Goal: Task Accomplishment & Management: Manage account settings

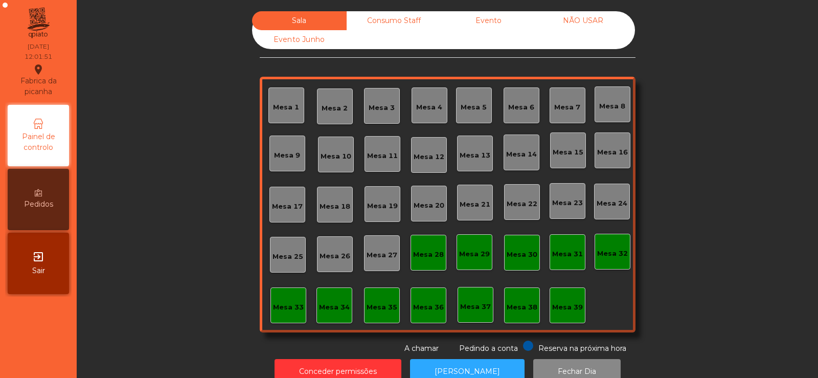
scroll to position [25, 0]
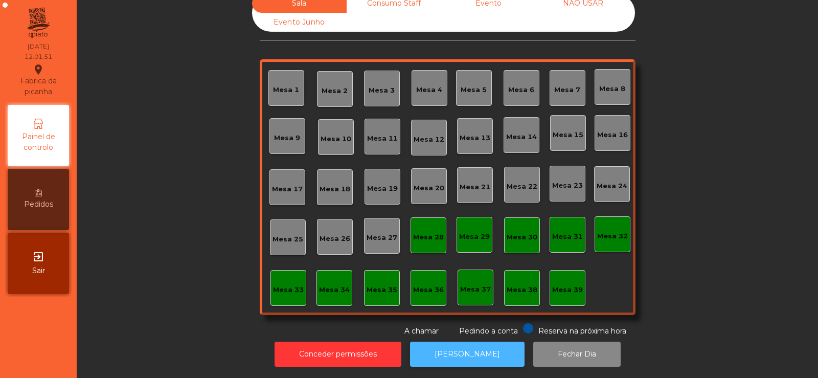
click at [464, 346] on button "[PERSON_NAME]" at bounding box center [467, 354] width 115 height 25
click at [455, 345] on button "[PERSON_NAME]" at bounding box center [467, 354] width 115 height 25
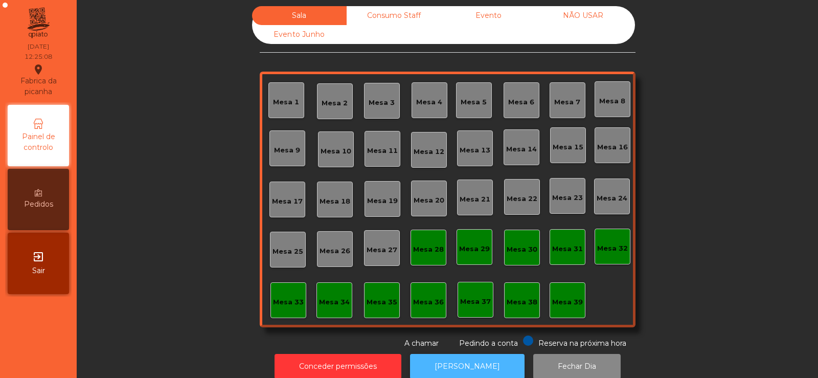
scroll to position [0, 0]
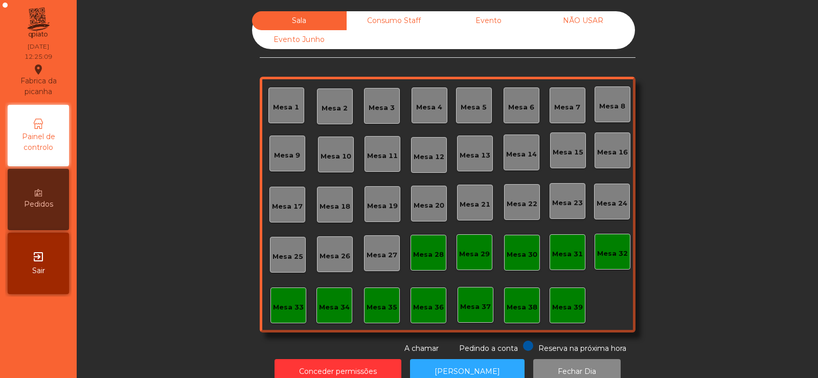
click at [399, 28] on div "Consumo Staff" at bounding box center [394, 20] width 95 height 19
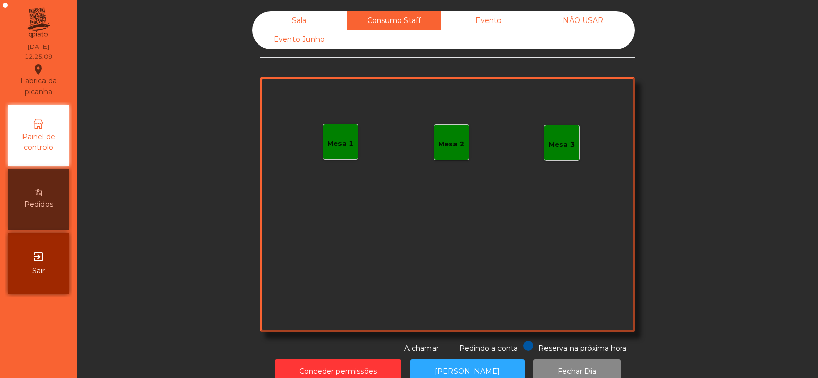
click at [467, 18] on div "Evento" at bounding box center [488, 20] width 95 height 19
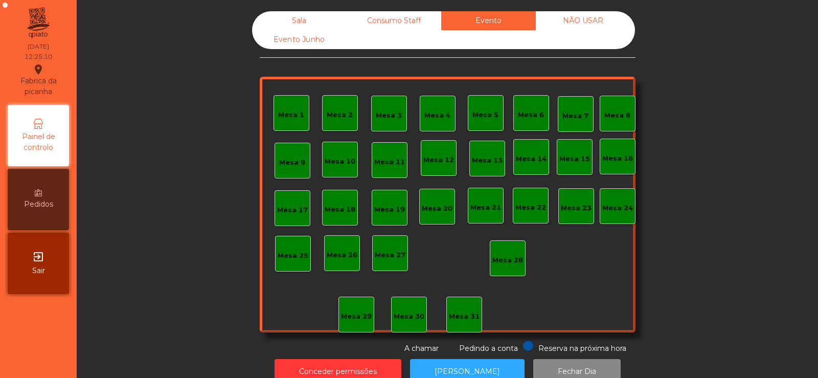
click at [284, 19] on div "Sala" at bounding box center [299, 20] width 95 height 19
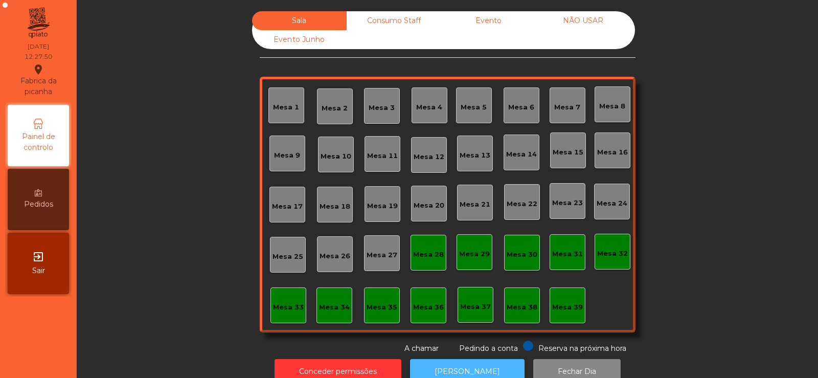
click at [471, 359] on button "[PERSON_NAME]" at bounding box center [467, 371] width 115 height 25
click at [270, 165] on div "Mesa 9" at bounding box center [288, 154] width 36 height 36
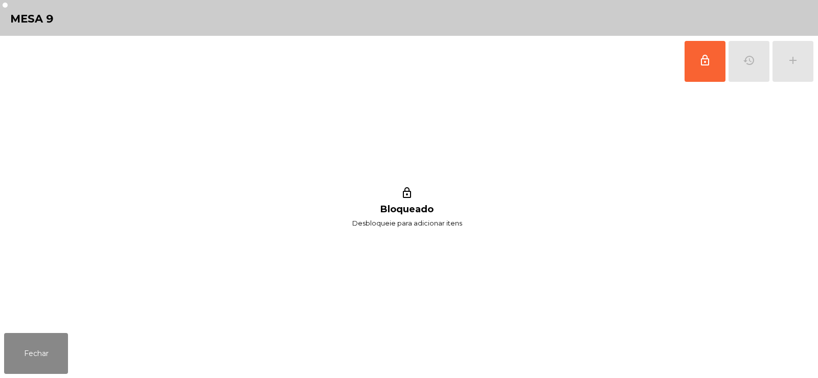
click at [798, 58] on div "lock_outline history add" at bounding box center [749, 61] width 130 height 51
click at [712, 64] on button "lock_outline" at bounding box center [705, 61] width 41 height 41
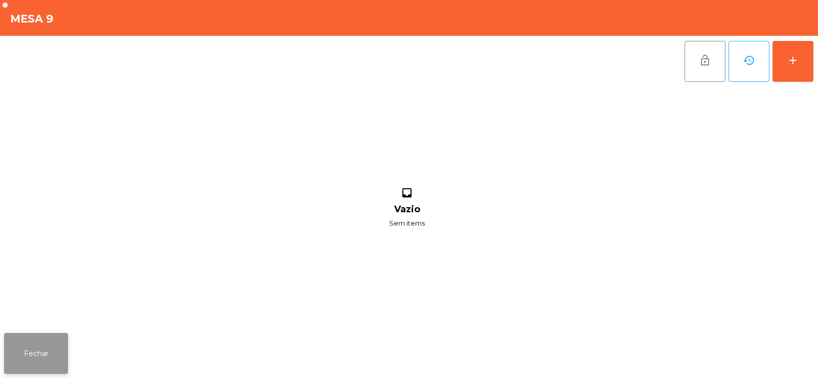
click at [41, 361] on button "Fechar" at bounding box center [36, 353] width 64 height 41
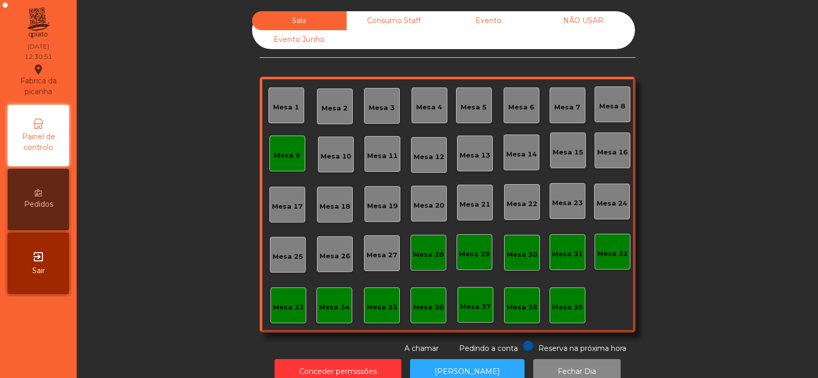
click at [279, 207] on div "Mesa 17" at bounding box center [287, 206] width 31 height 10
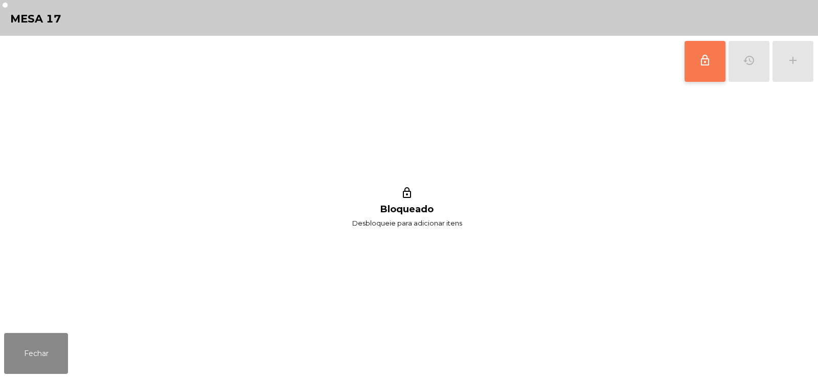
click at [699, 62] on button "lock_outline" at bounding box center [705, 61] width 41 height 41
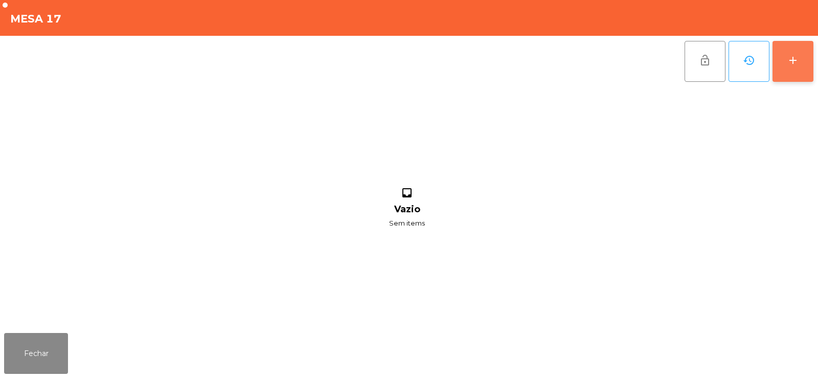
click at [798, 61] on div "add" at bounding box center [793, 60] width 12 height 12
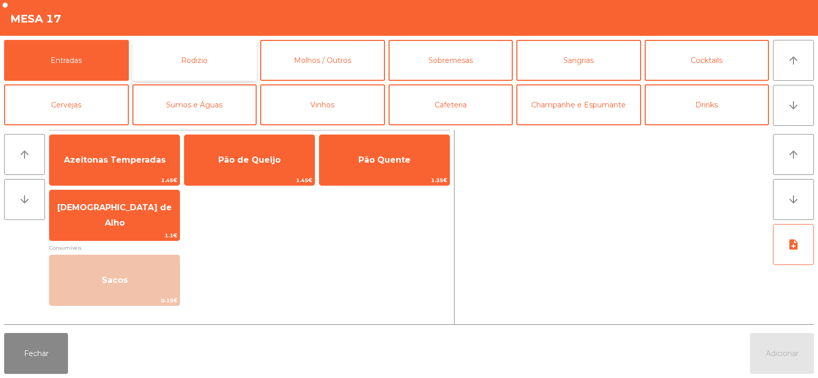
click at [205, 69] on button "Rodizio" at bounding box center [194, 60] width 125 height 41
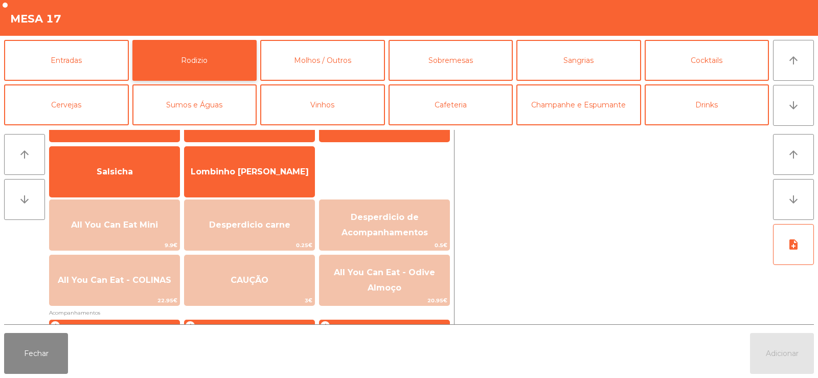
scroll to position [68, 0]
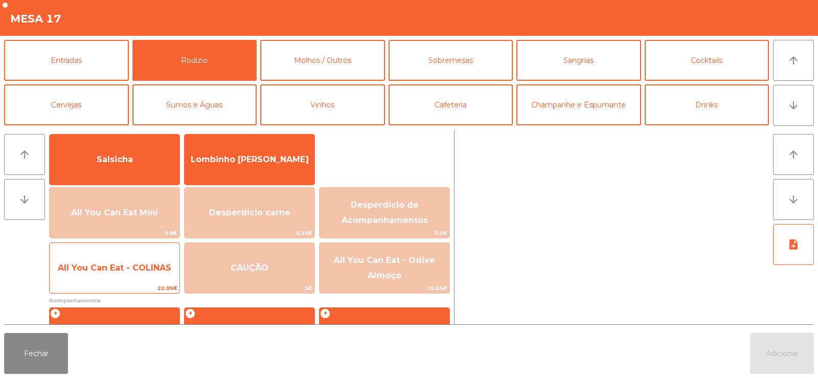
click at [154, 274] on span "All You Can Eat - COLINAS" at bounding box center [115, 268] width 130 height 28
click at [160, 267] on span "All You Can Eat - COLINAS" at bounding box center [115, 268] width 114 height 10
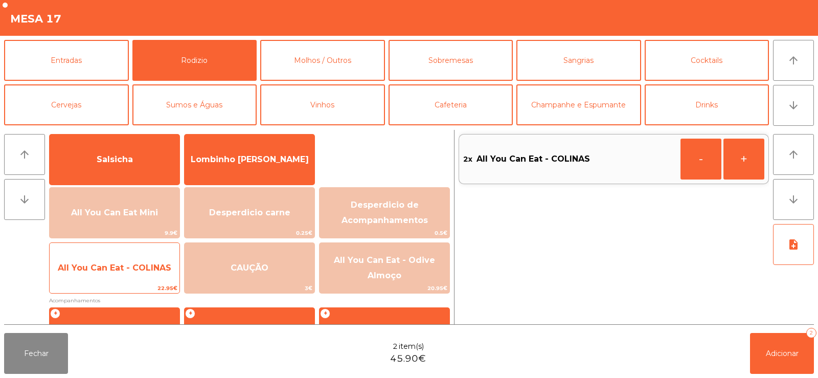
click at [150, 279] on span "All You Can Eat - COLINAS" at bounding box center [115, 268] width 130 height 28
click at [148, 276] on span "All You Can Eat - COLINAS" at bounding box center [115, 268] width 130 height 28
click at [143, 280] on span "All You Can Eat - COLINAS" at bounding box center [115, 268] width 130 height 28
click at [144, 273] on span "All You Can Eat - COLINAS" at bounding box center [115, 268] width 130 height 28
click at [146, 270] on span "All You Can Eat - COLINAS" at bounding box center [115, 268] width 114 height 10
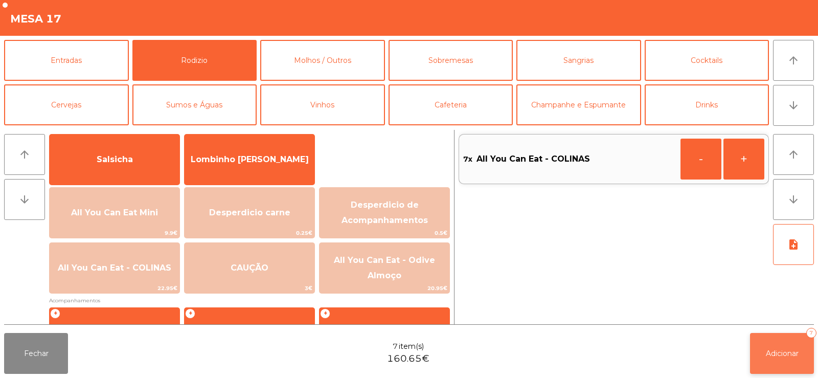
click at [761, 369] on button "Adicionar 7" at bounding box center [782, 353] width 64 height 41
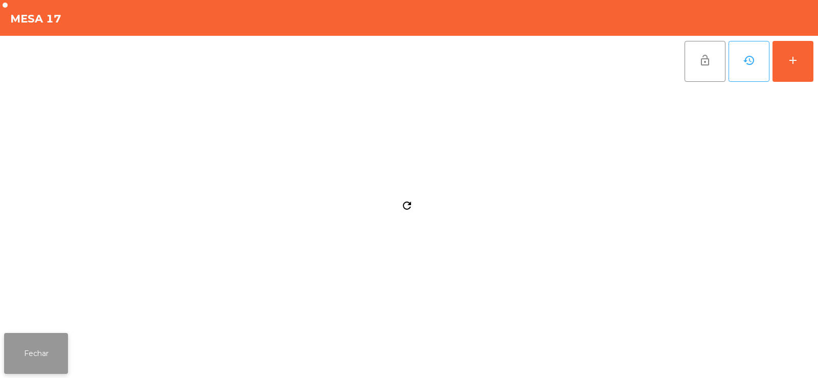
click at [64, 366] on button "Fechar" at bounding box center [36, 353] width 64 height 41
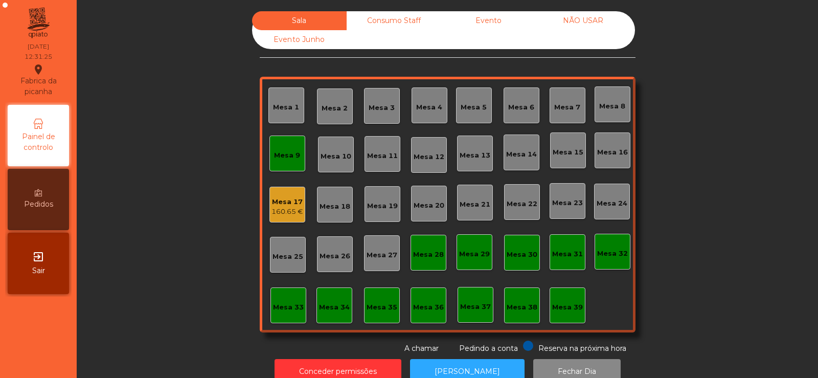
click at [599, 105] on div "Mesa 8" at bounding box center [612, 106] width 26 height 10
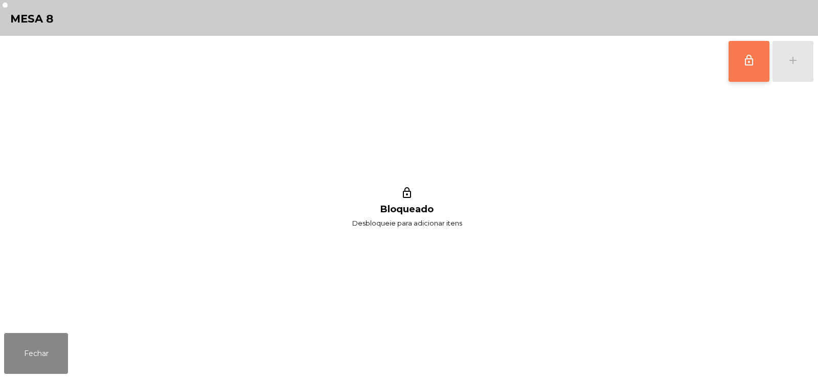
click at [760, 66] on button "lock_outline" at bounding box center [749, 61] width 41 height 41
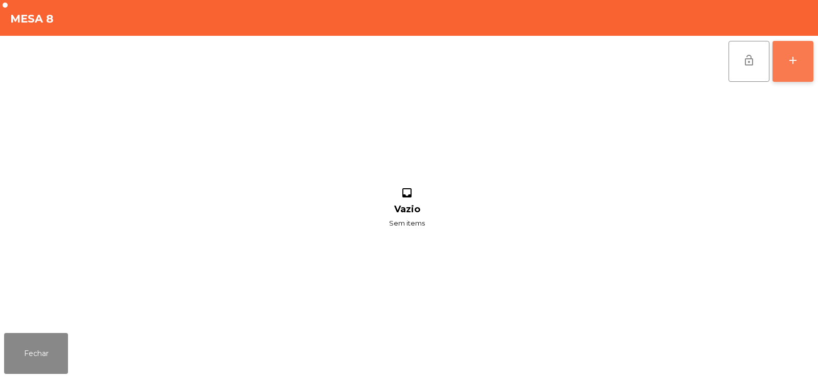
click at [811, 66] on button "add" at bounding box center [793, 61] width 41 height 41
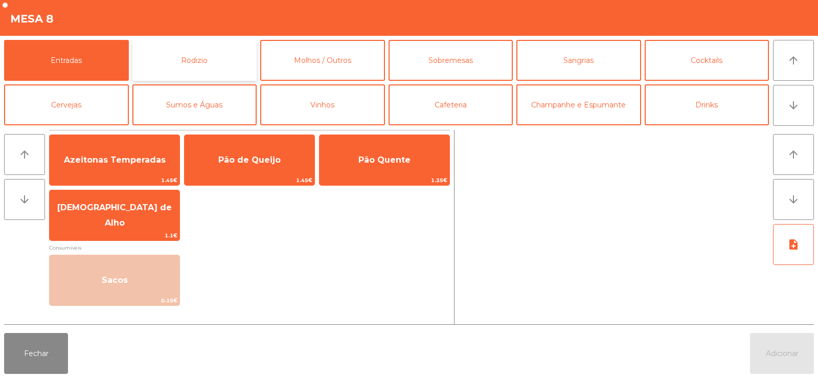
click at [181, 66] on button "Rodizio" at bounding box center [194, 60] width 125 height 41
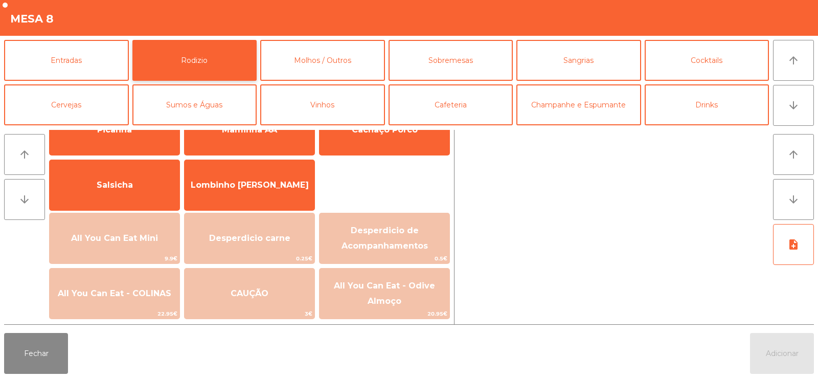
scroll to position [59, 0]
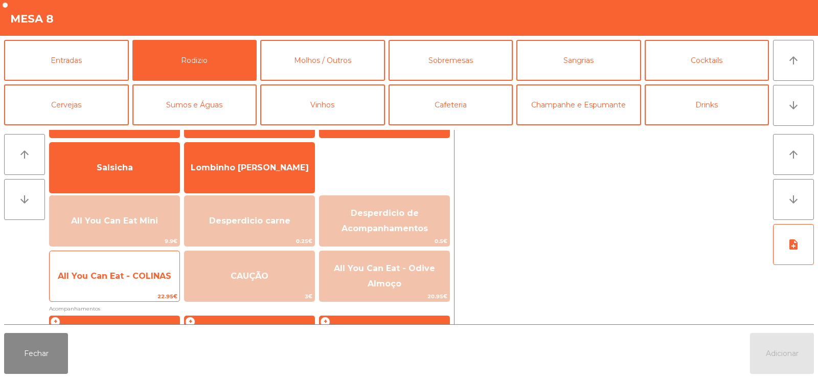
click at [126, 294] on span "22.95€" at bounding box center [115, 296] width 130 height 10
click at [121, 289] on span "All You Can Eat - COLINAS" at bounding box center [115, 276] width 130 height 28
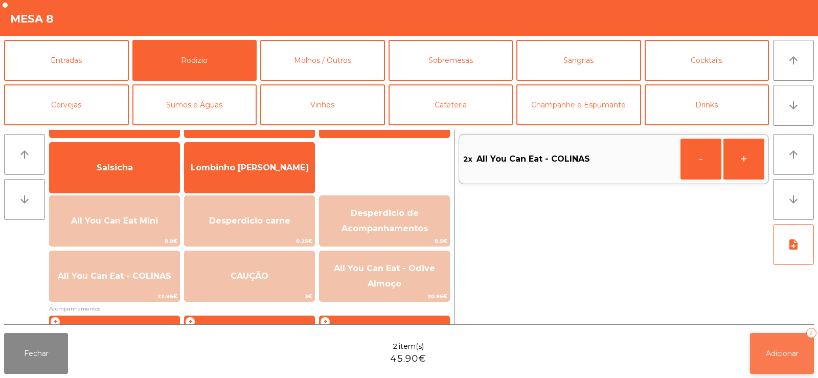
click at [778, 356] on span "Adicionar" at bounding box center [782, 353] width 33 height 9
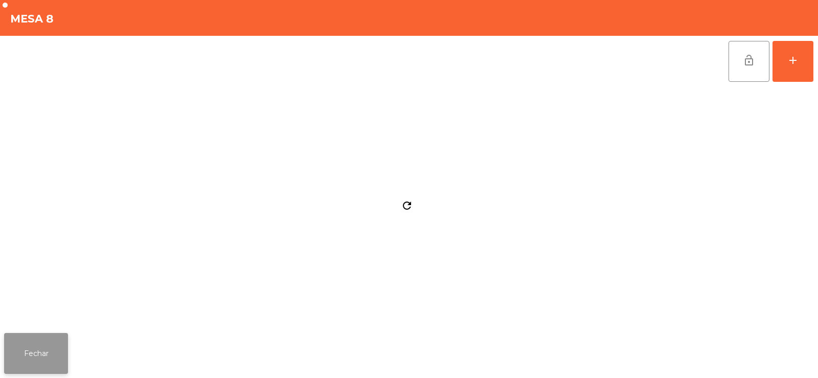
click at [51, 352] on button "Fechar" at bounding box center [36, 353] width 64 height 41
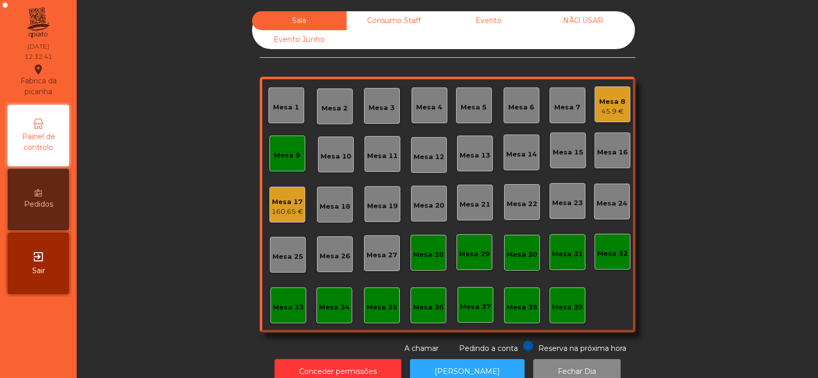
click at [385, 200] on div "Mesa 19" at bounding box center [382, 204] width 31 height 14
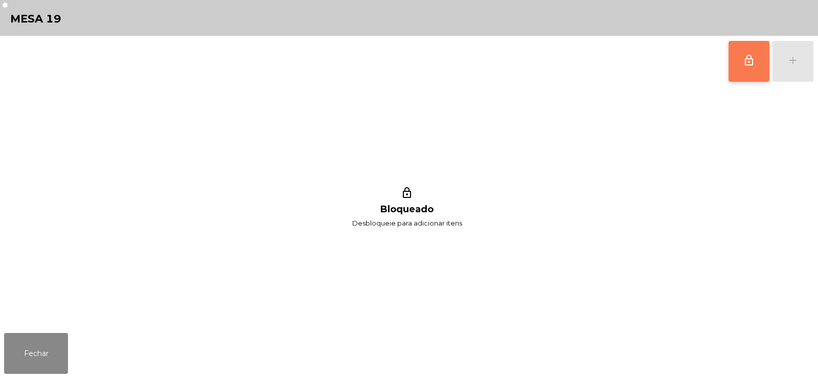
click at [752, 60] on span "lock_outline" at bounding box center [749, 60] width 12 height 12
click at [787, 57] on div "add" at bounding box center [793, 60] width 12 height 12
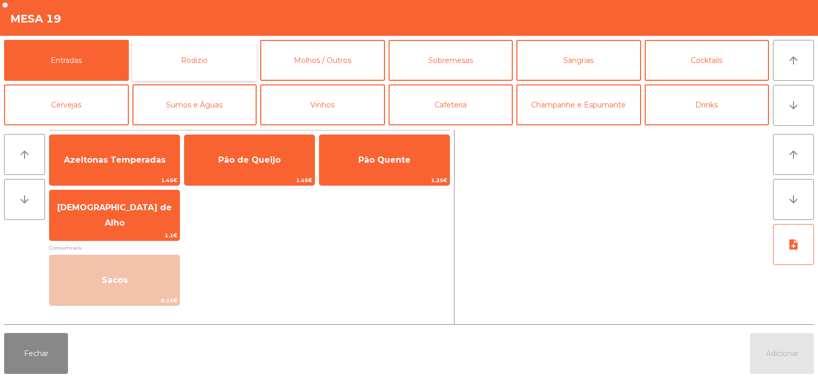
click at [189, 57] on button "Rodizio" at bounding box center [194, 60] width 125 height 41
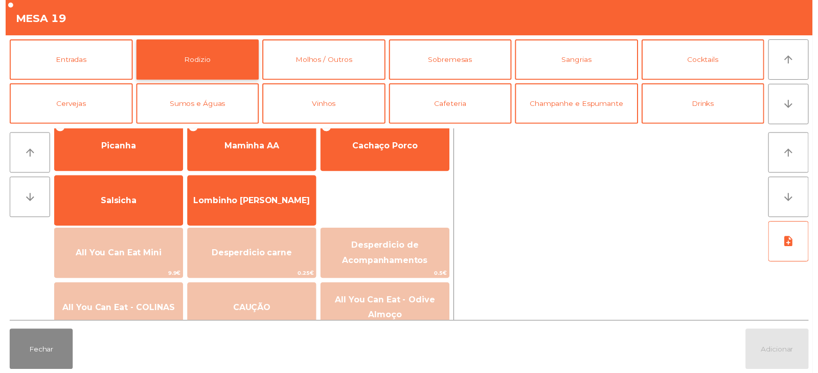
scroll to position [49, 0]
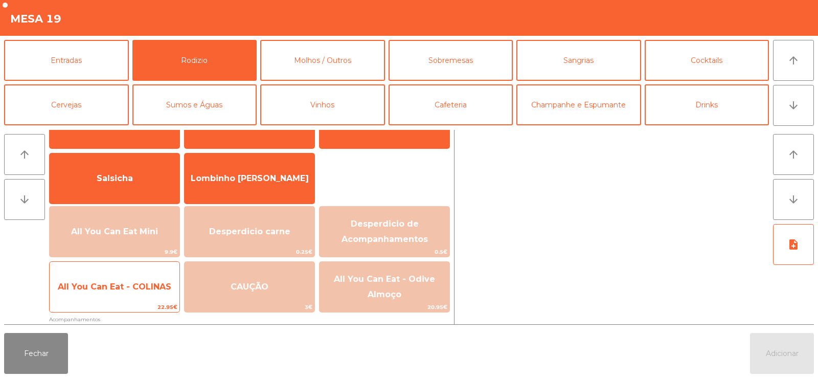
click at [140, 289] on span "All You Can Eat - COLINAS" at bounding box center [115, 287] width 114 height 10
click at [142, 287] on span "All You Can Eat - COLINAS" at bounding box center [115, 287] width 114 height 10
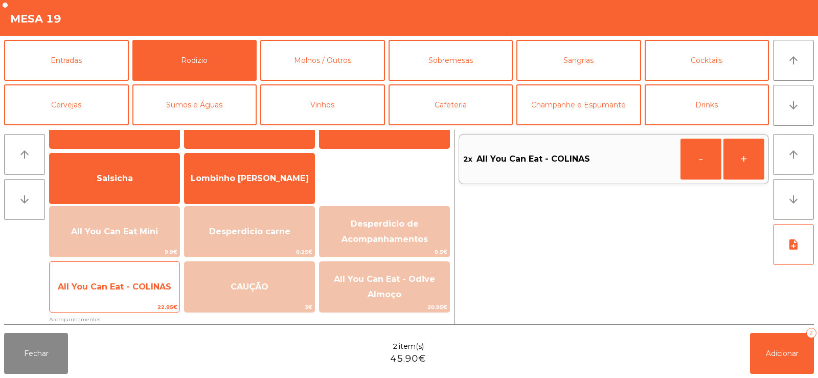
click at [143, 292] on span "All You Can Eat - COLINAS" at bounding box center [115, 287] width 130 height 28
click at [152, 287] on span "All You Can Eat - COLINAS" at bounding box center [115, 287] width 114 height 10
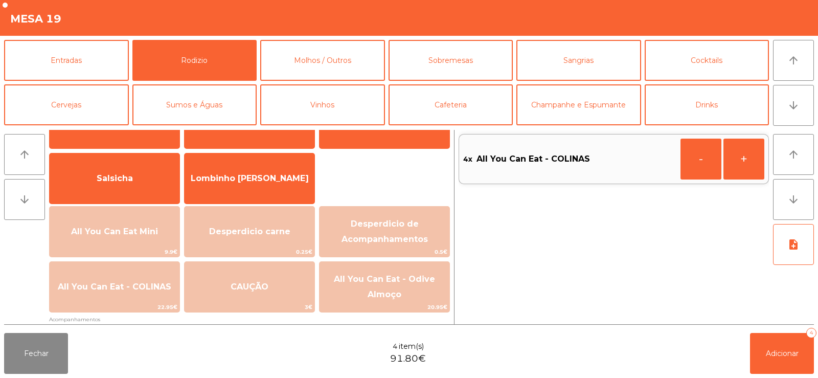
click at [779, 324] on div "arrow_upward arrow_downward note_add" at bounding box center [791, 227] width 45 height 194
click at [765, 362] on button "Adicionar 4" at bounding box center [782, 353] width 64 height 41
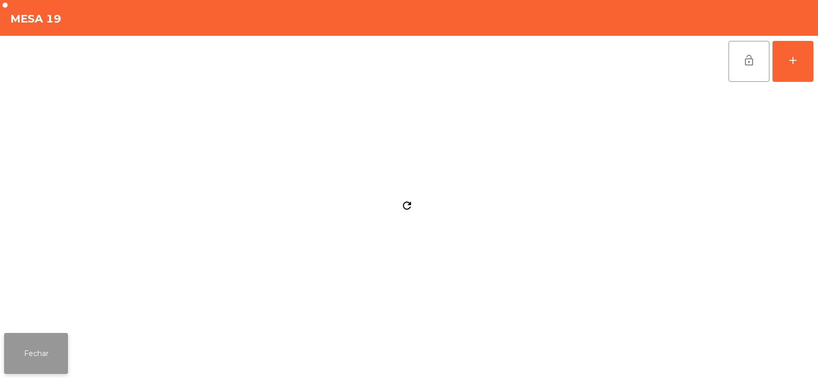
click at [57, 365] on button "Fechar" at bounding box center [36, 353] width 64 height 41
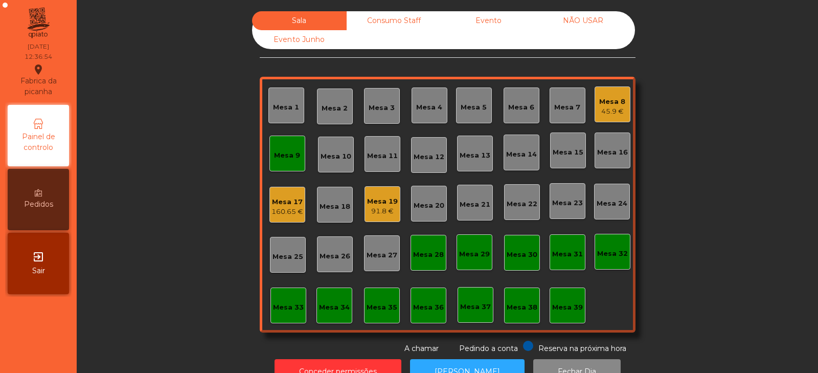
click at [274, 162] on div "Mesa 9" at bounding box center [288, 154] width 36 height 36
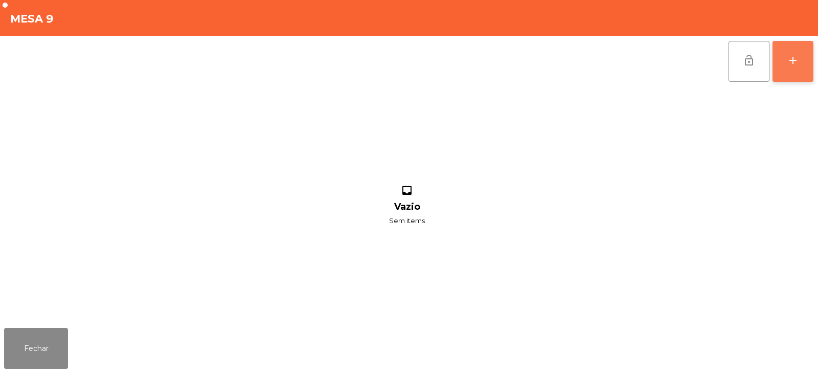
click at [792, 60] on div "add" at bounding box center [793, 60] width 12 height 12
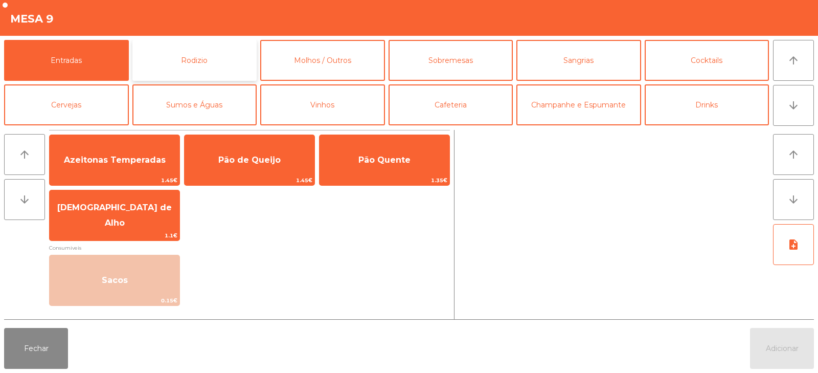
click at [173, 59] on button "Rodizio" at bounding box center [194, 60] width 125 height 41
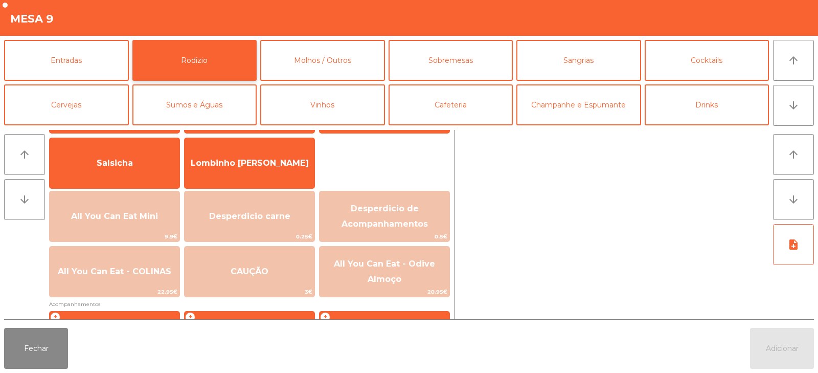
scroll to position [65, 0]
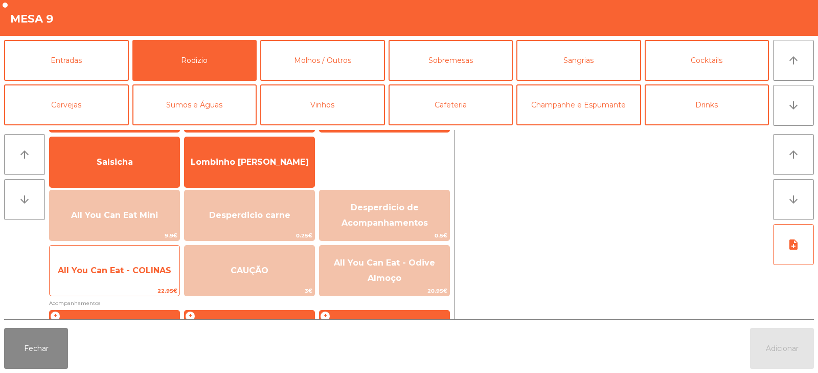
click at [130, 290] on span "22.95€" at bounding box center [115, 291] width 130 height 10
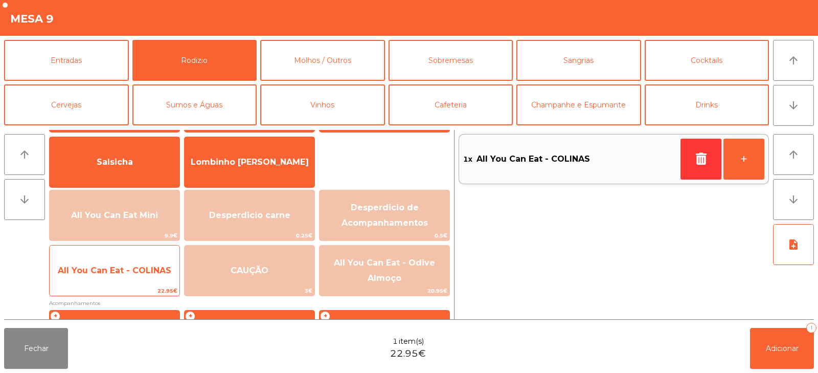
click at [137, 275] on span "All You Can Eat - COLINAS" at bounding box center [115, 270] width 114 height 10
click at [136, 275] on span "All You Can Eat - COLINAS" at bounding box center [115, 271] width 130 height 28
click at [138, 276] on span "All You Can Eat - COLINAS" at bounding box center [115, 271] width 130 height 28
click at [137, 273] on span "All You Can Eat - COLINAS" at bounding box center [115, 270] width 114 height 10
click at [139, 277] on span "All You Can Eat - COLINAS" at bounding box center [115, 271] width 130 height 28
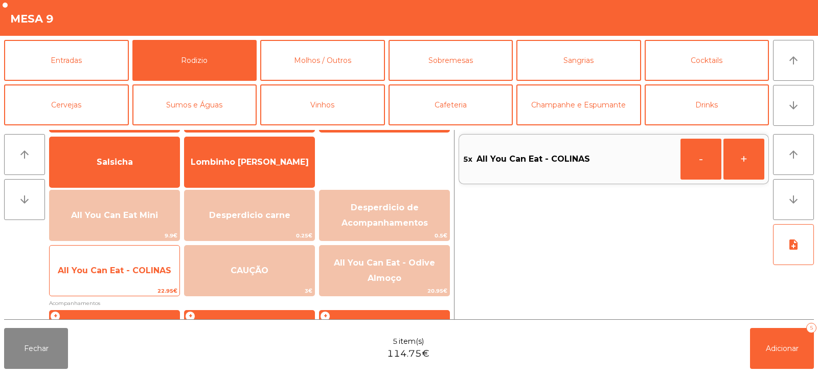
click at [141, 280] on span "All You Can Eat - COLINAS" at bounding box center [115, 271] width 130 height 28
click at [143, 276] on span "All You Can Eat - COLINAS" at bounding box center [115, 271] width 130 height 28
click at [142, 276] on span "All You Can Eat - COLINAS" at bounding box center [115, 271] width 130 height 28
click at [141, 277] on span "All You Can Eat - COLINAS" at bounding box center [115, 271] width 130 height 28
click at [146, 268] on span "All You Can Eat - COLINAS" at bounding box center [115, 270] width 114 height 10
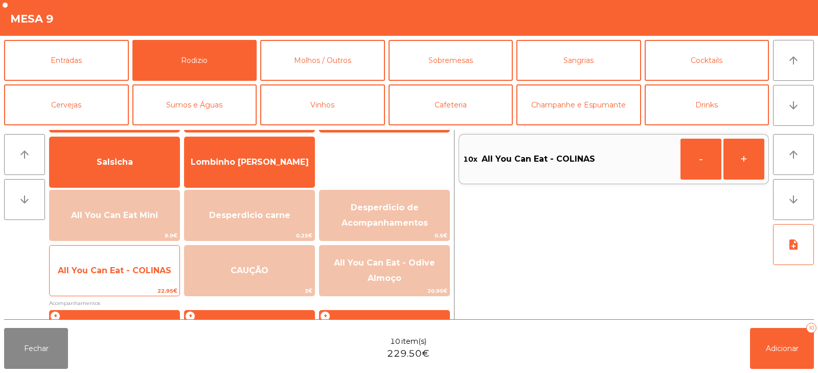
click at [152, 266] on span "All You Can Eat - COLINAS" at bounding box center [115, 270] width 114 height 10
click at [152, 270] on span "All You Can Eat - COLINAS" at bounding box center [115, 270] width 114 height 10
click at [152, 274] on span "All You Can Eat - COLINAS" at bounding box center [115, 270] width 114 height 10
click at [154, 270] on span "All You Can Eat - COLINAS" at bounding box center [115, 270] width 114 height 10
click at [148, 271] on span "All You Can Eat - COLINAS" at bounding box center [115, 270] width 114 height 10
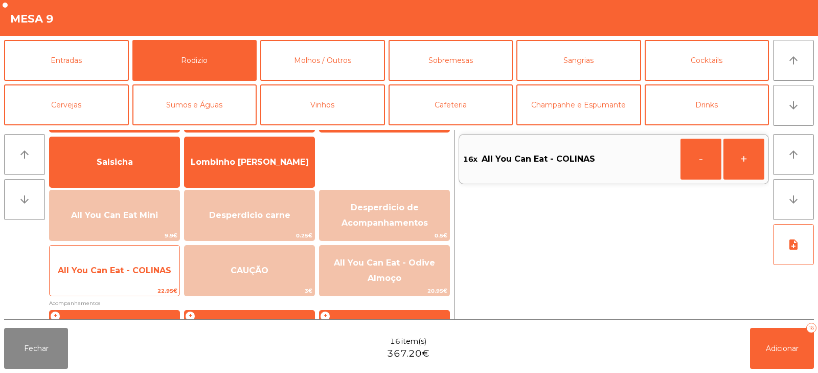
click at [150, 264] on span "All You Can Eat - COLINAS" at bounding box center [115, 271] width 130 height 28
click at [158, 255] on div "All You Can Eat - COLINAS 22.95€" at bounding box center [114, 270] width 131 height 51
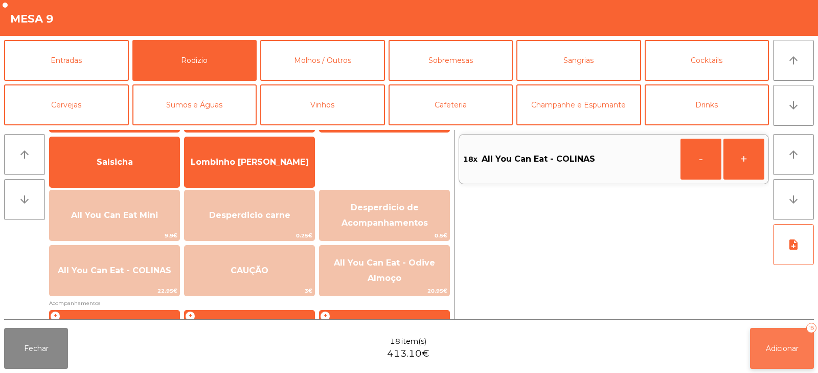
click at [761, 331] on button "Adicionar 18" at bounding box center [782, 348] width 64 height 41
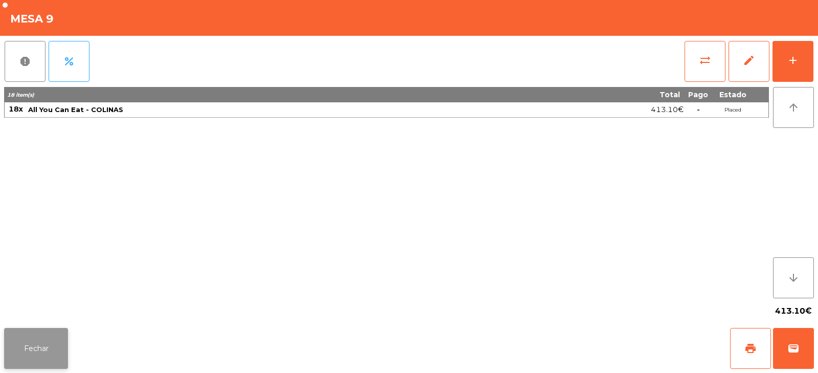
click at [21, 352] on button "Fechar" at bounding box center [36, 348] width 64 height 41
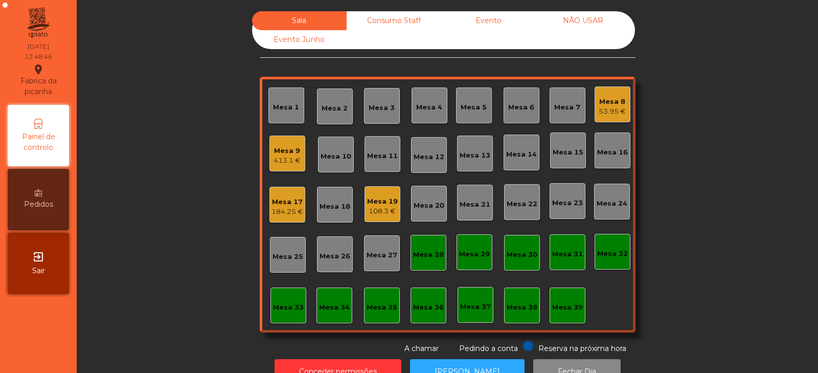
click at [514, 159] on div "Mesa 14" at bounding box center [521, 154] width 31 height 10
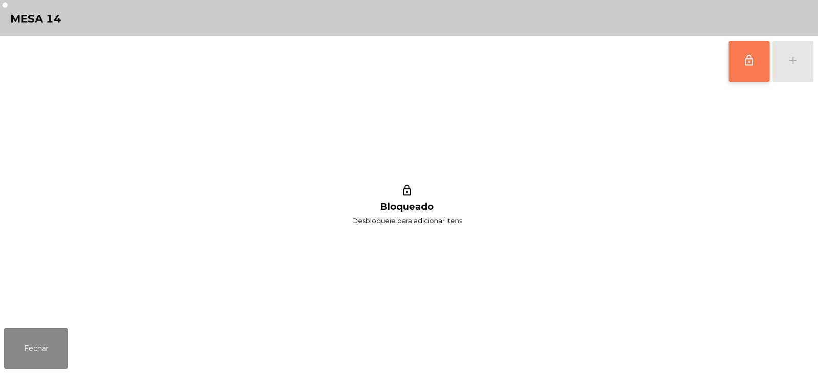
click at [741, 69] on button "lock_outline" at bounding box center [749, 61] width 41 height 41
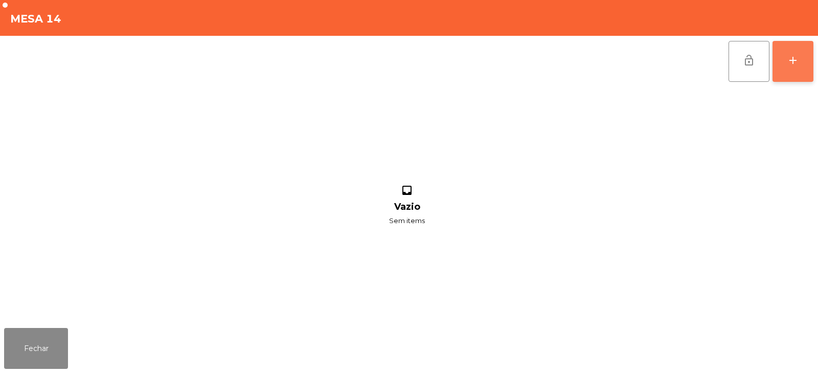
click at [785, 55] on button "add" at bounding box center [793, 61] width 41 height 41
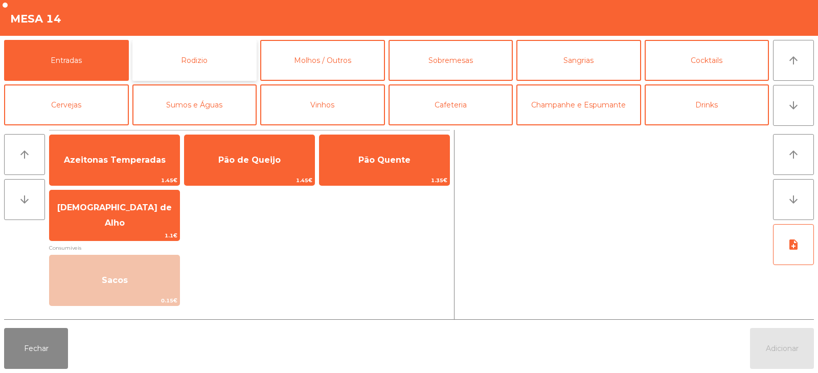
click at [170, 69] on button "Rodizio" at bounding box center [194, 60] width 125 height 41
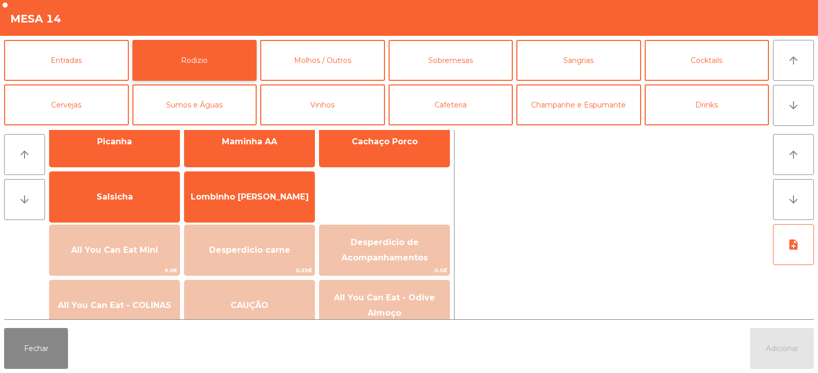
scroll to position [41, 0]
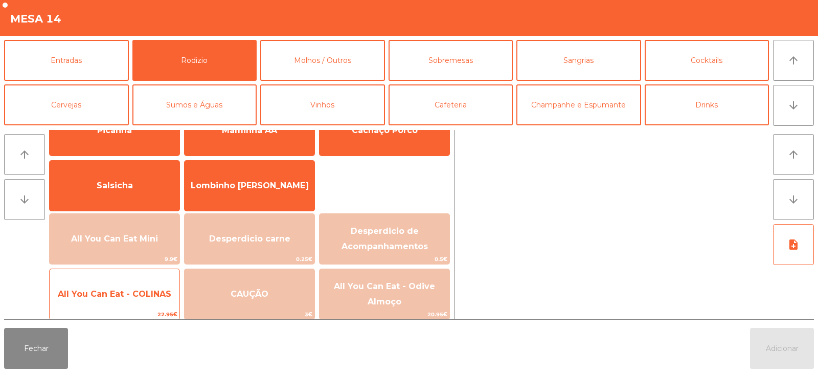
click at [121, 306] on span "All You Can Eat - COLINAS" at bounding box center [115, 294] width 130 height 28
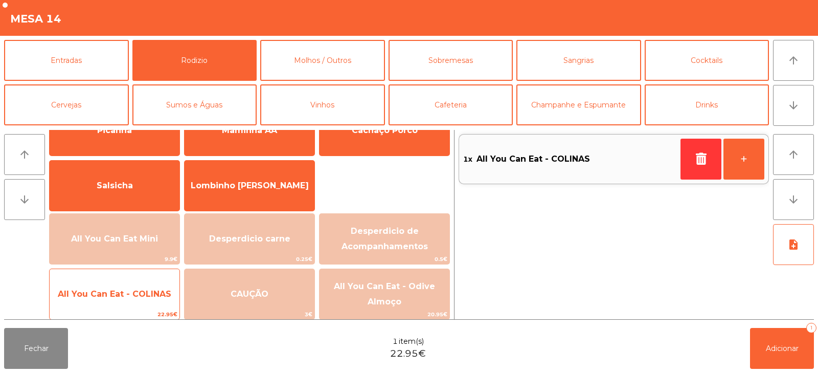
click at [123, 310] on span "22.95€" at bounding box center [115, 314] width 130 height 10
click at [119, 305] on span "All You Can Eat - COLINAS" at bounding box center [115, 294] width 130 height 28
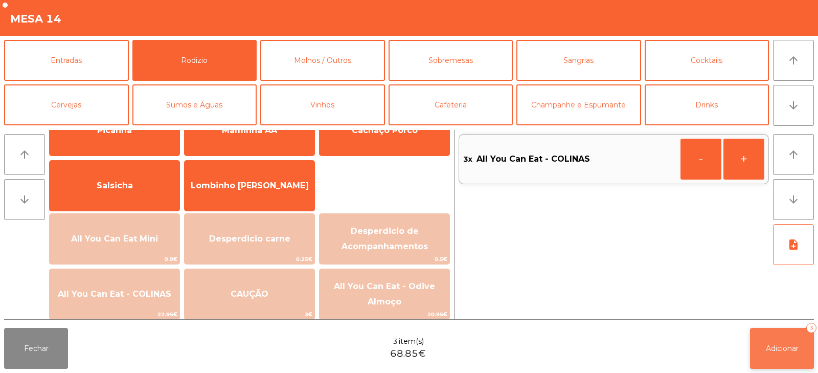
click at [781, 349] on span "Adicionar" at bounding box center [782, 348] width 33 height 9
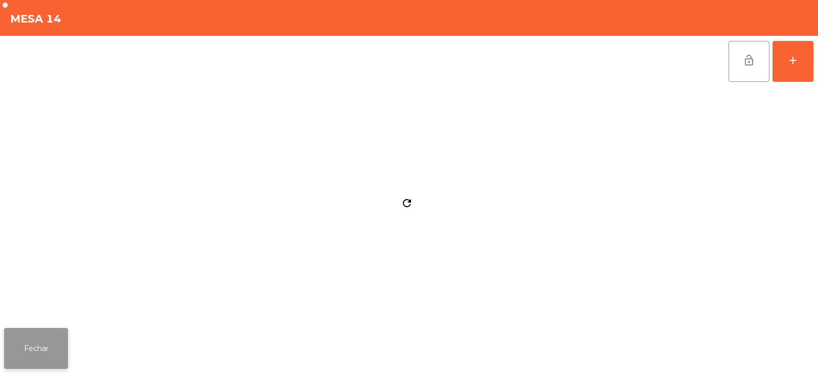
click at [66, 357] on button "Fechar" at bounding box center [36, 348] width 64 height 41
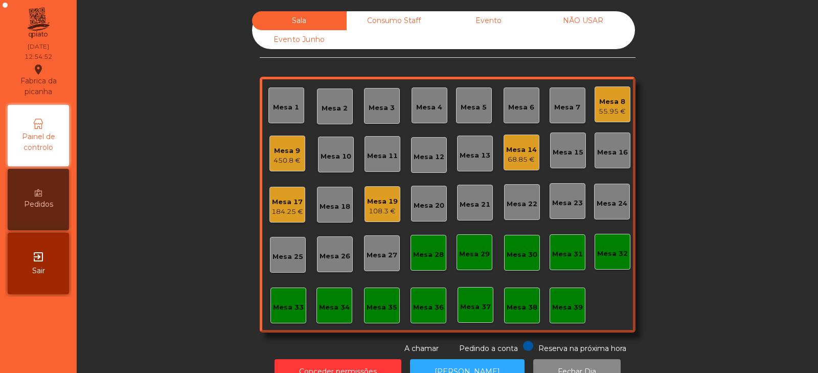
click at [512, 142] on div "Mesa 14 68.85 €" at bounding box center [521, 153] width 31 height 24
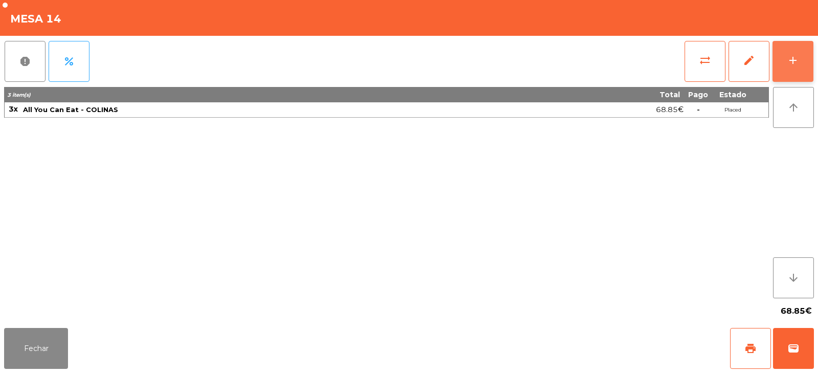
click at [781, 59] on button "add" at bounding box center [793, 61] width 41 height 41
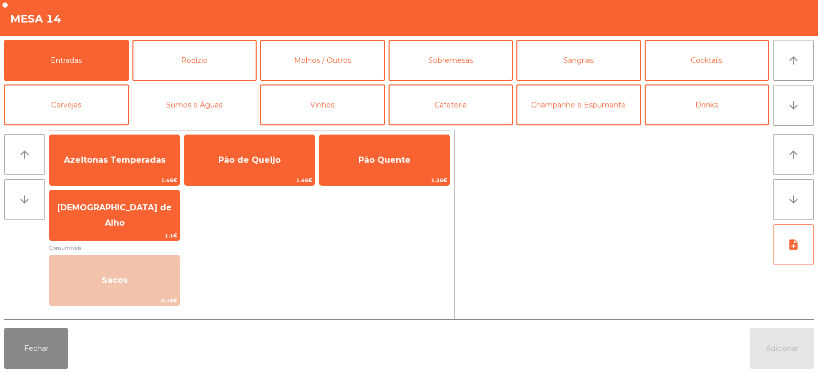
click at [210, 109] on button "Sumos e Águas" at bounding box center [194, 104] width 125 height 41
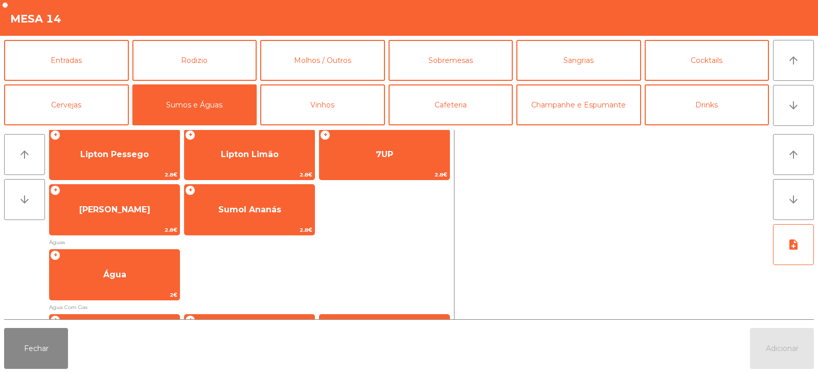
scroll to position [250, 0]
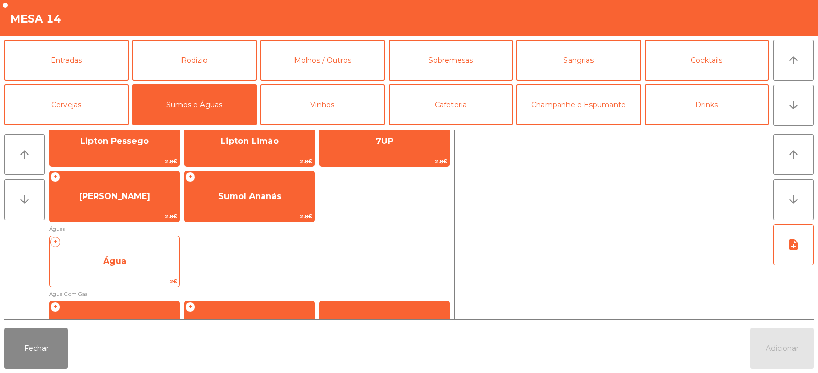
click at [127, 279] on span "2€" at bounding box center [115, 282] width 130 height 10
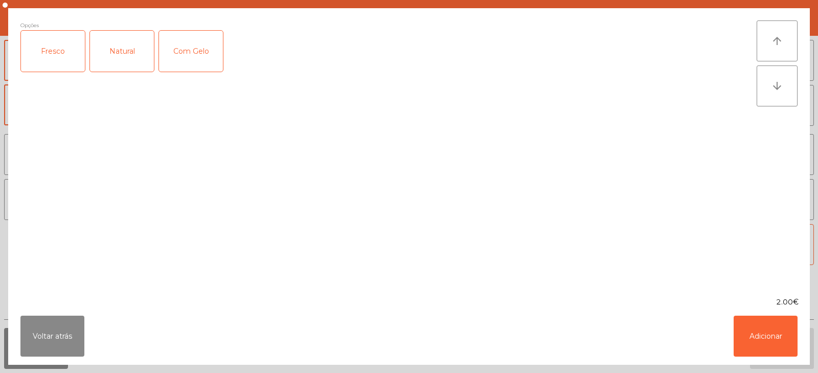
click at [118, 59] on div "Natural" at bounding box center [122, 51] width 64 height 41
click at [765, 336] on button "Adicionar" at bounding box center [766, 336] width 64 height 41
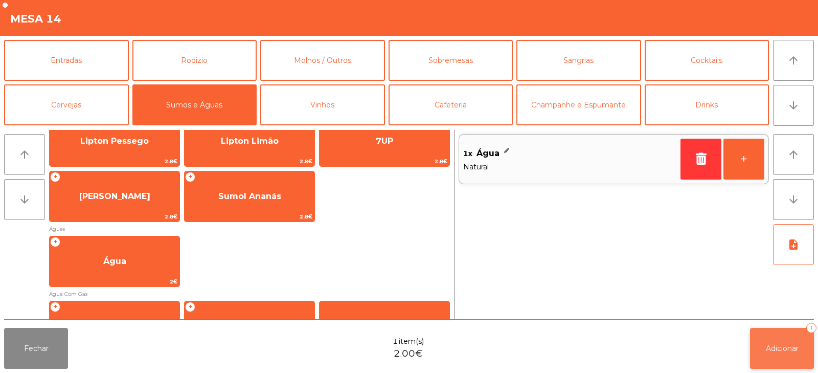
click at [777, 346] on span "Adicionar" at bounding box center [782, 348] width 33 height 9
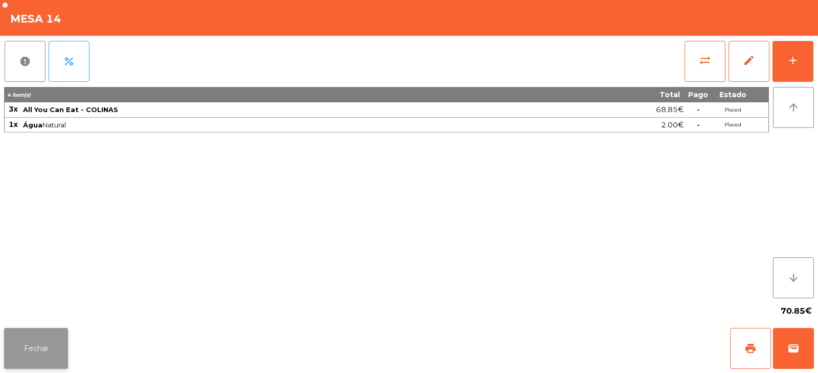
click at [42, 339] on button "Fechar" at bounding box center [36, 348] width 64 height 41
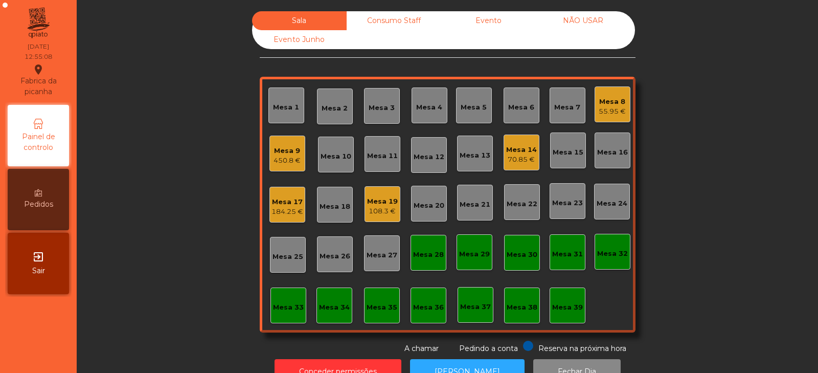
click at [283, 318] on div "Mesa 33" at bounding box center [289, 305] width 36 height 36
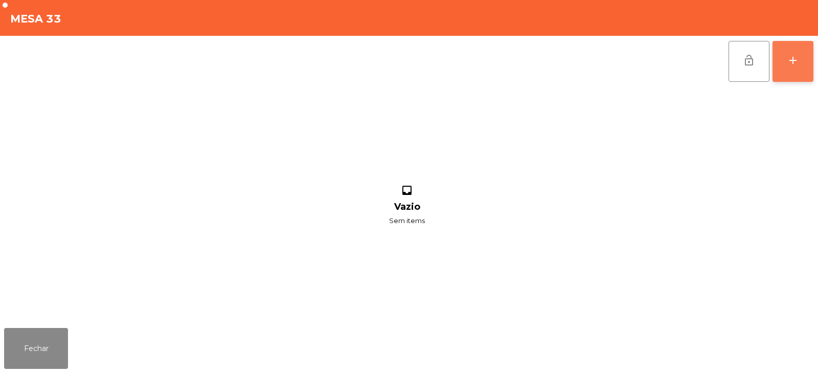
click at [798, 76] on button "add" at bounding box center [793, 61] width 41 height 41
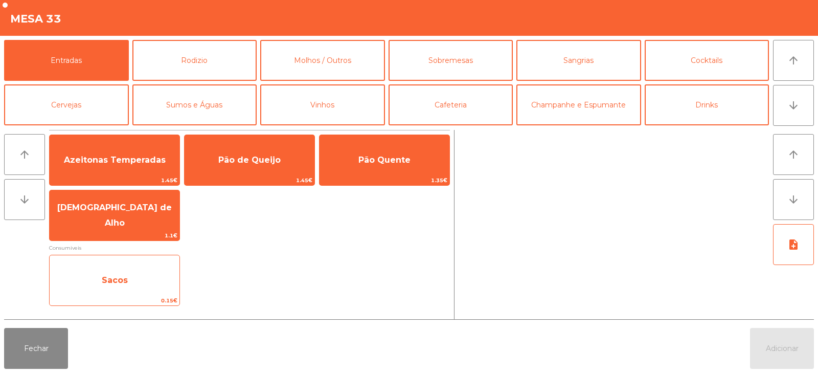
click at [109, 281] on span "Sacos" at bounding box center [115, 280] width 26 height 10
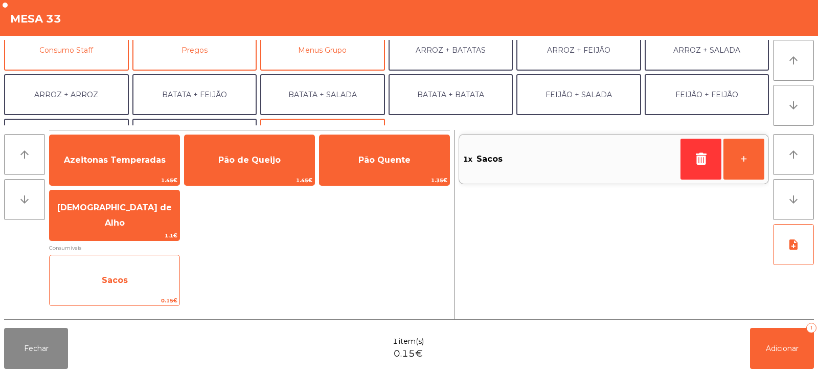
scroll to position [101, 0]
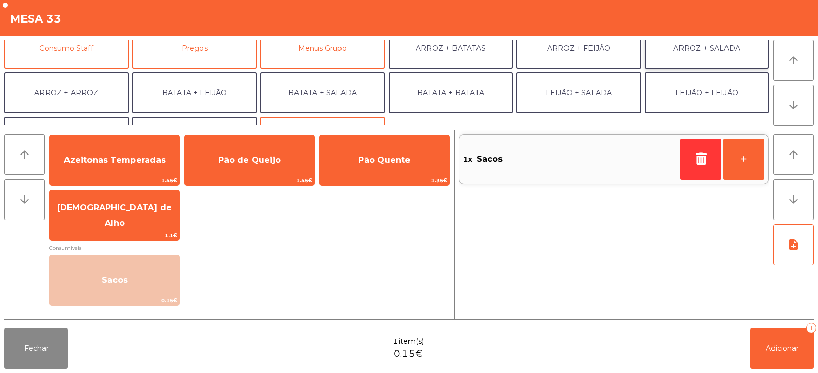
click at [696, 55] on button "ARROZ + SALADA" at bounding box center [707, 48] width 125 height 41
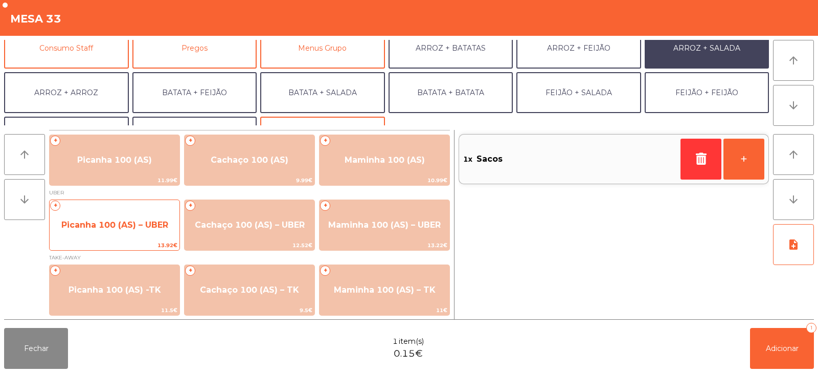
click at [129, 232] on span "Picanha 100 (AS) – UBER" at bounding box center [115, 225] width 130 height 28
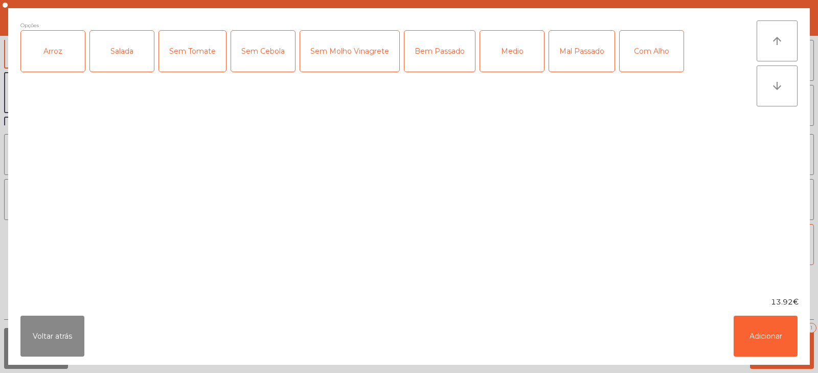
click at [61, 51] on div "Arroz" at bounding box center [53, 51] width 64 height 41
click at [111, 65] on div "Salada" at bounding box center [122, 51] width 64 height 41
click at [42, 341] on button "Voltar atrás" at bounding box center [52, 336] width 64 height 41
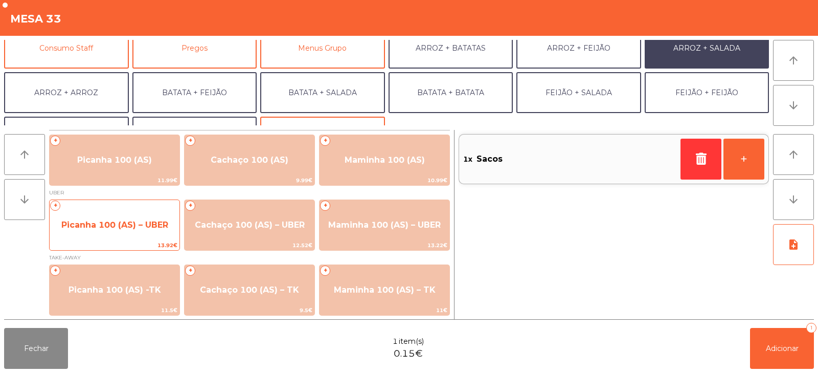
click at [114, 229] on span "Picanha 100 (AS) – UBER" at bounding box center [114, 225] width 107 height 10
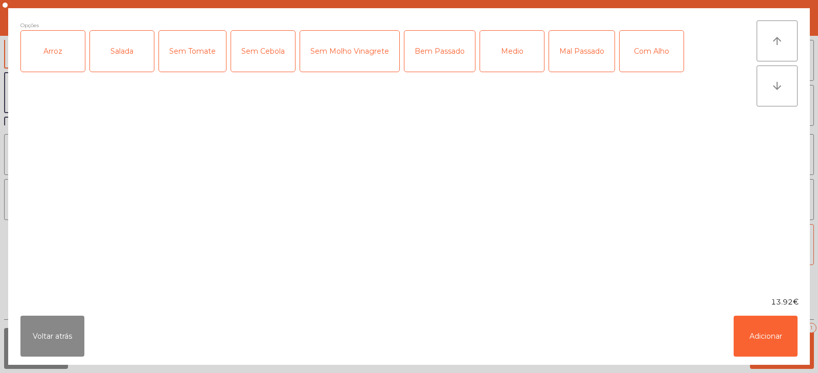
click at [49, 62] on div "Arroz" at bounding box center [53, 51] width 64 height 41
click at [99, 64] on div "Salada" at bounding box center [122, 51] width 64 height 41
click at [507, 59] on div "Medio" at bounding box center [512, 51] width 64 height 41
click at [650, 58] on div "Com Alho" at bounding box center [652, 51] width 64 height 41
click at [764, 345] on button "Adicionar" at bounding box center [766, 336] width 64 height 41
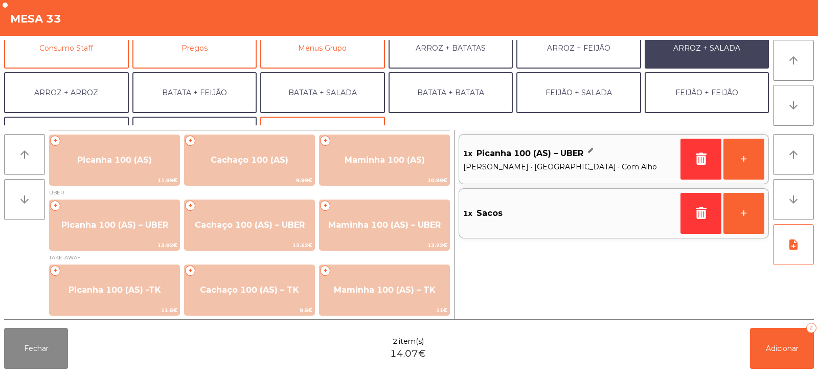
scroll to position [133, 0]
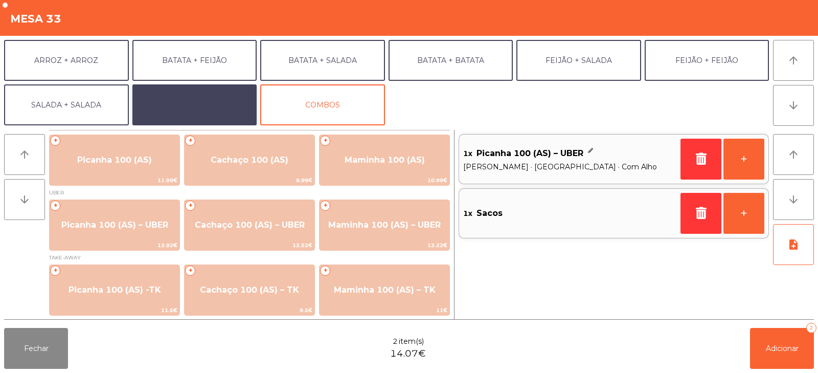
click at [191, 113] on button "EXTRAS UBER" at bounding box center [194, 104] width 125 height 41
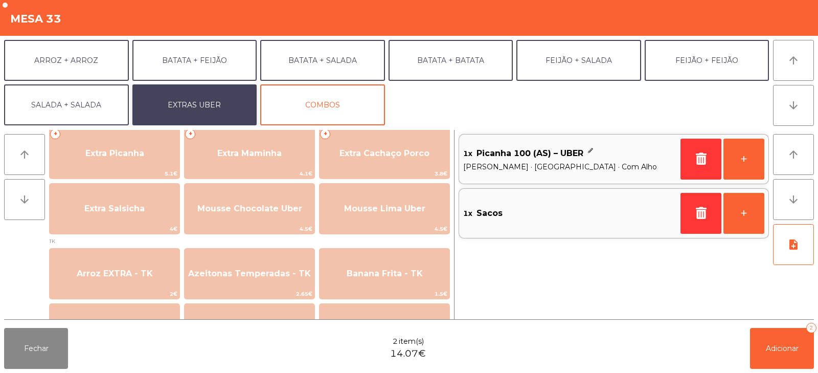
scroll to position [295, 0]
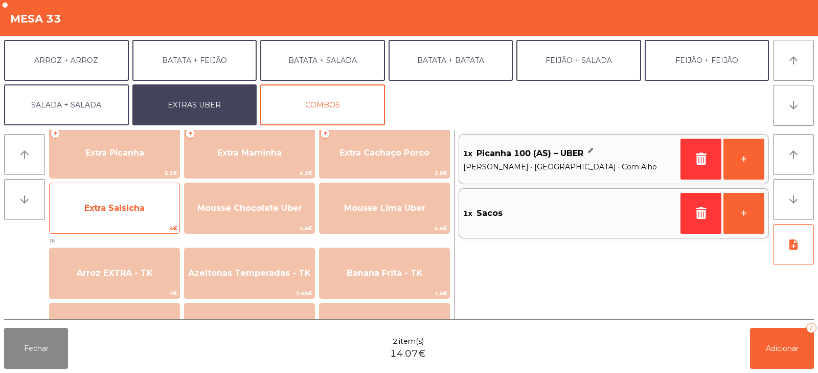
click at [131, 213] on span "Extra Salsicha" at bounding box center [115, 208] width 130 height 28
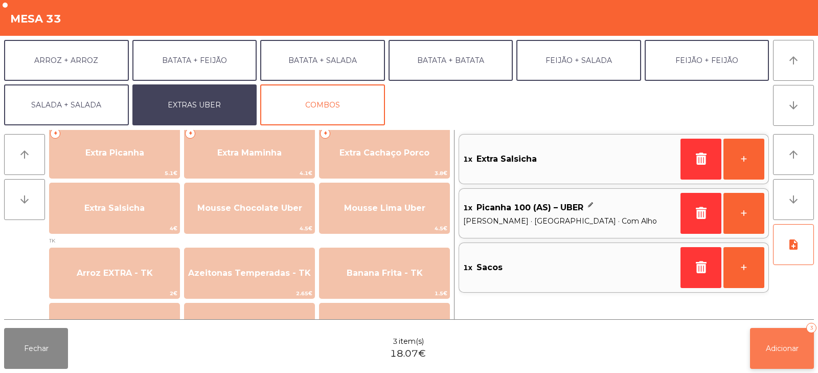
click at [764, 358] on button "Adicionar 3" at bounding box center [782, 348] width 64 height 41
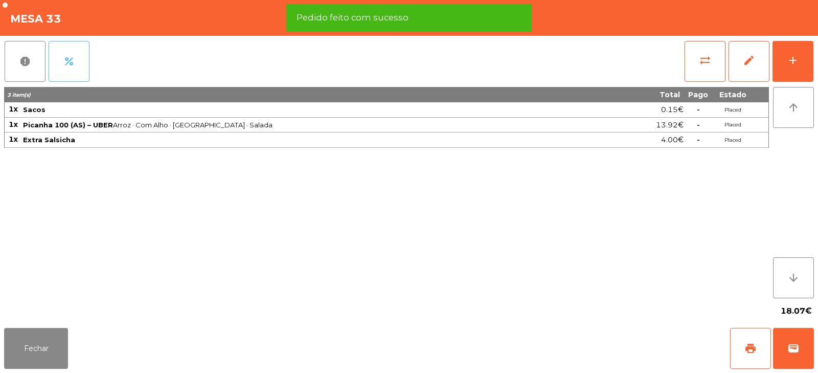
click at [75, 68] on button "percent" at bounding box center [69, 61] width 41 height 41
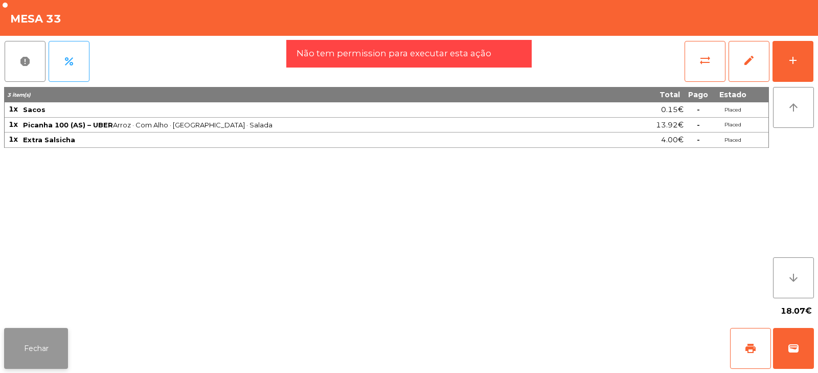
click at [55, 328] on button "Fechar" at bounding box center [36, 348] width 64 height 41
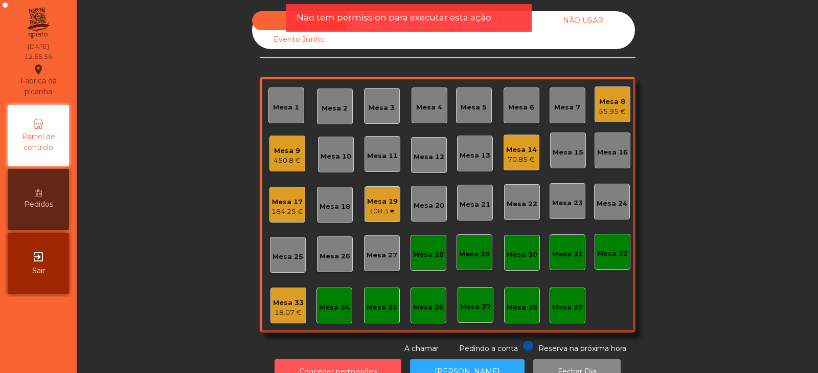
click at [306, 362] on button "Conceder permissões" at bounding box center [338, 371] width 127 height 25
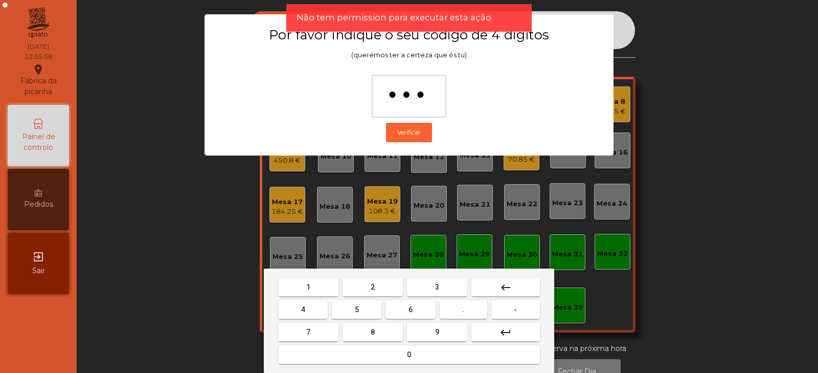
type input "****"
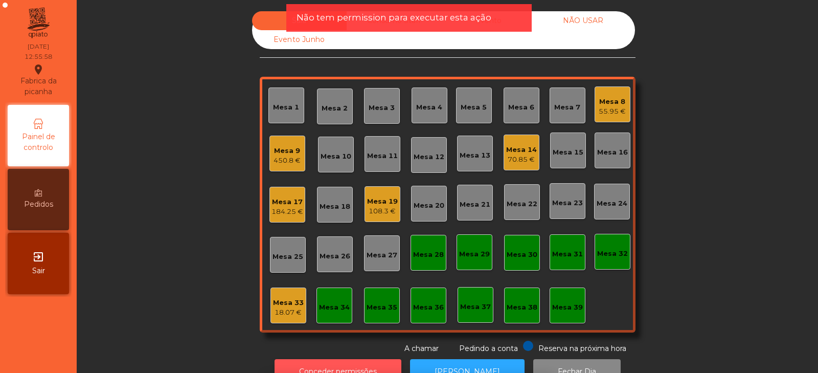
scroll to position [19, 0]
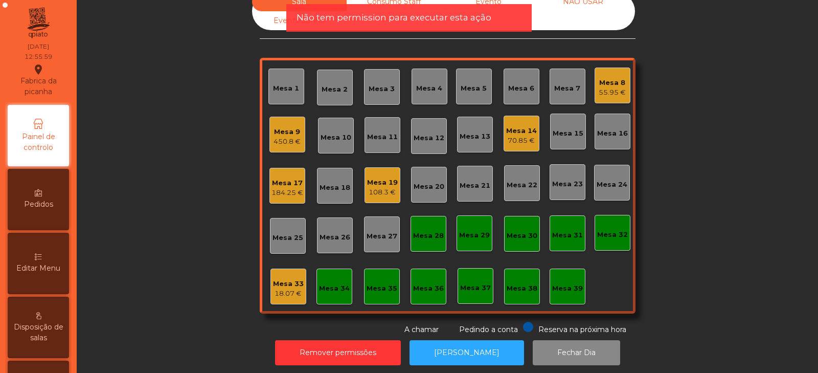
click at [287, 290] on div "18.07 €" at bounding box center [288, 293] width 31 height 10
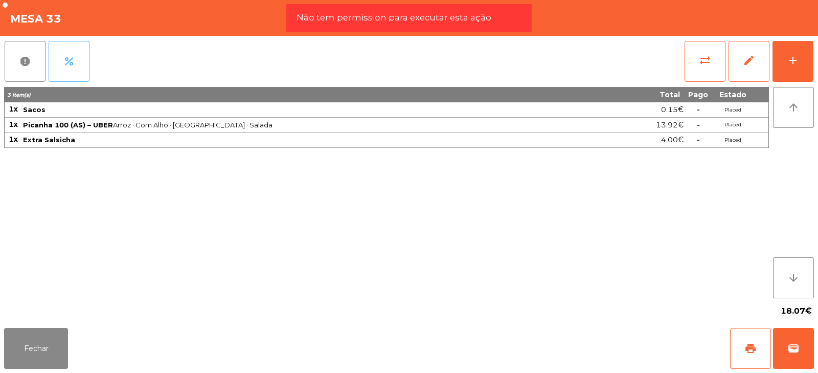
click at [68, 55] on button "percent" at bounding box center [69, 61] width 41 height 41
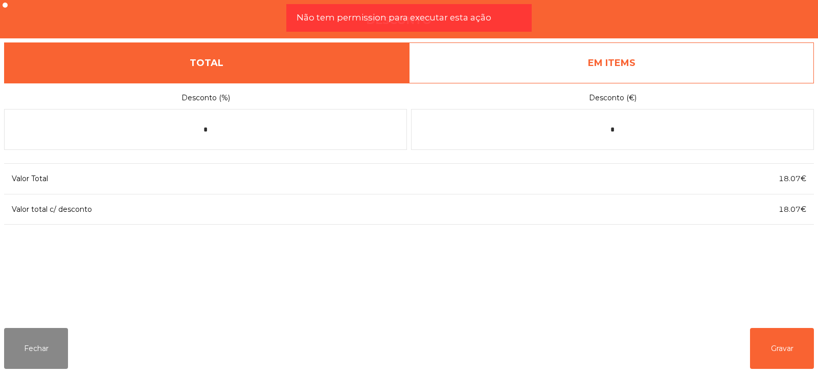
click at [565, 55] on link "EM ITEMS" at bounding box center [611, 62] width 405 height 41
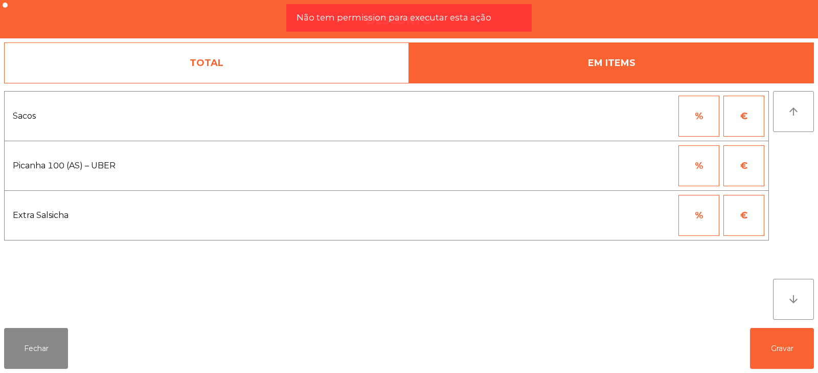
click at [321, 67] on link "TOTAL" at bounding box center [206, 62] width 405 height 41
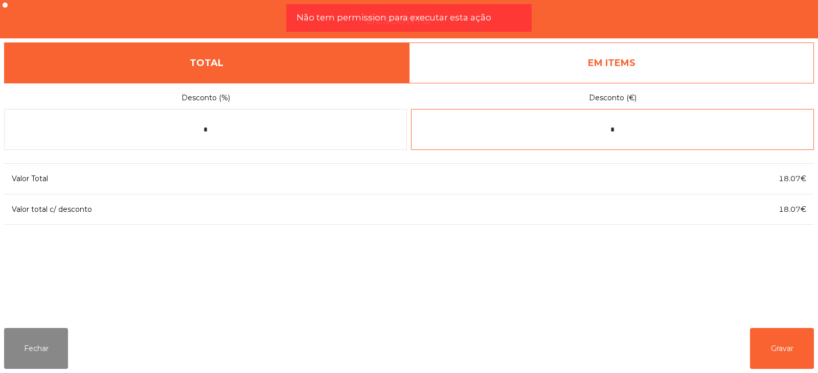
click at [644, 133] on input "*" at bounding box center [612, 129] width 403 height 41
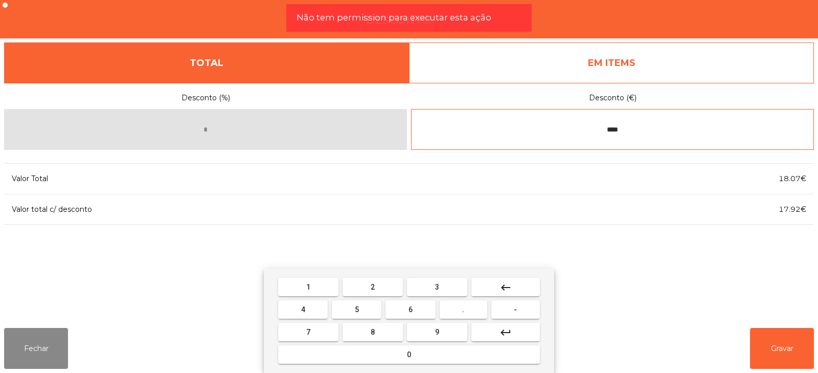
type input "****"
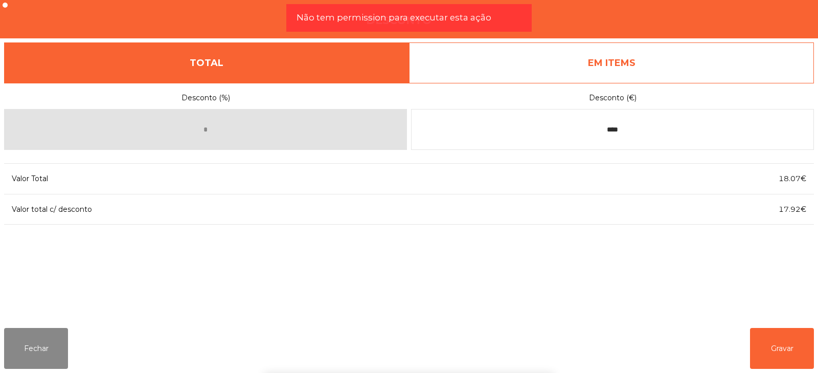
click at [765, 340] on div "1 2 3 keyboard_backspace 4 5 6 . - 7 8 9 keyboard_return 0" at bounding box center [409, 320] width 818 height 104
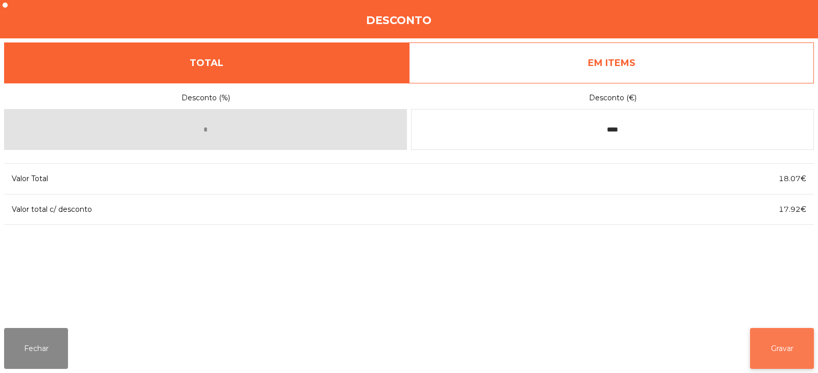
click at [778, 348] on button "Gravar" at bounding box center [782, 348] width 64 height 41
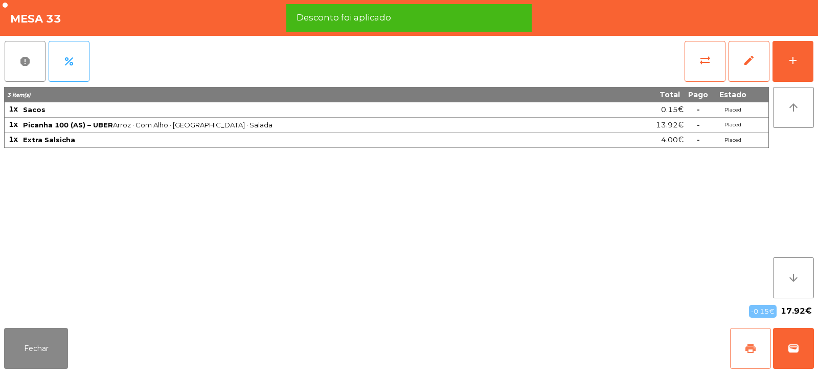
click at [747, 345] on span "print" at bounding box center [751, 348] width 12 height 12
click at [797, 344] on span "wallet" at bounding box center [794, 348] width 12 height 12
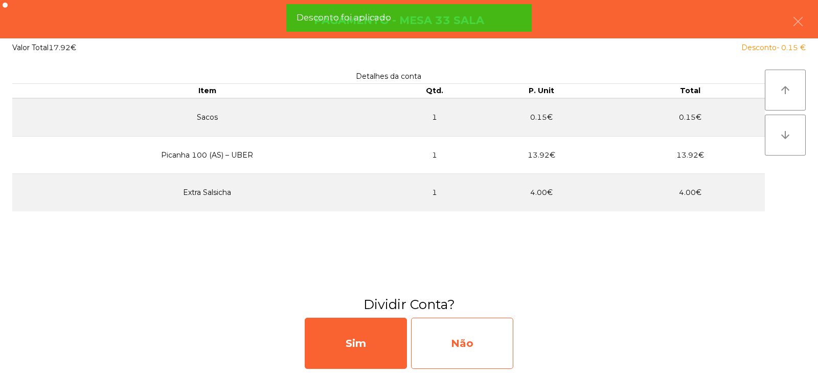
click at [473, 347] on div "Não" at bounding box center [462, 343] width 102 height 51
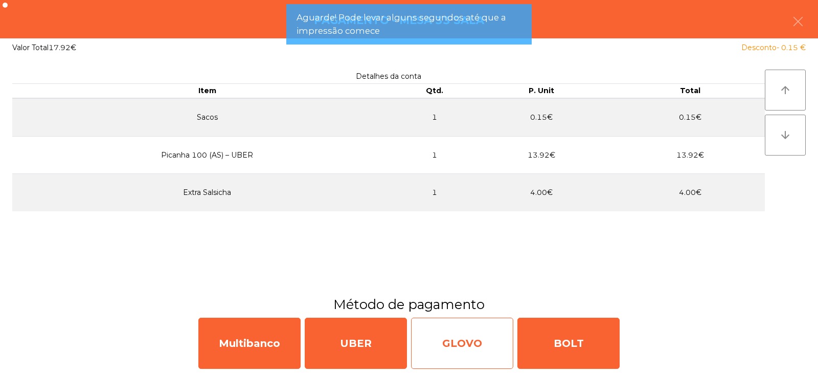
click at [461, 335] on div "GLOVO" at bounding box center [462, 343] width 102 height 51
select select "**"
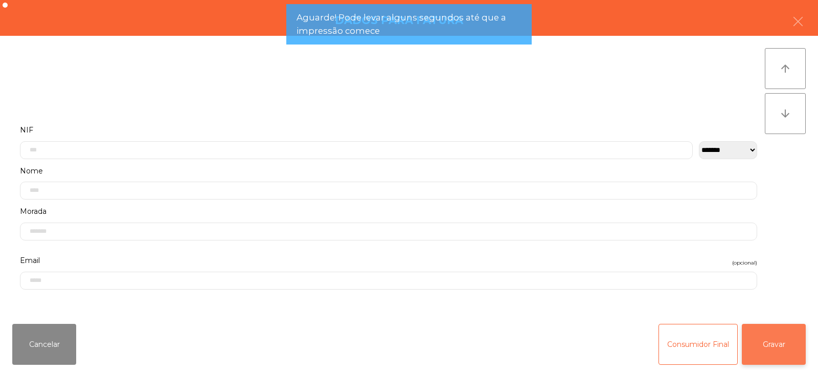
click at [769, 341] on button "Gravar" at bounding box center [774, 344] width 64 height 41
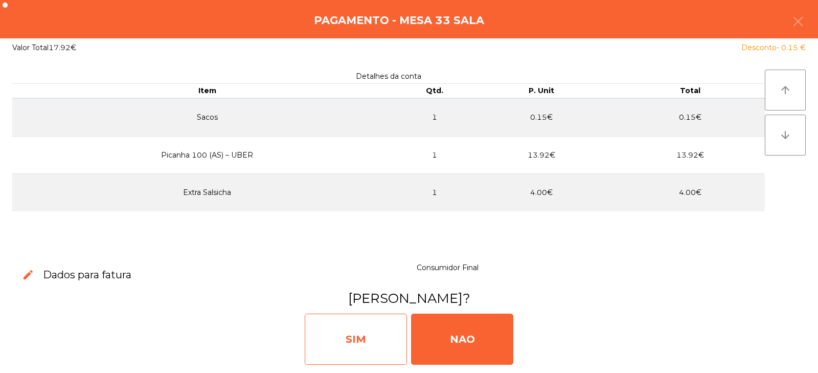
click at [352, 348] on div "SIM" at bounding box center [356, 338] width 102 height 51
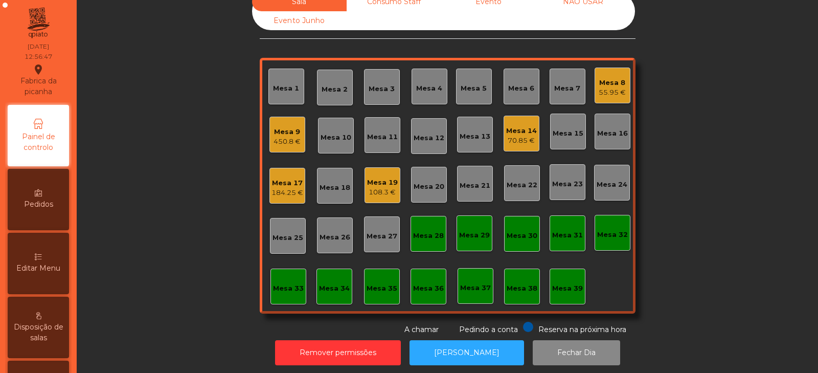
click at [279, 290] on div "Mesa 33" at bounding box center [288, 288] width 31 height 10
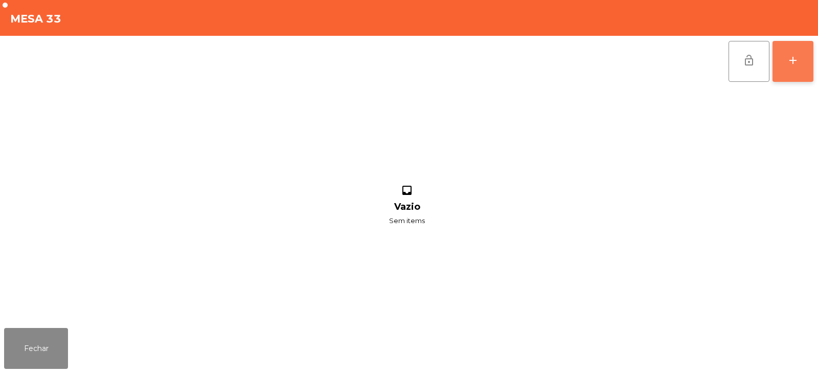
click at [778, 71] on button "add" at bounding box center [793, 61] width 41 height 41
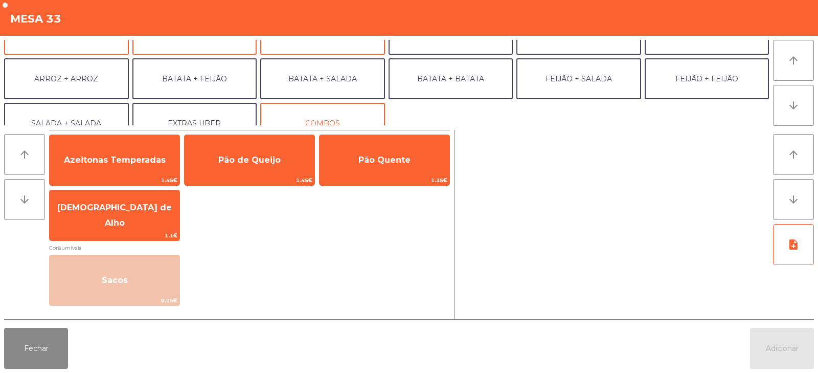
scroll to position [133, 0]
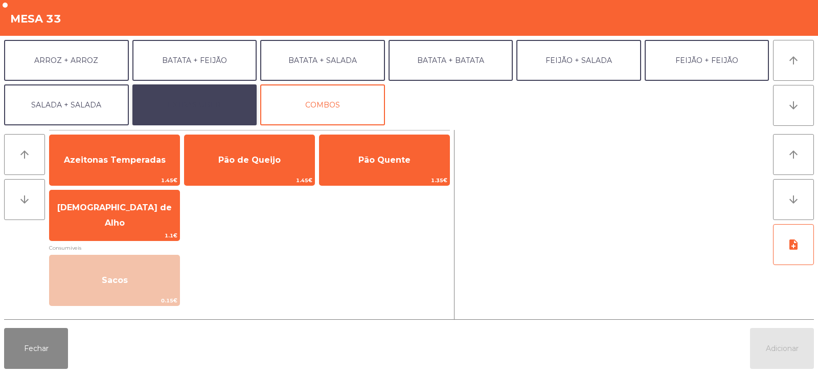
click at [205, 109] on button "EXTRAS UBER" at bounding box center [194, 104] width 125 height 41
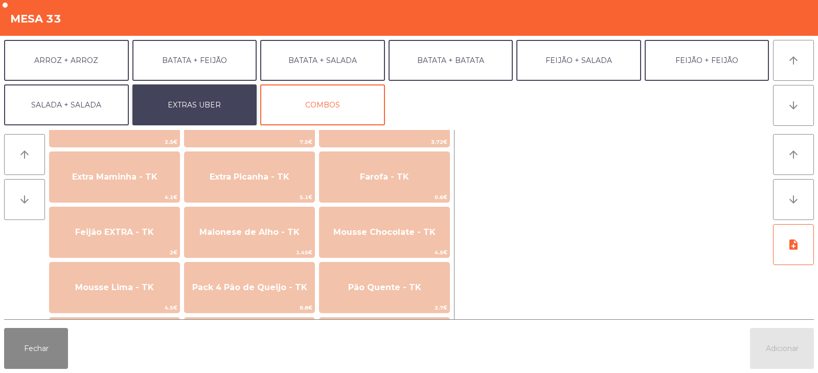
scroll to position [494, 0]
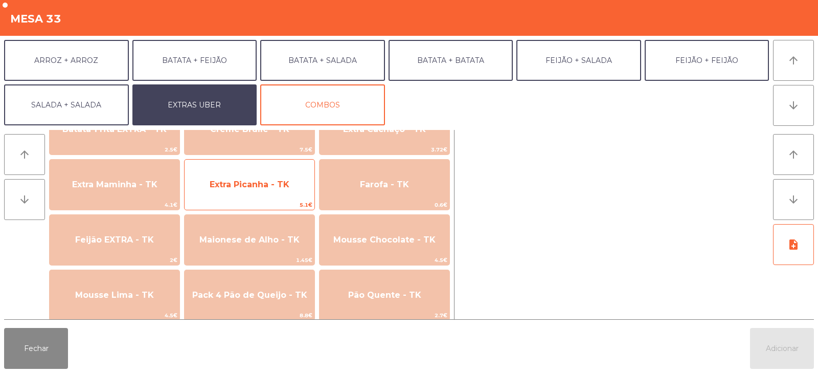
click at [279, 190] on span "Extra Picanha - TK" at bounding box center [250, 185] width 130 height 28
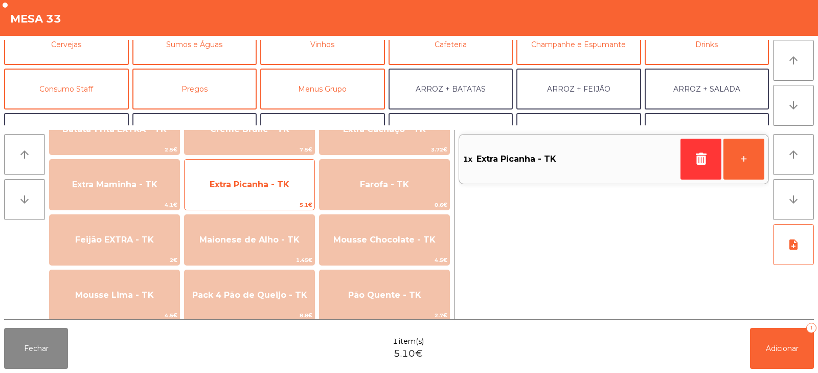
scroll to position [63, 0]
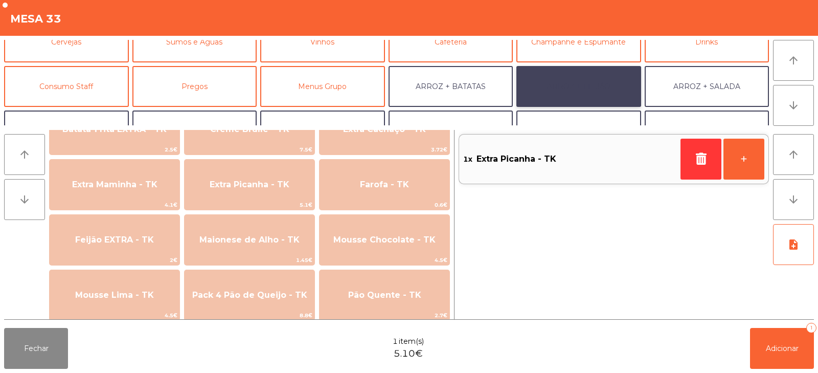
click at [596, 89] on button "ARROZ + FEIJÃO" at bounding box center [579, 86] width 125 height 41
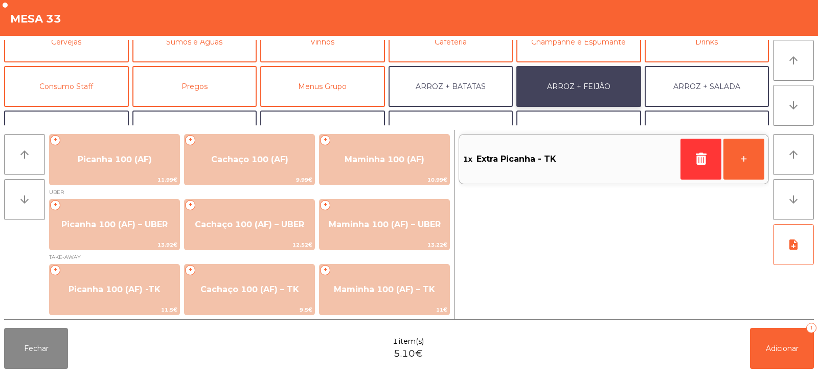
scroll to position [1, 0]
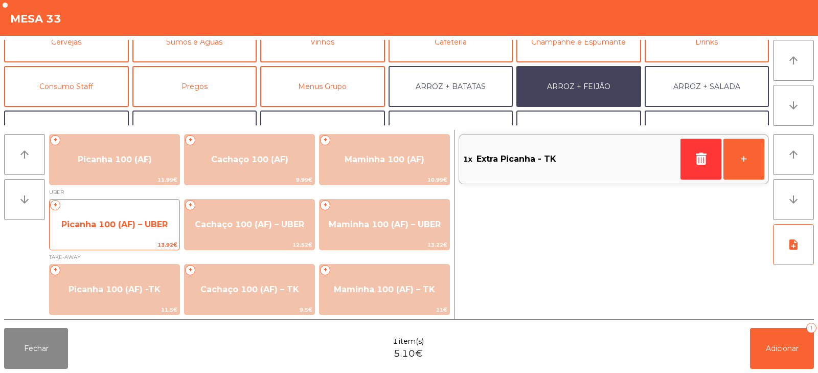
click at [133, 234] on span "Picanha 100 (AF) – UBER" at bounding box center [115, 225] width 130 height 28
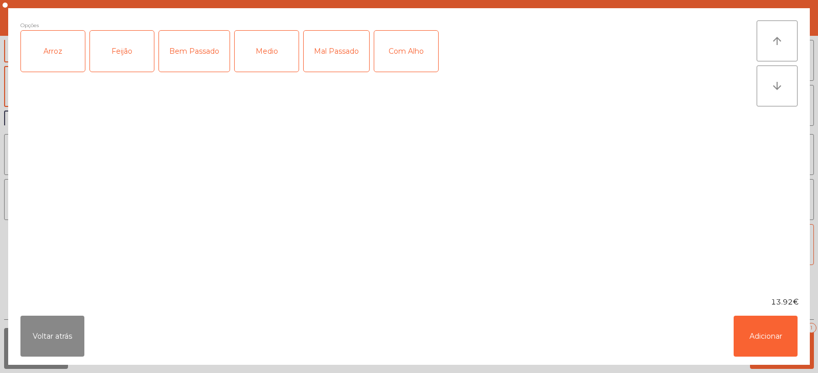
click at [64, 60] on div "Arroz" at bounding box center [53, 51] width 64 height 41
click at [121, 54] on div "Feijão" at bounding box center [122, 51] width 64 height 41
click at [210, 53] on div "Bem Passado" at bounding box center [194, 51] width 71 height 41
click at [48, 324] on button "Voltar atrás" at bounding box center [52, 336] width 64 height 41
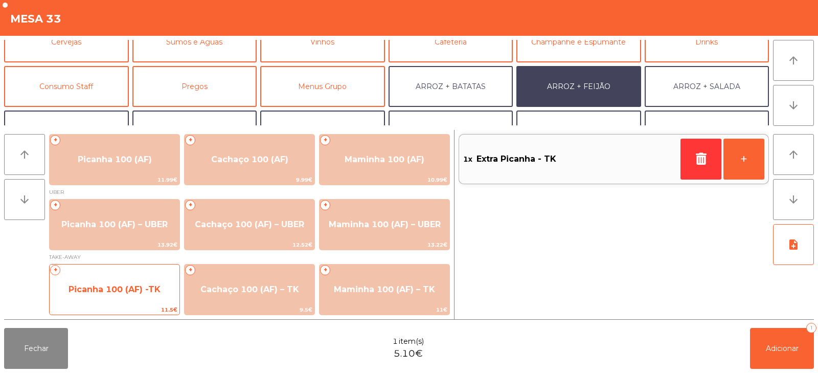
click at [124, 290] on span "Picanha 100 (AF) -TK" at bounding box center [115, 289] width 92 height 10
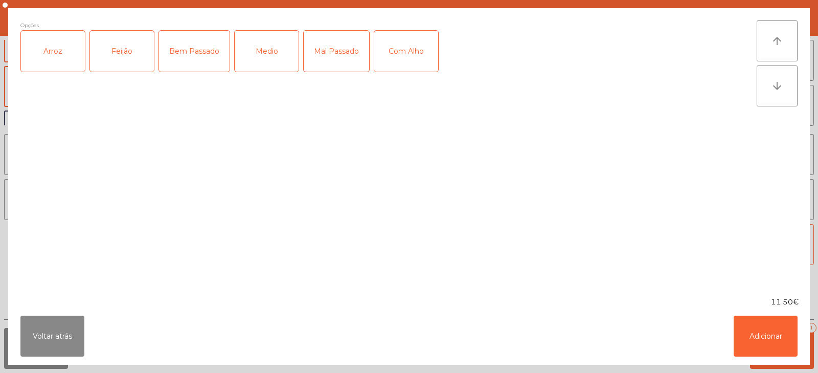
click at [53, 56] on div "Arroz" at bounding box center [53, 51] width 64 height 41
click at [102, 56] on div "Feijão" at bounding box center [122, 51] width 64 height 41
click at [327, 53] on div "Mal Passado" at bounding box center [336, 51] width 65 height 41
click at [329, 69] on div "Mal Passado" at bounding box center [336, 51] width 65 height 41
click at [192, 60] on div "Bem Passado" at bounding box center [194, 51] width 71 height 41
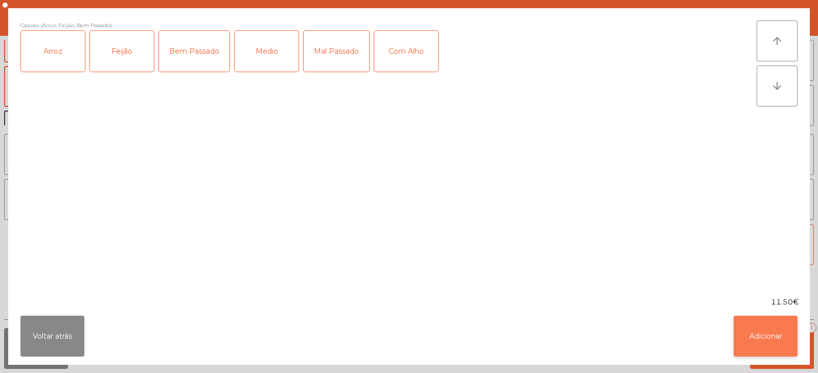
click at [734, 340] on button "Adicionar" at bounding box center [766, 336] width 64 height 41
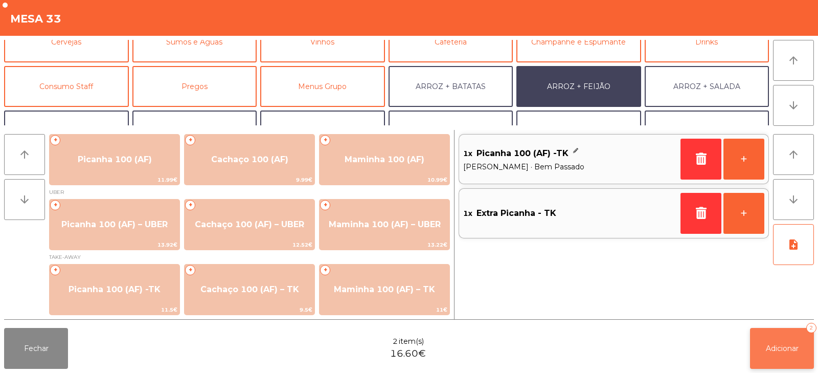
click at [758, 357] on button "Adicionar 2" at bounding box center [782, 348] width 64 height 41
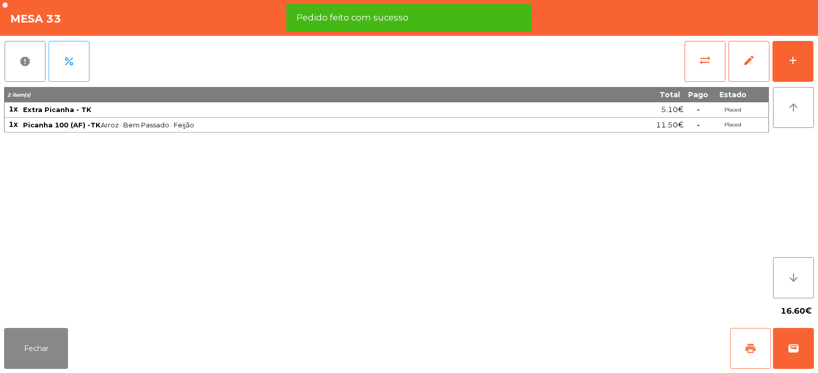
click at [745, 348] on span "print" at bounding box center [751, 348] width 12 height 12
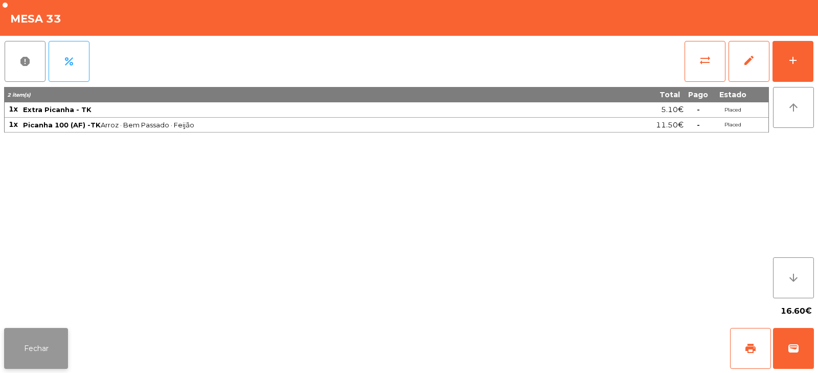
click at [39, 343] on button "Fechar" at bounding box center [36, 348] width 64 height 41
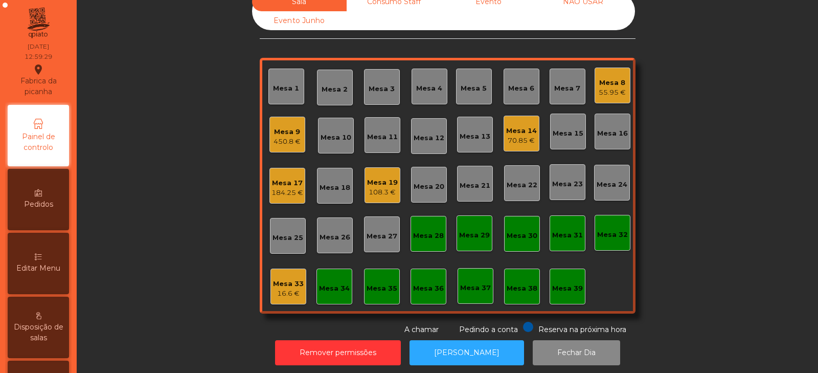
click at [384, 181] on div "Mesa 19" at bounding box center [382, 182] width 31 height 10
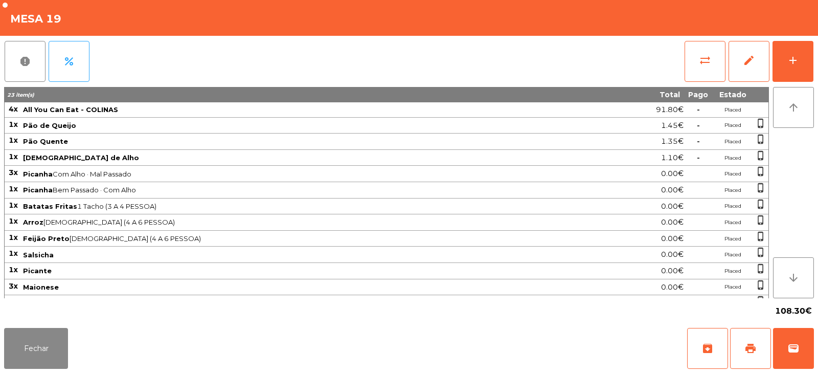
scroll to position [29, 0]
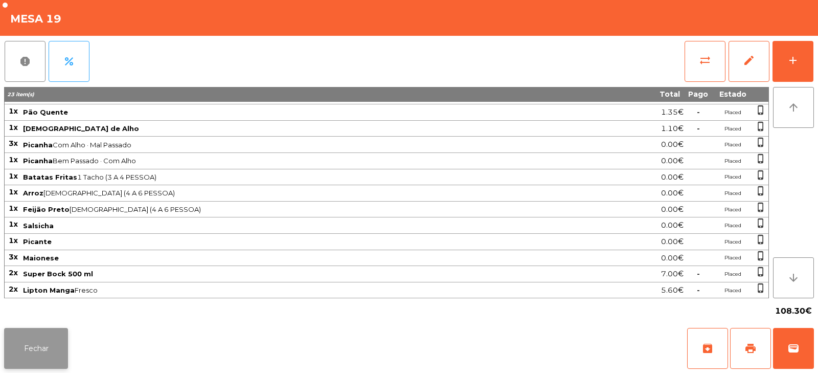
click at [44, 354] on button "Fechar" at bounding box center [36, 348] width 64 height 41
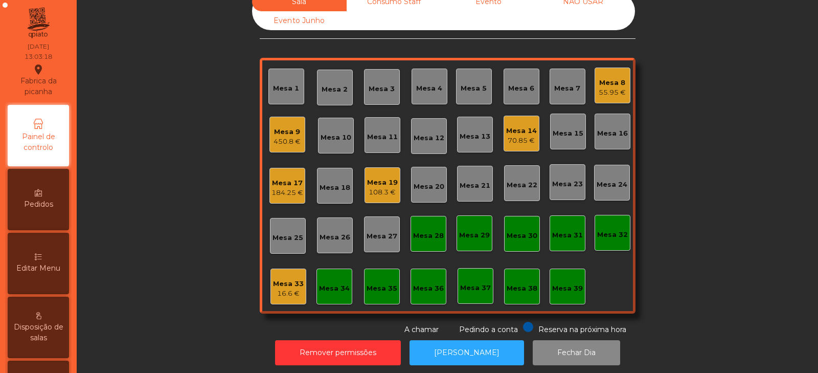
click at [181, 229] on div "Sala Consumo Staff Evento NÃO USAR Evento Junho Mesa 1 Mesa 2 Mesa 3 [GEOGRAPHI…" at bounding box center [448, 163] width 714 height 343
click at [504, 131] on div "Mesa 14 70.85 €" at bounding box center [522, 134] width 36 height 36
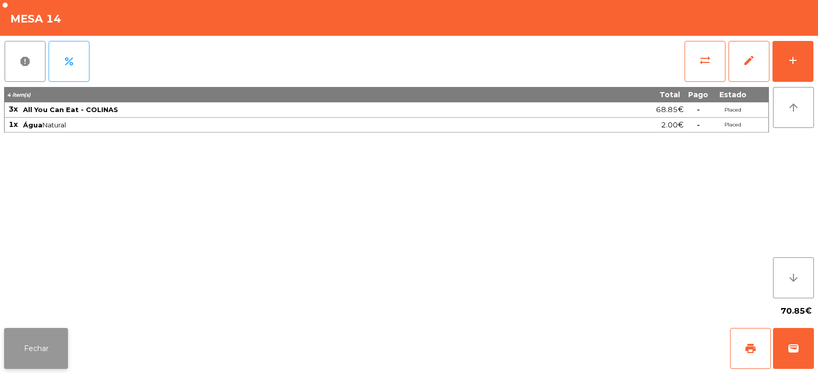
click at [34, 341] on button "Fechar" at bounding box center [36, 348] width 64 height 41
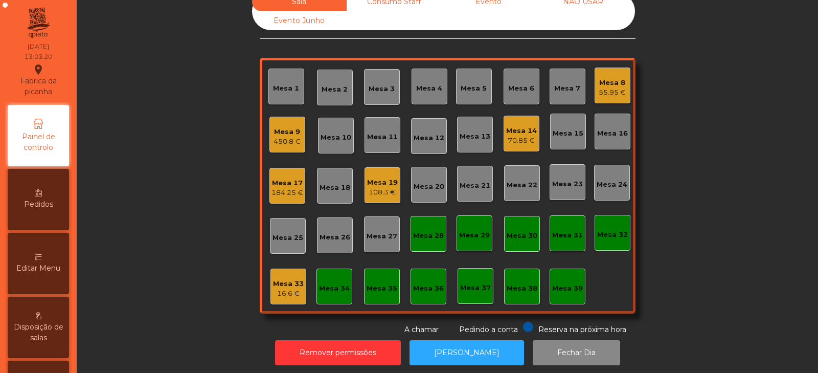
click at [519, 142] on div "70.85 €" at bounding box center [521, 141] width 31 height 10
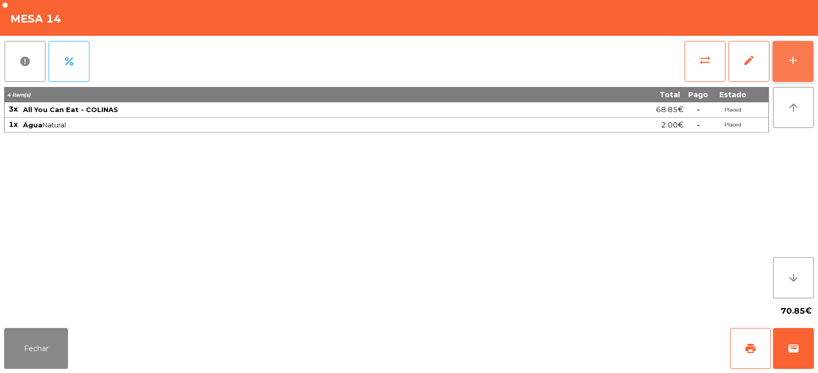
click at [791, 61] on div "add" at bounding box center [793, 60] width 12 height 12
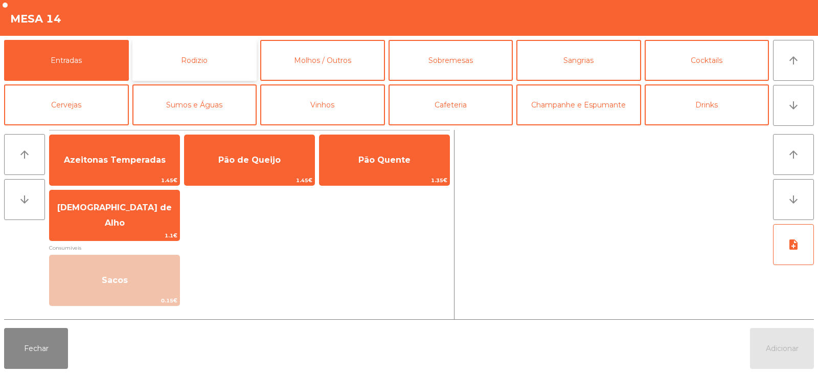
click at [183, 55] on button "Rodizio" at bounding box center [194, 60] width 125 height 41
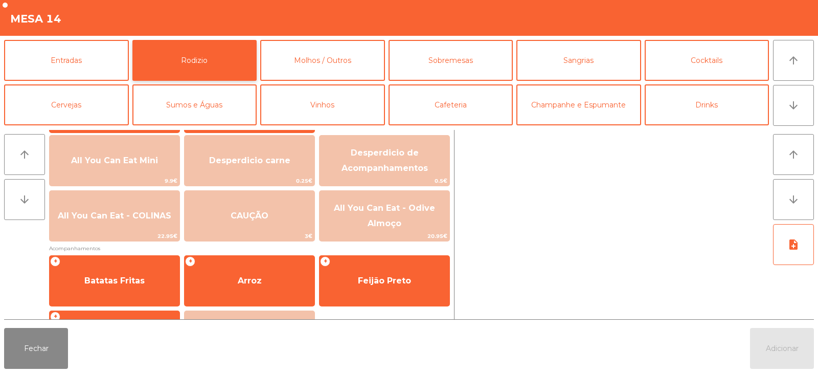
scroll to position [121, 0]
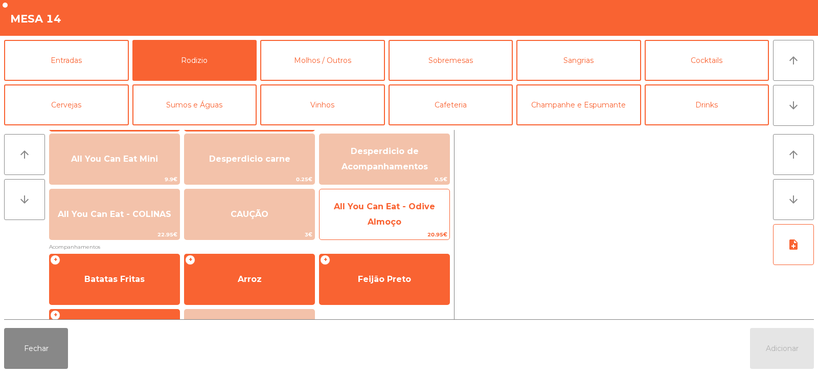
click at [391, 213] on span "All You Can Eat - Odive Almoço" at bounding box center [385, 214] width 130 height 43
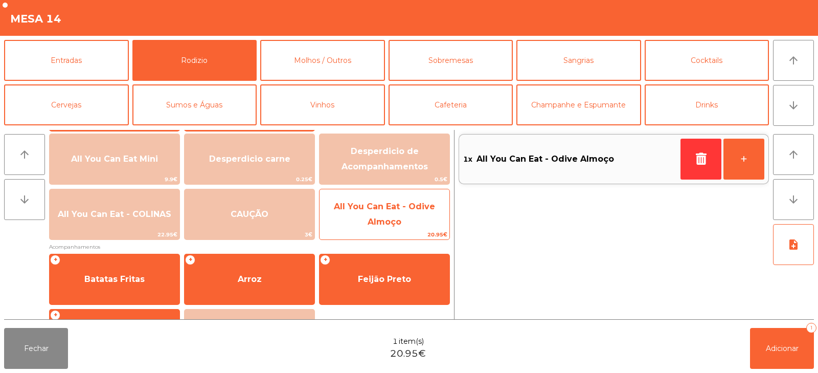
click at [395, 218] on span "All You Can Eat - Odive Almoço" at bounding box center [384, 213] width 101 height 25
click at [396, 214] on span "All You Can Eat - Odive Almoço" at bounding box center [385, 214] width 130 height 43
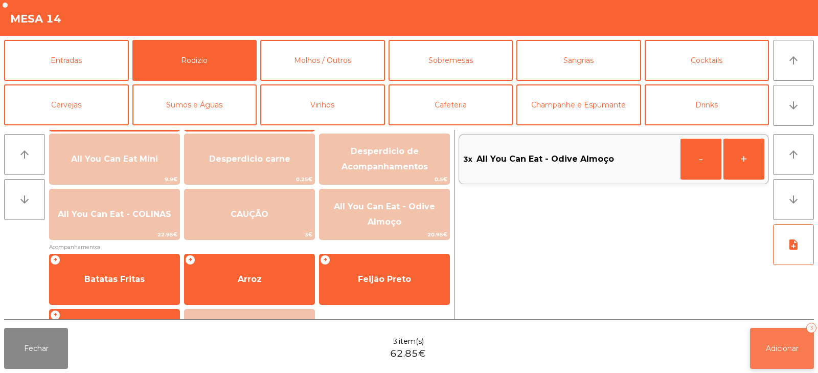
click at [782, 356] on button "Adicionar 3" at bounding box center [782, 348] width 64 height 41
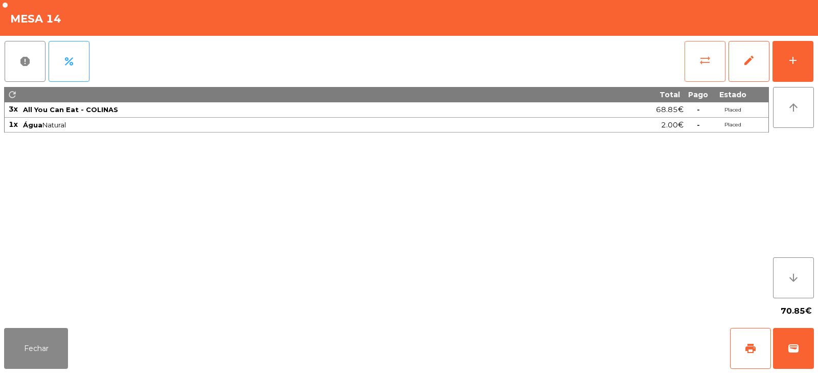
click at [701, 66] on span "sync_alt" at bounding box center [705, 60] width 12 height 12
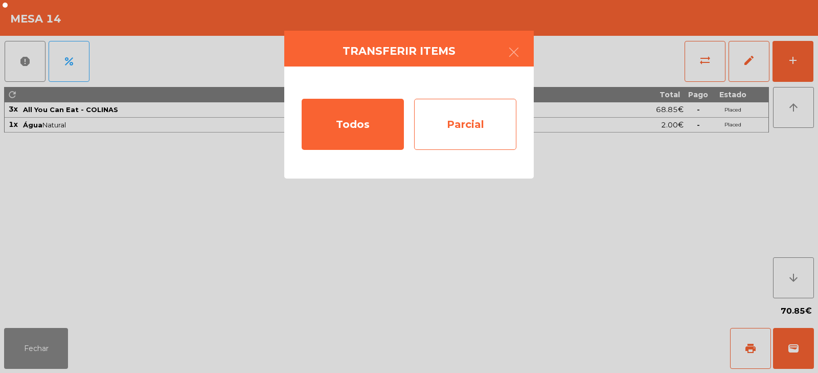
click at [487, 137] on div "Parcial" at bounding box center [465, 124] width 102 height 51
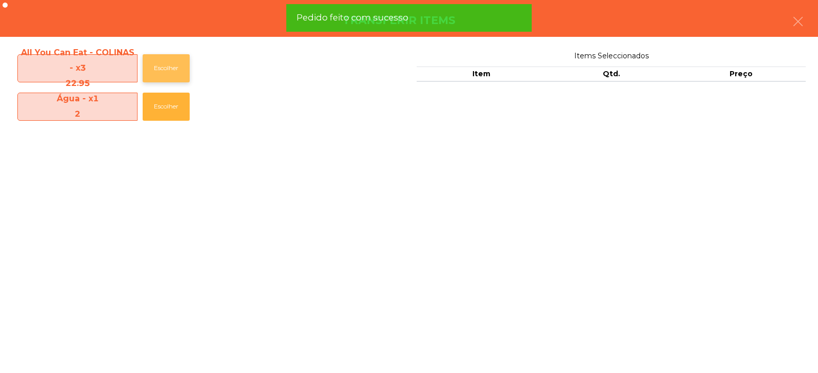
click at [168, 70] on button "Escolher" at bounding box center [166, 68] width 47 height 28
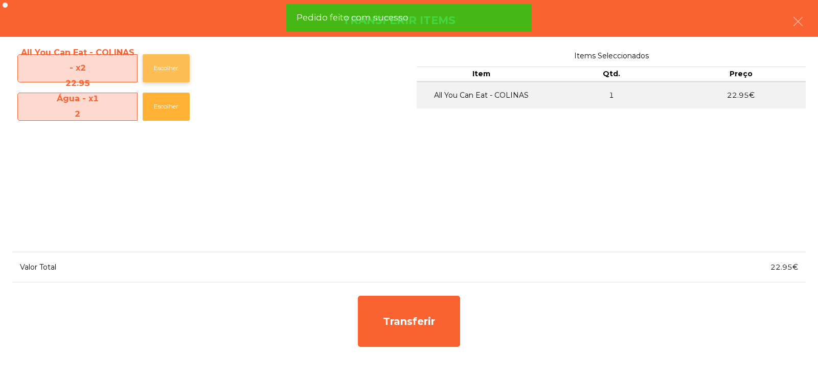
click at [174, 73] on button "Escolher" at bounding box center [166, 68] width 47 height 28
click at [187, 72] on button "Escolher" at bounding box center [166, 68] width 47 height 28
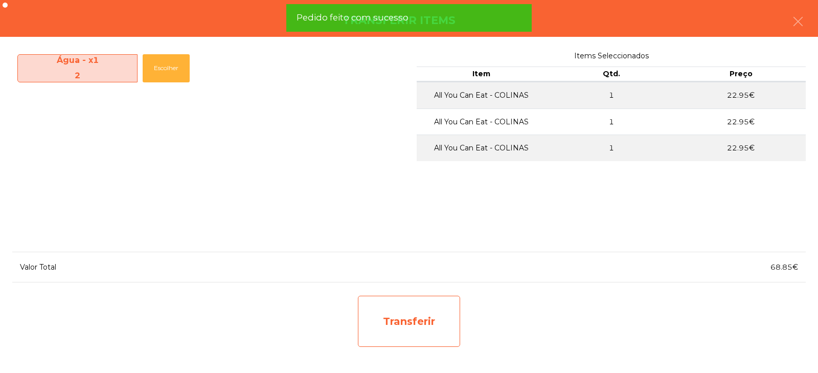
click at [428, 327] on div "Transferir" at bounding box center [409, 321] width 102 height 51
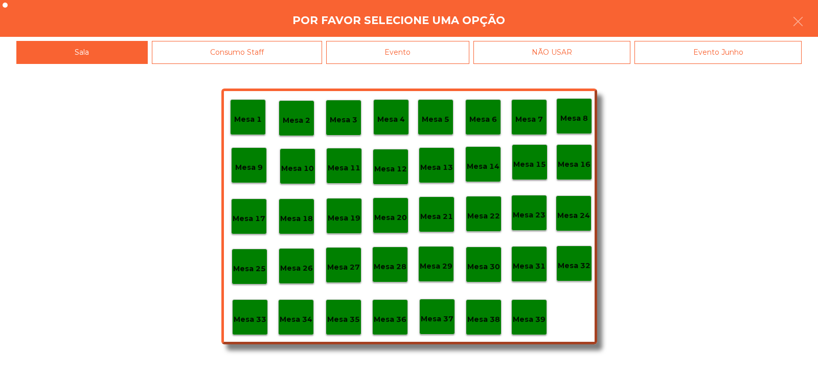
click at [446, 324] on p "Mesa 37" at bounding box center [437, 319] width 33 height 12
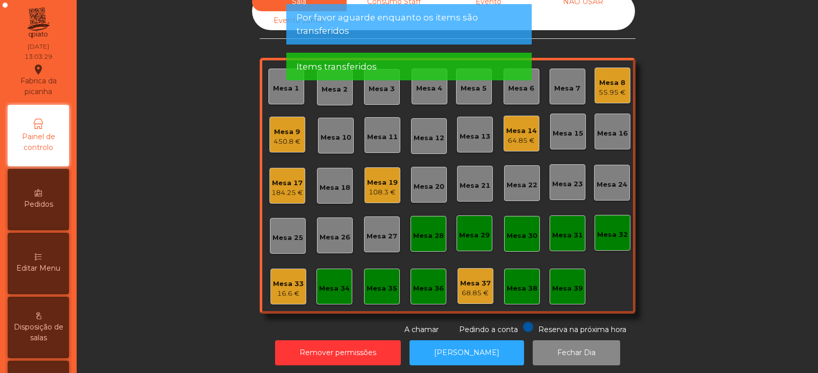
click at [512, 139] on div "64.85 €" at bounding box center [521, 141] width 31 height 10
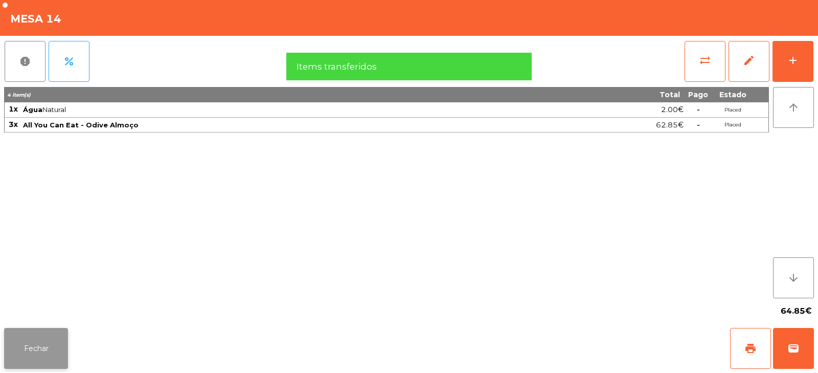
click at [31, 335] on button "Fechar" at bounding box center [36, 348] width 64 height 41
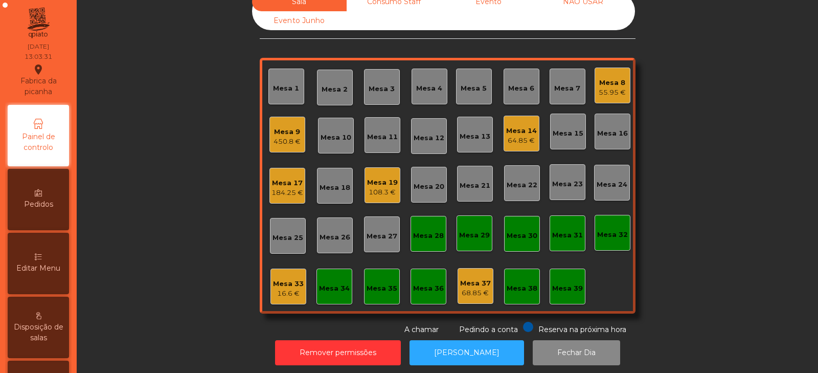
click at [612, 89] on div "55.95 €" at bounding box center [612, 92] width 27 height 10
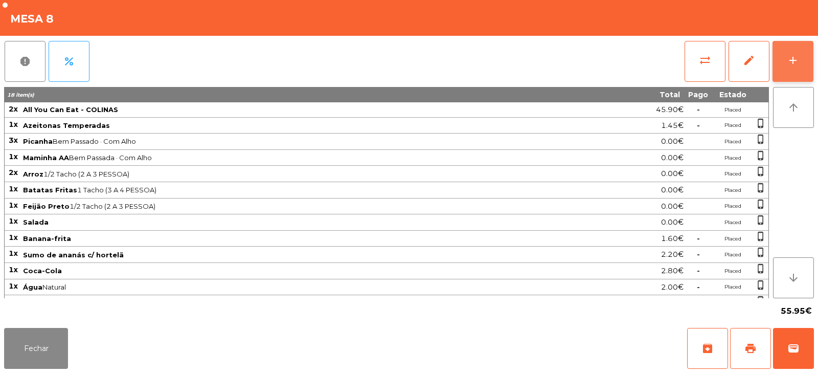
click at [793, 59] on div "add" at bounding box center [793, 60] width 12 height 12
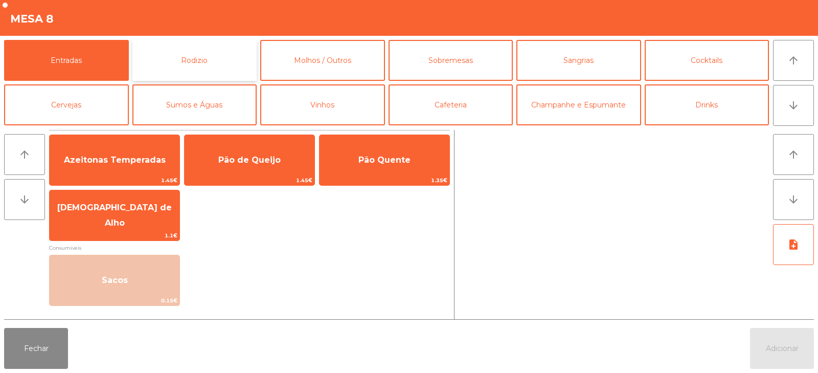
click at [188, 46] on button "Rodizio" at bounding box center [194, 60] width 125 height 41
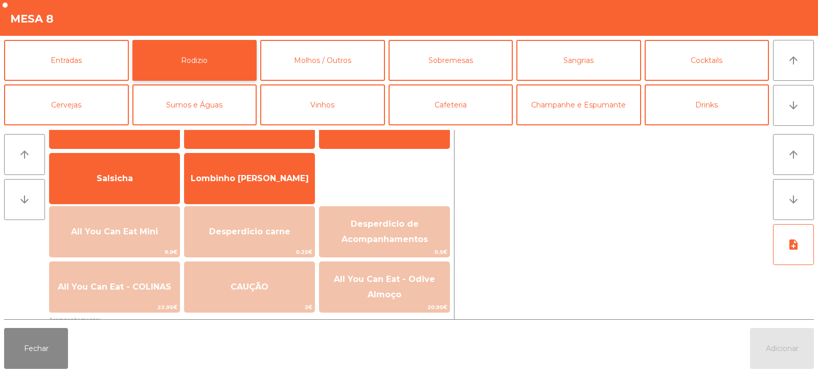
scroll to position [95, 0]
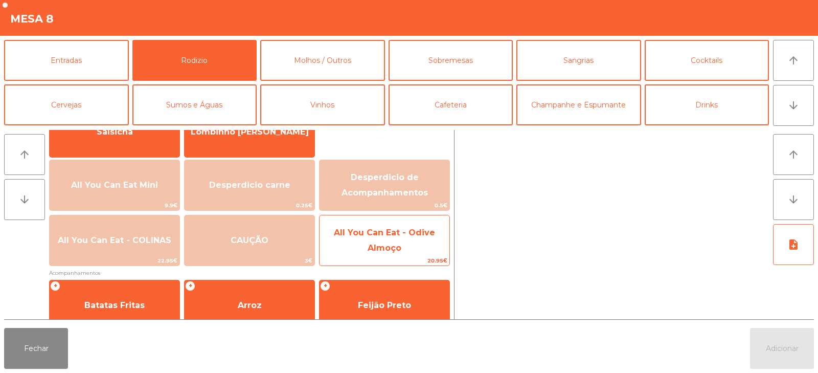
click at [397, 239] on span "All You Can Eat - Odive Almoço" at bounding box center [385, 240] width 130 height 43
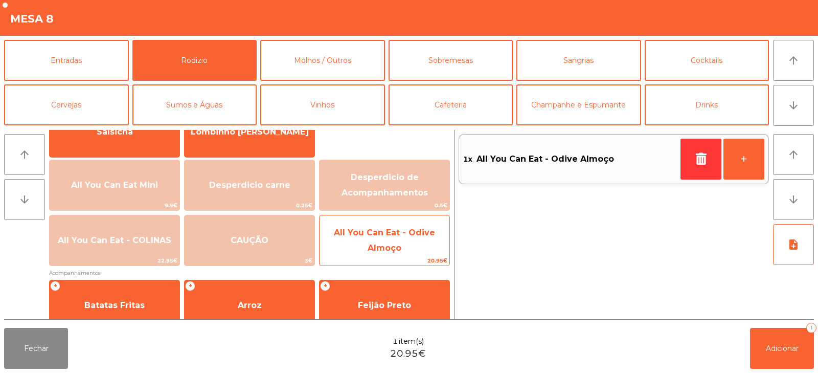
click at [414, 238] on span "All You Can Eat - Odive Almoço" at bounding box center [385, 240] width 130 height 43
click at [414, 241] on span "All You Can Eat - Odive Almoço" at bounding box center [385, 240] width 130 height 43
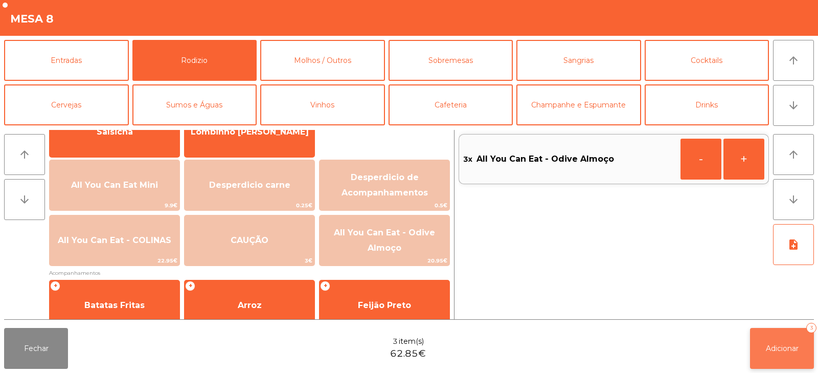
click at [793, 347] on span "Adicionar" at bounding box center [782, 348] width 33 height 9
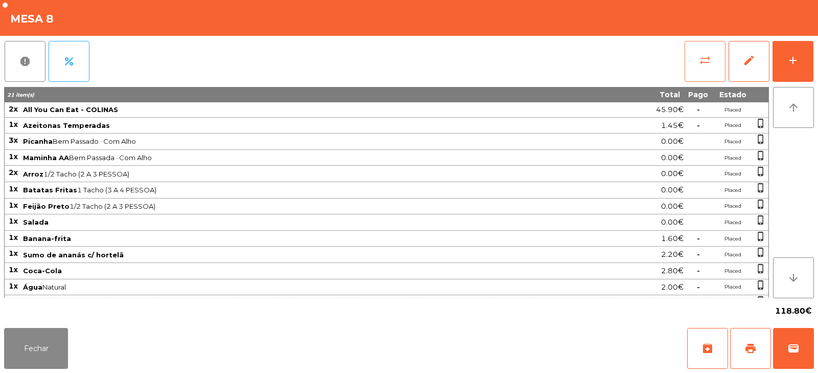
click at [701, 53] on button "sync_alt" at bounding box center [705, 61] width 41 height 41
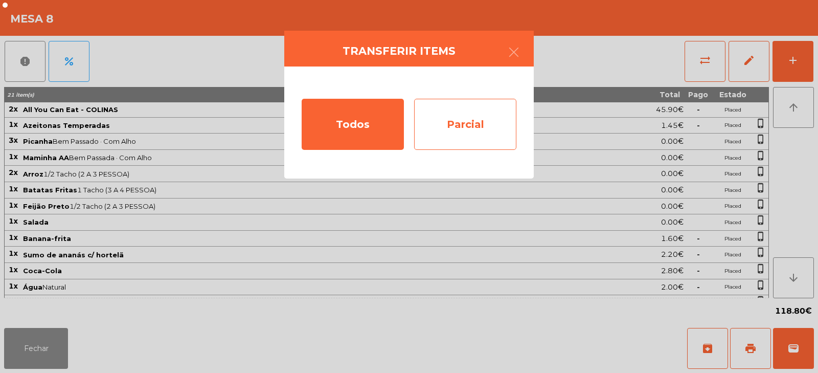
click at [485, 126] on div "Parcial" at bounding box center [465, 124] width 102 height 51
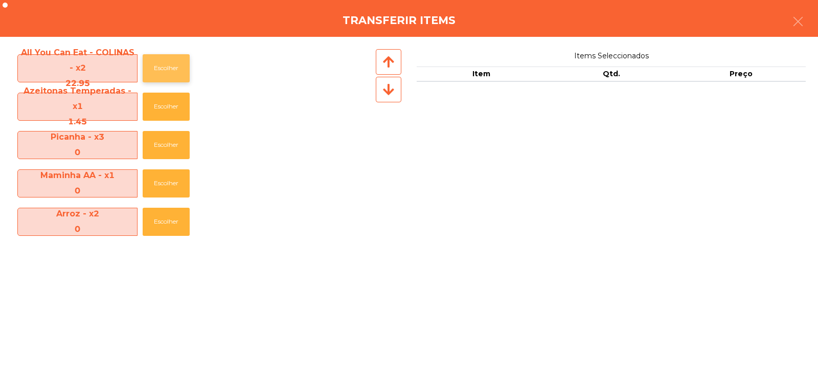
click at [167, 73] on button "Escolher" at bounding box center [166, 68] width 47 height 28
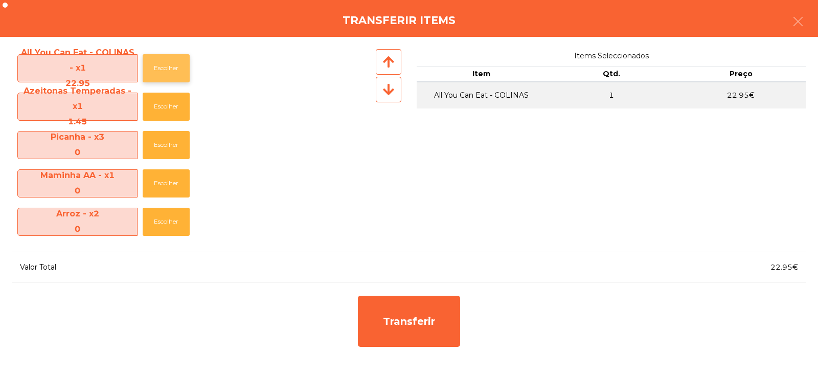
click at [174, 68] on button "Escolher" at bounding box center [166, 68] width 47 height 28
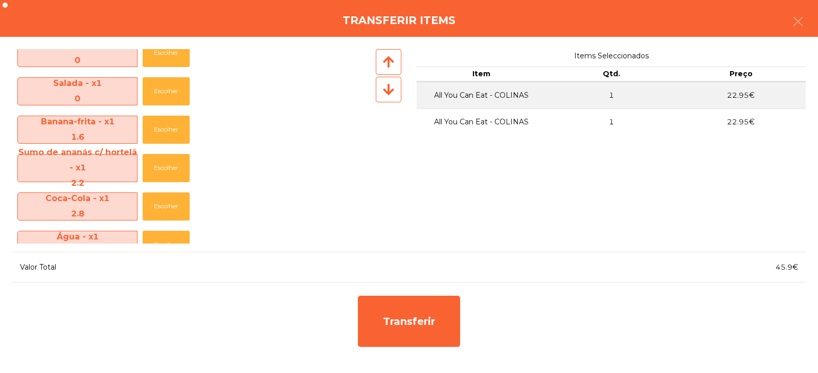
scroll to position [308, 0]
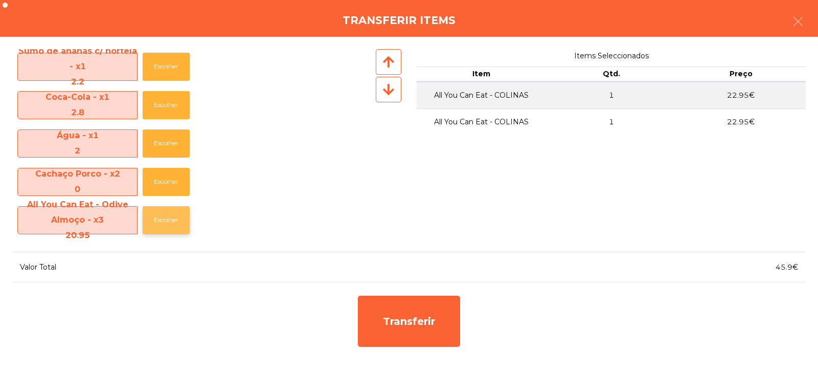
click at [156, 217] on button "Escolher" at bounding box center [166, 220] width 47 height 28
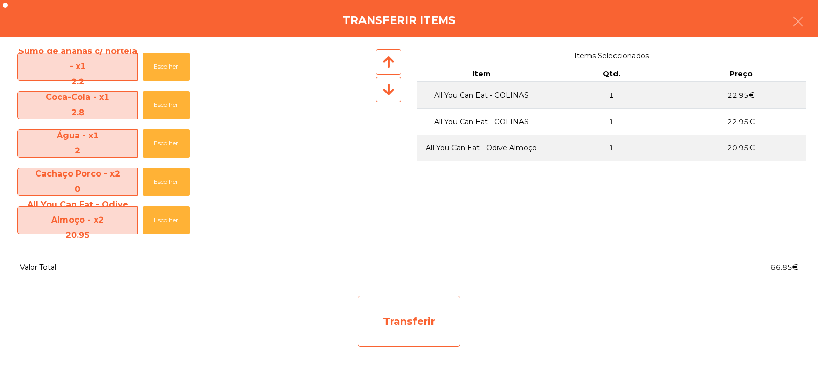
click at [430, 307] on div "Transferir" at bounding box center [409, 321] width 102 height 51
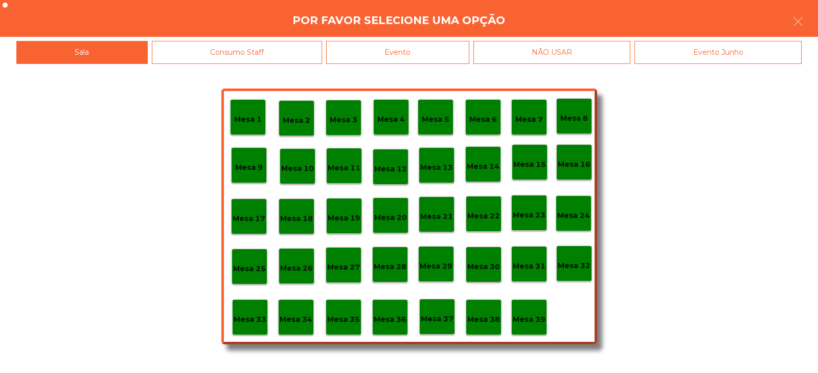
click at [444, 324] on p "Mesa 37" at bounding box center [437, 319] width 33 height 12
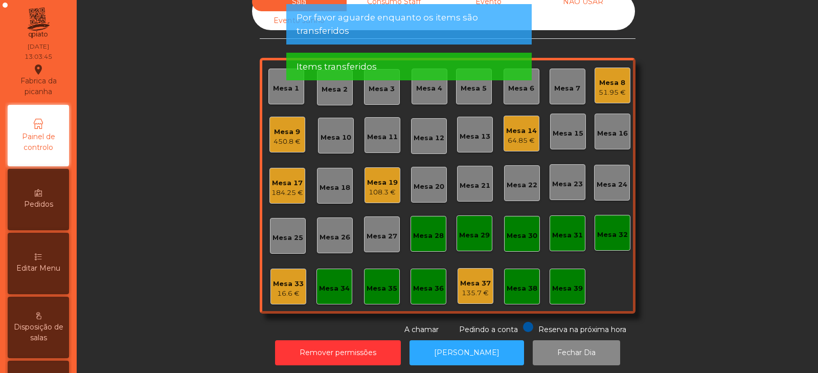
click at [178, 263] on div "Sala Consumo Staff Evento NÃO USAR Evento Junho Mesa 1 Mesa 2 Mesa 3 [GEOGRAPHI…" at bounding box center [448, 163] width 714 height 343
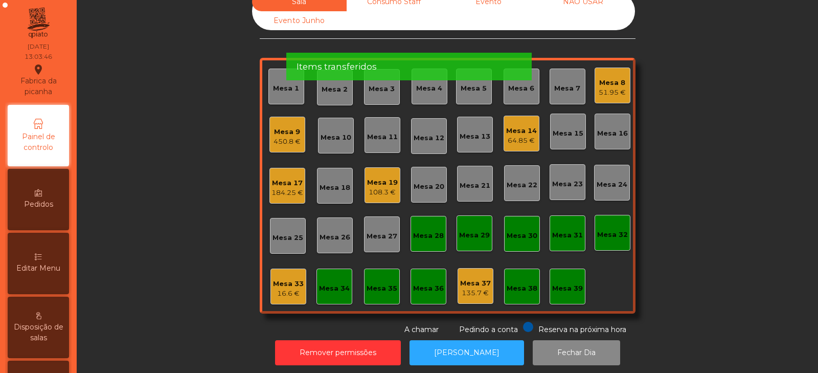
click at [283, 141] on div "450.8 €" at bounding box center [287, 142] width 27 height 10
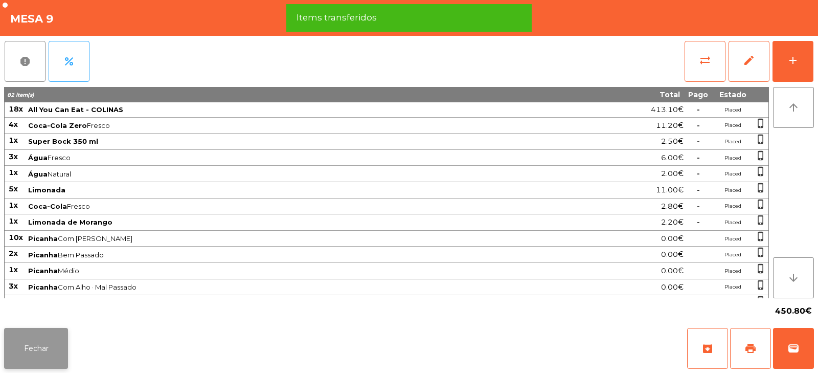
click at [26, 339] on button "Fechar" at bounding box center [36, 348] width 64 height 41
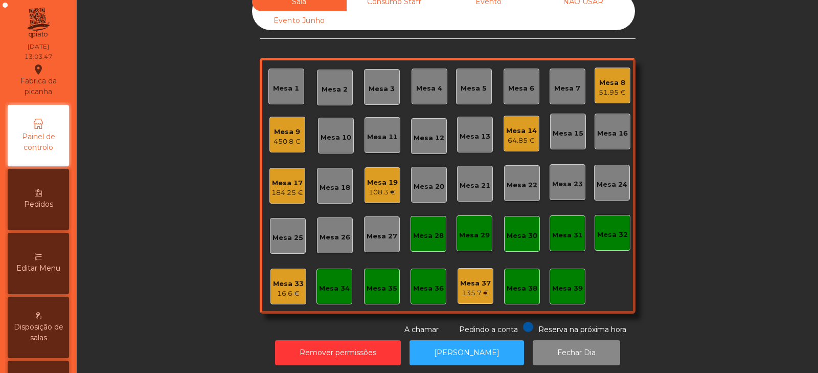
click at [281, 200] on div "Mesa 17 184.25 €" at bounding box center [288, 186] width 36 height 36
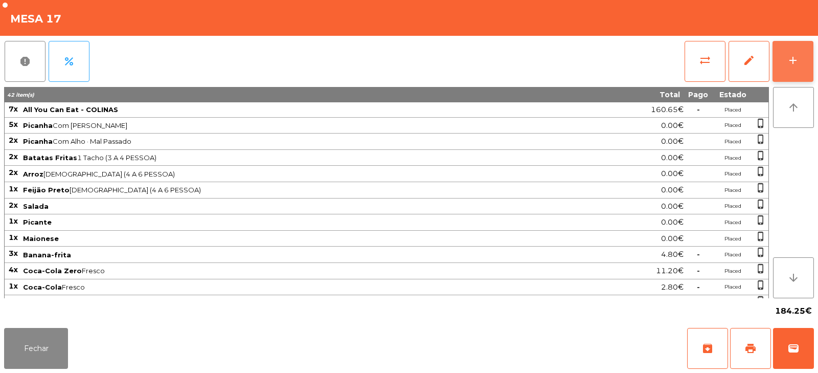
click at [808, 65] on button "add" at bounding box center [793, 61] width 41 height 41
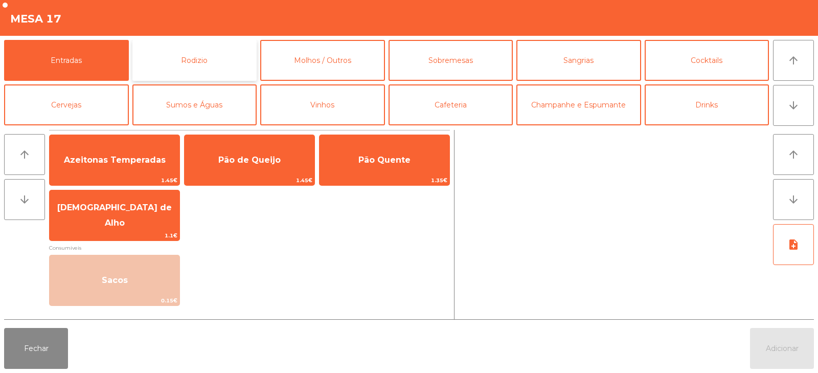
click at [223, 51] on button "Rodizio" at bounding box center [194, 60] width 125 height 41
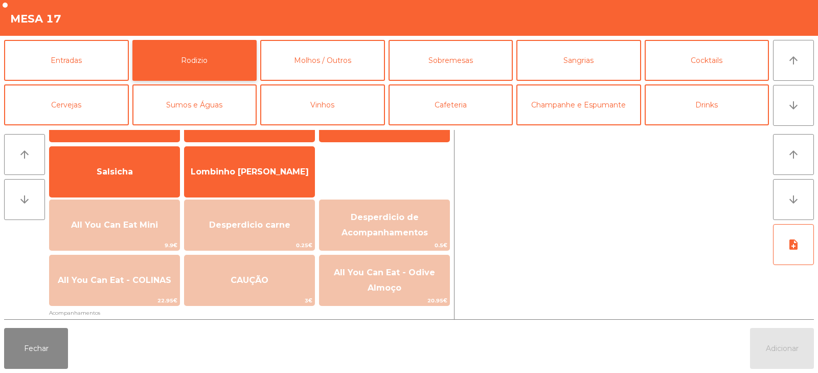
scroll to position [143, 0]
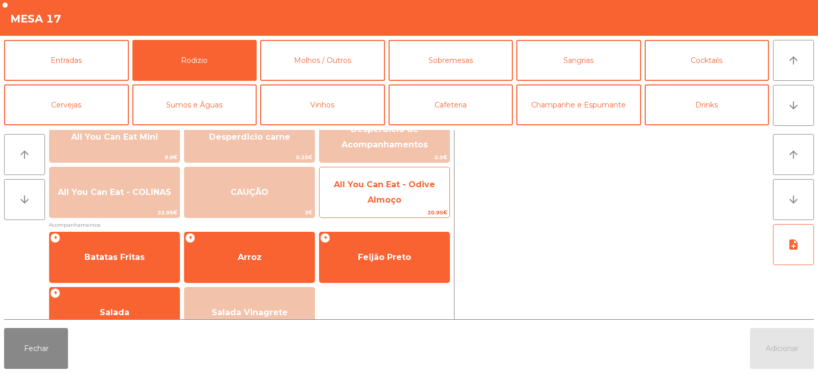
click at [370, 201] on span "All You Can Eat - Odive Almoço" at bounding box center [384, 192] width 101 height 25
click at [374, 195] on span "All You Can Eat - Odive Almoço" at bounding box center [384, 192] width 101 height 25
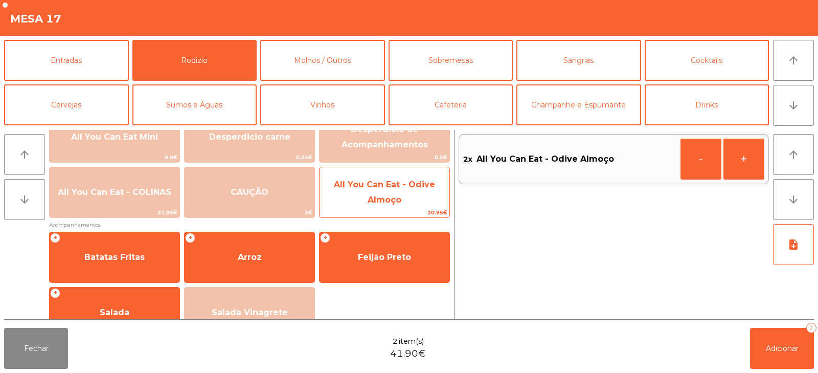
click at [376, 199] on span "All You Can Eat - Odive Almoço" at bounding box center [384, 192] width 101 height 25
click at [379, 197] on span "All You Can Eat - Odive Almoço" at bounding box center [384, 192] width 101 height 25
click at [386, 201] on span "All You Can Eat - Odive Almoço" at bounding box center [384, 192] width 101 height 25
click at [391, 202] on span "All You Can Eat - Odive Almoço" at bounding box center [384, 192] width 101 height 25
click at [396, 200] on span "All You Can Eat - Odive Almoço" at bounding box center [384, 192] width 101 height 25
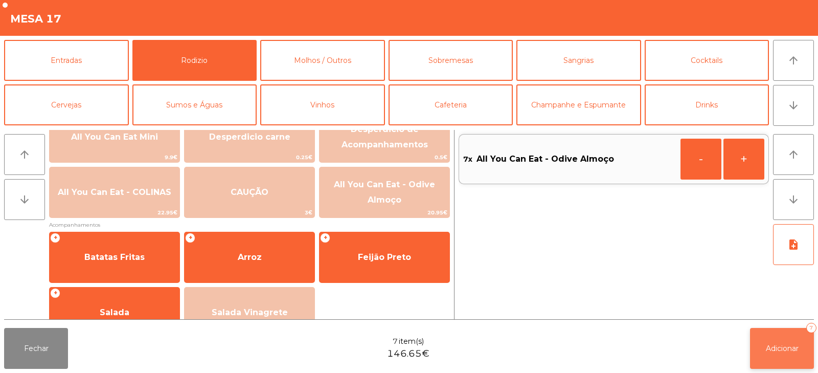
click at [785, 353] on button "Adicionar 7" at bounding box center [782, 348] width 64 height 41
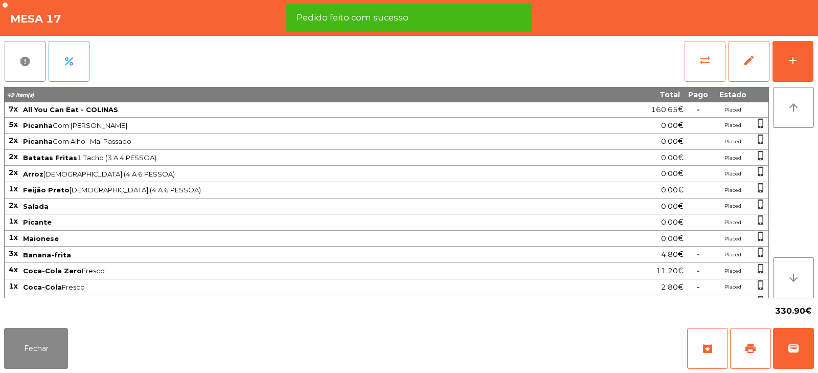
click at [688, 61] on button "sync_alt" at bounding box center [705, 61] width 41 height 41
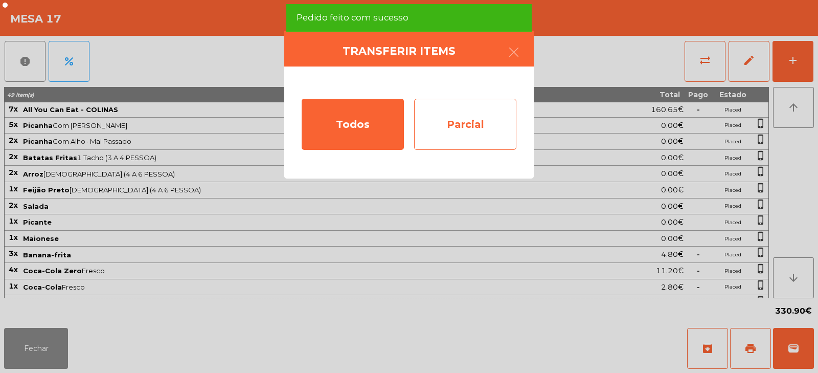
click at [432, 124] on div "Parcial" at bounding box center [465, 124] width 102 height 51
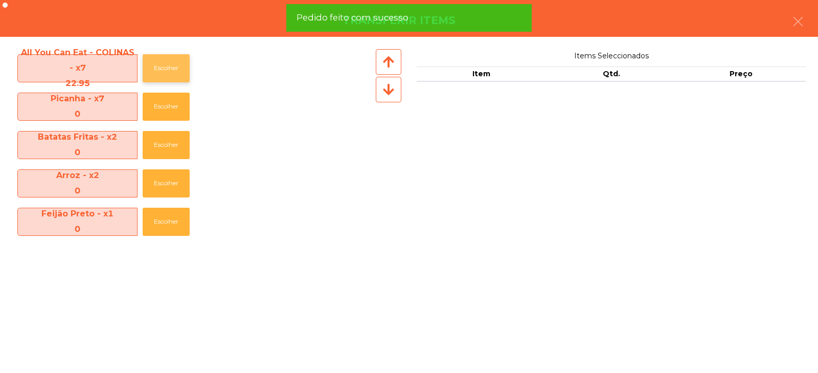
click at [171, 58] on button "Escolher" at bounding box center [166, 68] width 47 height 28
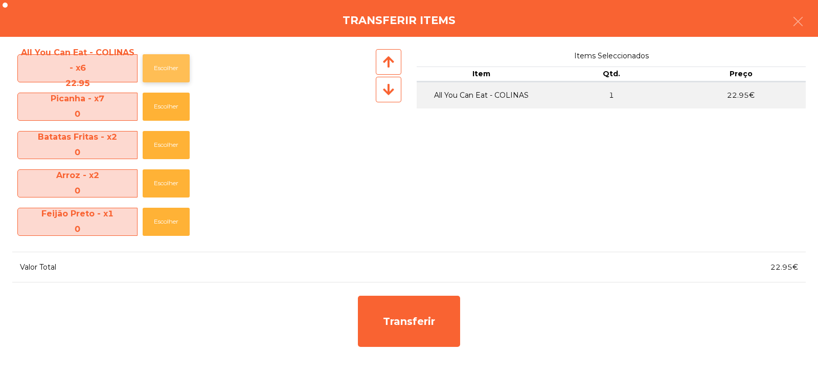
click at [169, 59] on button "Escolher" at bounding box center [166, 68] width 47 height 28
click at [173, 65] on button "Escolher" at bounding box center [166, 68] width 47 height 28
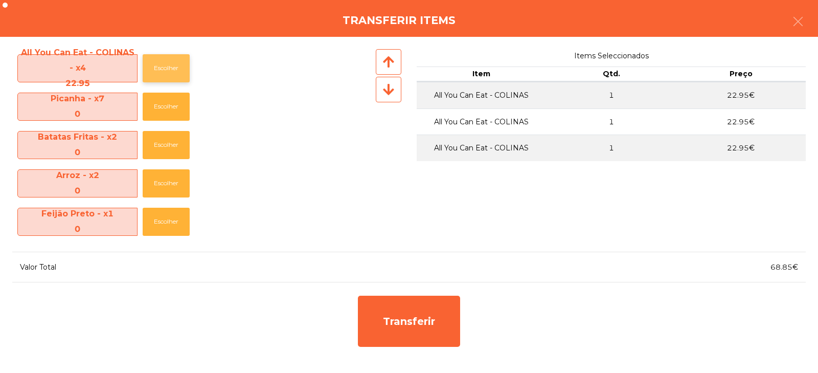
click at [173, 66] on button "Escolher" at bounding box center [166, 68] width 47 height 28
click at [176, 68] on button "Escolher" at bounding box center [166, 68] width 47 height 28
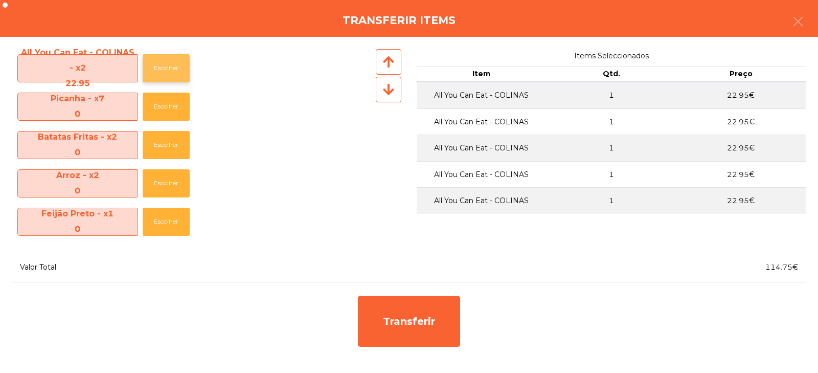
click at [175, 62] on button "Escolher" at bounding box center [166, 68] width 47 height 28
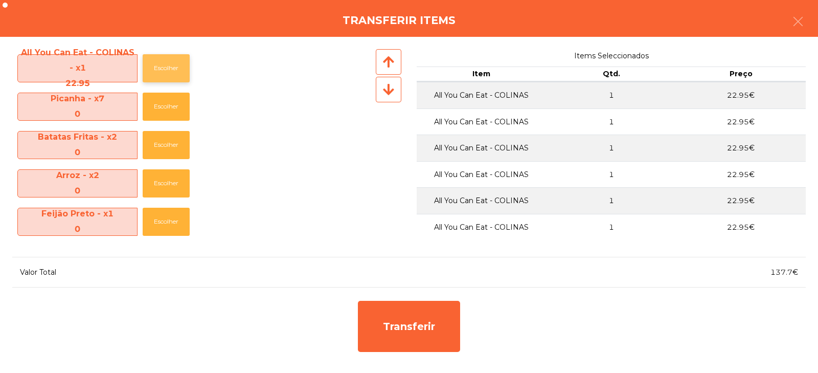
click at [169, 61] on button "Escolher" at bounding box center [166, 68] width 47 height 28
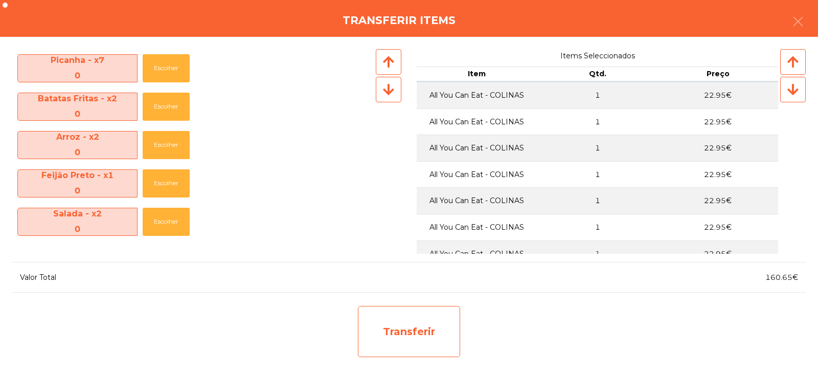
click at [377, 334] on div "Transferir" at bounding box center [409, 331] width 102 height 51
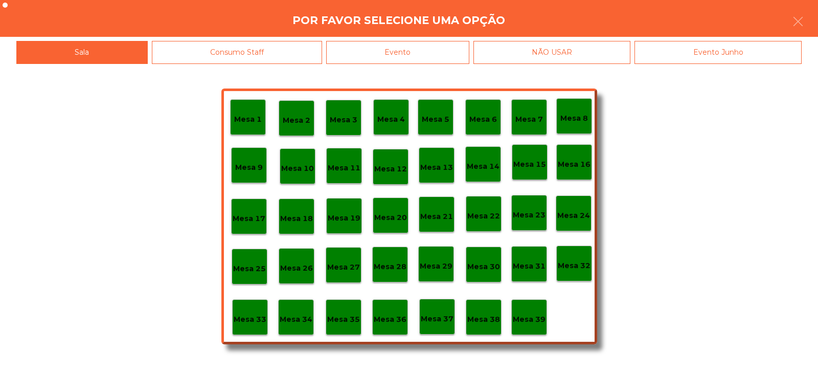
click at [439, 316] on p "Mesa 37" at bounding box center [437, 319] width 33 height 12
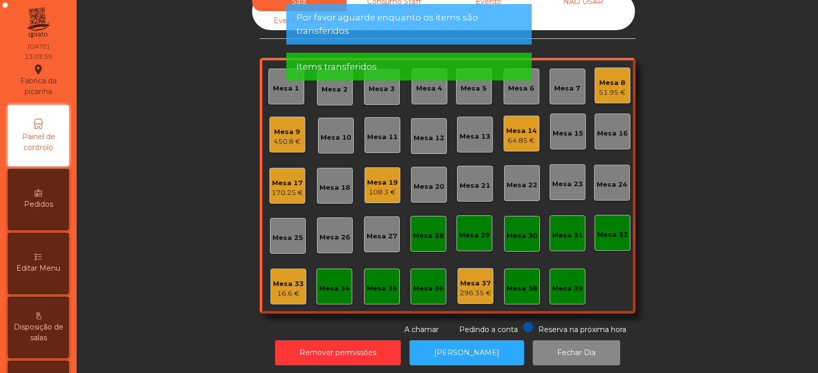
click at [295, 187] on div "Mesa 17" at bounding box center [288, 183] width 32 height 10
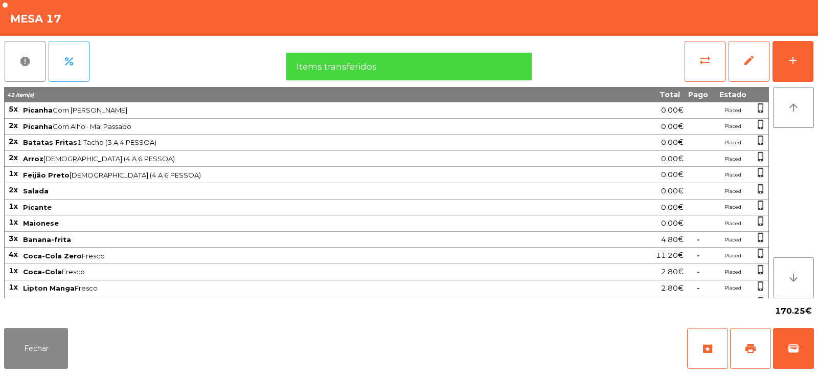
scroll to position [62, 0]
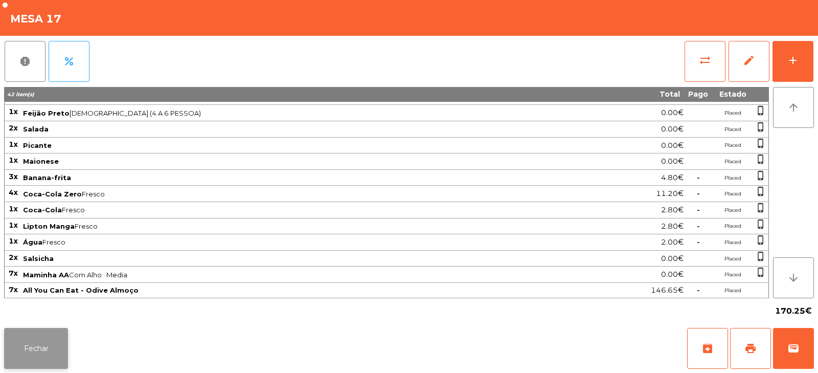
click at [24, 344] on button "Fechar" at bounding box center [36, 348] width 64 height 41
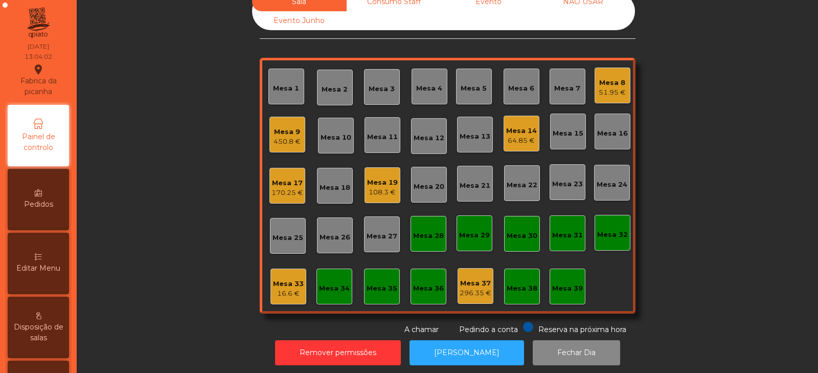
click at [278, 140] on div "450.8 €" at bounding box center [287, 142] width 27 height 10
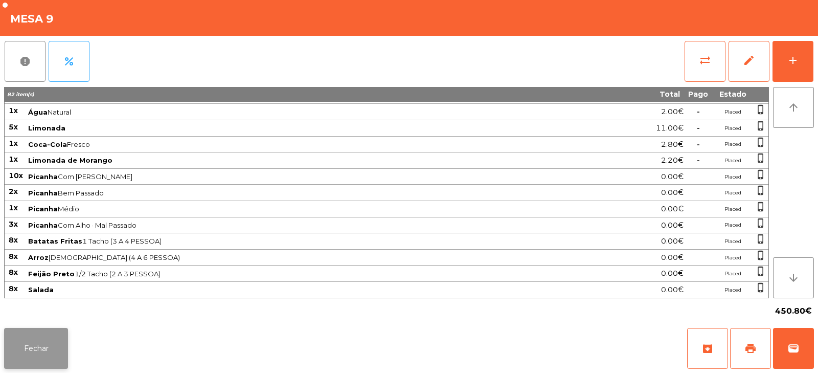
click at [34, 354] on button "Fechar" at bounding box center [36, 348] width 64 height 41
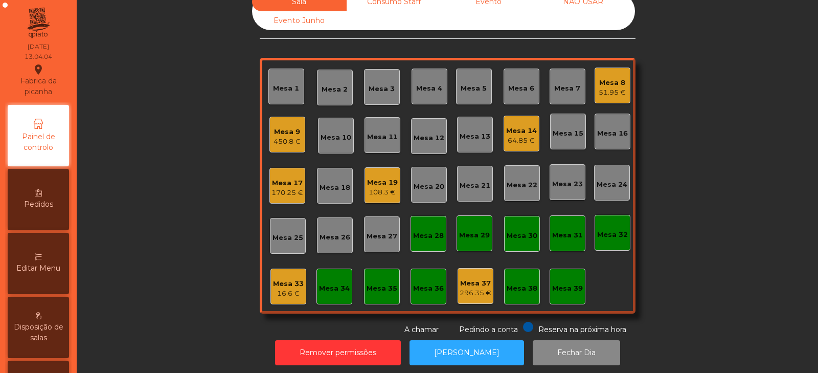
click at [389, 192] on div "108.3 €" at bounding box center [382, 192] width 31 height 10
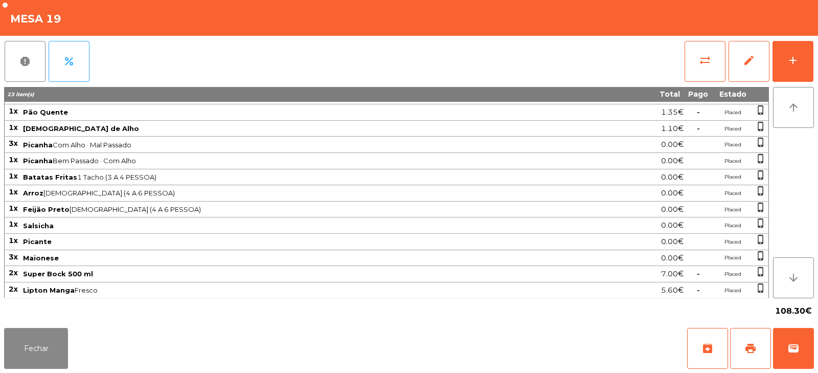
scroll to position [0, 0]
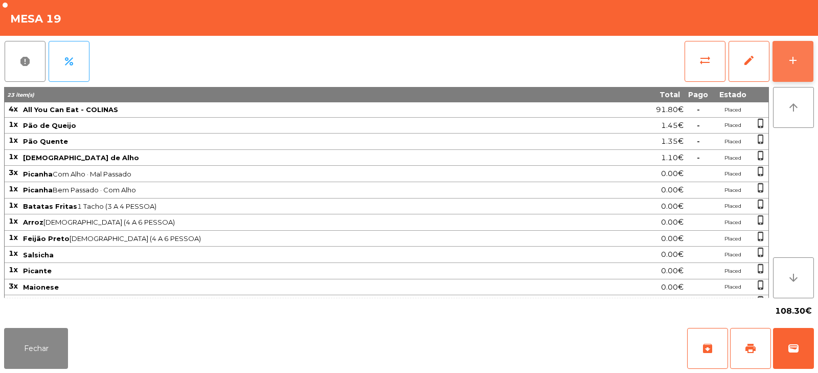
click at [788, 58] on div "add" at bounding box center [793, 60] width 12 height 12
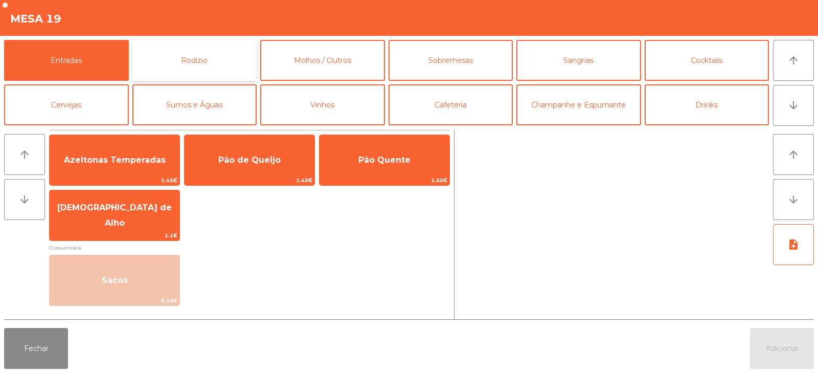
click at [215, 62] on button "Rodizio" at bounding box center [194, 60] width 125 height 41
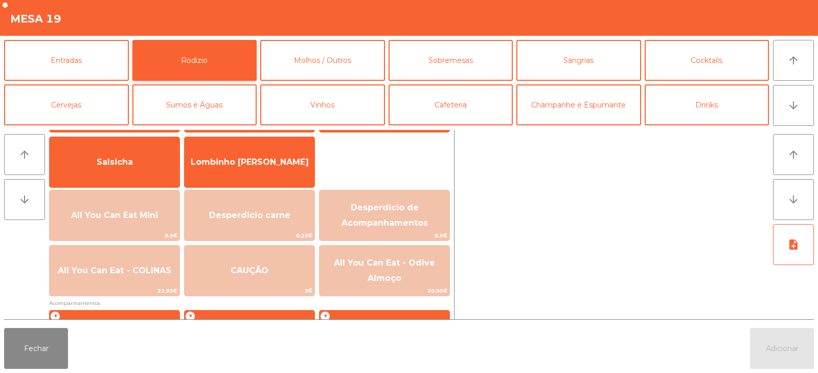
scroll to position [90, 0]
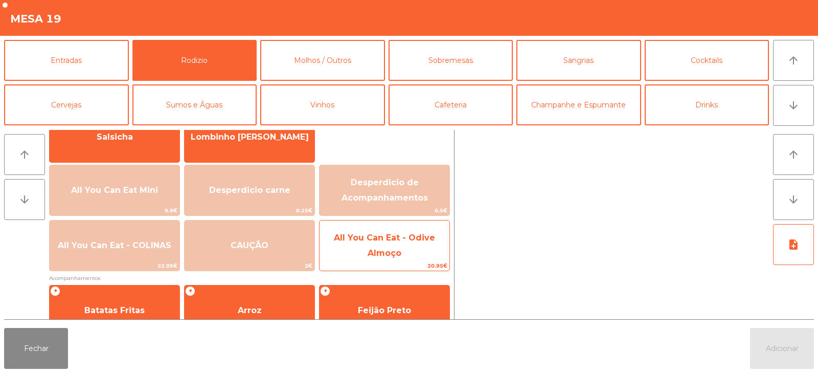
click at [400, 251] on span "All You Can Eat - Odive Almoço" at bounding box center [384, 245] width 101 height 25
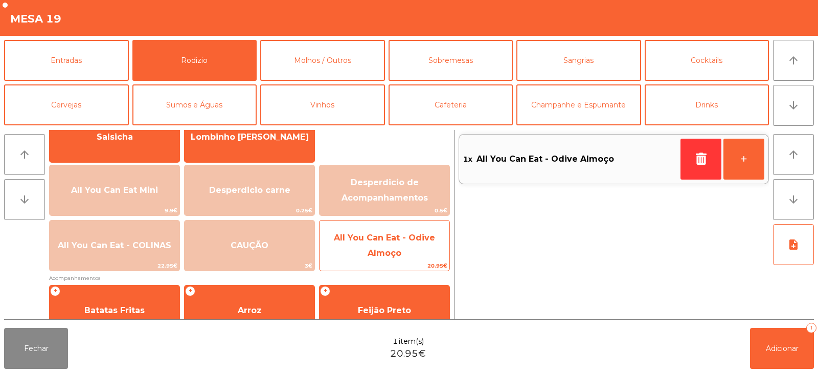
click at [412, 248] on span "All You Can Eat - Odive Almoço" at bounding box center [385, 245] width 130 height 43
click at [415, 244] on span "All You Can Eat - Odive Almoço" at bounding box center [385, 245] width 130 height 43
click at [413, 246] on span "All You Can Eat - Odive Almoço" at bounding box center [385, 245] width 130 height 43
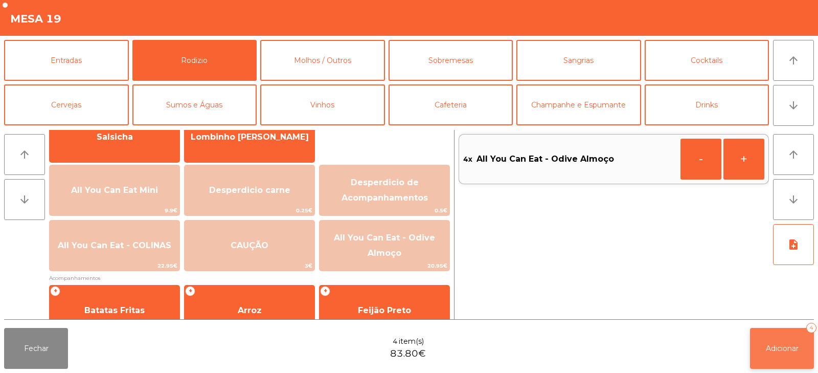
click at [787, 362] on button "Adicionar 4" at bounding box center [782, 348] width 64 height 41
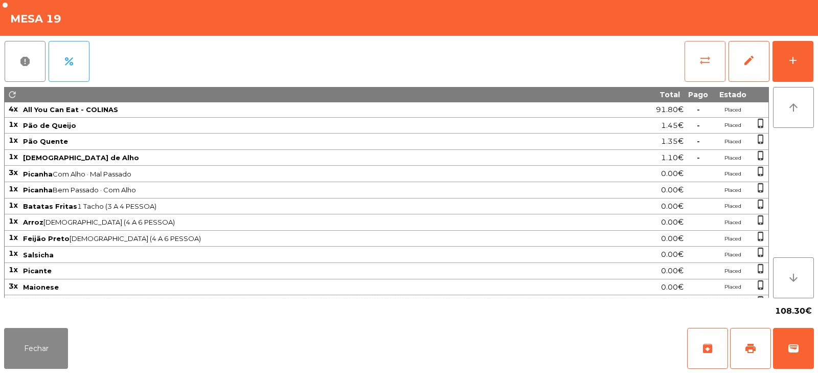
click at [695, 72] on button "sync_alt" at bounding box center [705, 61] width 41 height 41
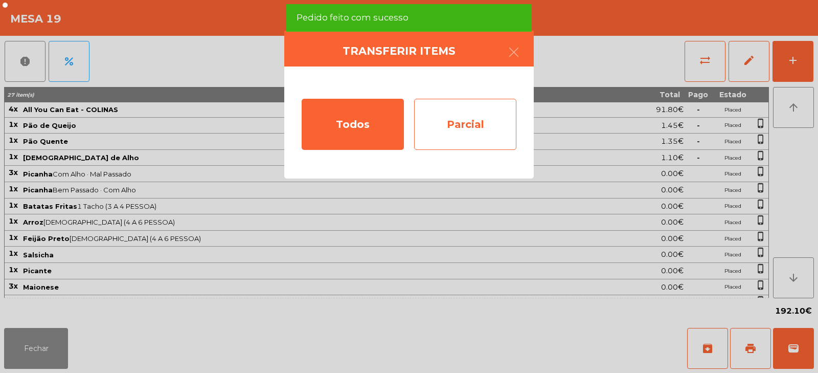
click at [487, 135] on div "Parcial" at bounding box center [465, 124] width 102 height 51
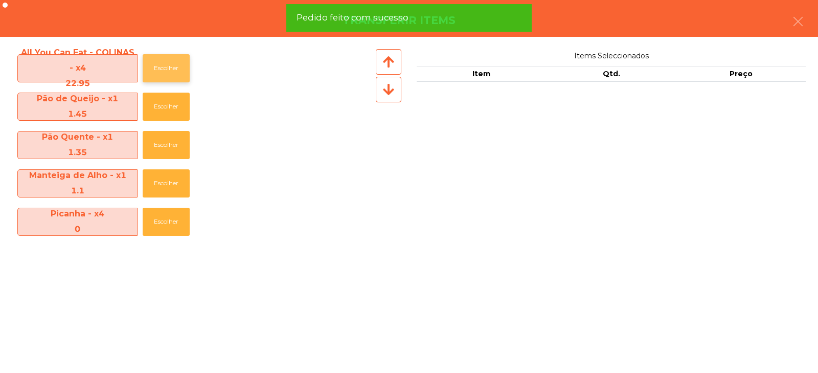
click at [153, 72] on button "Escolher" at bounding box center [166, 68] width 47 height 28
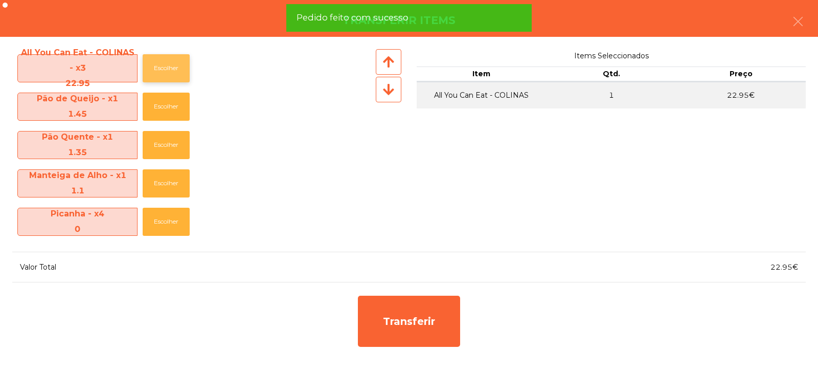
click at [160, 73] on button "Escolher" at bounding box center [166, 68] width 47 height 28
click at [164, 64] on button "Escolher" at bounding box center [166, 68] width 47 height 28
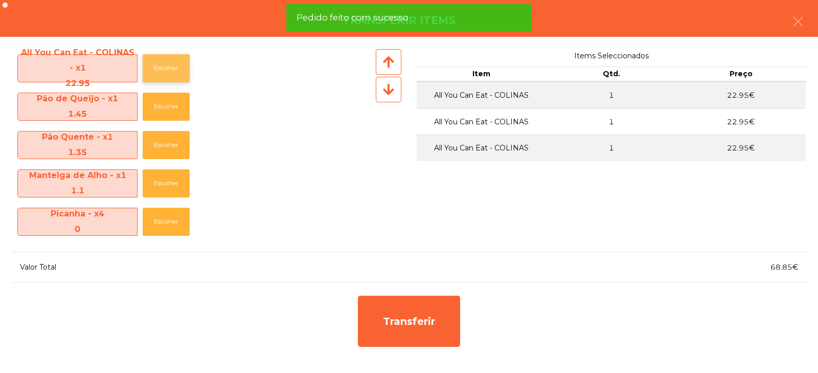
click at [168, 68] on button "Escolher" at bounding box center [166, 68] width 47 height 28
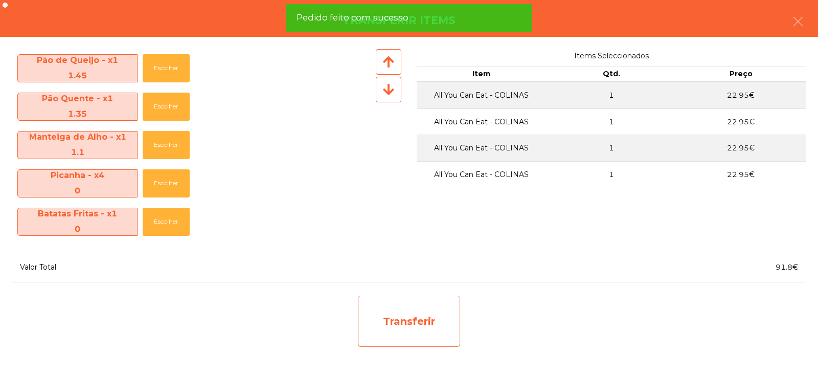
click at [420, 321] on div "Transferir" at bounding box center [409, 321] width 102 height 51
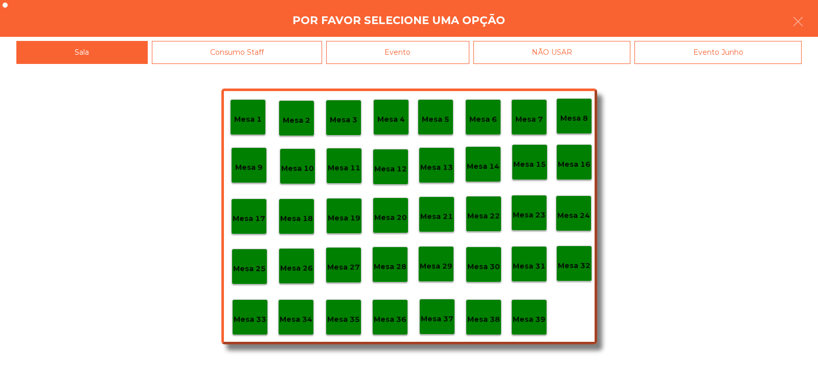
click at [442, 318] on p "Mesa 37" at bounding box center [437, 319] width 33 height 12
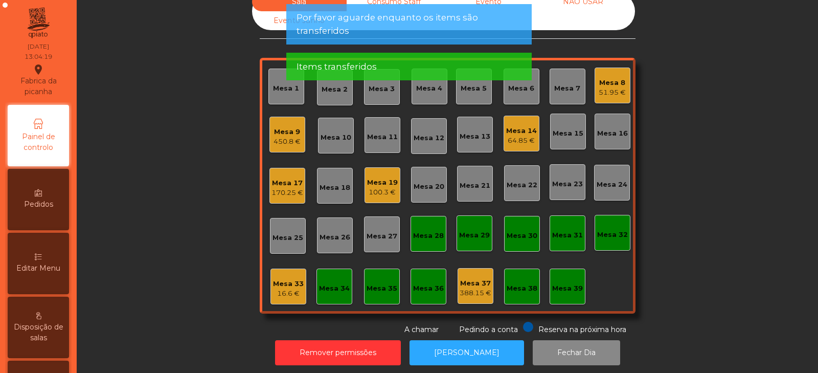
click at [520, 143] on div "64.85 €" at bounding box center [521, 141] width 31 height 10
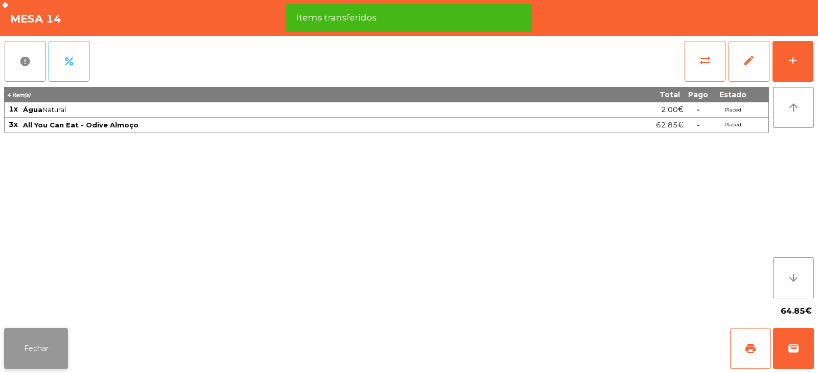
click at [31, 329] on button "Fechar" at bounding box center [36, 348] width 64 height 41
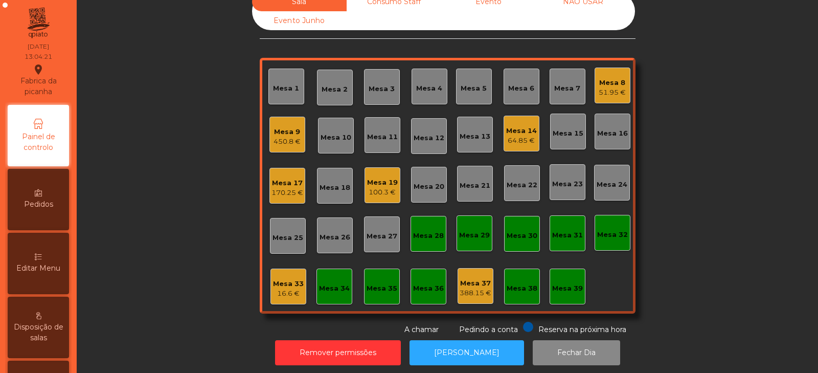
click at [620, 84] on div "Mesa 8" at bounding box center [612, 83] width 27 height 10
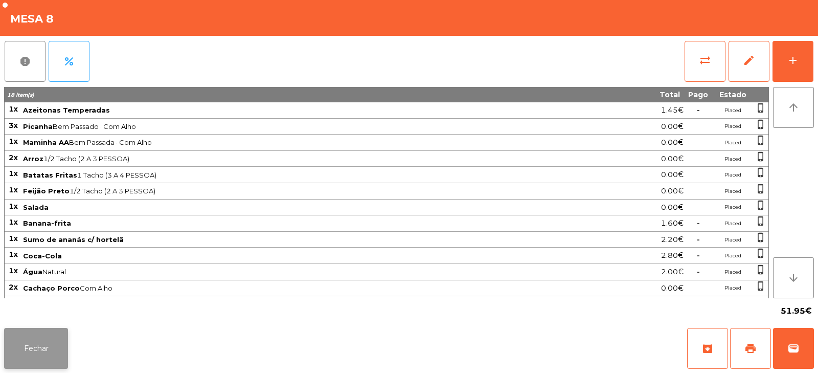
click at [18, 345] on button "Fechar" at bounding box center [36, 348] width 64 height 41
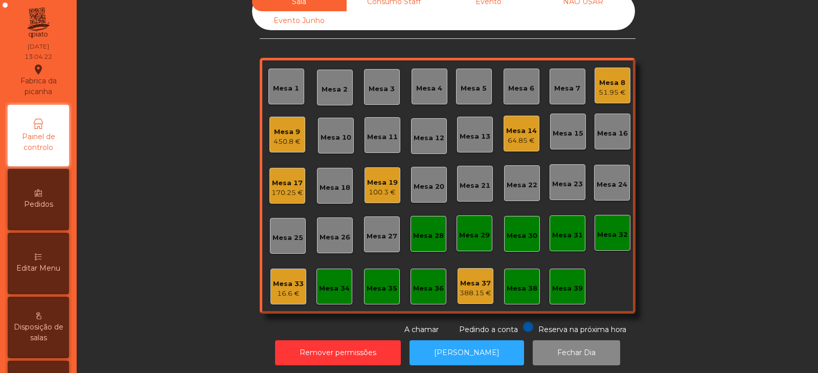
click at [291, 131] on div "Mesa 9" at bounding box center [287, 132] width 27 height 10
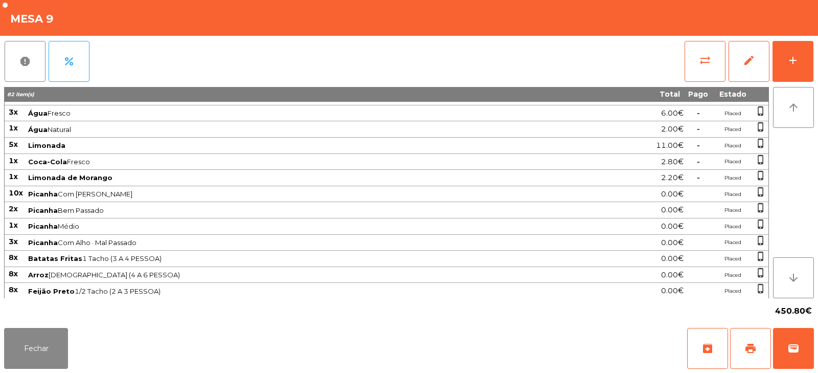
scroll to position [62, 0]
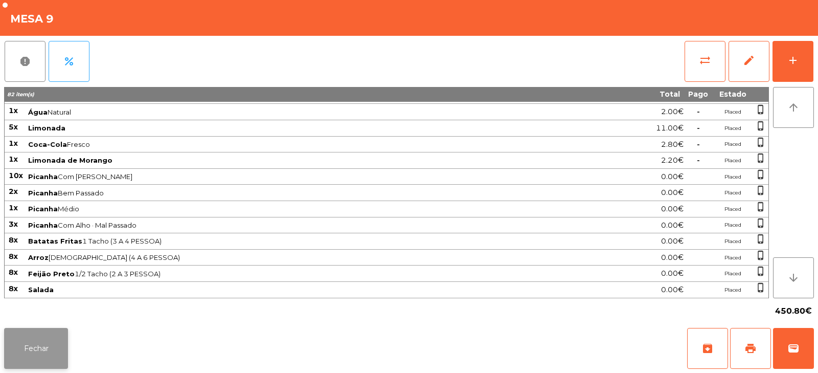
click at [43, 343] on button "Fechar" at bounding box center [36, 348] width 64 height 41
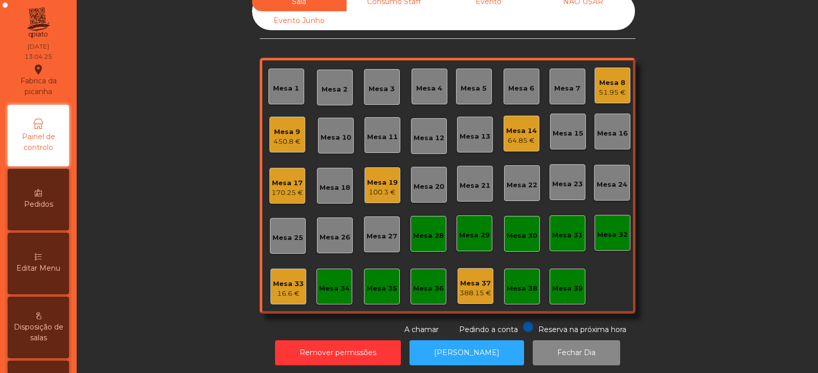
click at [377, 195] on div "100.3 €" at bounding box center [382, 192] width 31 height 10
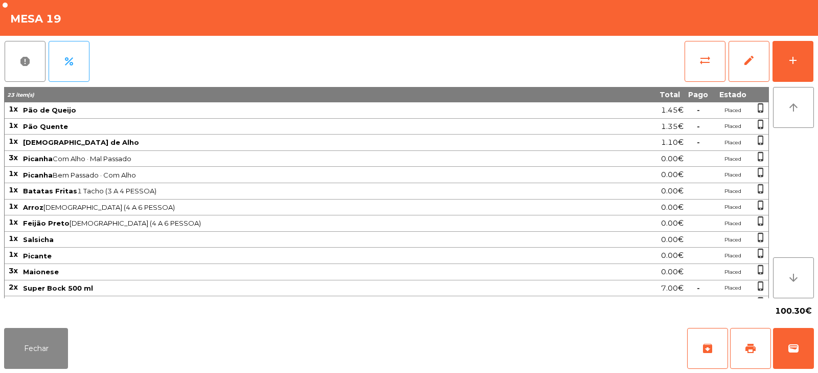
scroll to position [29, 0]
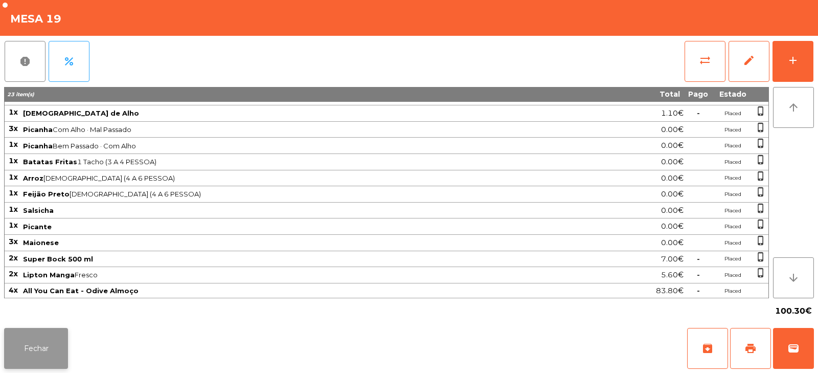
click at [26, 346] on button "Fechar" at bounding box center [36, 348] width 64 height 41
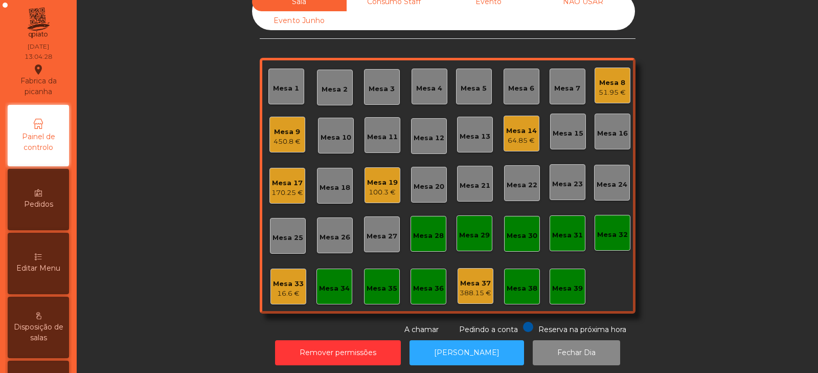
scroll to position [0, 0]
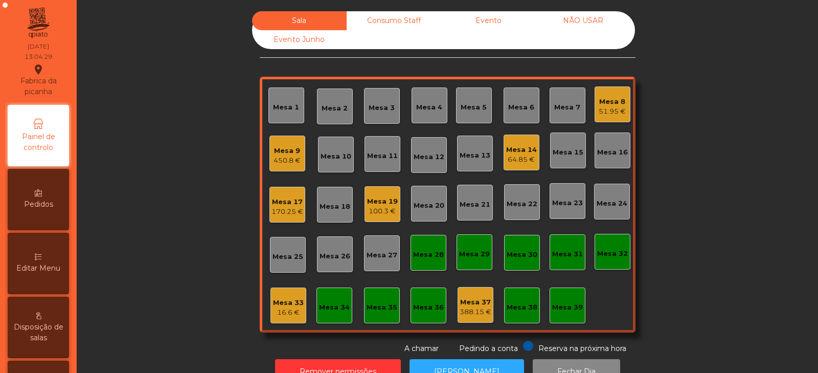
click at [286, 167] on div "Mesa 9 450.8 €" at bounding box center [288, 154] width 36 height 36
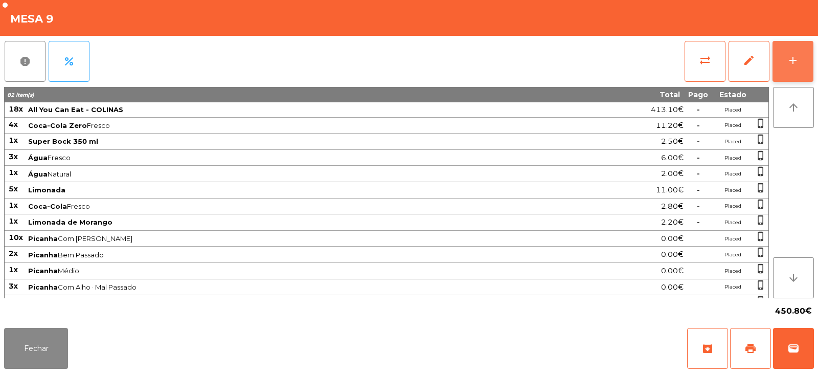
click at [780, 58] on button "add" at bounding box center [793, 61] width 41 height 41
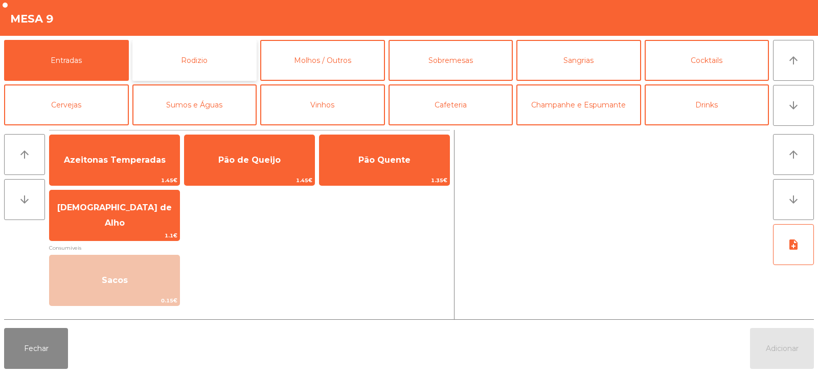
click at [215, 65] on button "Rodizio" at bounding box center [194, 60] width 125 height 41
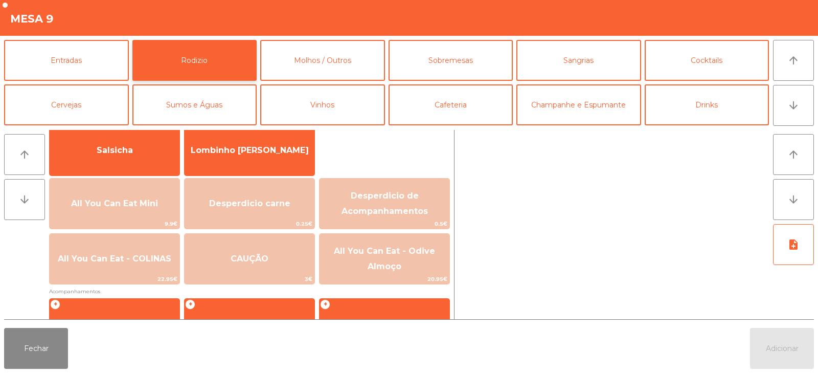
scroll to position [166, 0]
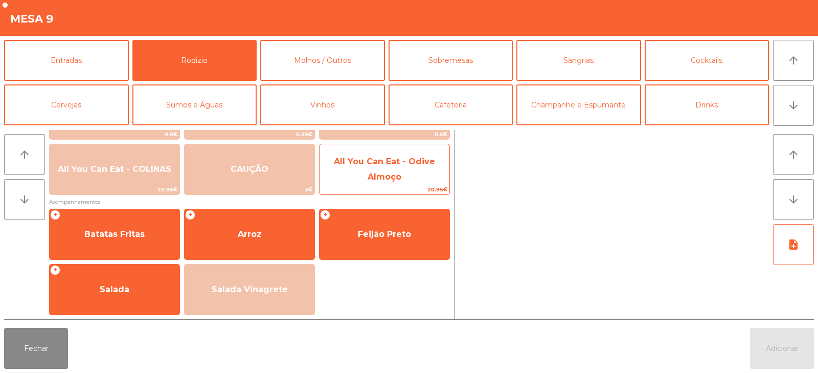
click at [430, 180] on span "All You Can Eat - Odive Almoço" at bounding box center [385, 169] width 130 height 43
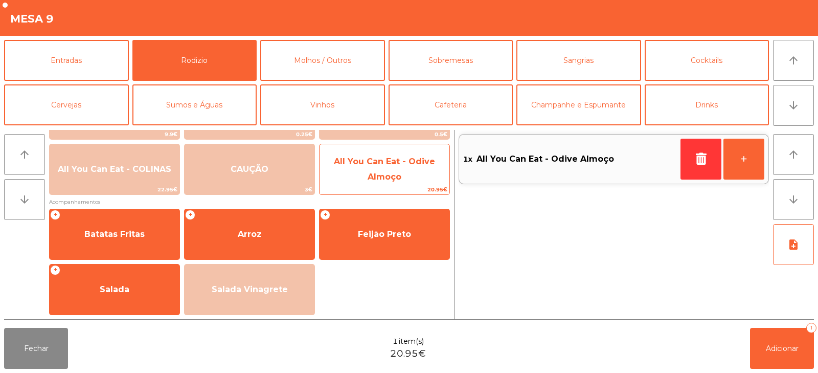
click at [431, 170] on span "All You Can Eat - Odive Almoço" at bounding box center [385, 169] width 130 height 43
click at [433, 165] on span "All You Can Eat - Odive Almoço" at bounding box center [384, 168] width 101 height 25
click at [425, 168] on span "All You Can Eat - Odive Almoço" at bounding box center [385, 169] width 130 height 43
click at [432, 162] on span "All You Can Eat - Odive Almoço" at bounding box center [384, 168] width 101 height 25
click at [420, 167] on span "All You Can Eat - Odive Almoço" at bounding box center [385, 169] width 130 height 43
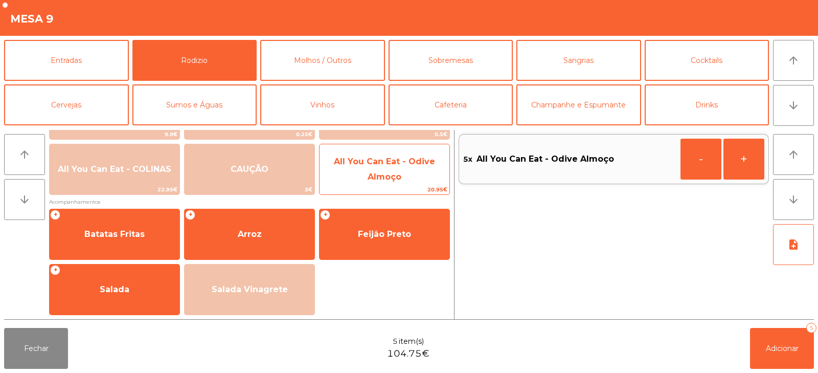
click at [429, 168] on span "All You Can Eat - Odive Almoço" at bounding box center [385, 169] width 130 height 43
click at [430, 169] on span "All You Can Eat - Odive Almoço" at bounding box center [385, 169] width 130 height 43
click at [425, 170] on span "All You Can Eat - Odive Almoço" at bounding box center [385, 169] width 130 height 43
click at [421, 173] on span "All You Can Eat - Odive Almoço" at bounding box center [385, 169] width 130 height 43
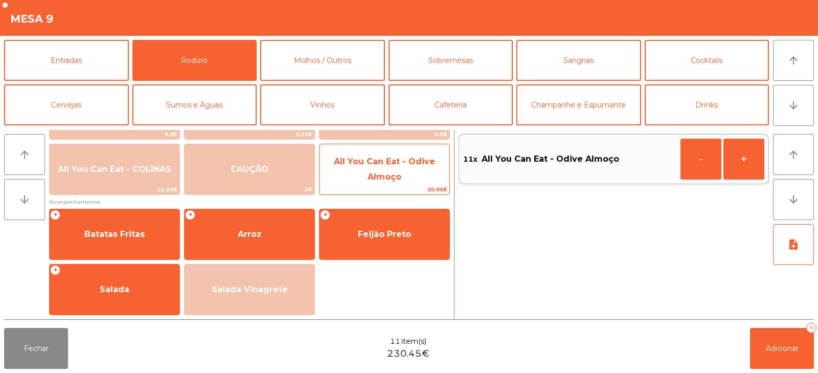
click at [419, 172] on span "All You Can Eat - Odive Almoço" at bounding box center [385, 169] width 130 height 43
click at [417, 174] on span "All You Can Eat - Odive Almoço" at bounding box center [385, 169] width 130 height 43
click at [416, 174] on span "All You Can Eat - Odive Almoço" at bounding box center [385, 169] width 130 height 43
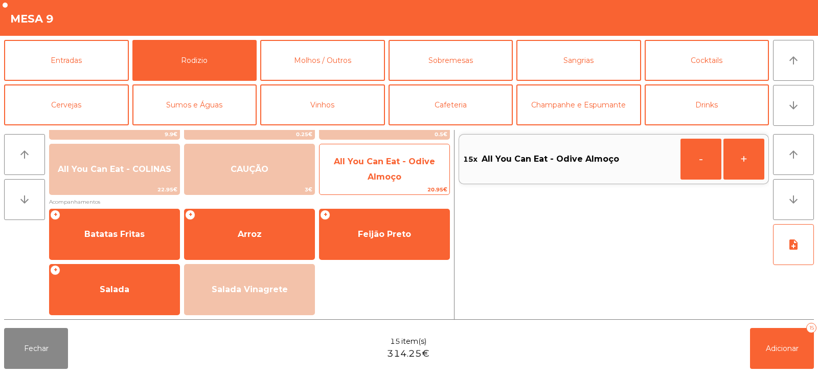
click at [415, 175] on span "All You Can Eat - Odive Almoço" at bounding box center [385, 169] width 130 height 43
click at [417, 176] on span "All You Can Eat - Odive Almoço" at bounding box center [385, 169] width 130 height 43
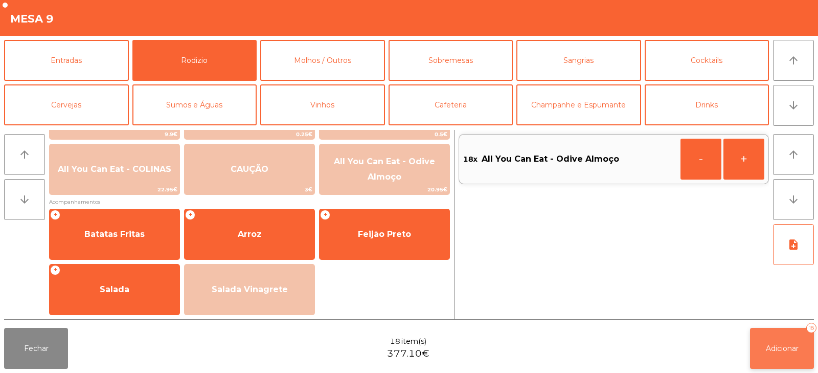
click at [774, 350] on span "Adicionar" at bounding box center [782, 348] width 33 height 9
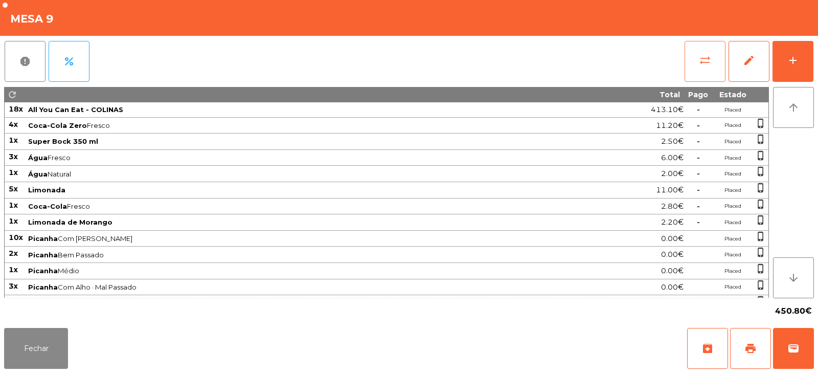
click at [695, 66] on button "sync_alt" at bounding box center [705, 61] width 41 height 41
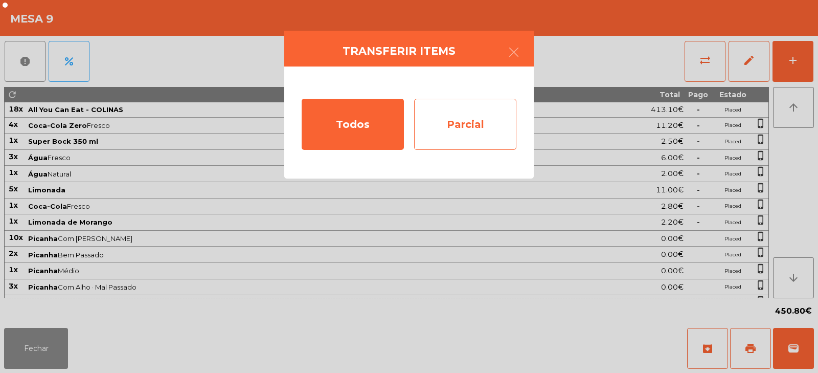
click at [456, 127] on div "Parcial" at bounding box center [465, 124] width 102 height 51
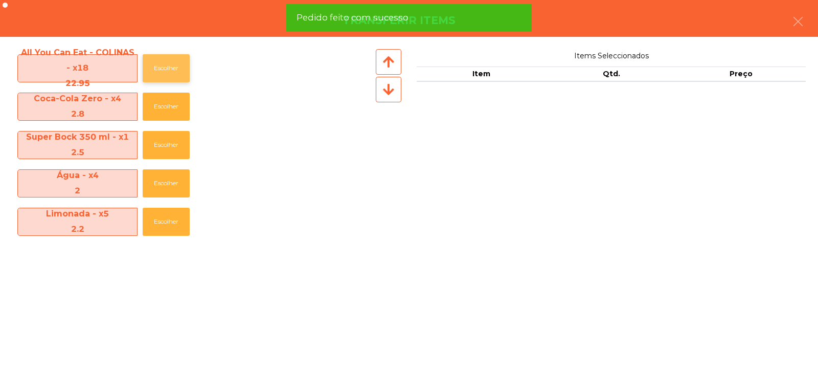
click at [162, 72] on button "Escolher" at bounding box center [166, 68] width 47 height 28
click at [161, 64] on button "Escolher" at bounding box center [166, 68] width 47 height 28
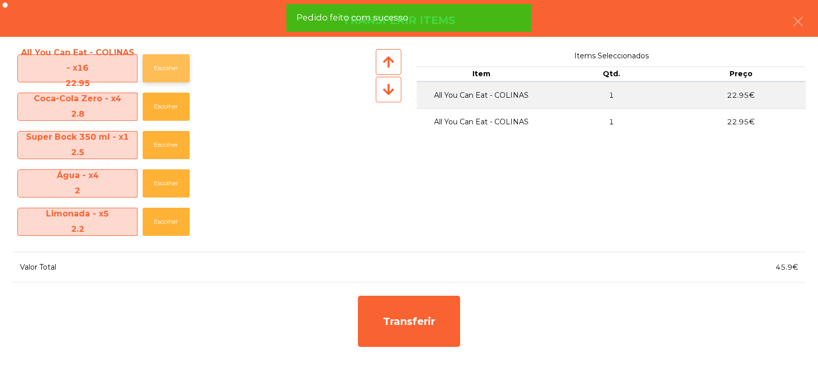
click at [166, 67] on button "Escolher" at bounding box center [166, 68] width 47 height 28
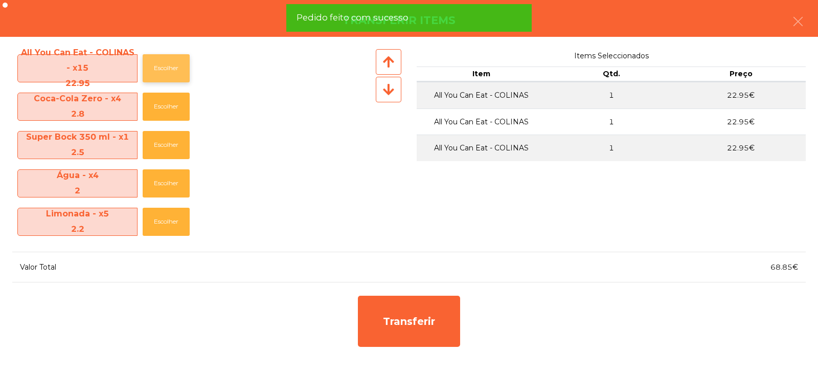
click at [169, 67] on button "Escolher" at bounding box center [166, 68] width 47 height 28
click at [171, 63] on button "Escolher" at bounding box center [166, 68] width 47 height 28
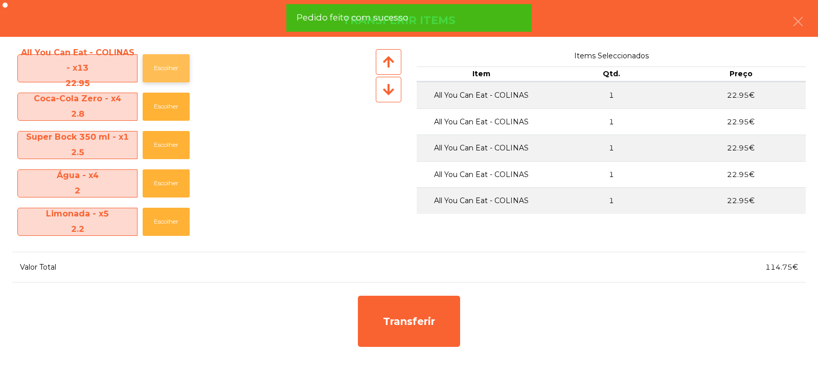
click at [174, 63] on button "Escolher" at bounding box center [166, 68] width 47 height 28
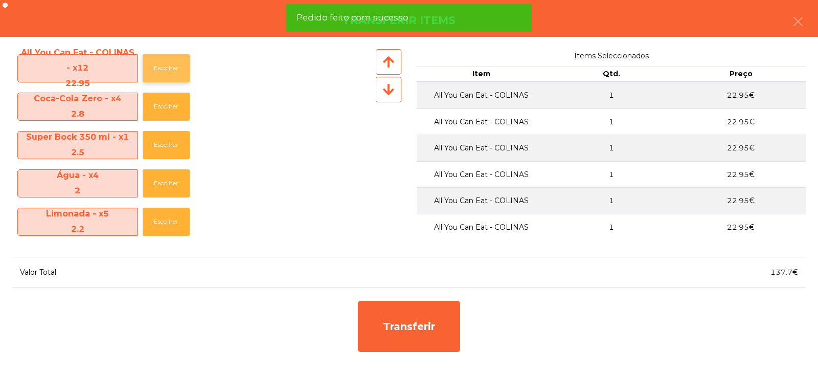
click at [185, 62] on button "Escolher" at bounding box center [166, 68] width 47 height 28
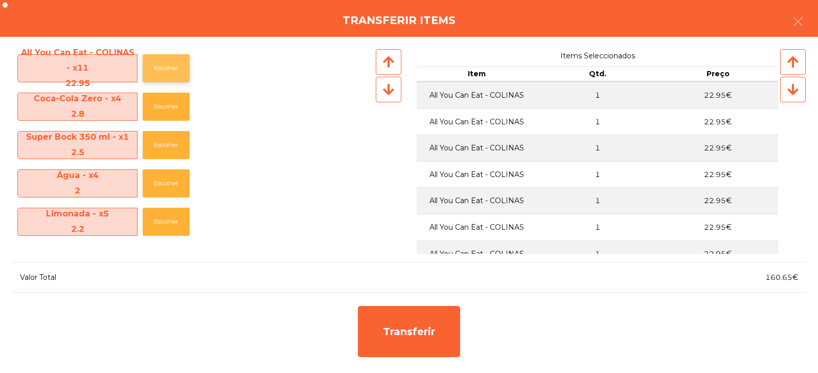
click at [180, 66] on button "Escolher" at bounding box center [166, 68] width 47 height 28
click at [180, 69] on button "Escolher" at bounding box center [166, 68] width 47 height 28
click at [187, 66] on button "Escolher" at bounding box center [166, 68] width 47 height 28
click at [185, 72] on button "Escolher" at bounding box center [166, 68] width 47 height 28
click at [175, 76] on button "Escolher" at bounding box center [166, 68] width 47 height 28
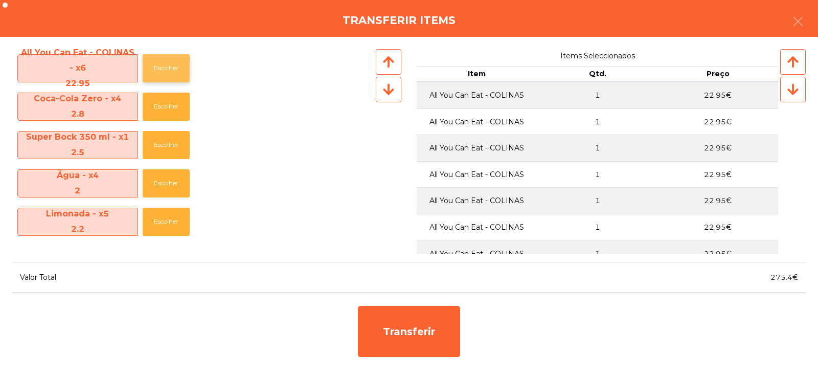
click at [181, 69] on button "Escolher" at bounding box center [166, 68] width 47 height 28
click at [176, 70] on button "Escolher" at bounding box center [166, 68] width 47 height 28
click at [178, 65] on button "Escolher" at bounding box center [166, 68] width 47 height 28
click at [179, 66] on button "Escolher" at bounding box center [166, 68] width 47 height 28
click at [169, 73] on button "Escolher" at bounding box center [166, 68] width 47 height 28
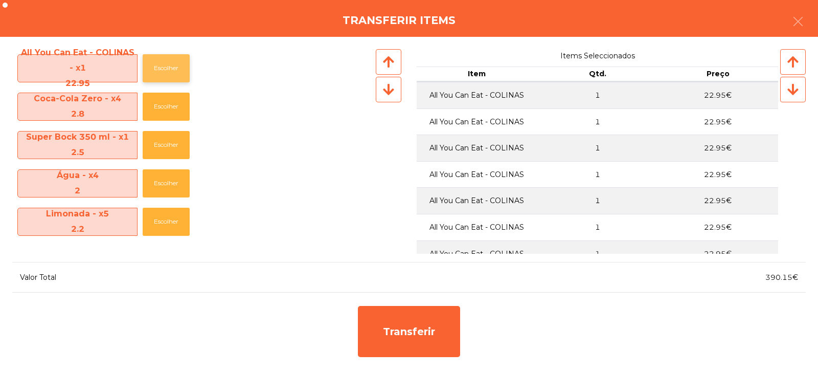
click at [174, 70] on button "Escolher" at bounding box center [166, 68] width 47 height 28
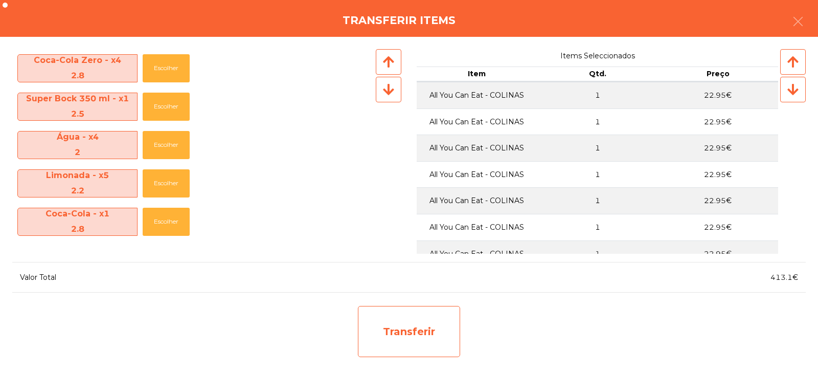
click at [460, 346] on div "Transferir" at bounding box center [409, 331] width 102 height 51
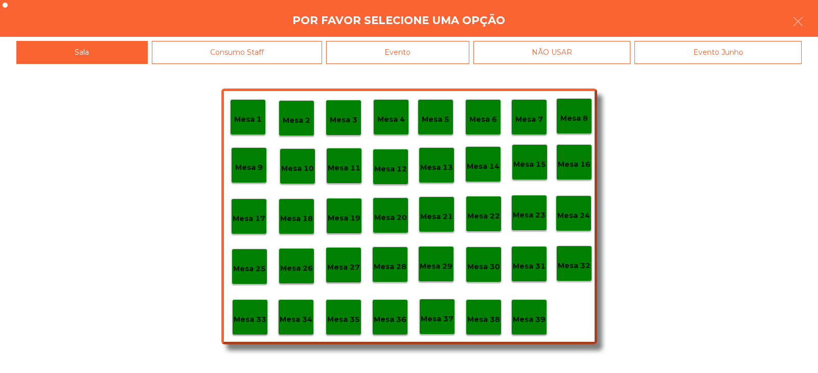
click at [440, 315] on p "Mesa 37" at bounding box center [437, 319] width 33 height 12
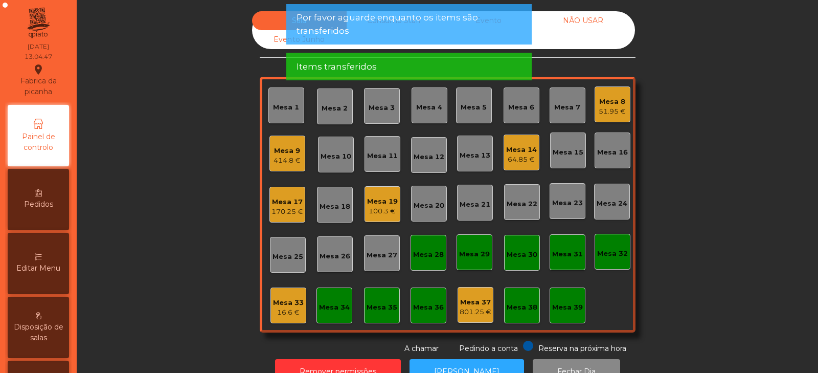
click at [283, 147] on div "Mesa 9" at bounding box center [287, 151] width 27 height 10
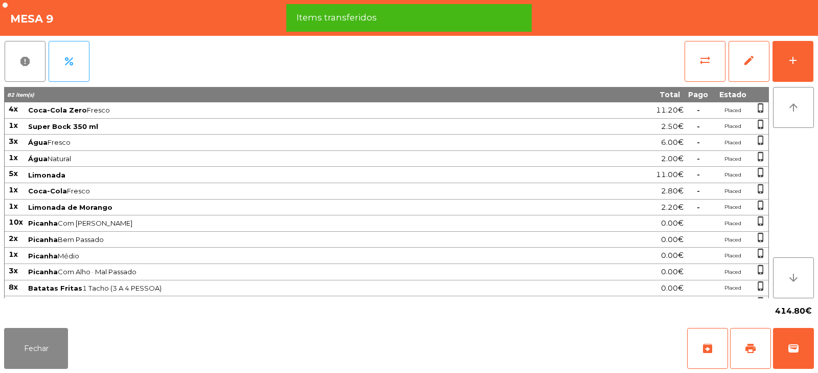
scroll to position [62, 0]
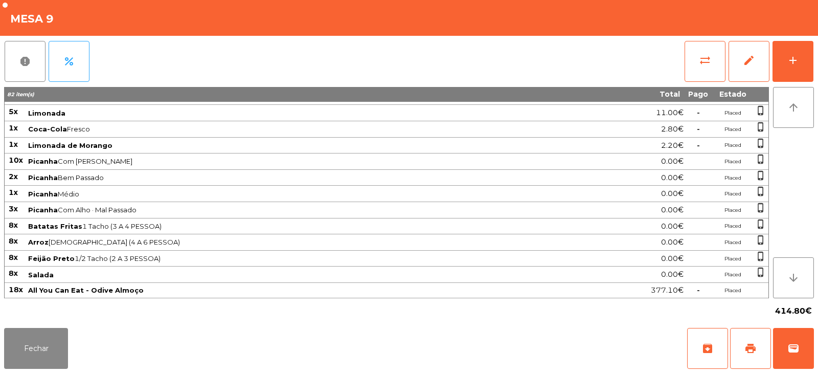
click at [691, 83] on div "sync_alt edit add" at bounding box center [749, 61] width 130 height 51
click at [722, 59] on button "sync_alt" at bounding box center [705, 61] width 41 height 41
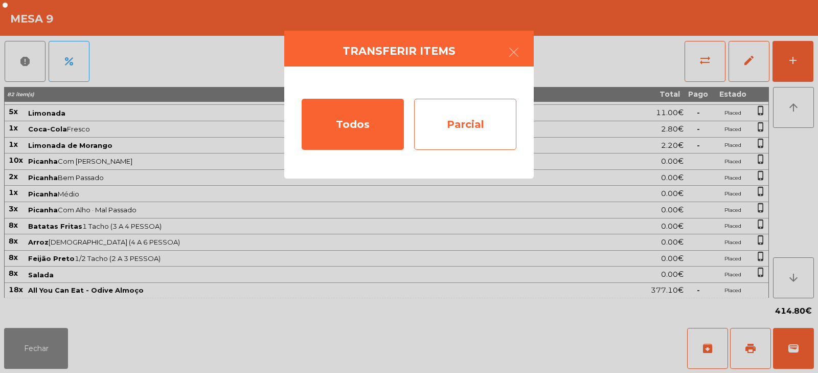
click at [473, 128] on div "Parcial" at bounding box center [465, 124] width 102 height 51
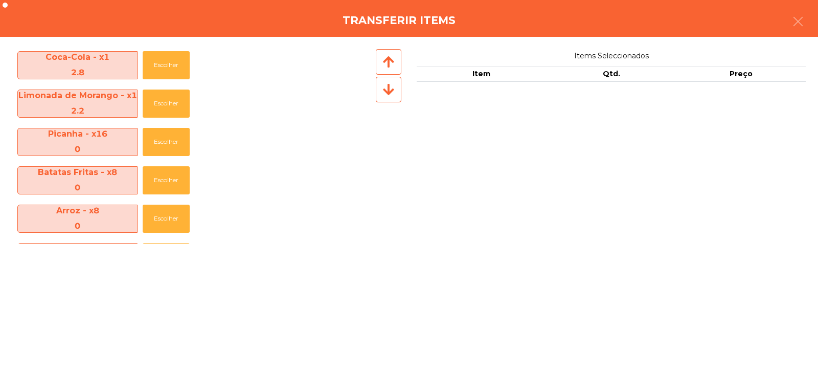
scroll to position [270, 0]
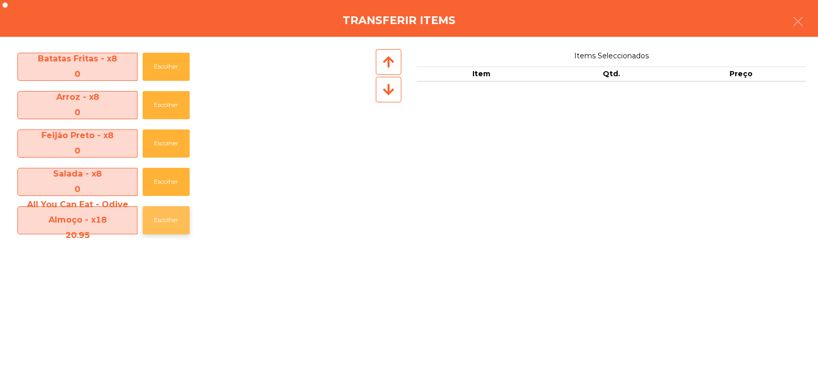
click at [174, 217] on button "Escolher" at bounding box center [166, 220] width 47 height 28
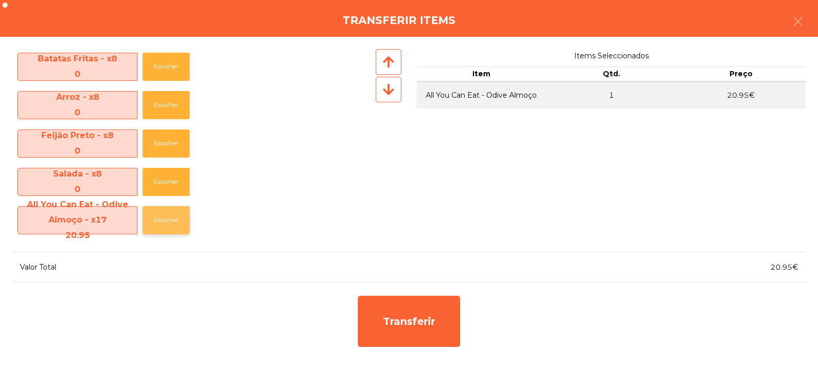
click at [173, 217] on button "Escolher" at bounding box center [166, 220] width 47 height 28
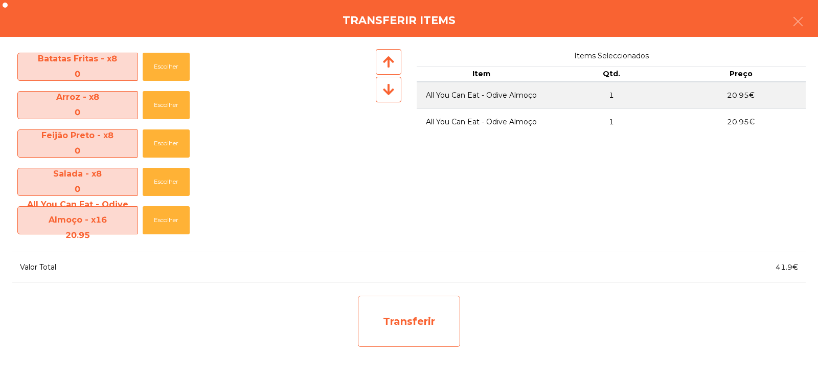
click at [445, 332] on div "Transferir" at bounding box center [409, 321] width 102 height 51
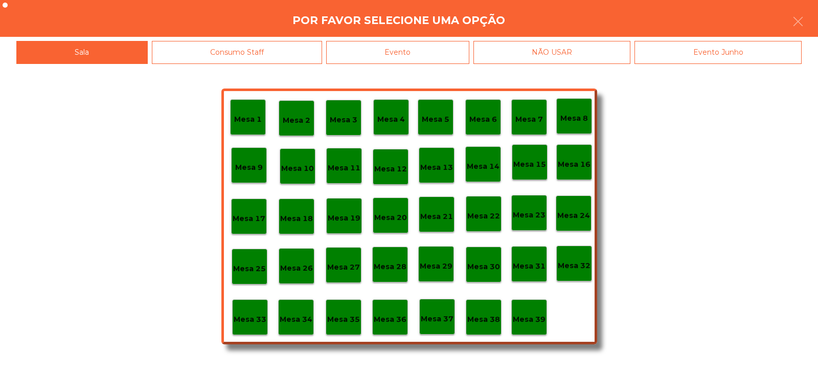
click at [444, 323] on p "Mesa 37" at bounding box center [437, 319] width 33 height 12
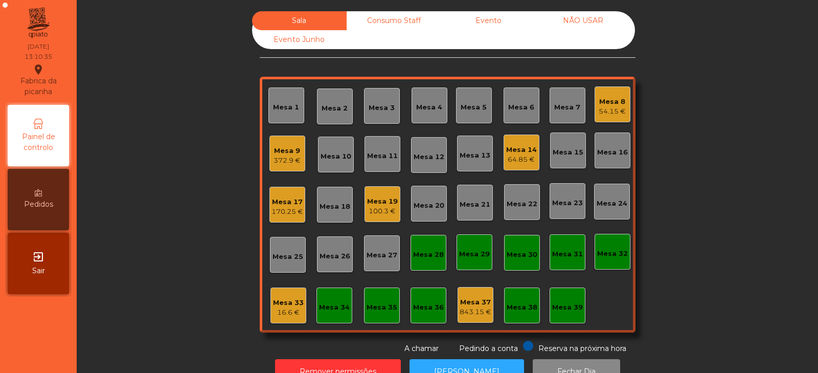
click at [387, 100] on div "Mesa 3" at bounding box center [382, 106] width 26 height 14
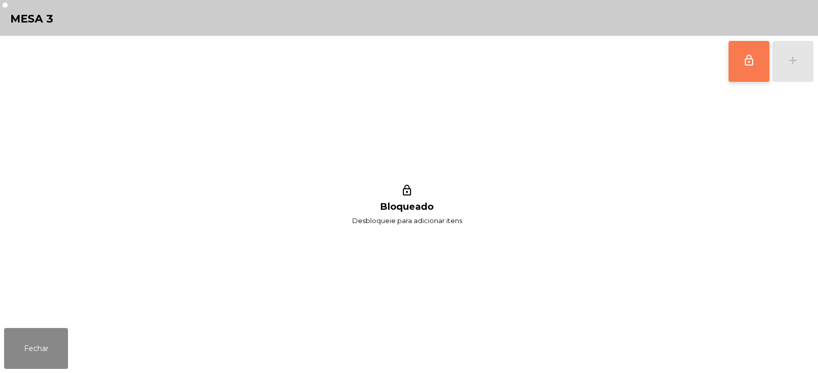
click at [744, 71] on button "lock_outline" at bounding box center [749, 61] width 41 height 41
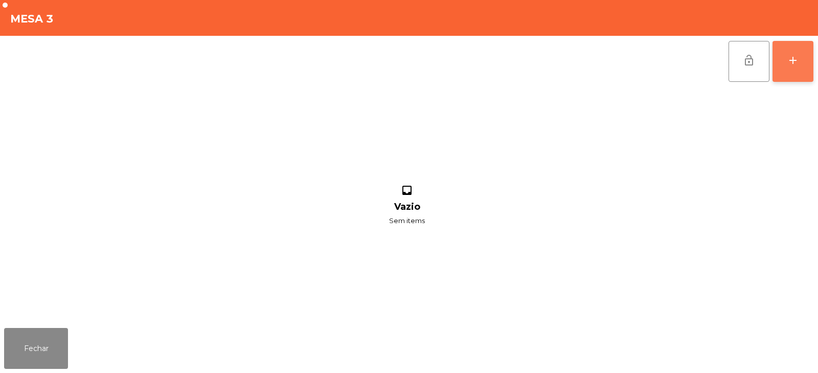
click at [801, 63] on button "add" at bounding box center [793, 61] width 41 height 41
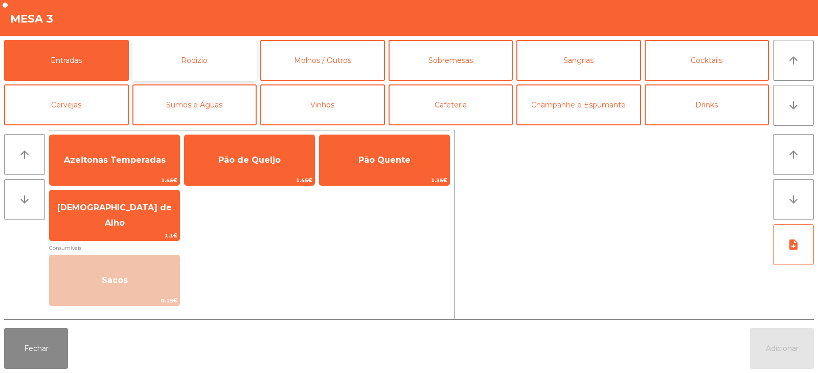
click at [192, 64] on button "Rodizio" at bounding box center [194, 60] width 125 height 41
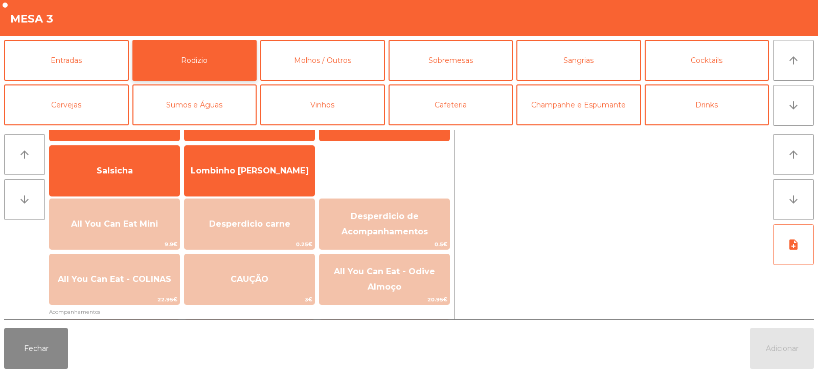
scroll to position [57, 0]
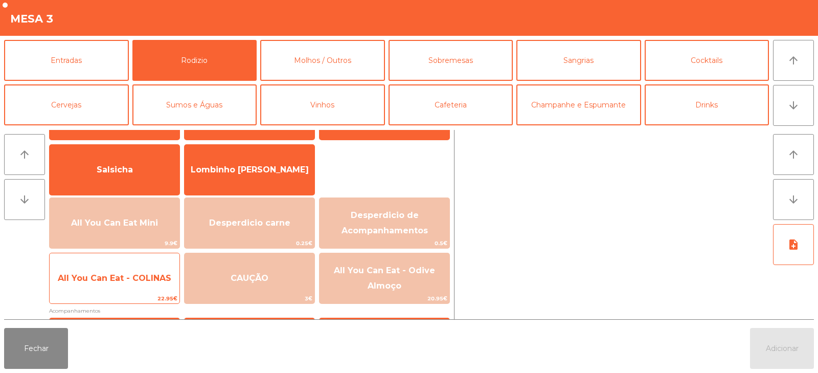
click at [124, 283] on span "All You Can Eat - COLINAS" at bounding box center [115, 278] width 130 height 28
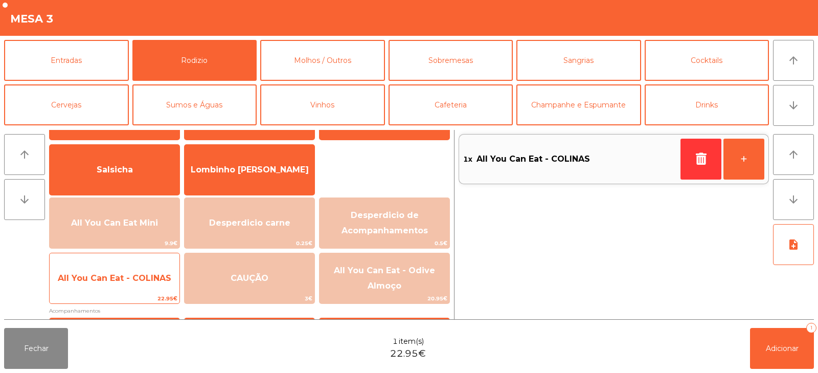
click at [121, 289] on span "All You Can Eat - COLINAS" at bounding box center [115, 278] width 130 height 28
click at [121, 284] on span "All You Can Eat - COLINAS" at bounding box center [115, 278] width 130 height 28
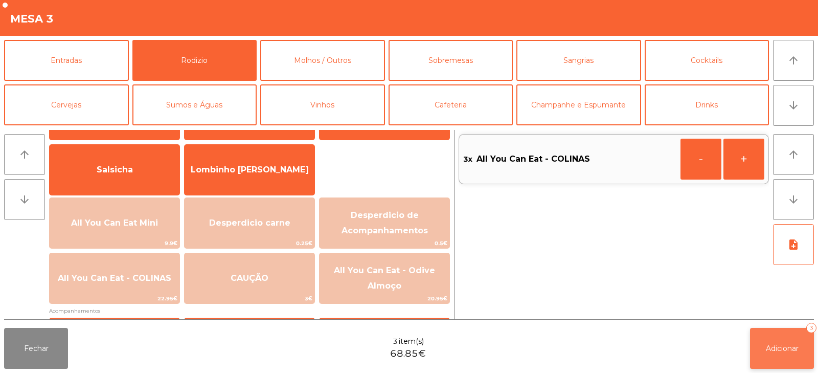
click at [777, 332] on button "Adicionar 3" at bounding box center [782, 348] width 64 height 41
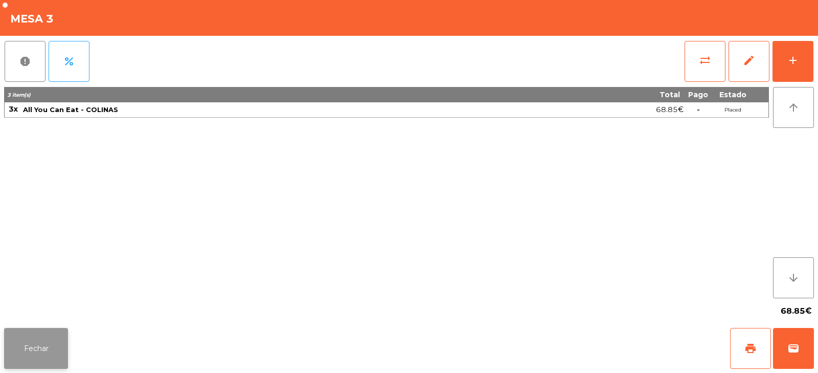
click at [57, 345] on button "Fechar" at bounding box center [36, 348] width 64 height 41
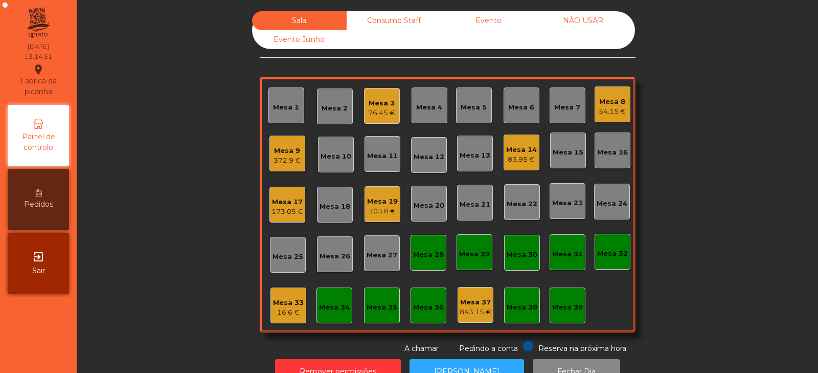
click at [520, 168] on div "Mesa 14 83.95 €" at bounding box center [522, 152] width 36 height 36
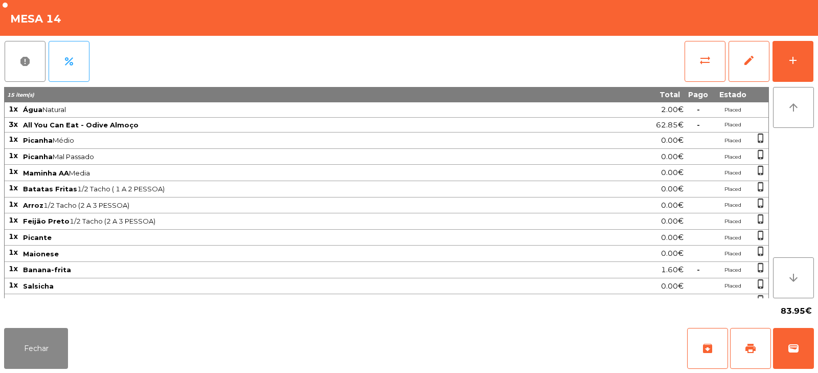
scroll to position [12, 0]
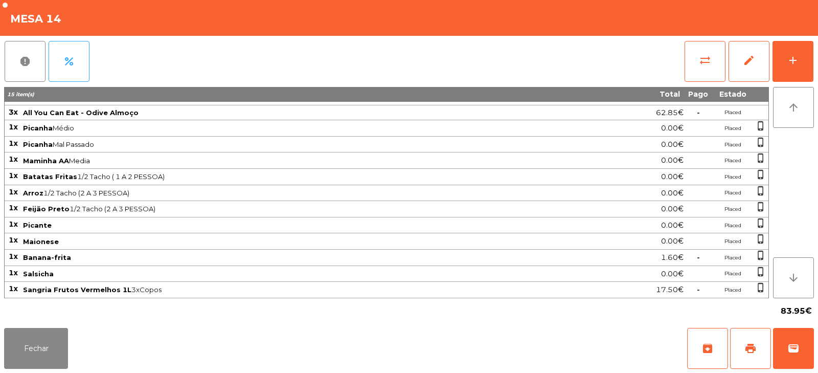
click at [151, 128] on span "Picanha Médio" at bounding box center [298, 128] width 550 height 8
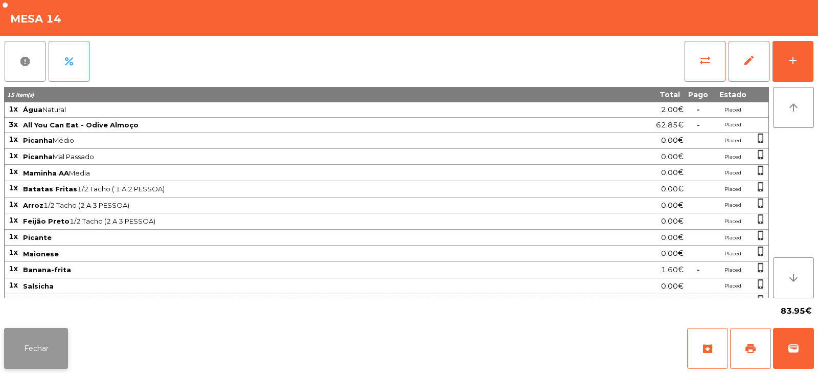
click at [45, 343] on button "Fechar" at bounding box center [36, 348] width 64 height 41
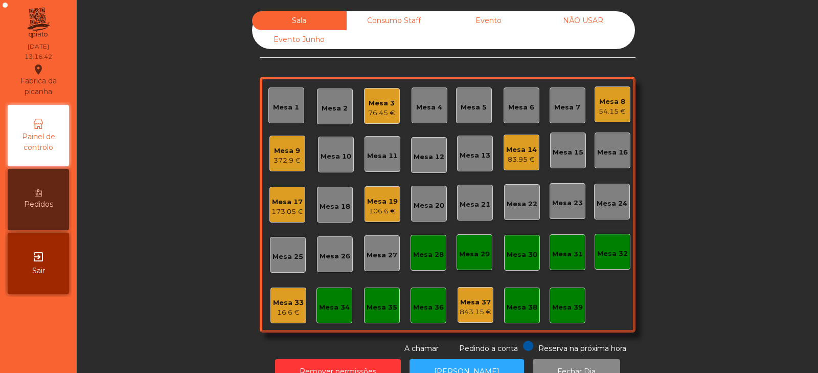
click at [462, 100] on div "Mesa 5" at bounding box center [474, 105] width 26 height 14
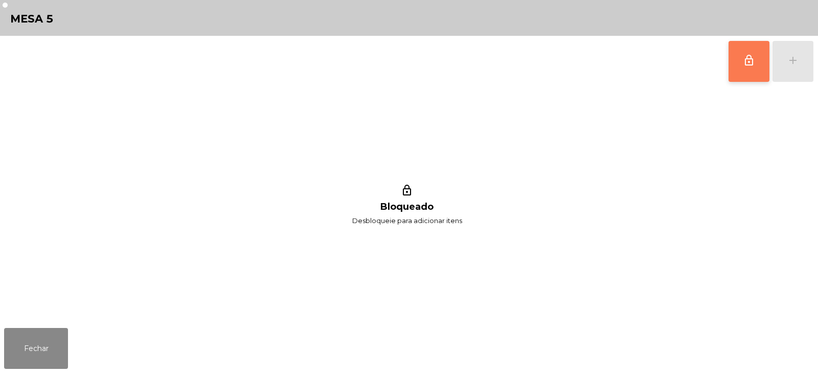
click at [739, 66] on button "lock_outline" at bounding box center [749, 61] width 41 height 41
click at [799, 63] on div "lock_outline add" at bounding box center [771, 61] width 86 height 51
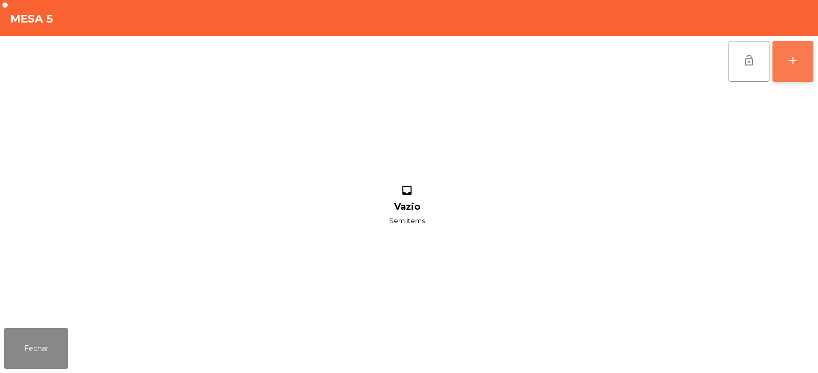
click at [802, 59] on button "add" at bounding box center [793, 61] width 41 height 41
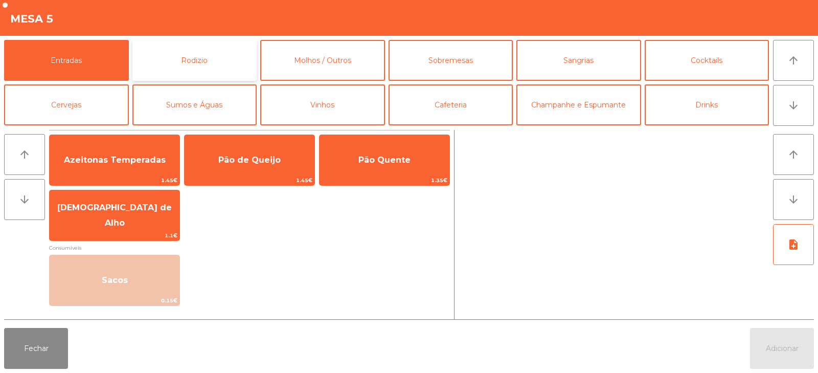
click at [193, 62] on button "Rodizio" at bounding box center [194, 60] width 125 height 41
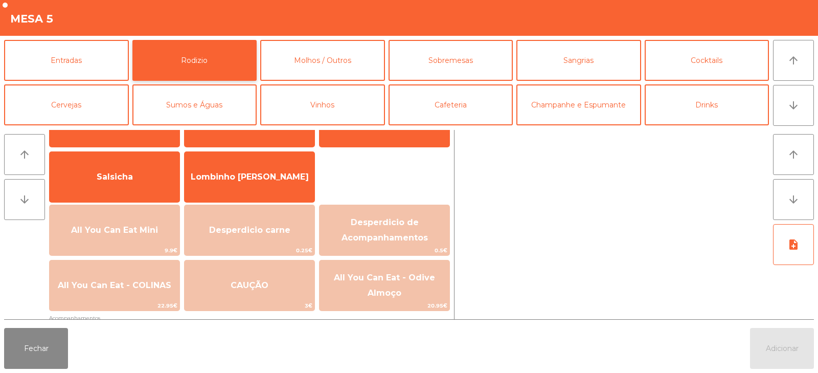
scroll to position [53, 0]
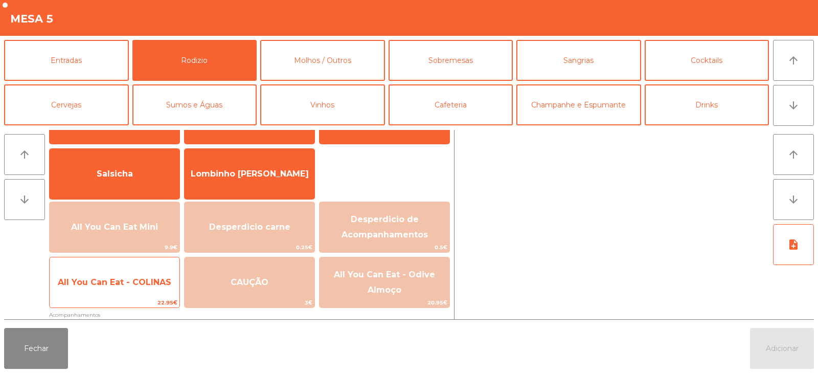
click at [143, 296] on span "All You Can Eat - COLINAS" at bounding box center [115, 282] width 130 height 28
click at [142, 296] on span "All You Can Eat - COLINAS" at bounding box center [115, 282] width 130 height 28
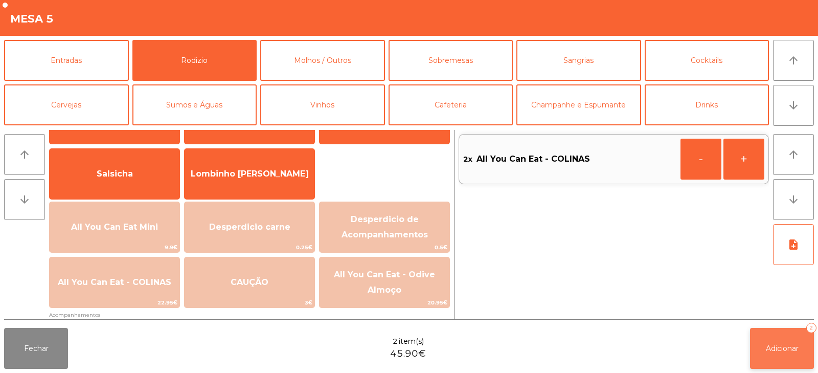
click at [795, 346] on span "Adicionar" at bounding box center [782, 348] width 33 height 9
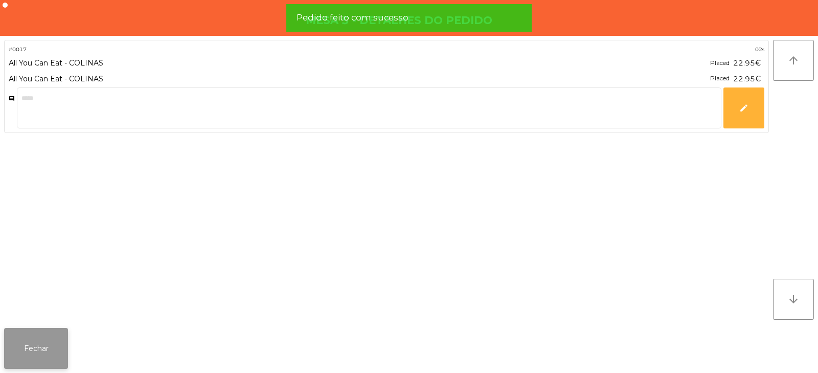
click at [57, 356] on button "Fechar" at bounding box center [36, 348] width 64 height 41
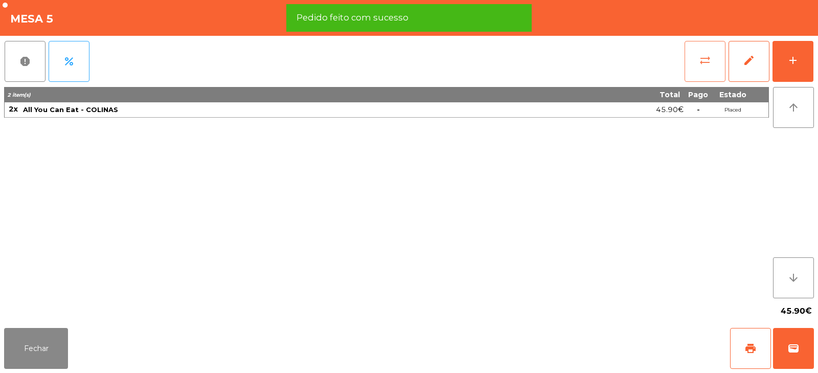
click at [696, 66] on button "sync_alt" at bounding box center [705, 61] width 41 height 41
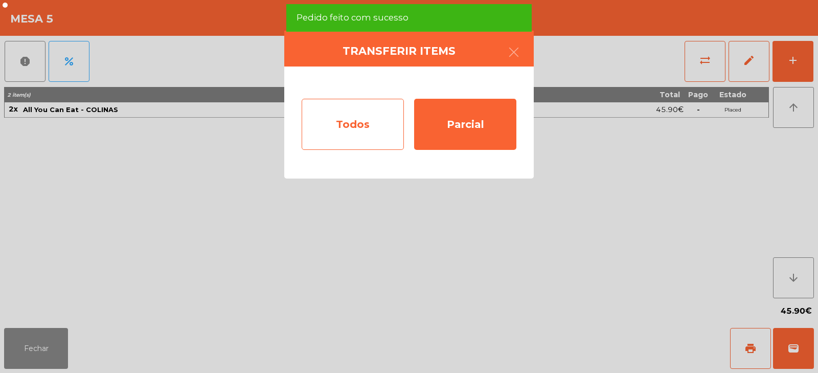
click at [309, 140] on div "Todos" at bounding box center [353, 124] width 102 height 51
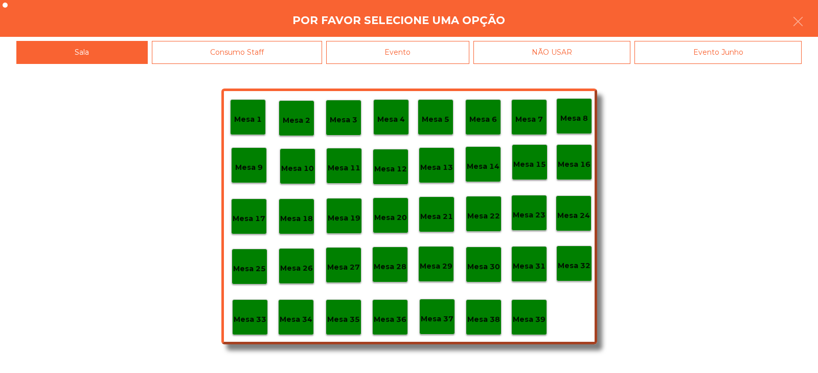
click at [430, 315] on p "Mesa 37" at bounding box center [437, 319] width 33 height 12
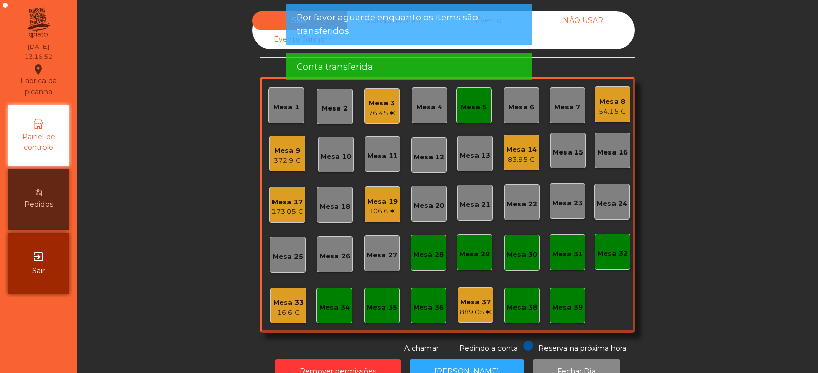
click at [467, 113] on div "Mesa 5" at bounding box center [474, 105] width 36 height 36
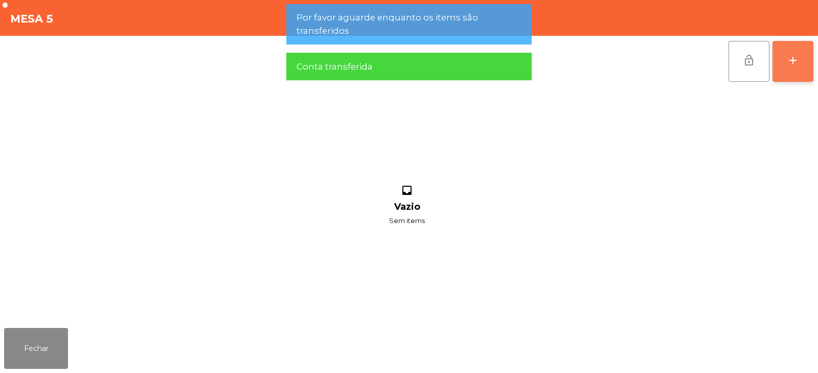
click at [801, 57] on button "add" at bounding box center [793, 61] width 41 height 41
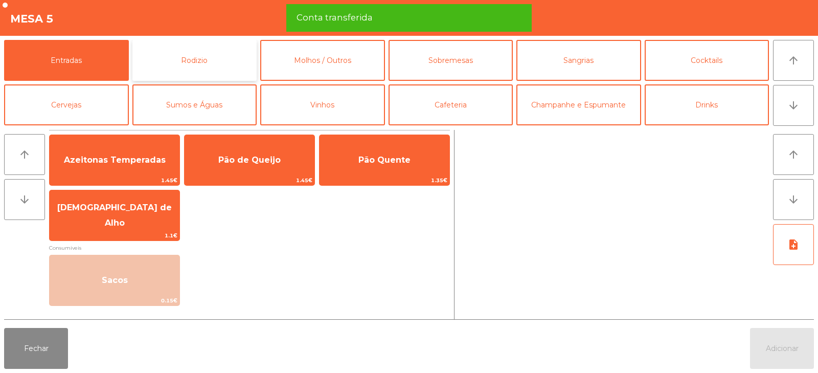
click at [177, 54] on button "Rodizio" at bounding box center [194, 60] width 125 height 41
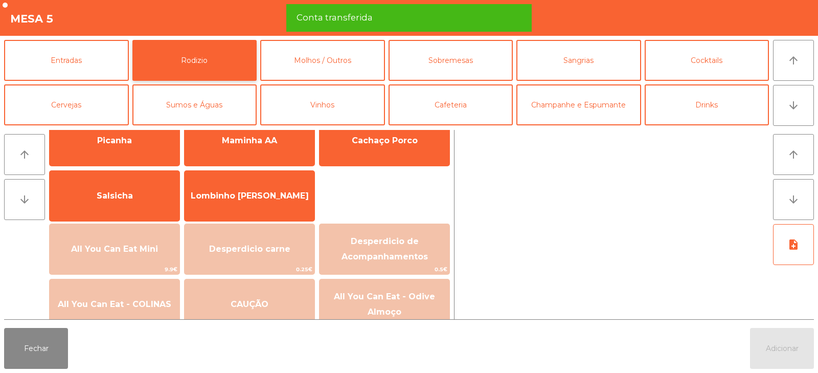
scroll to position [41, 0]
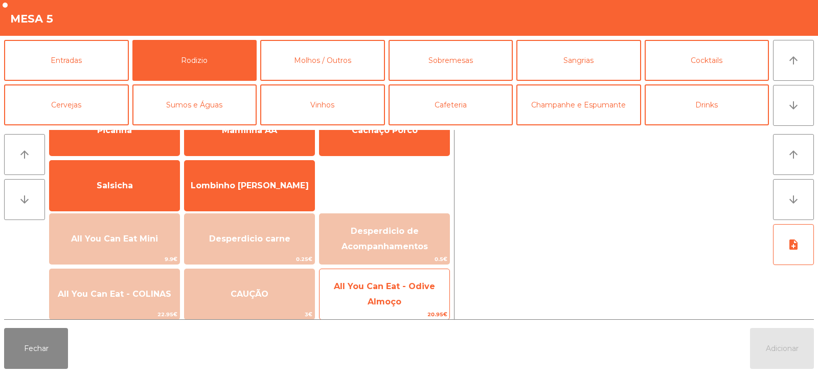
click at [376, 299] on span "All You Can Eat - Odive Almoço" at bounding box center [384, 293] width 101 height 25
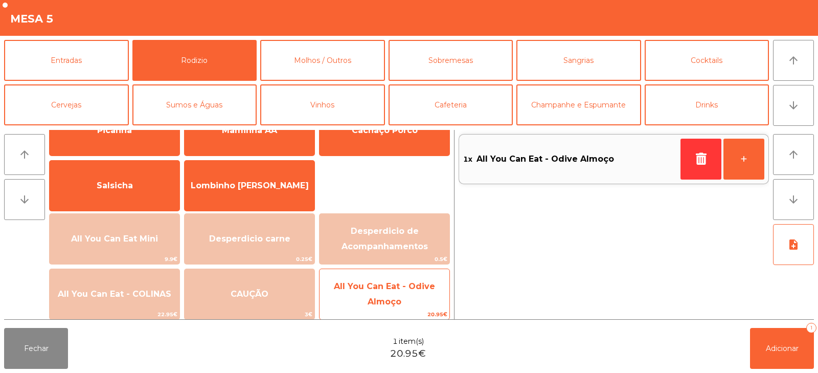
click at [378, 291] on span "All You Can Eat - Odive Almoço" at bounding box center [385, 294] width 130 height 43
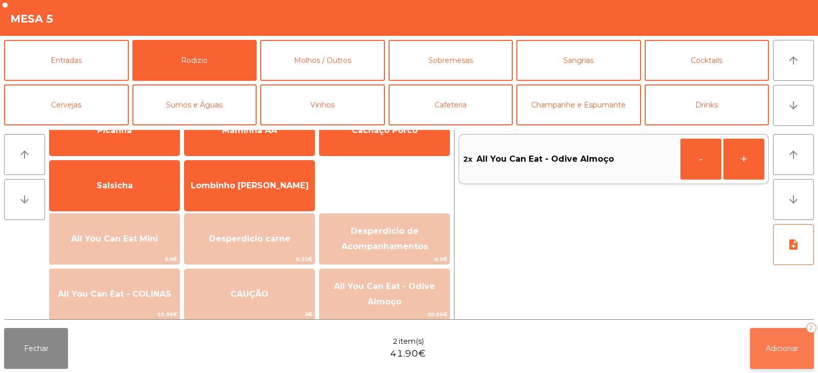
click at [779, 328] on button "Adicionar 2" at bounding box center [782, 348] width 64 height 41
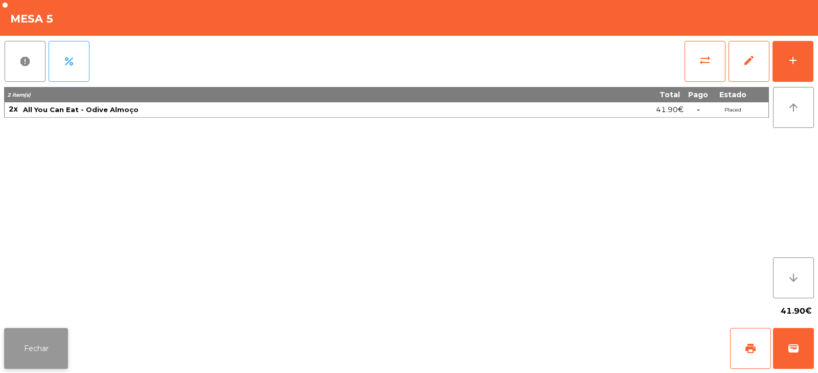
click at [56, 343] on button "Fechar" at bounding box center [36, 348] width 64 height 41
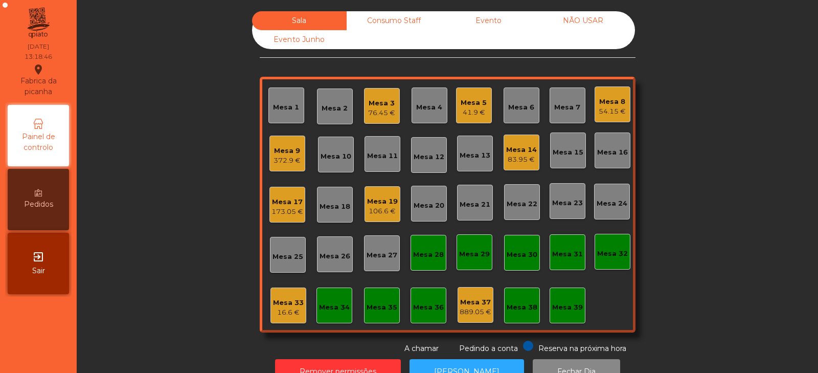
click at [148, 123] on div "Sala Consumo Staff Evento NÃO USAR Evento Junho Mesa 1 Mesa 2 Mesa 3 76.45 € Me…" at bounding box center [448, 182] width 714 height 343
click at [550, 96] on div "Mesa 7" at bounding box center [568, 105] width 36 height 36
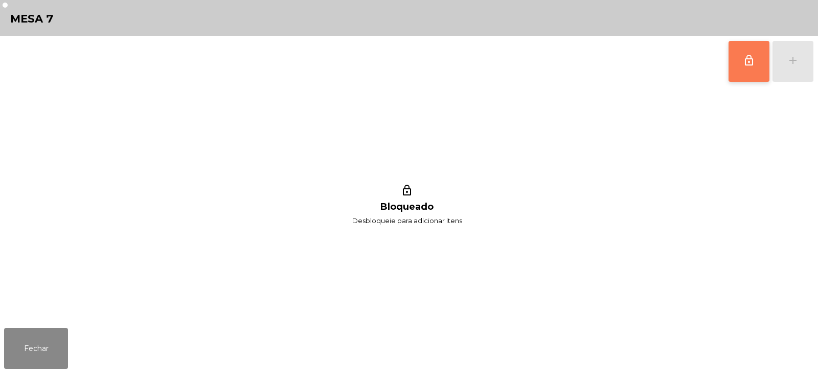
click at [747, 68] on button "lock_outline" at bounding box center [749, 61] width 41 height 41
click at [805, 62] on button "add" at bounding box center [793, 61] width 41 height 41
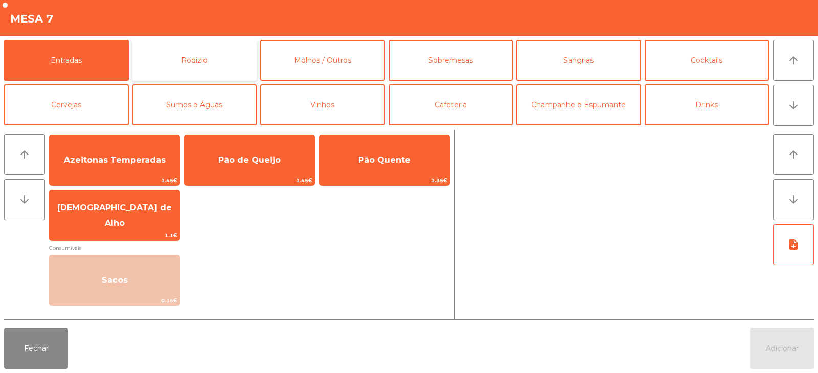
click at [224, 64] on button "Rodizio" at bounding box center [194, 60] width 125 height 41
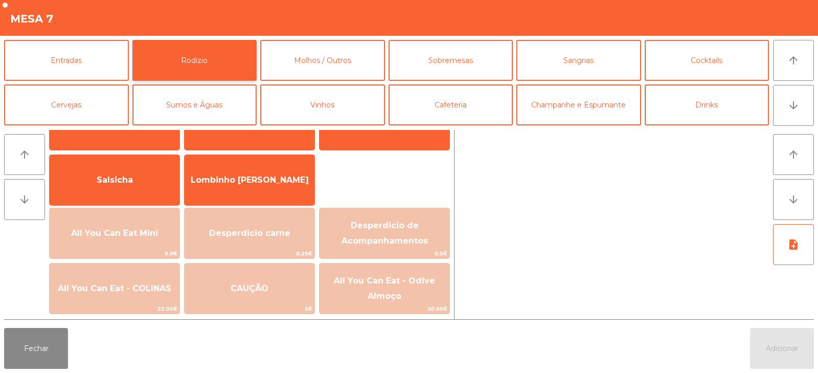
scroll to position [58, 0]
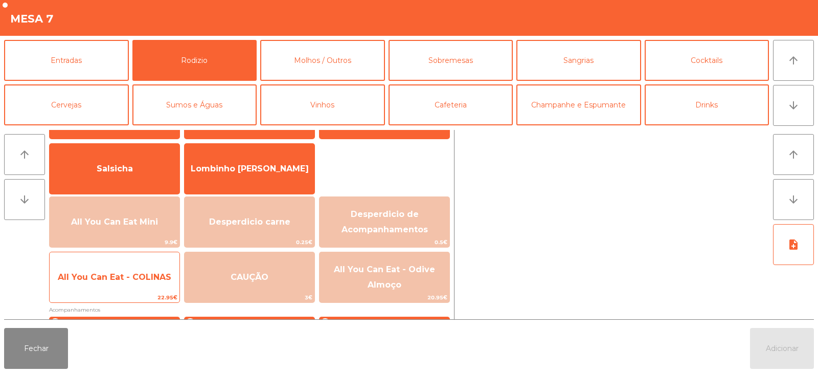
click at [148, 288] on span "All You Can Eat - COLINAS" at bounding box center [115, 277] width 130 height 28
click at [143, 286] on span "All You Can Eat - COLINAS" at bounding box center [115, 277] width 130 height 28
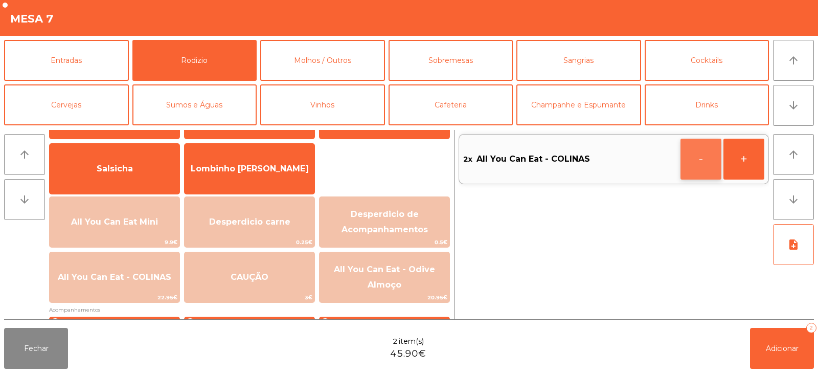
click at [694, 159] on button "-" at bounding box center [701, 159] width 41 height 41
click at [685, 159] on button "button" at bounding box center [701, 159] width 41 height 41
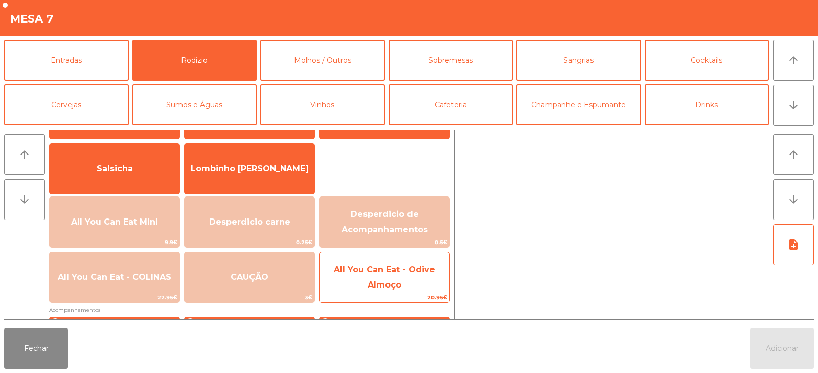
click at [380, 281] on span "All You Can Eat - Odive Almoço" at bounding box center [384, 276] width 101 height 25
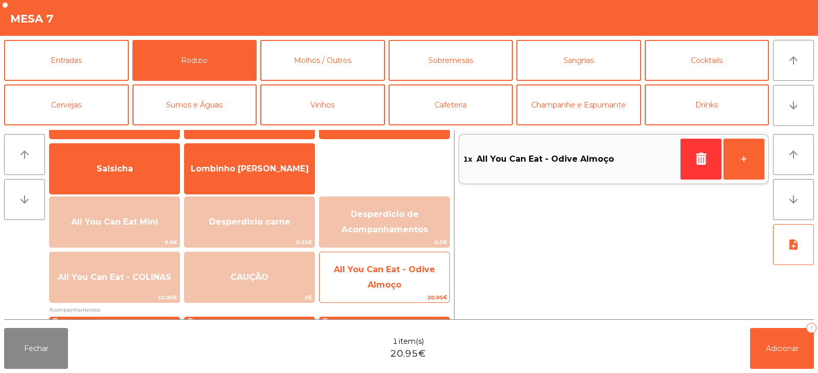
click at [387, 273] on span "All You Can Eat - Odive Almoço" at bounding box center [384, 276] width 101 height 25
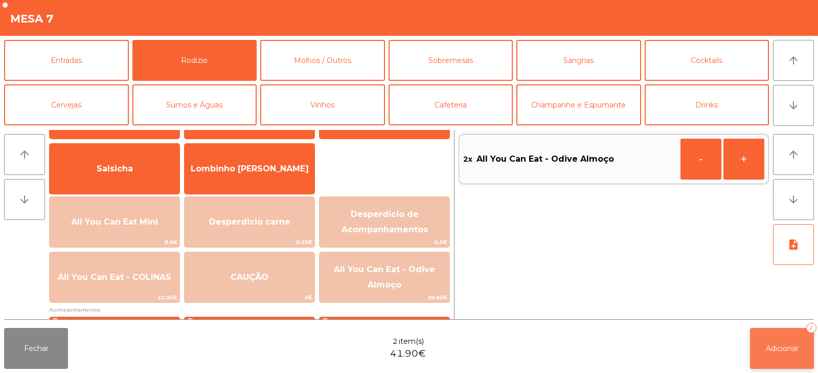
click at [786, 348] on span "Adicionar" at bounding box center [782, 348] width 33 height 9
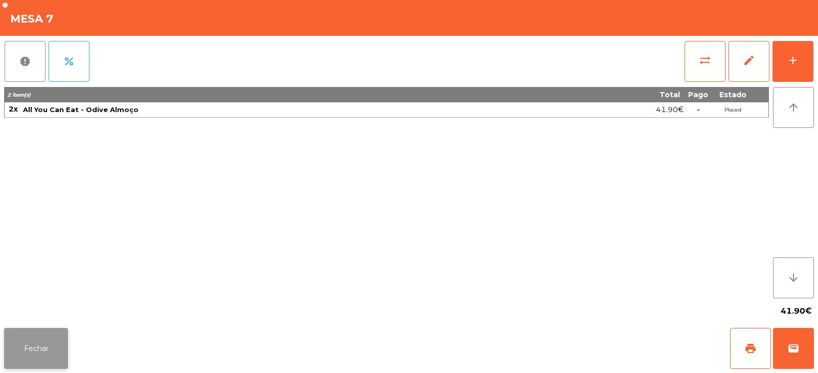
click at [51, 340] on button "Fechar" at bounding box center [36, 348] width 64 height 41
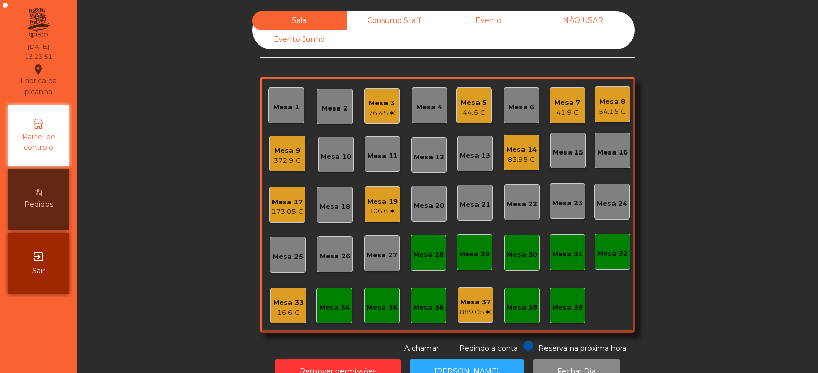
click at [327, 319] on div "Mesa 34" at bounding box center [335, 305] width 36 height 36
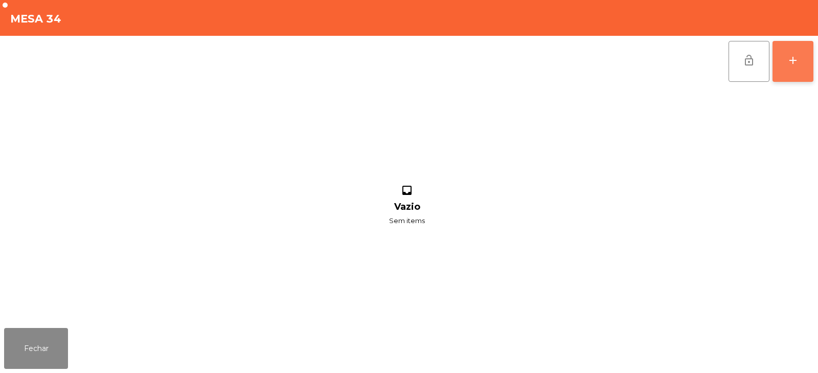
click at [783, 66] on button "add" at bounding box center [793, 61] width 41 height 41
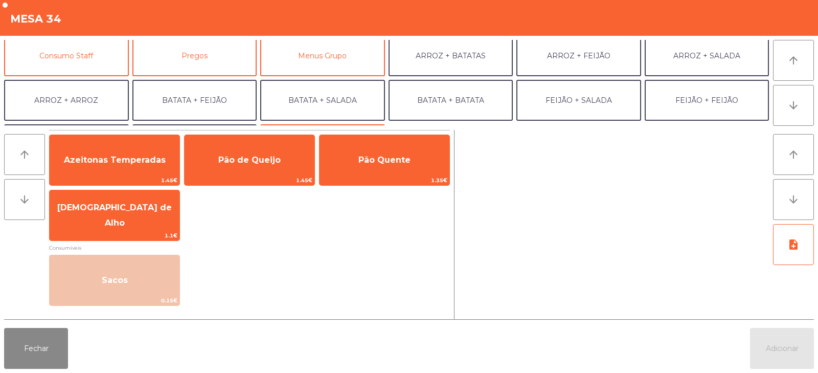
scroll to position [86, 0]
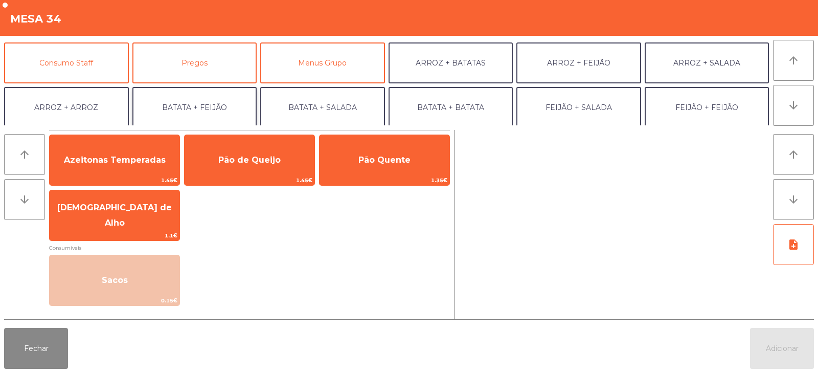
click at [229, 113] on button "BATATA + FEIJÃO" at bounding box center [194, 107] width 125 height 41
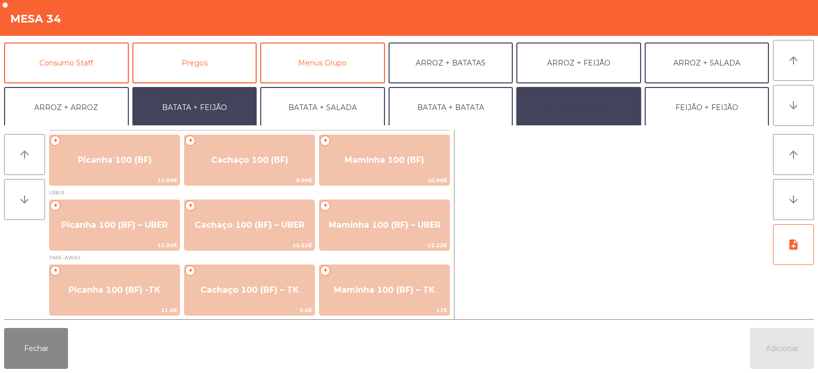
click at [579, 90] on button "FEIJÃO + SALADA" at bounding box center [579, 107] width 125 height 41
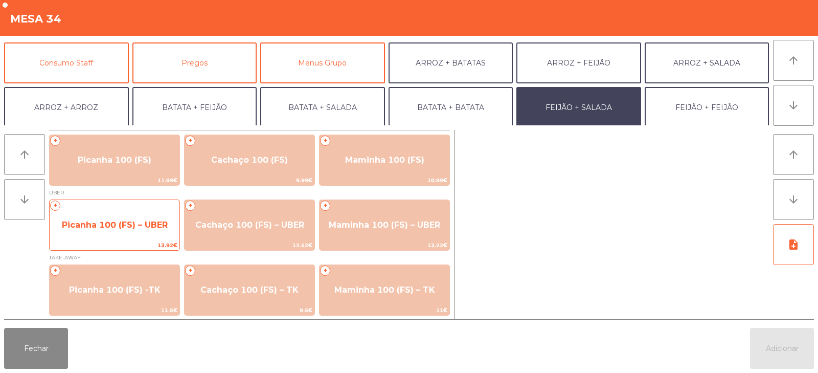
click at [126, 231] on span "Picanha 100 (FS) – UBER" at bounding box center [115, 225] width 130 height 28
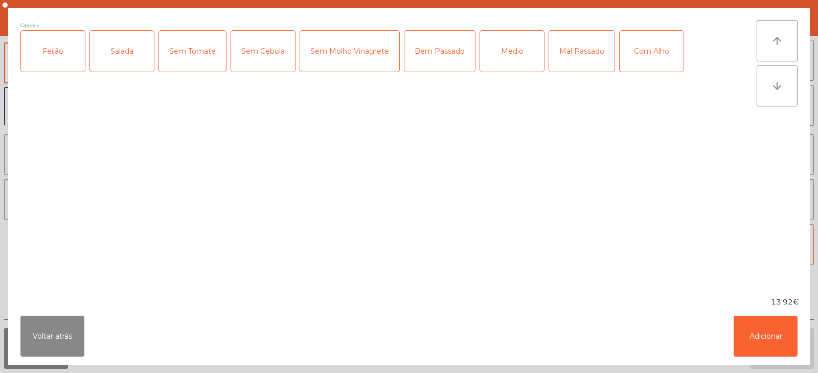
click at [51, 54] on div "Feijão" at bounding box center [53, 51] width 64 height 41
click at [123, 59] on div "Salada" at bounding box center [122, 51] width 64 height 41
click at [496, 59] on div "Medio" at bounding box center [512, 51] width 64 height 41
click at [752, 330] on button "Adicionar" at bounding box center [766, 336] width 64 height 41
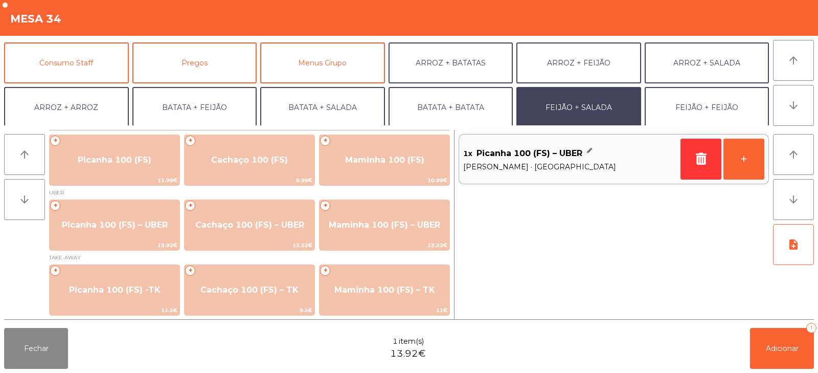
click at [731, 336] on div "Fechar 1 item(s) 13.92€ Adicionar 1" at bounding box center [409, 348] width 818 height 49
click at [769, 330] on button "Adicionar 1" at bounding box center [782, 348] width 64 height 41
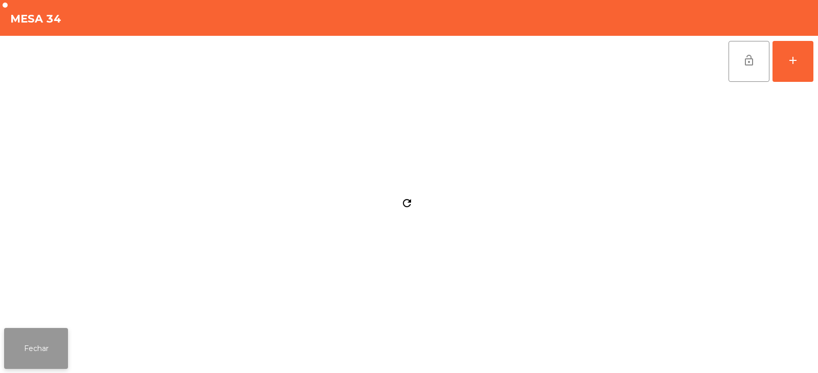
click at [48, 349] on button "Fechar" at bounding box center [36, 348] width 64 height 41
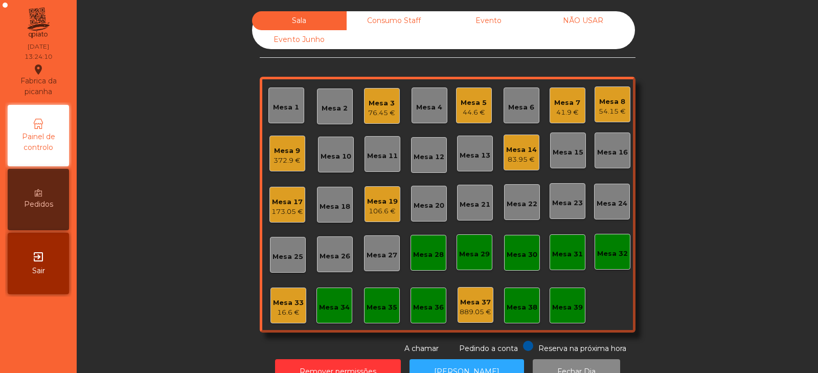
click at [613, 98] on div "Mesa 8" at bounding box center [612, 102] width 27 height 10
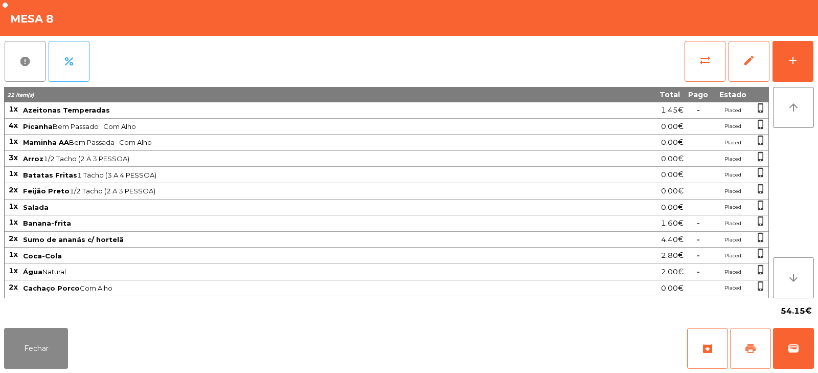
click at [742, 342] on button "print" at bounding box center [750, 348] width 41 height 41
click at [47, 345] on button "Fechar" at bounding box center [36, 348] width 64 height 41
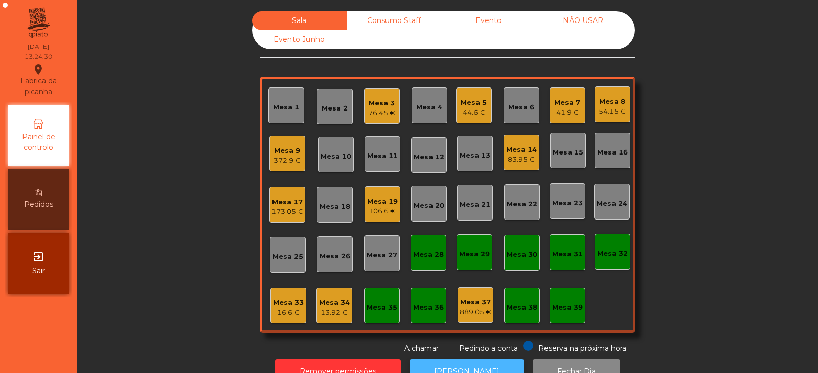
click at [430, 360] on button "[PERSON_NAME]" at bounding box center [467, 371] width 115 height 25
click at [326, 307] on div "Mesa 34" at bounding box center [334, 303] width 31 height 10
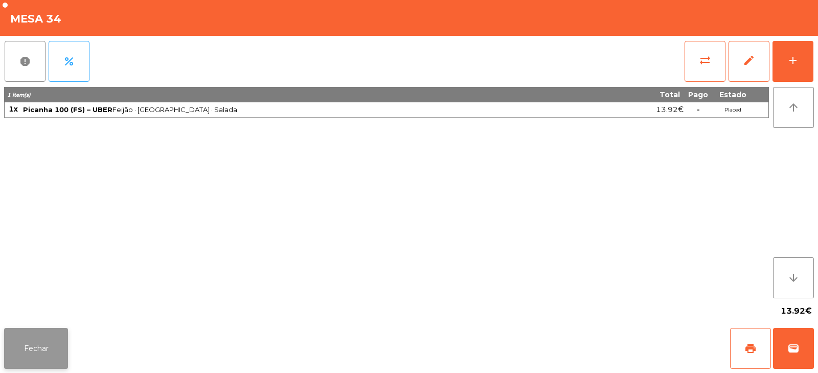
click at [43, 352] on button "Fechar" at bounding box center [36, 348] width 64 height 41
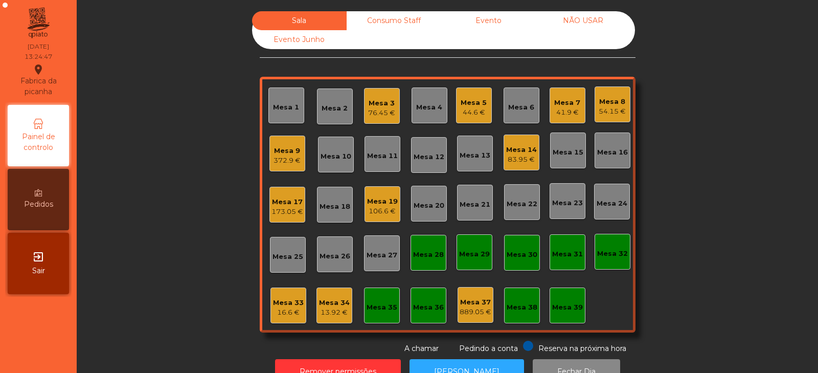
click at [615, 106] on div "Mesa 8" at bounding box center [612, 102] width 27 height 10
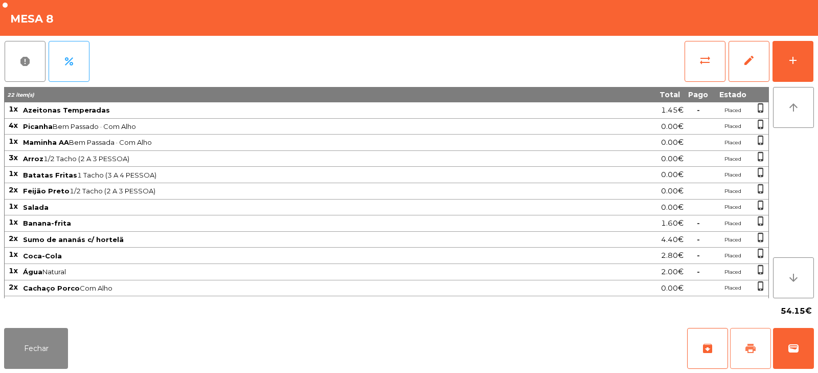
click at [756, 342] on span "print" at bounding box center [751, 348] width 12 height 12
click at [789, 344] on span "wallet" at bounding box center [794, 348] width 12 height 12
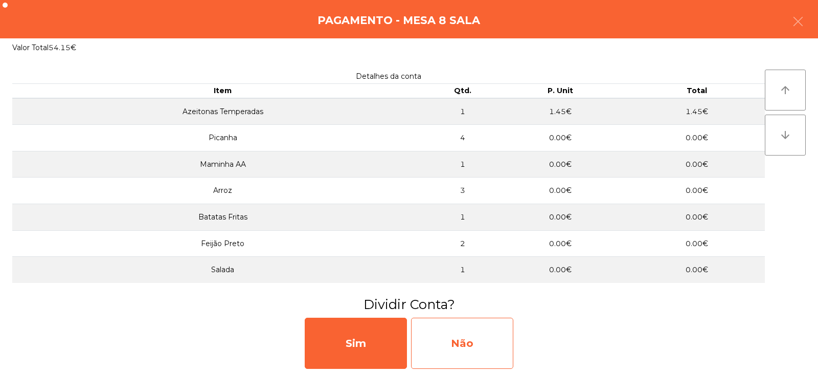
click at [476, 338] on div "Não" at bounding box center [462, 343] width 102 height 51
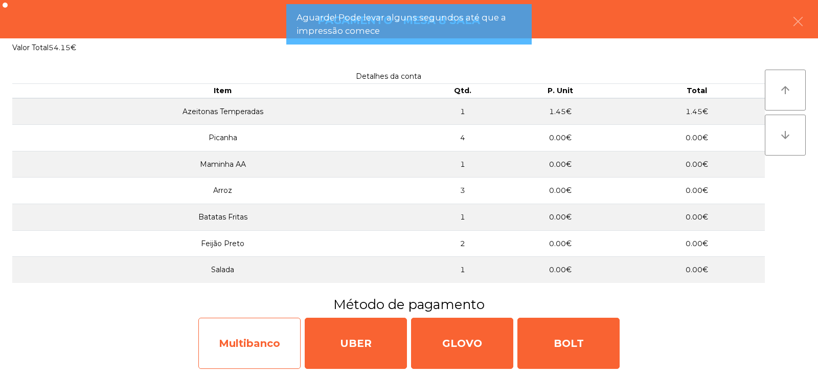
click at [231, 352] on div "Multibanco" at bounding box center [249, 343] width 102 height 51
select select "**"
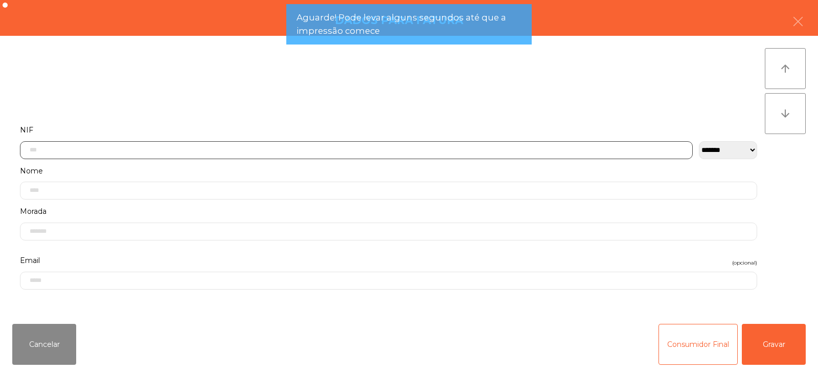
click at [220, 149] on input "text" at bounding box center [356, 150] width 673 height 18
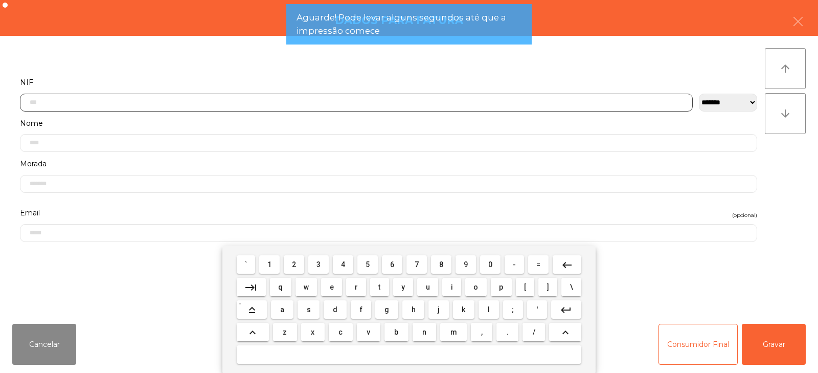
scroll to position [75, 0]
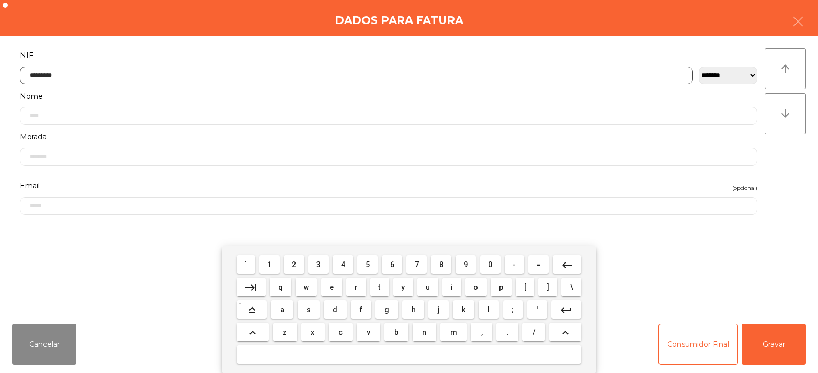
type input "*********"
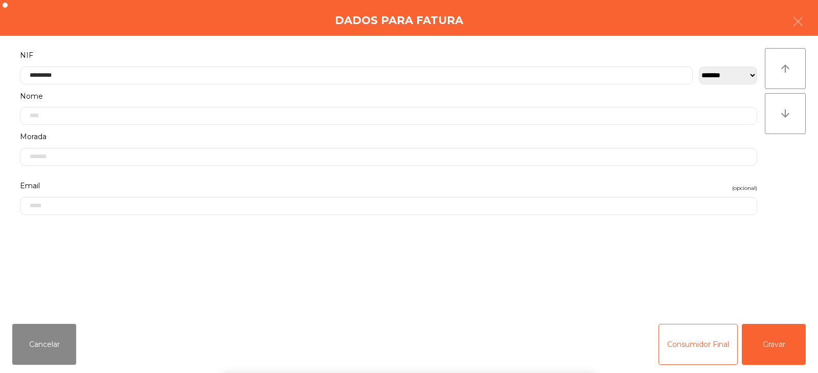
click at [770, 340] on div "` 1 2 3 4 5 6 7 8 9 0 - = keyboard_backspace keyboard_tab q w e r t y u i o p […" at bounding box center [409, 309] width 818 height 127
click at [779, 344] on button "Gravar" at bounding box center [774, 344] width 64 height 41
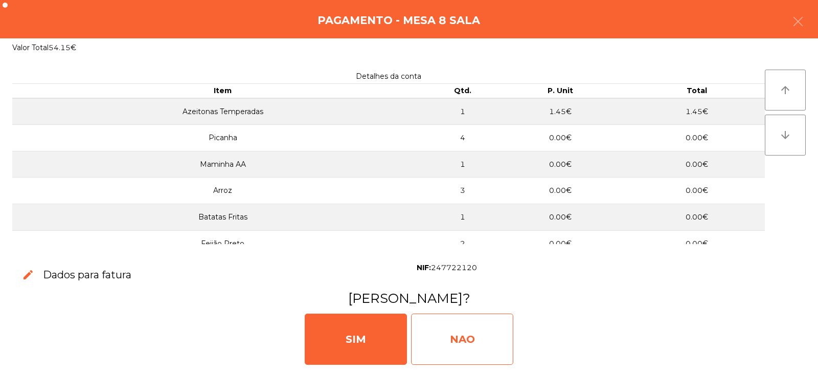
click at [477, 336] on div "NAO" at bounding box center [462, 338] width 102 height 51
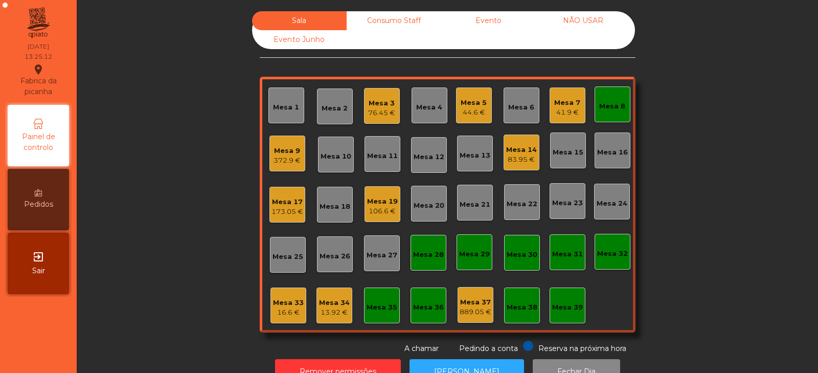
click at [331, 306] on div "Mesa 34" at bounding box center [334, 303] width 31 height 10
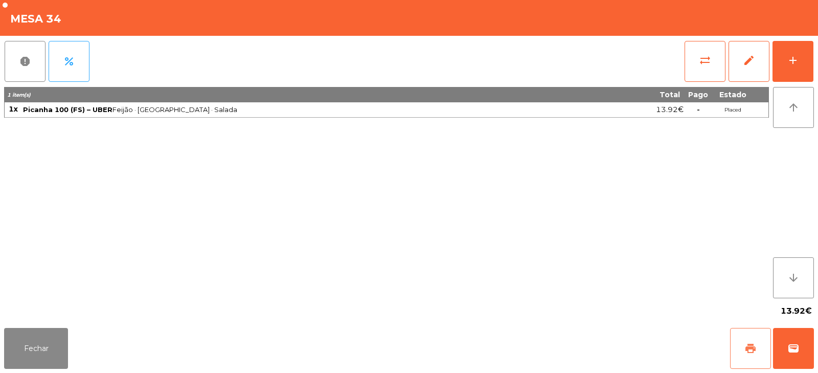
click at [747, 342] on button "print" at bounding box center [750, 348] width 41 height 41
click at [792, 344] on span "wallet" at bounding box center [794, 348] width 12 height 12
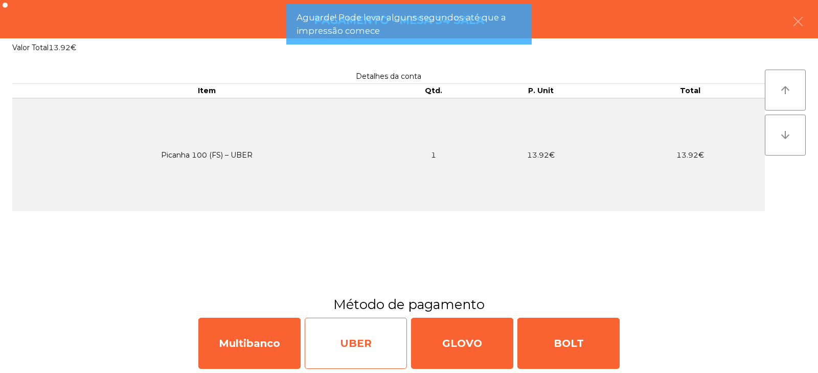
click at [342, 346] on div "UBER" at bounding box center [356, 343] width 102 height 51
select select "**"
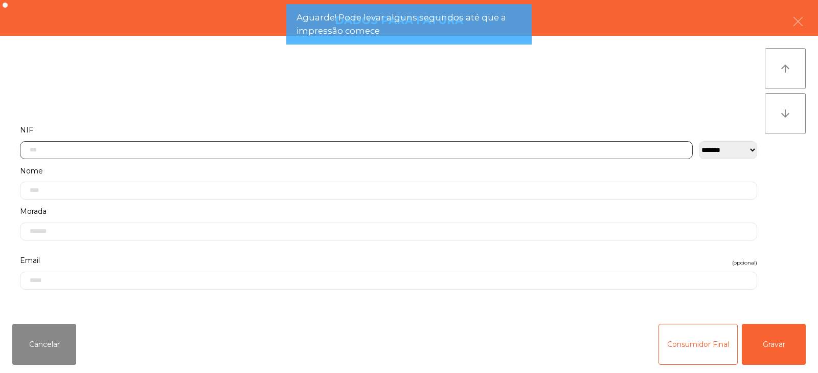
click at [159, 146] on input "text" at bounding box center [356, 150] width 673 height 18
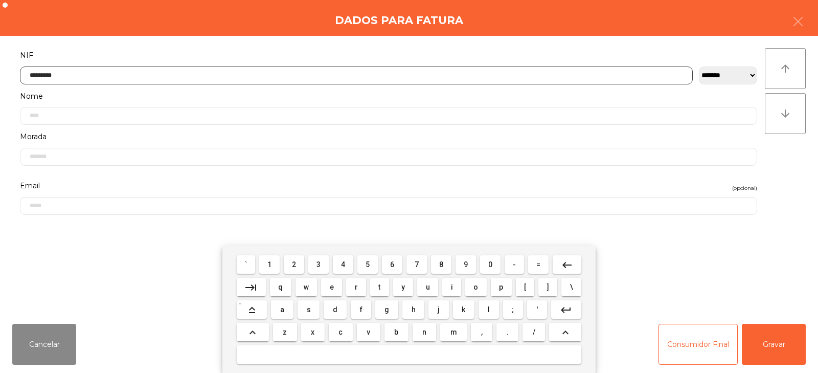
type input "*********"
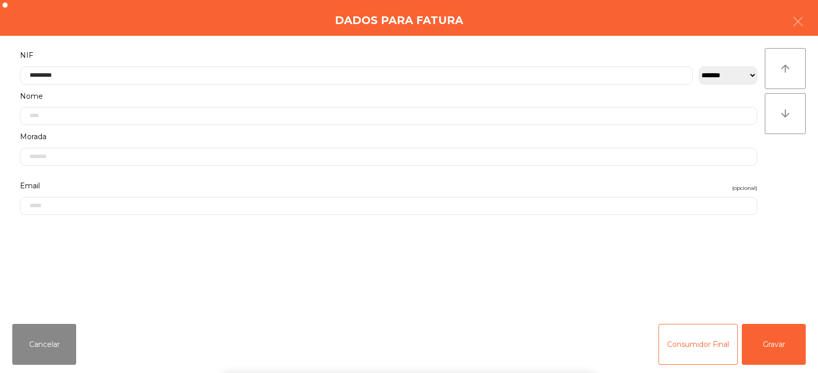
click at [776, 348] on div "` 1 2 3 4 5 6 7 8 9 0 - = keyboard_backspace keyboard_tab q w e r t y u i o p […" at bounding box center [409, 309] width 818 height 127
click at [786, 343] on button "Gravar" at bounding box center [774, 344] width 64 height 41
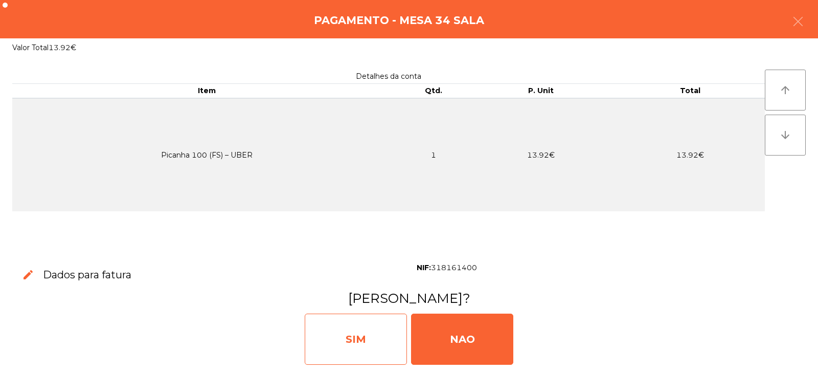
click at [376, 341] on div "SIM" at bounding box center [356, 338] width 102 height 51
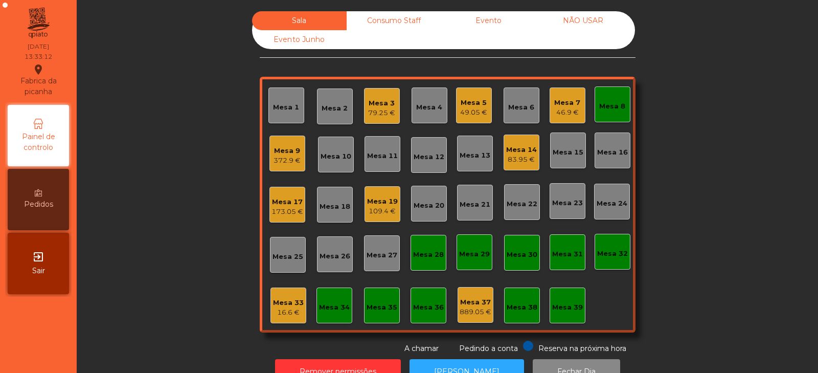
click at [279, 302] on div "Mesa 33" at bounding box center [288, 303] width 31 height 10
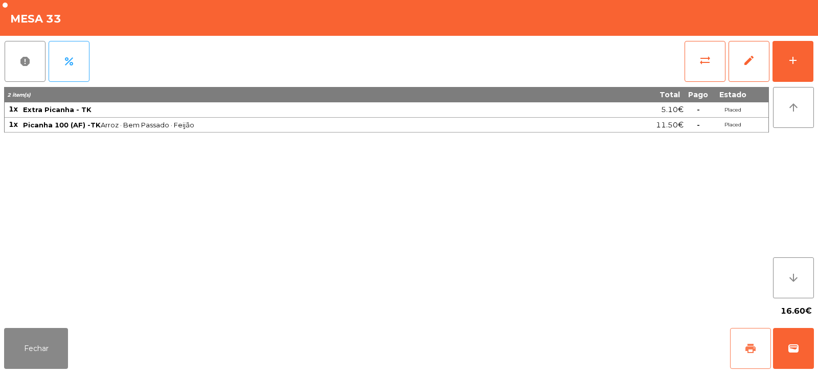
click at [750, 352] on span "print" at bounding box center [751, 348] width 12 height 12
click at [43, 328] on button "Fechar" at bounding box center [36, 348] width 64 height 41
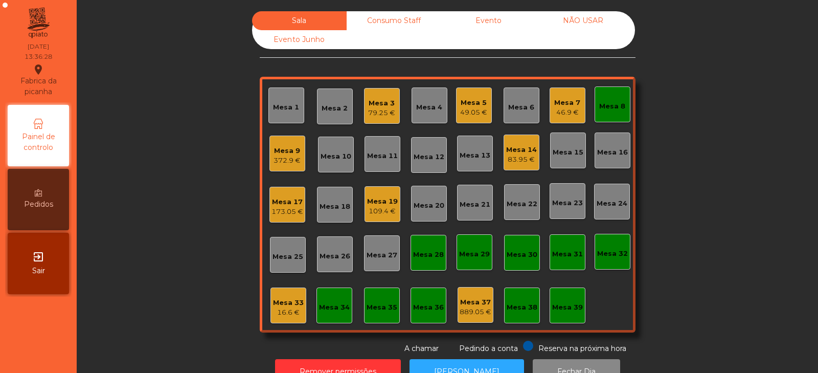
click at [296, 307] on div "16.6 €" at bounding box center [288, 312] width 31 height 10
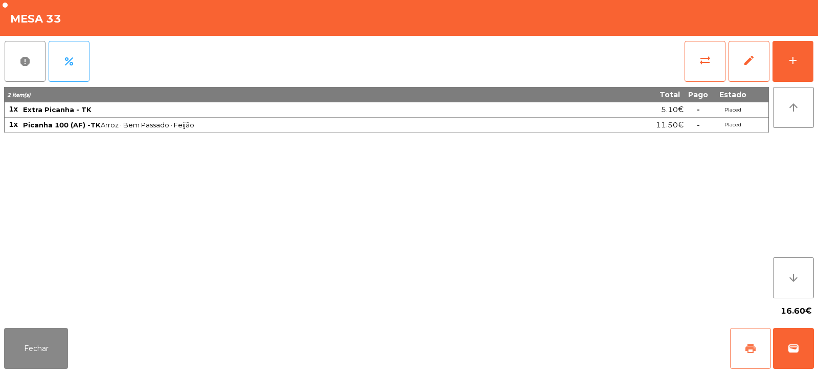
click at [758, 333] on button "print" at bounding box center [750, 348] width 41 height 41
click at [700, 74] on button "sync_alt" at bounding box center [705, 61] width 41 height 41
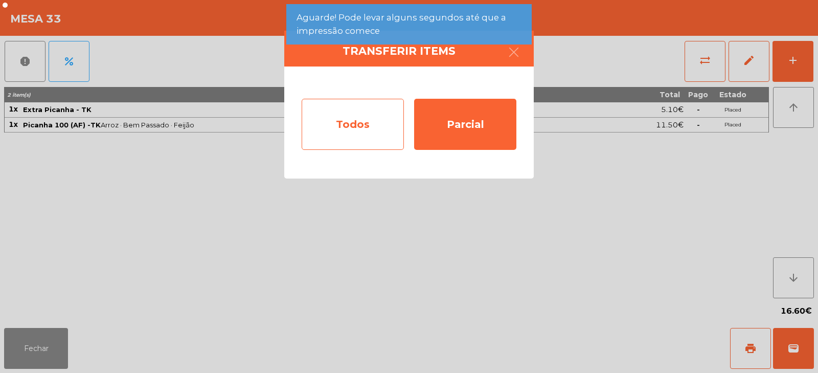
click at [330, 127] on div "Todos" at bounding box center [353, 124] width 102 height 51
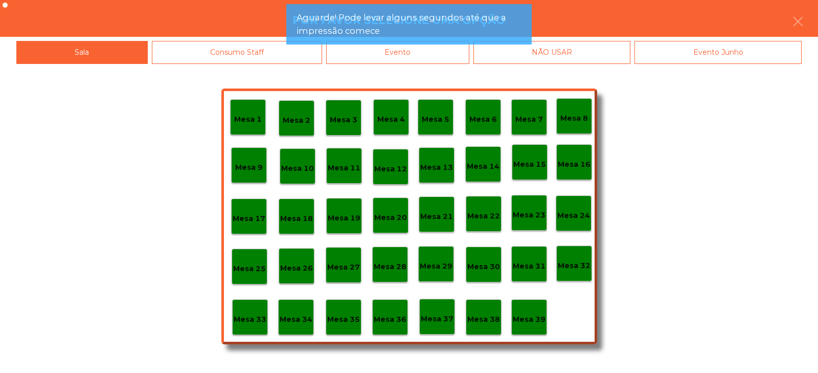
click at [415, 63] on div "Evento" at bounding box center [397, 52] width 143 height 23
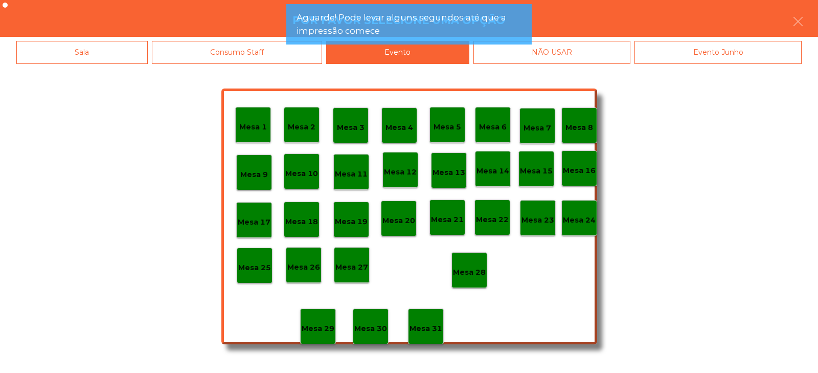
click at [462, 273] on p "Mesa 28" at bounding box center [469, 272] width 33 height 12
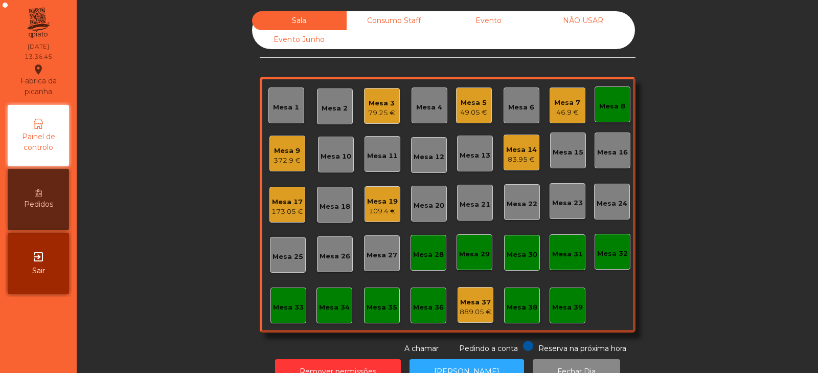
click at [604, 104] on div "Mesa 8" at bounding box center [612, 106] width 26 height 10
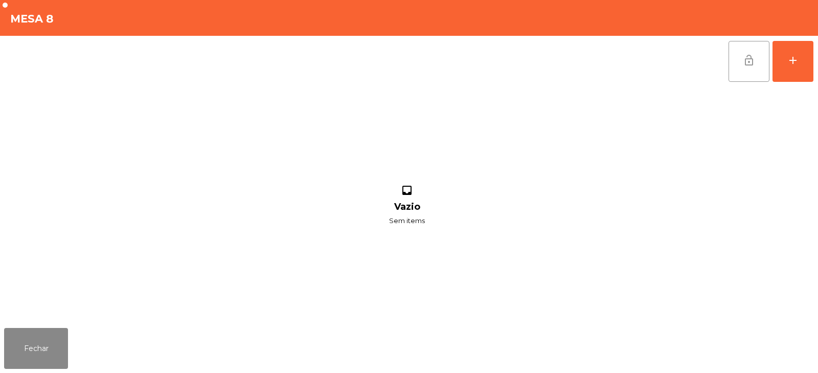
click at [750, 70] on button "lock_open" at bounding box center [749, 61] width 41 height 41
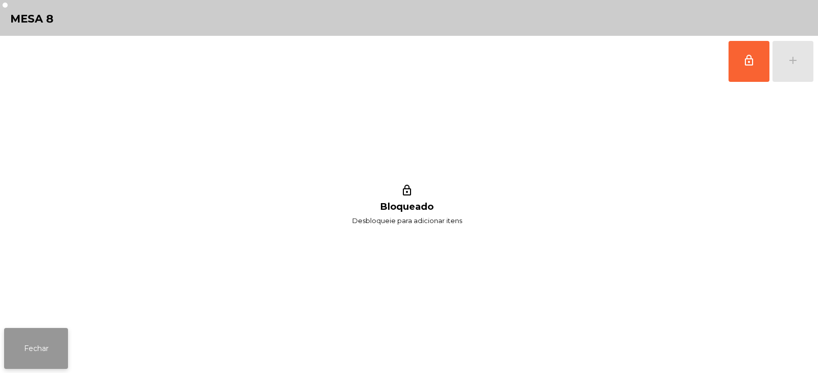
click at [30, 341] on button "Fechar" at bounding box center [36, 348] width 64 height 41
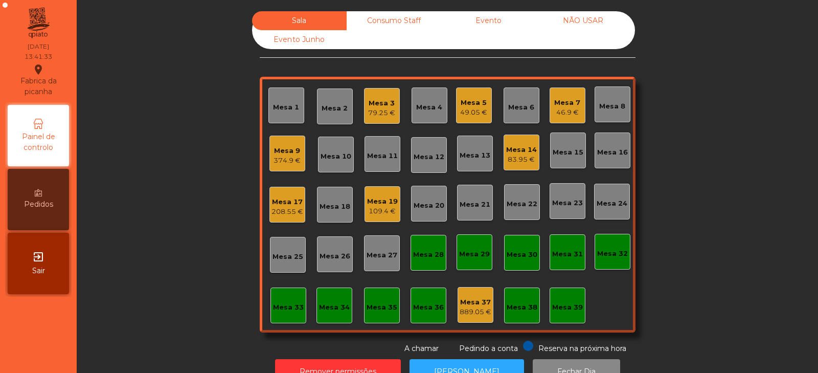
click at [284, 309] on div "Mesa 33" at bounding box center [288, 307] width 31 height 10
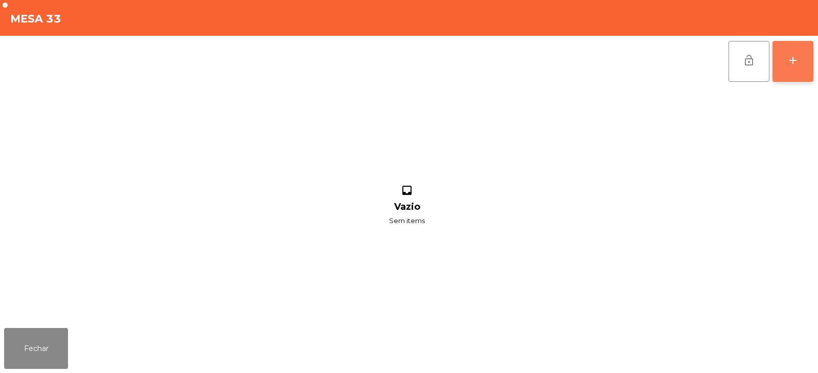
click at [794, 73] on button "add" at bounding box center [793, 61] width 41 height 41
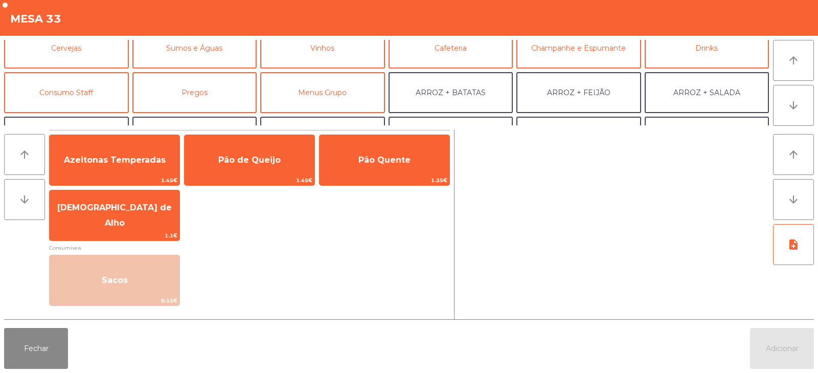
scroll to position [54, 0]
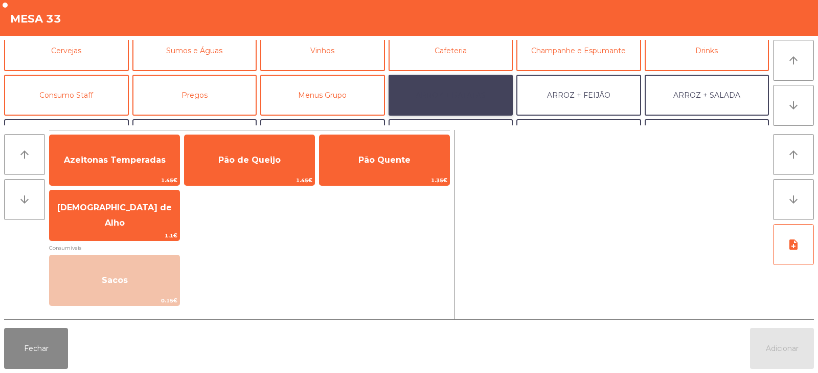
click at [475, 100] on button "ARROZ + BATATAS" at bounding box center [451, 95] width 125 height 41
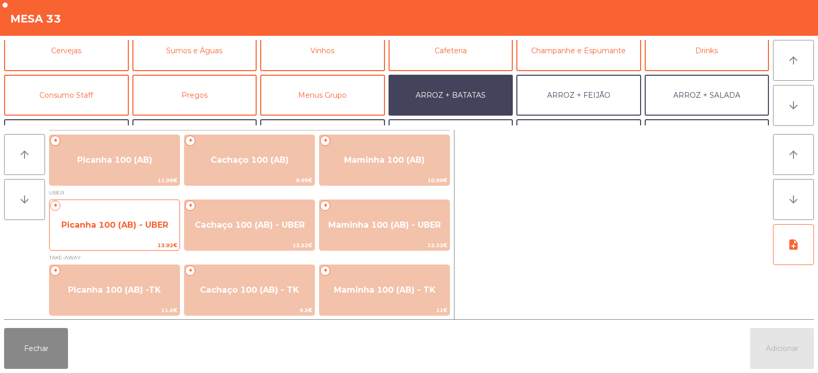
click at [123, 231] on span "Picanha 100 (AB) - UBER" at bounding box center [115, 225] width 130 height 28
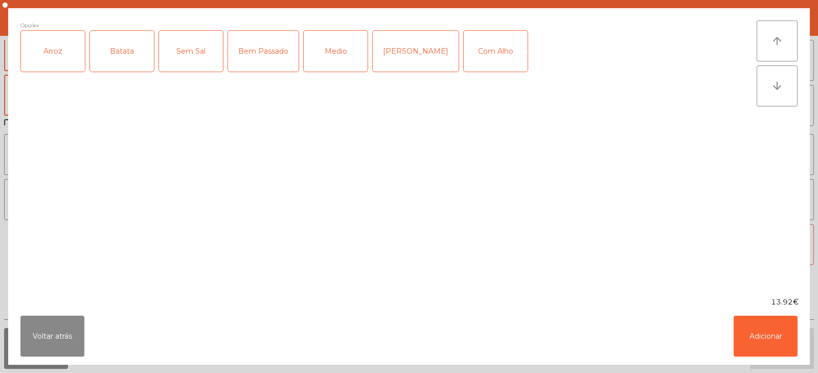
click at [57, 57] on div "Arroz" at bounding box center [53, 51] width 64 height 41
click at [128, 57] on div "Batata" at bounding box center [122, 51] width 64 height 41
click at [261, 60] on div "Bem Passado" at bounding box center [263, 51] width 71 height 41
click at [470, 51] on div "Com Alho" at bounding box center [496, 51] width 64 height 41
click at [773, 340] on button "Adicionar" at bounding box center [766, 336] width 64 height 41
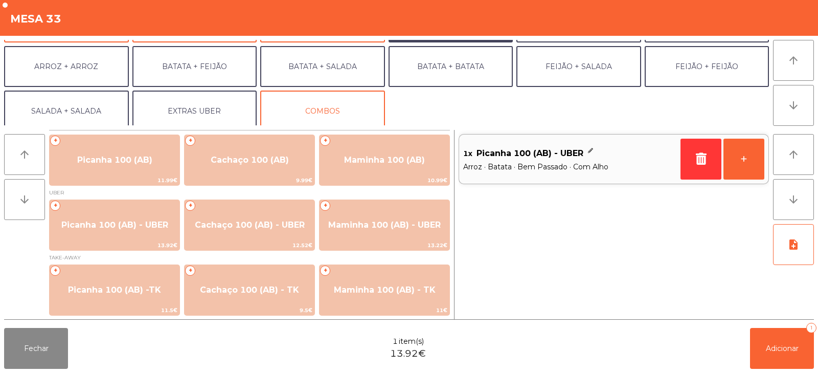
scroll to position [133, 0]
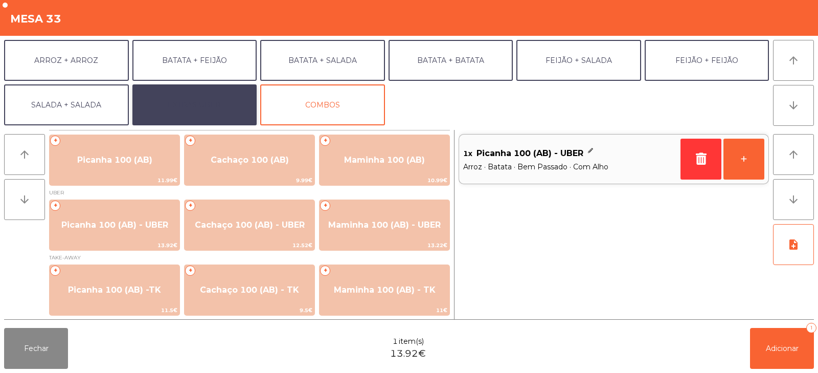
click at [222, 108] on button "EXTRAS UBER" at bounding box center [194, 104] width 125 height 41
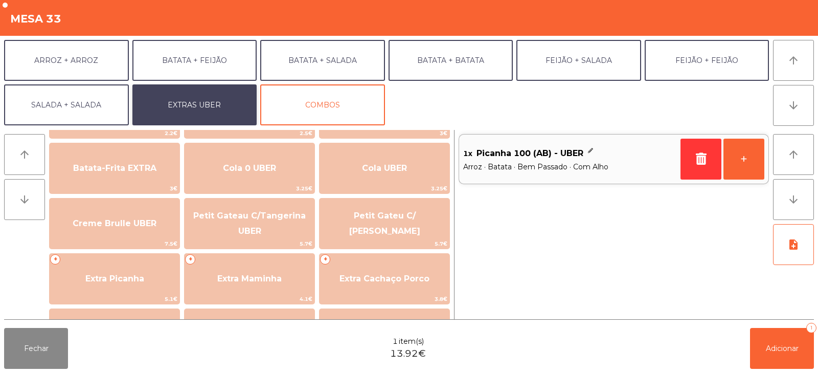
scroll to position [192, 0]
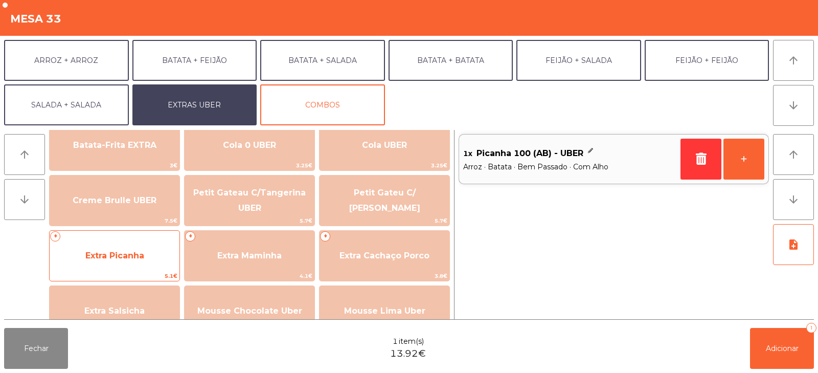
click at [143, 266] on span "Extra Picanha" at bounding box center [115, 256] width 130 height 28
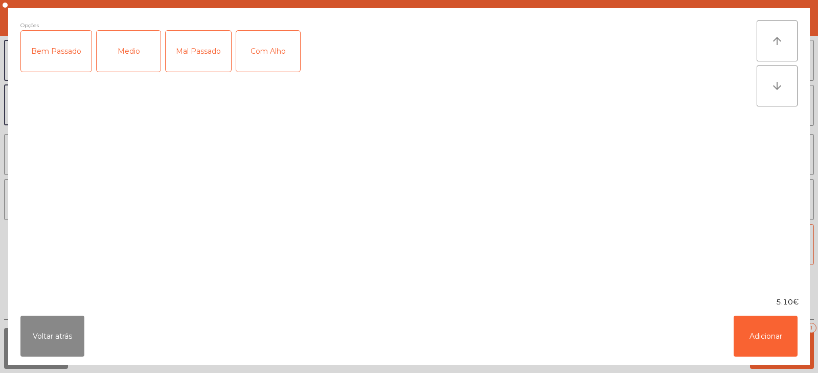
click at [52, 47] on div "Bem Passado" at bounding box center [56, 51] width 71 height 41
click at [279, 50] on div "Com Alho" at bounding box center [268, 51] width 64 height 41
click at [761, 340] on button "Adicionar" at bounding box center [766, 336] width 64 height 41
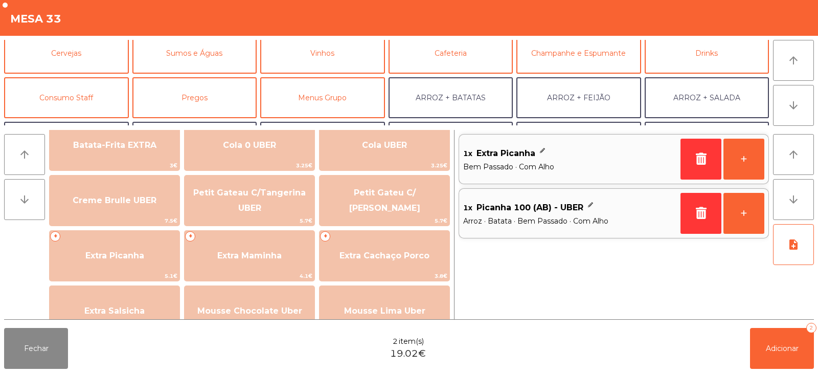
scroll to position [0, 0]
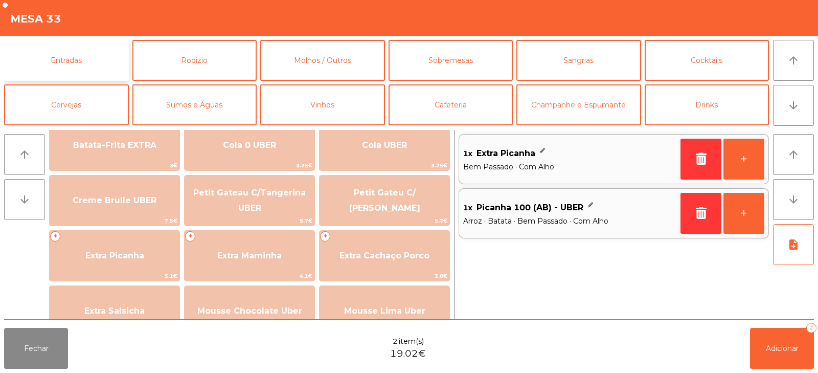
click at [93, 68] on button "Entradas" at bounding box center [66, 60] width 125 height 41
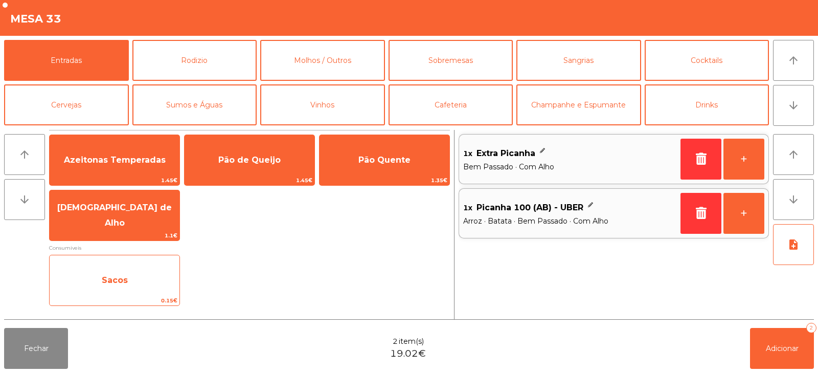
click at [141, 289] on span "Sacos" at bounding box center [115, 280] width 130 height 28
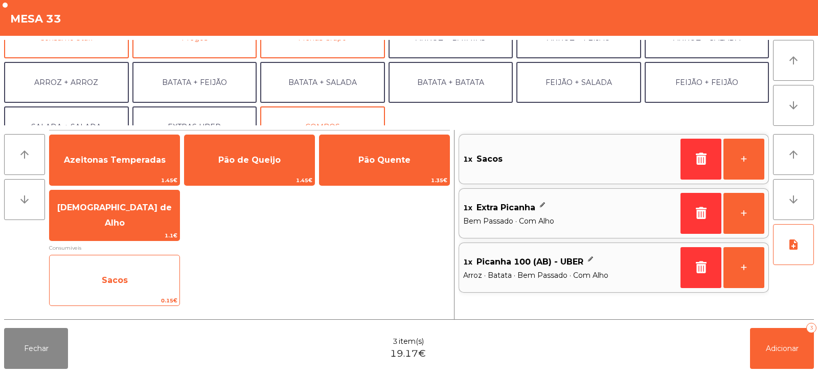
scroll to position [133, 0]
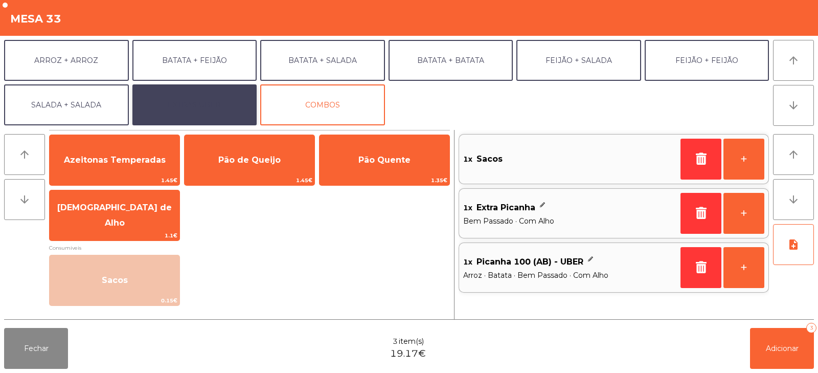
click at [219, 108] on button "EXTRAS UBER" at bounding box center [194, 104] width 125 height 41
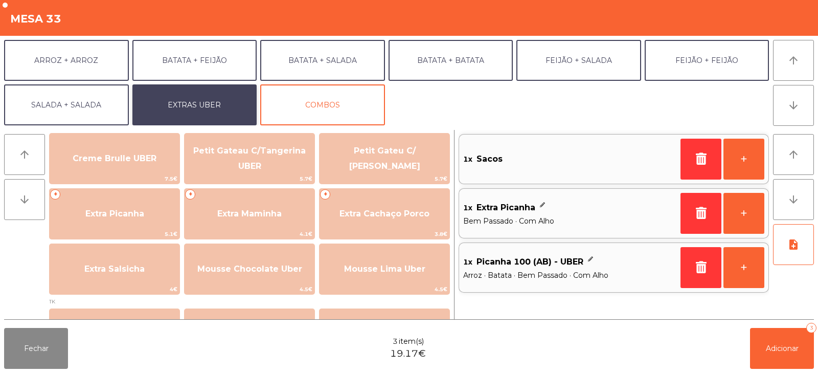
scroll to position [0, 0]
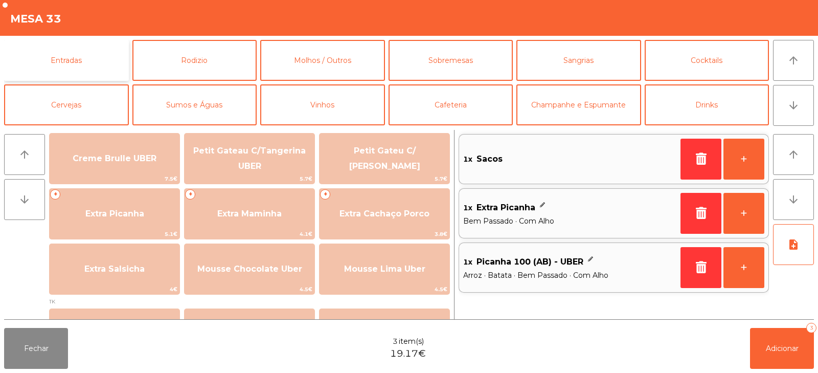
click at [58, 66] on button "Entradas" at bounding box center [66, 60] width 125 height 41
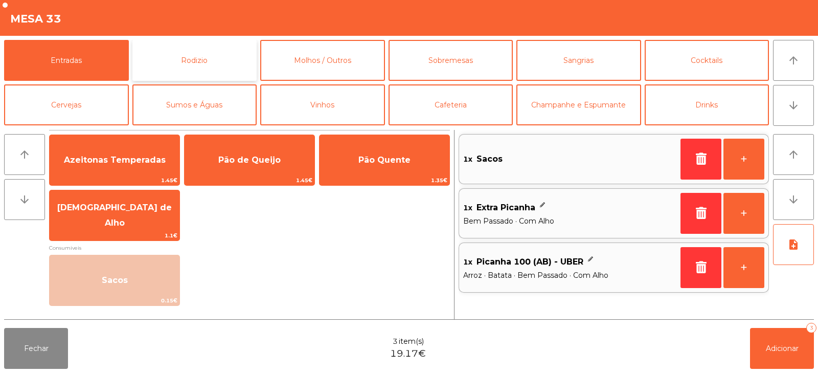
click at [181, 66] on button "Rodizio" at bounding box center [194, 60] width 125 height 41
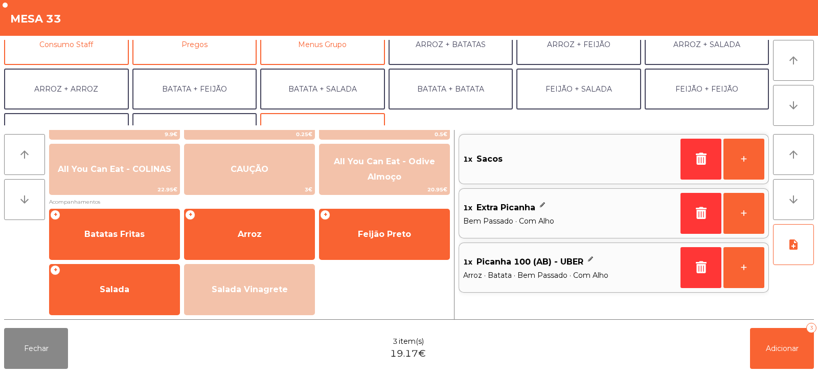
scroll to position [133, 0]
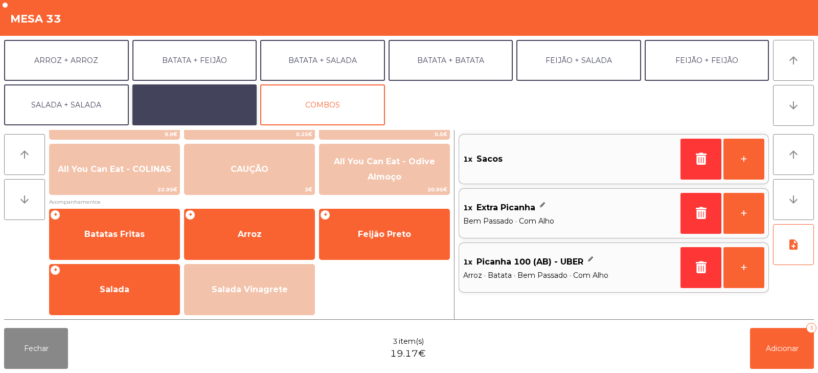
click at [184, 109] on button "EXTRAS UBER" at bounding box center [194, 104] width 125 height 41
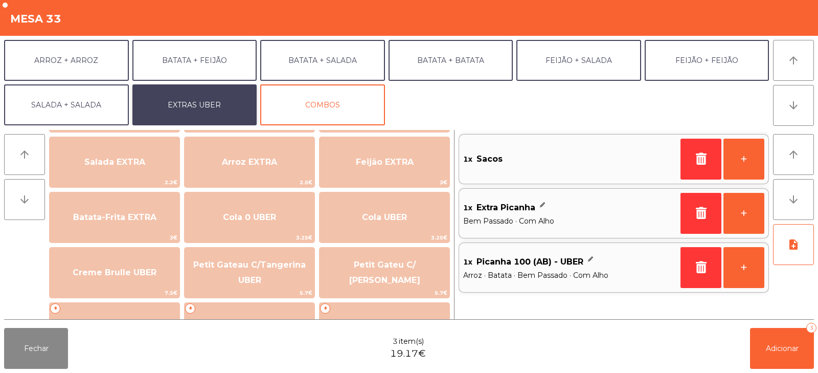
scroll to position [0, 0]
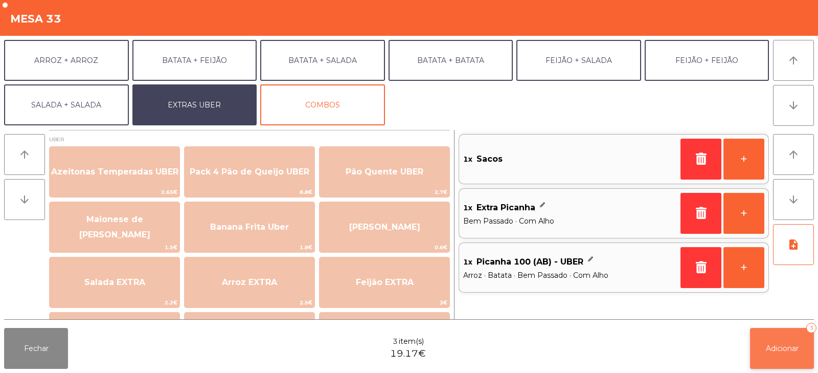
click at [782, 342] on button "Adicionar 3" at bounding box center [782, 348] width 64 height 41
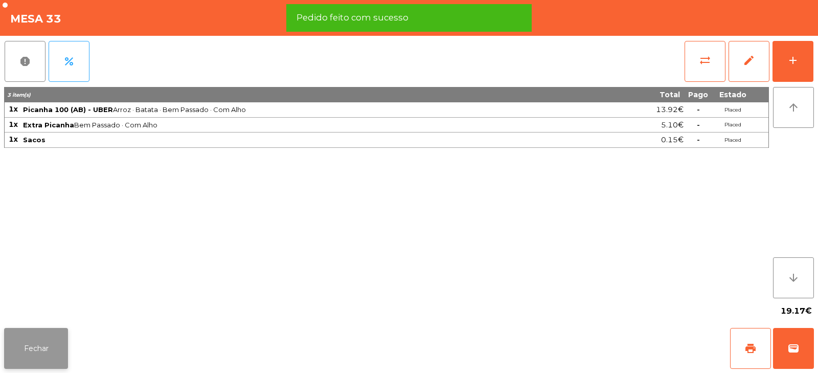
click at [36, 340] on button "Fechar" at bounding box center [36, 348] width 64 height 41
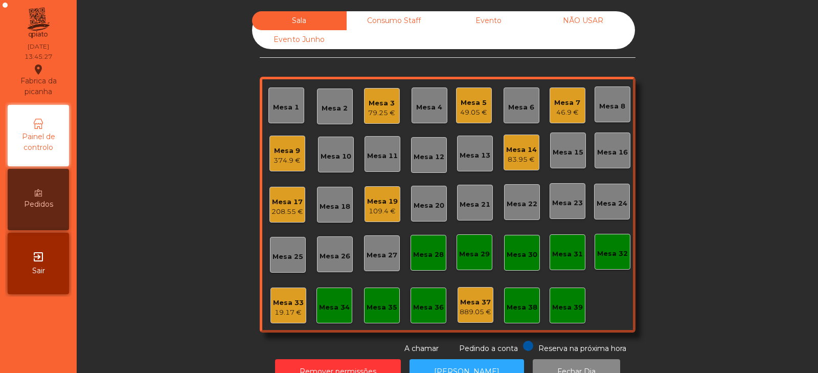
scroll to position [30, 0]
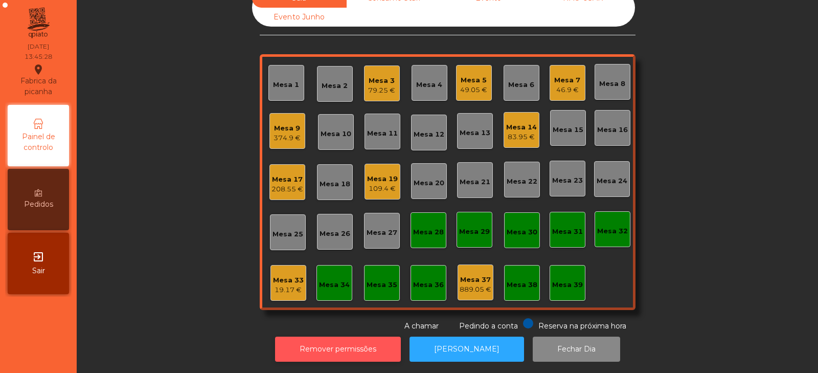
click at [350, 347] on button "Remover permissões" at bounding box center [338, 348] width 126 height 25
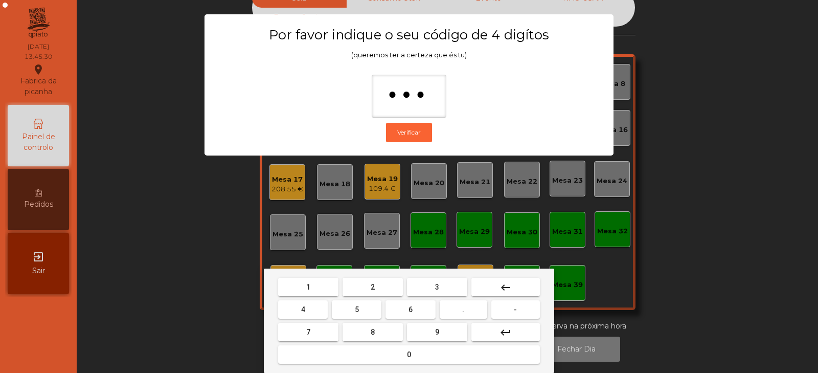
type input "****"
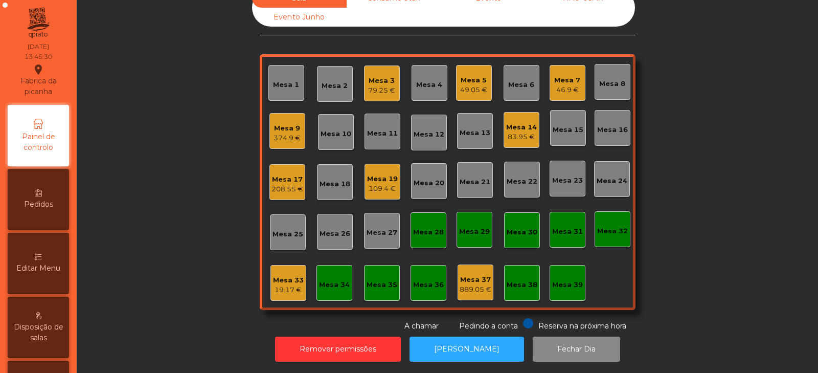
click at [279, 275] on div "Mesa 33" at bounding box center [288, 280] width 31 height 10
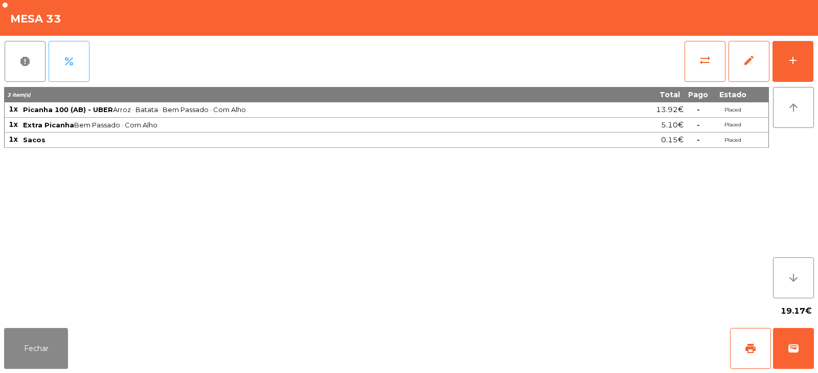
click at [78, 62] on button "percent" at bounding box center [69, 61] width 41 height 41
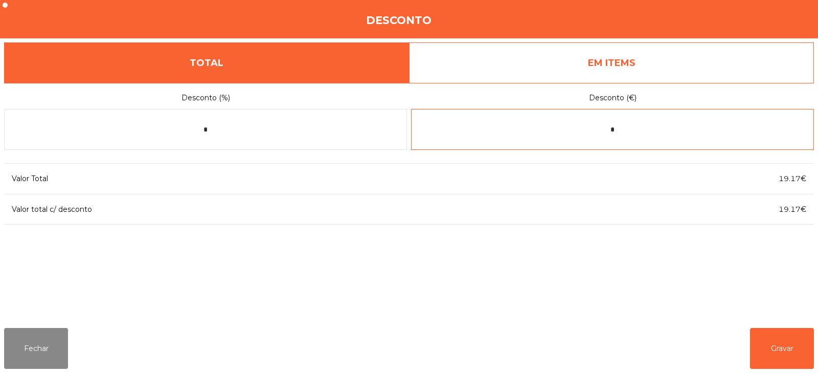
click at [667, 132] on input "*" at bounding box center [612, 129] width 403 height 41
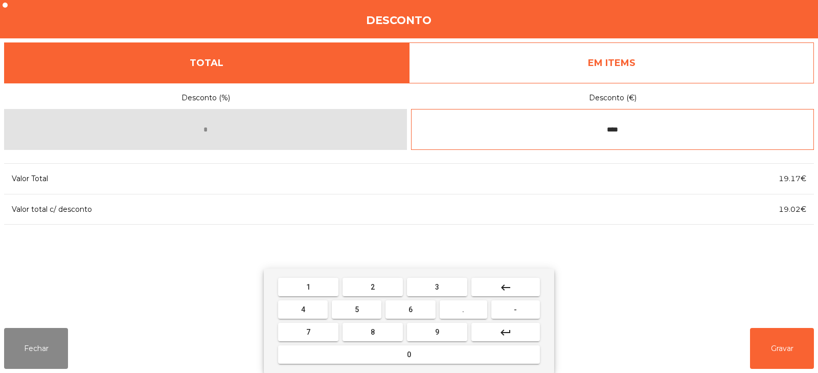
click at [599, 126] on input "****" at bounding box center [612, 129] width 403 height 41
click at [513, 308] on button "-" at bounding box center [515, 309] width 49 height 18
type input "*****"
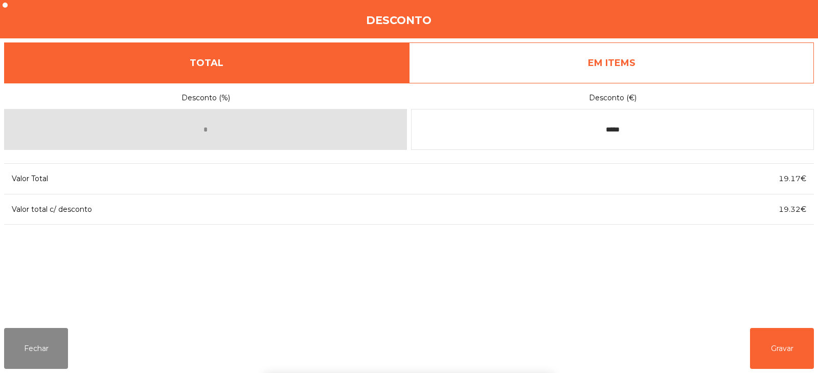
click at [784, 331] on div "1 2 3 keyboard_backspace 4 5 6 . - 7 8 9 keyboard_return 0" at bounding box center [409, 320] width 818 height 104
click at [775, 362] on button "Gravar" at bounding box center [782, 348] width 64 height 41
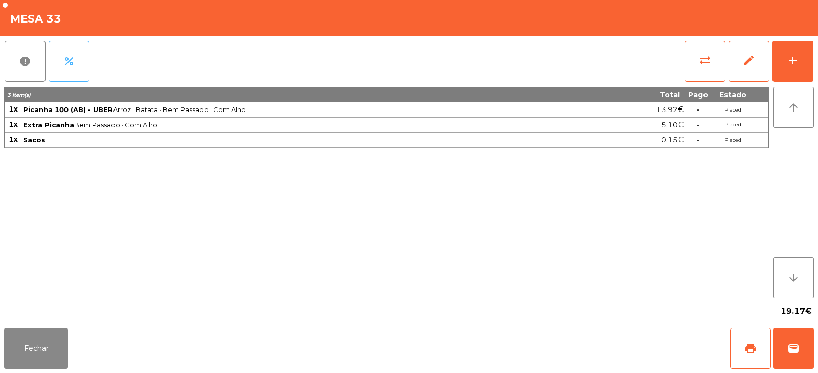
click at [84, 56] on button "percent" at bounding box center [69, 61] width 41 height 41
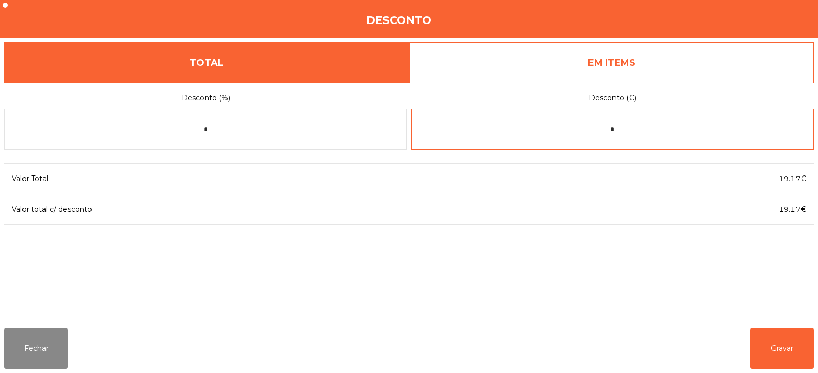
click at [605, 130] on input "*" at bounding box center [612, 129] width 403 height 41
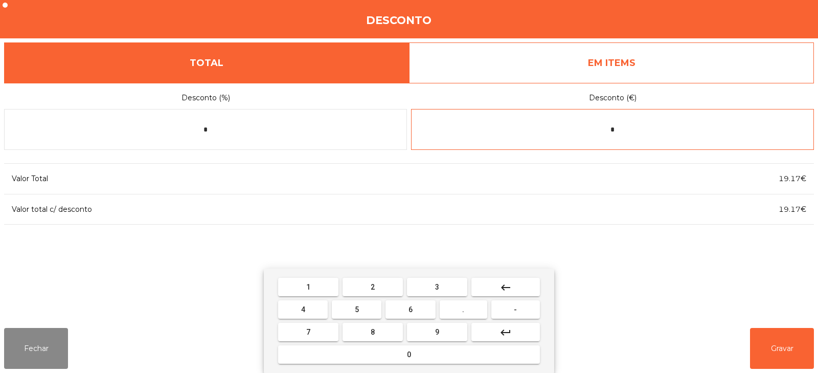
click at [666, 131] on input "*" at bounding box center [612, 129] width 403 height 41
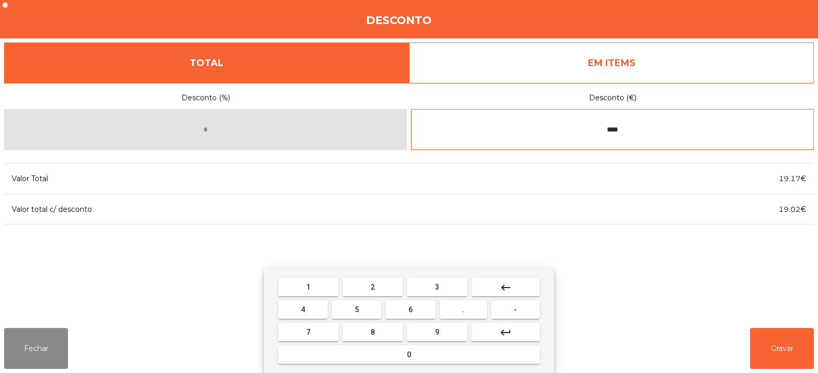
click at [584, 132] on input "****" at bounding box center [612, 129] width 403 height 41
click at [472, 308] on button "." at bounding box center [464, 309] width 48 height 18
click at [596, 129] on input "****" at bounding box center [612, 129] width 403 height 41
click at [517, 308] on span "-" at bounding box center [515, 309] width 3 height 8
type input "*****"
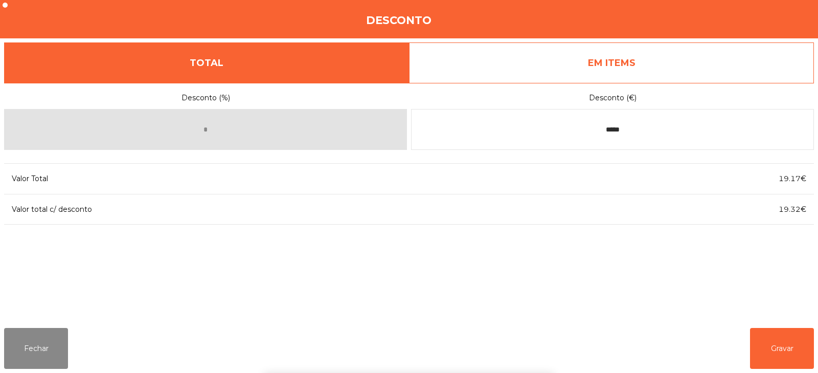
click at [780, 345] on div "1 2 3 keyboard_backspace 4 5 6 . - 7 8 9 keyboard_return 0" at bounding box center [409, 320] width 818 height 104
click at [787, 350] on button "Gravar" at bounding box center [782, 348] width 64 height 41
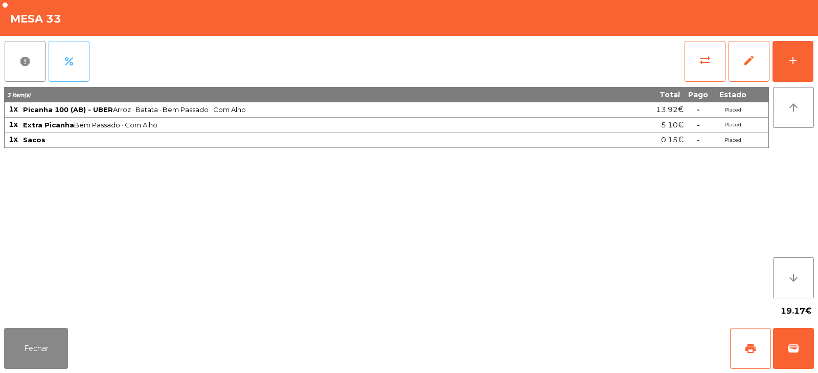
click at [84, 66] on button "percent" at bounding box center [69, 61] width 41 height 41
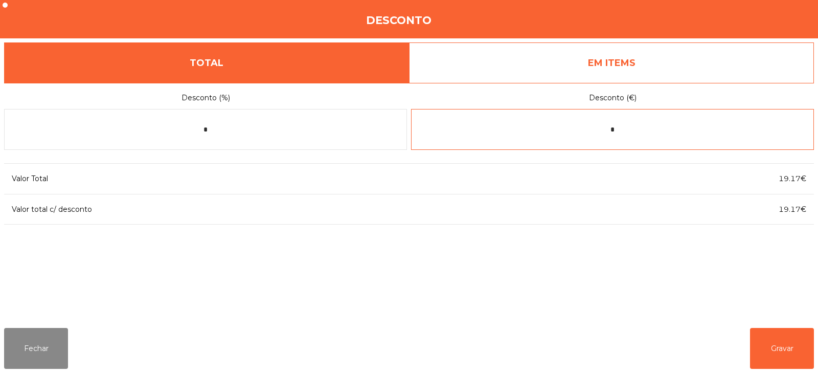
click at [670, 130] on input "*" at bounding box center [612, 129] width 403 height 41
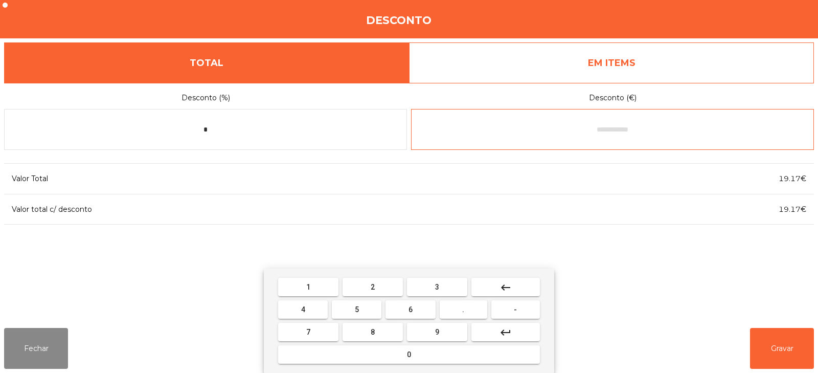
click at [438, 358] on button "0" at bounding box center [409, 354] width 262 height 18
click at [464, 309] on span "." at bounding box center [463, 309] width 2 height 8
click at [442, 287] on button "3" at bounding box center [437, 287] width 60 height 18
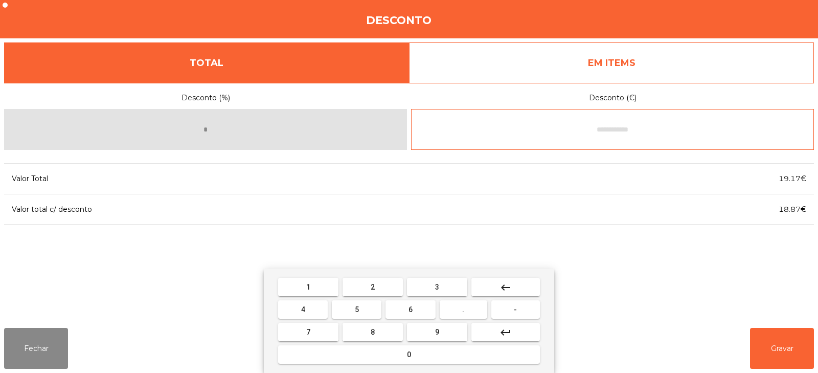
click at [663, 130] on input "text" at bounding box center [612, 129] width 403 height 41
click at [517, 285] on button "keyboard_backspace" at bounding box center [506, 287] width 69 height 18
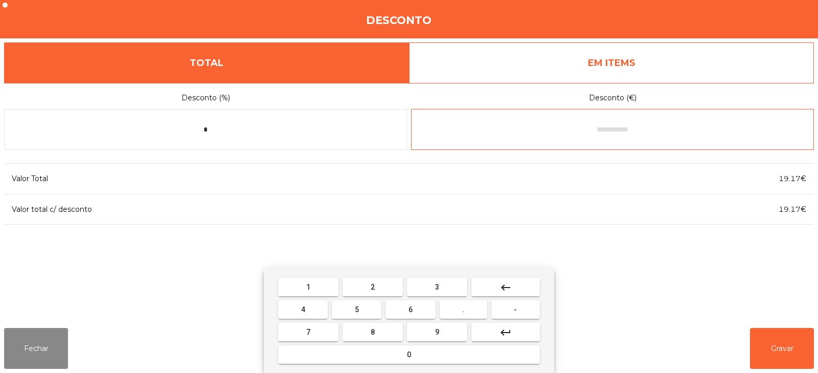
click at [308, 278] on button "1" at bounding box center [308, 287] width 60 height 18
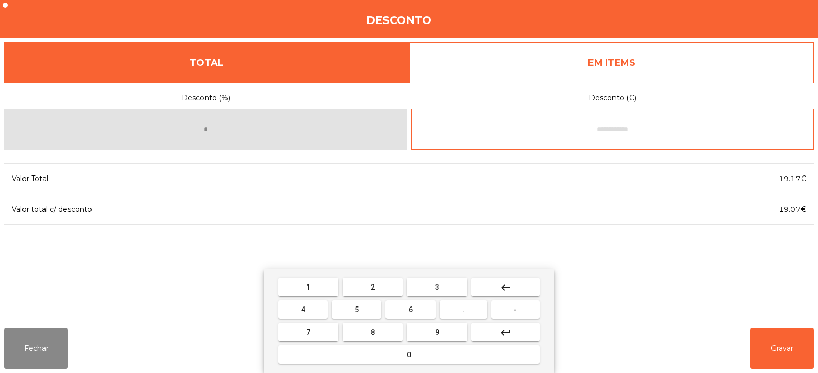
click at [367, 308] on button "5" at bounding box center [357, 309] width 50 height 18
click at [592, 131] on input "text" at bounding box center [612, 129] width 403 height 41
click at [516, 306] on span "-" at bounding box center [515, 309] width 3 height 8
type input "*****"
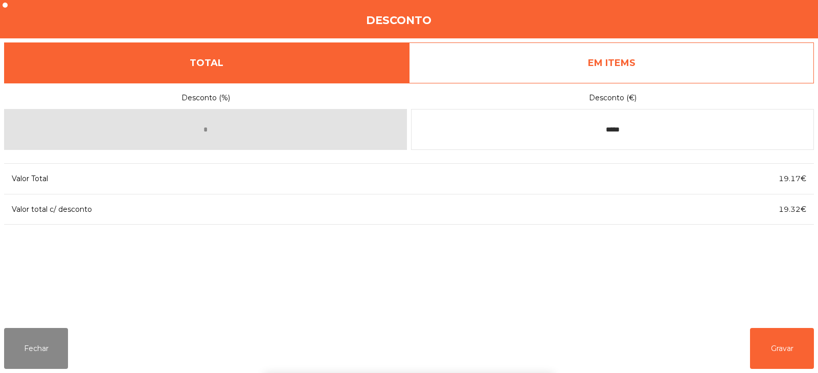
click at [779, 347] on div "1 2 3 keyboard_backspace 4 5 6 . - 7 8 9 keyboard_return 0" at bounding box center [409, 320] width 818 height 104
click at [790, 345] on button "Gravar" at bounding box center [782, 348] width 64 height 41
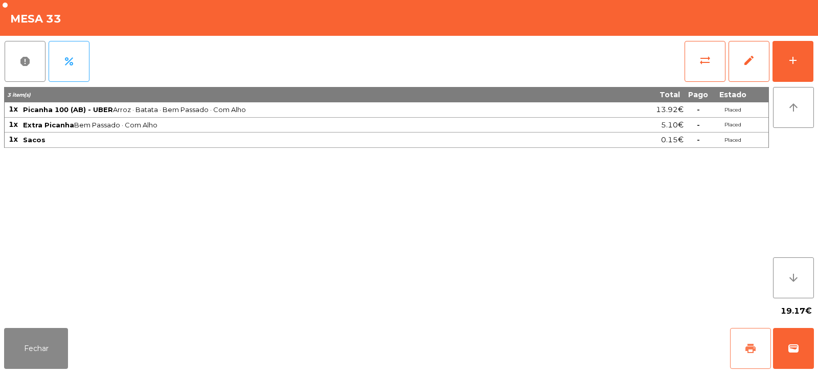
click at [749, 342] on span "print" at bounding box center [751, 348] width 12 height 12
click at [70, 81] on button "percent" at bounding box center [69, 61] width 41 height 41
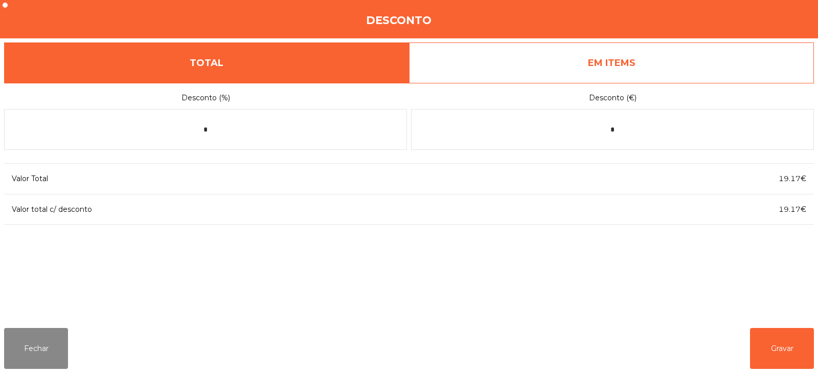
click at [586, 60] on link "EM ITEMS" at bounding box center [611, 62] width 405 height 41
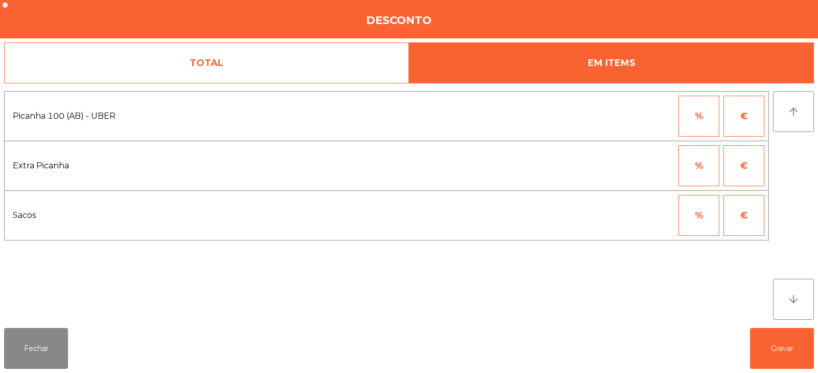
click at [323, 65] on link "TOTAL" at bounding box center [206, 62] width 405 height 41
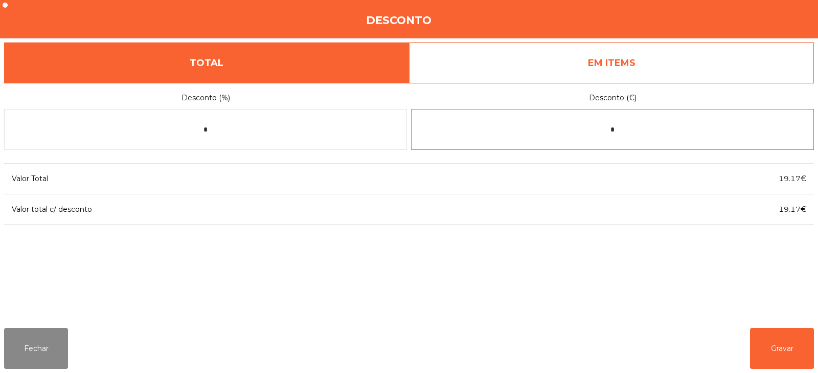
click at [624, 128] on input "*" at bounding box center [612, 129] width 403 height 41
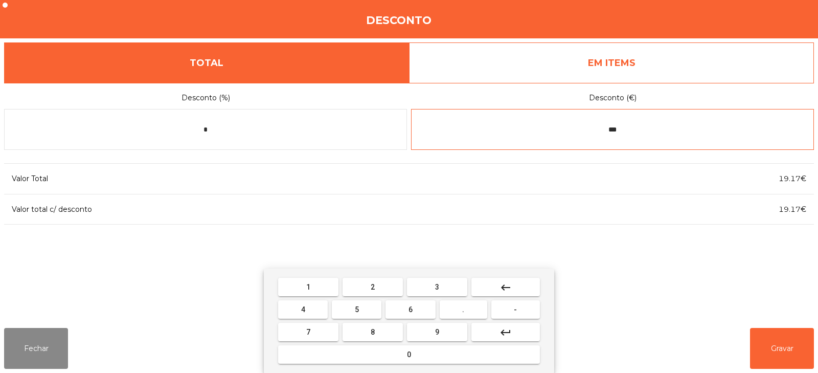
click at [308, 286] on span "1" at bounding box center [308, 287] width 4 height 8
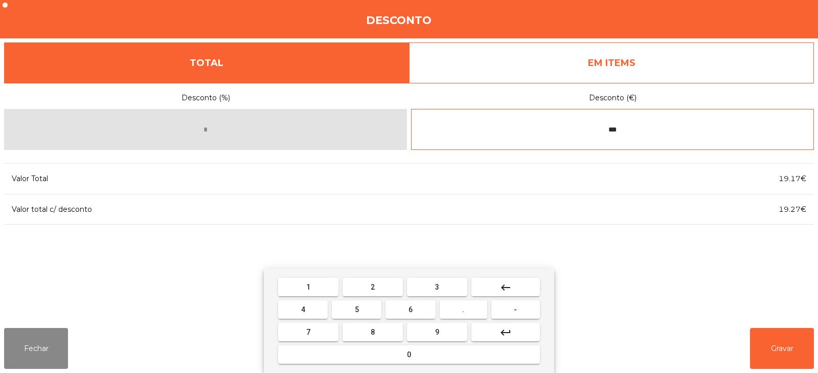
click at [359, 311] on span "5" at bounding box center [357, 309] width 4 height 8
type input "*****"
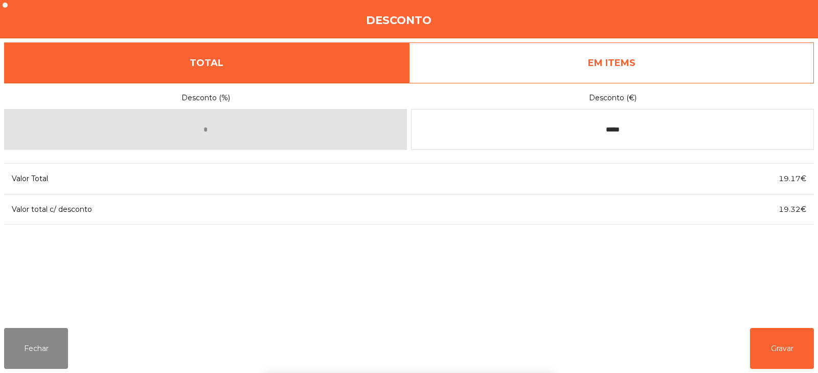
click at [687, 265] on div "Desconto (%) * Desconto (€) ***** Valor Total 19.17€ Valor total c/ desconto 19…" at bounding box center [409, 201] width 810 height 237
click at [776, 355] on button "Gravar" at bounding box center [782, 348] width 64 height 41
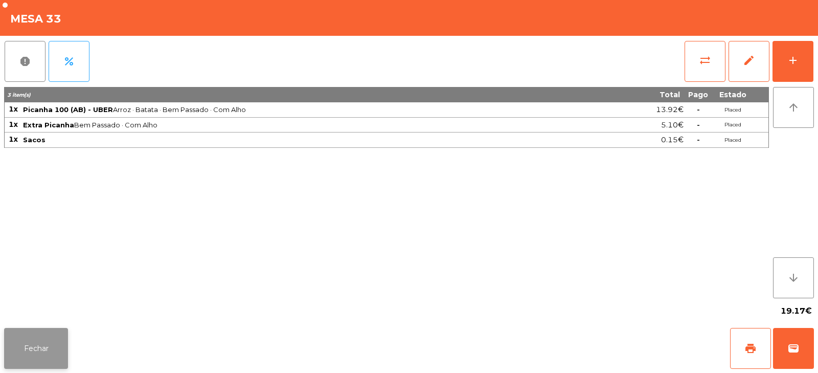
click at [50, 345] on button "Fechar" at bounding box center [36, 348] width 64 height 41
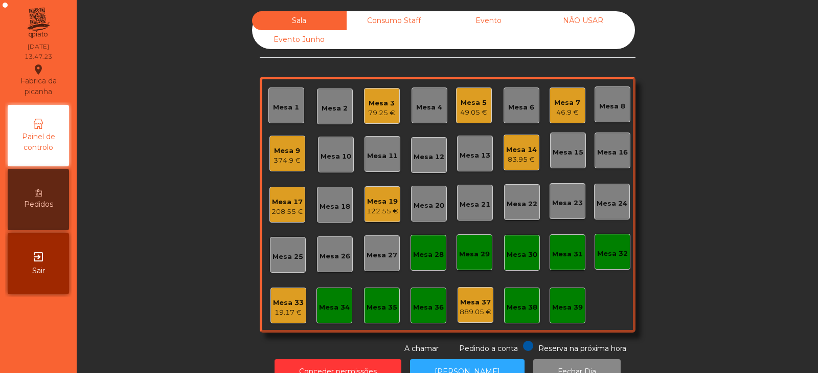
click at [296, 306] on div "Mesa 33" at bounding box center [288, 303] width 31 height 10
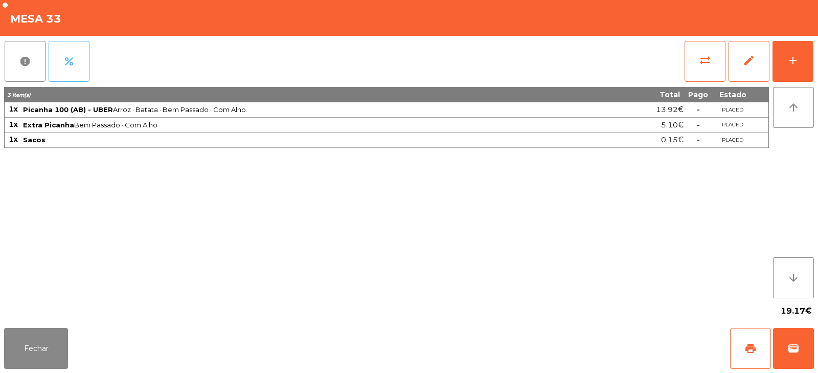
click at [78, 69] on button "percent" at bounding box center [69, 61] width 41 height 41
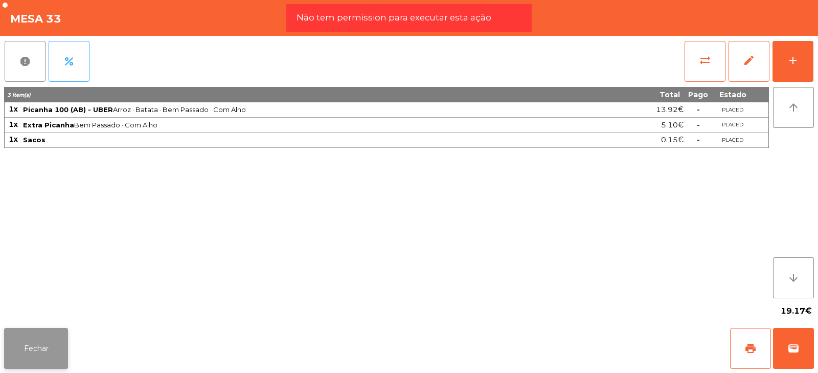
click at [53, 335] on button "Fechar" at bounding box center [36, 348] width 64 height 41
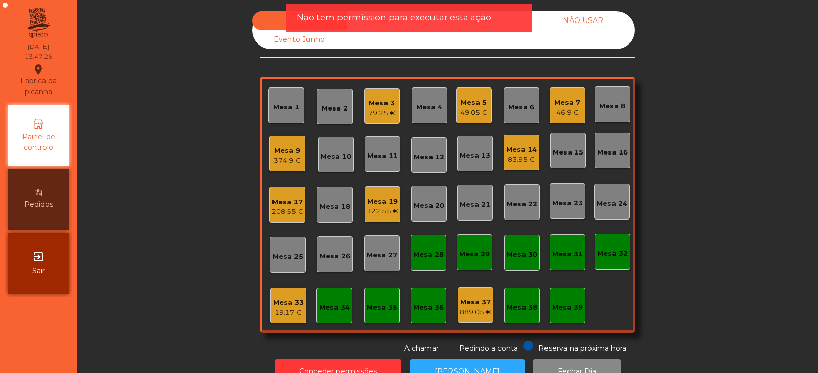
scroll to position [30, 0]
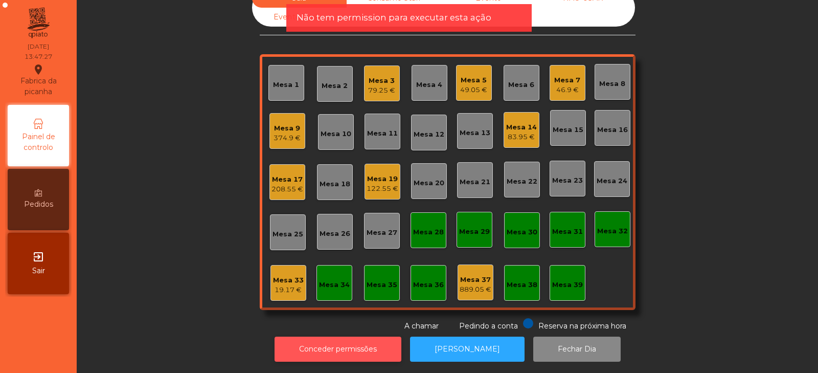
click at [338, 340] on button "Conceder permissões" at bounding box center [338, 348] width 127 height 25
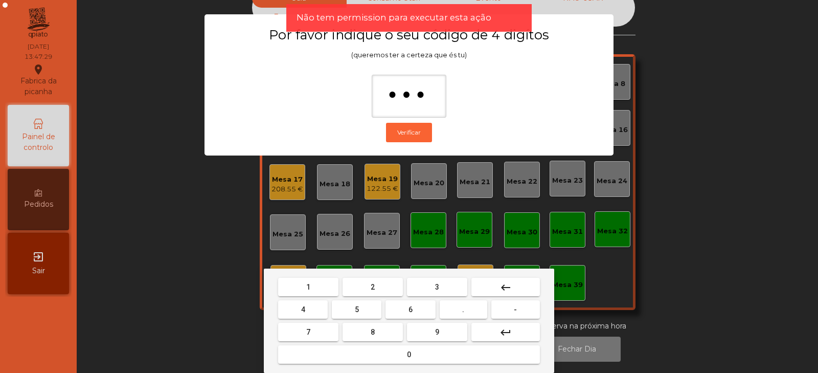
type input "****"
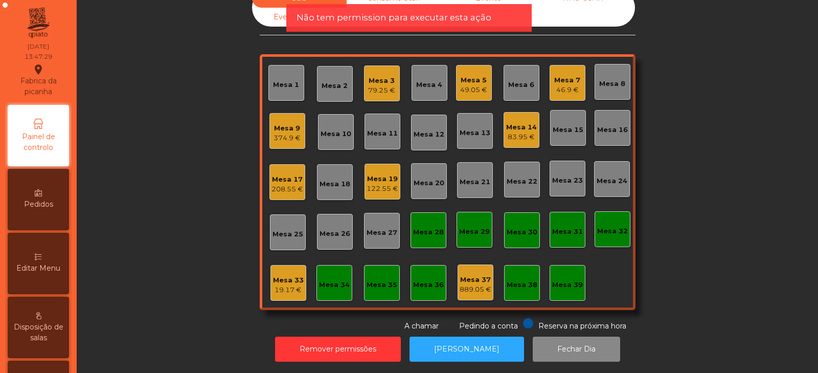
click at [285, 285] on div "19.17 €" at bounding box center [288, 290] width 31 height 10
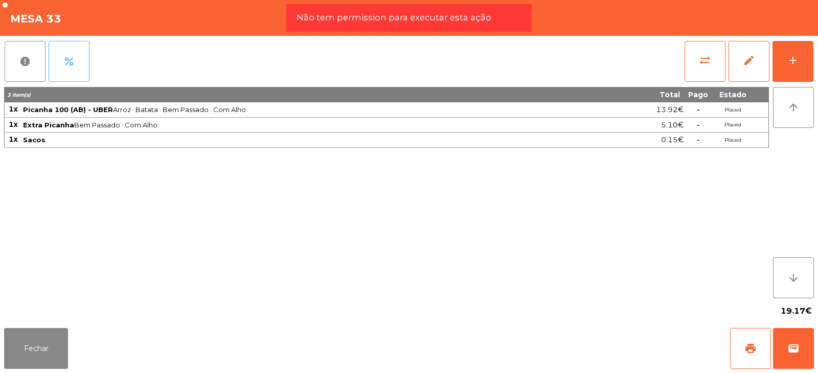
click at [75, 64] on span "percent" at bounding box center [69, 61] width 12 height 12
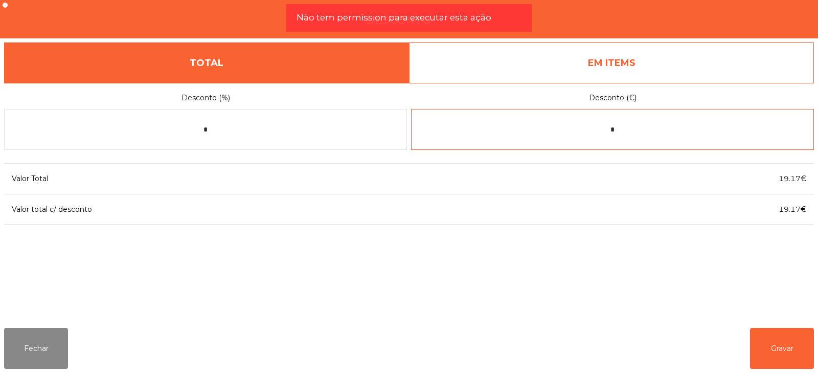
click at [544, 128] on input "*" at bounding box center [612, 129] width 403 height 41
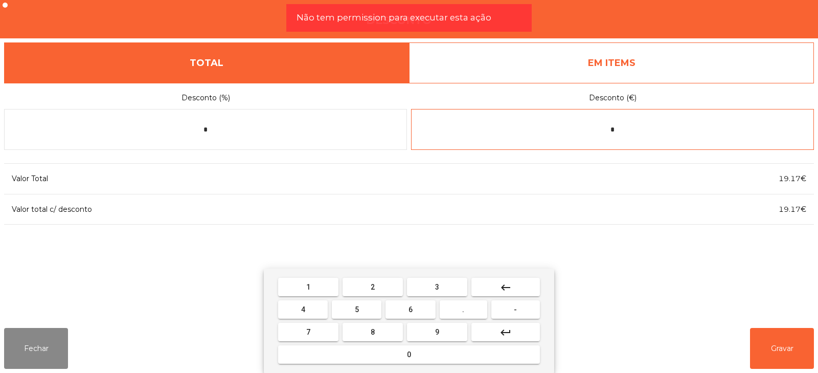
click at [655, 131] on input "*" at bounding box center [612, 129] width 403 height 41
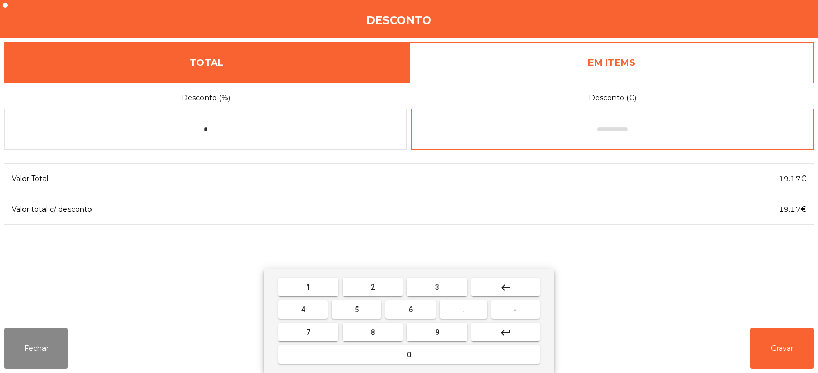
click at [510, 312] on button "-" at bounding box center [515, 309] width 49 height 18
click at [414, 356] on button "0" at bounding box center [409, 354] width 262 height 18
click at [464, 309] on span "." at bounding box center [463, 309] width 2 height 8
click at [316, 284] on button "1" at bounding box center [308, 287] width 60 height 18
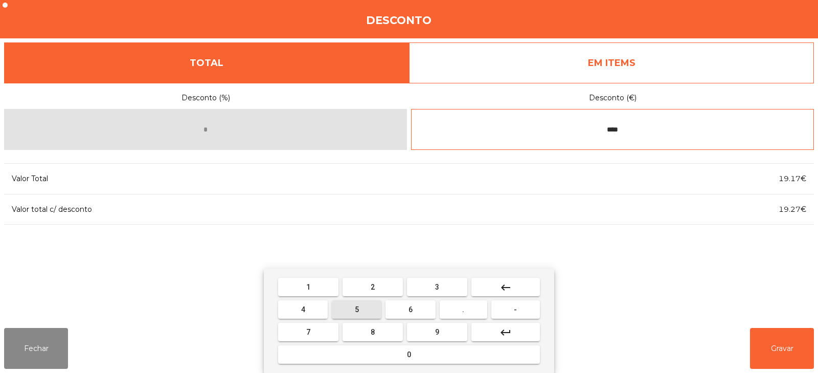
click at [355, 308] on span "5" at bounding box center [357, 309] width 4 height 8
type input "*****"
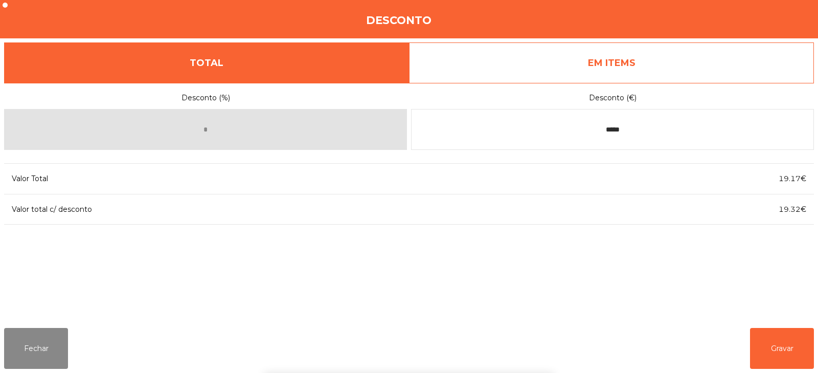
click at [722, 277] on div "1 2 3 keyboard_backspace 4 5 6 . - 7 8 9 keyboard_return 0" at bounding box center [409, 320] width 818 height 104
click at [776, 353] on button "Gravar" at bounding box center [782, 348] width 64 height 41
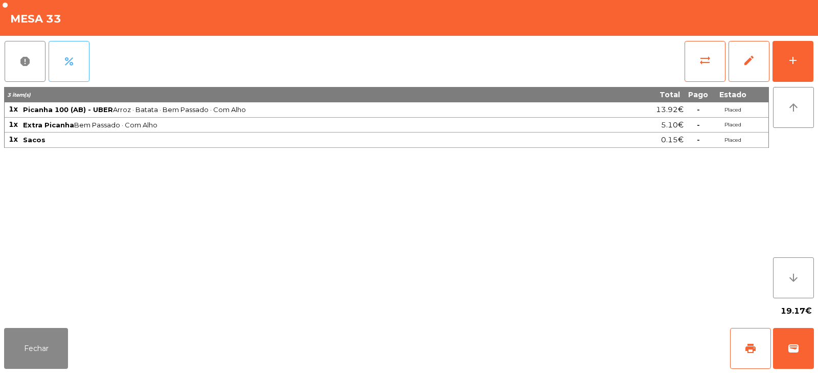
click at [69, 66] on span "percent" at bounding box center [69, 61] width 12 height 12
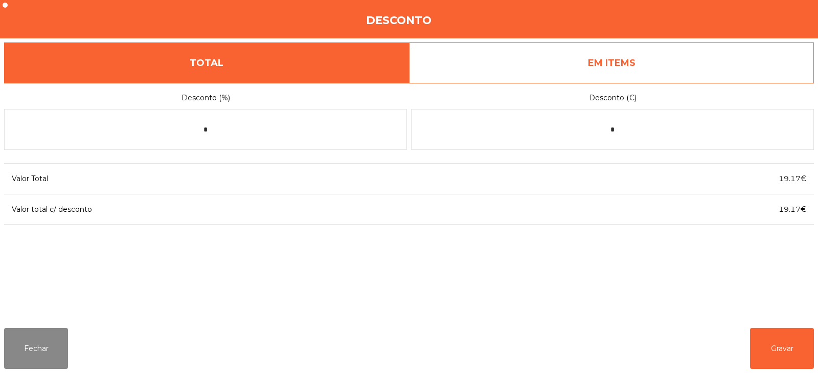
click at [566, 48] on link "EM ITEMS" at bounding box center [611, 62] width 405 height 41
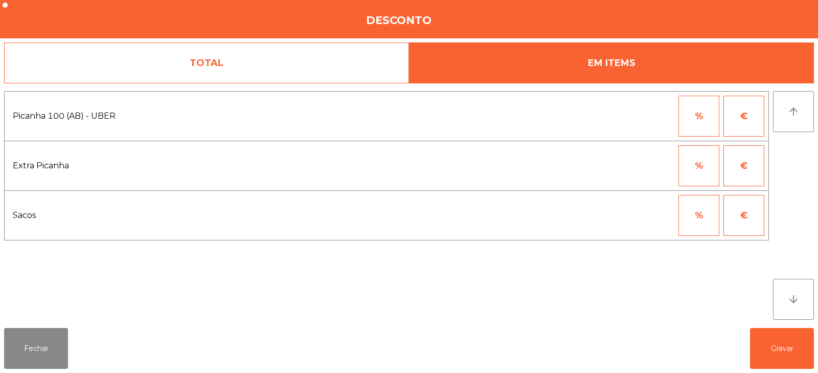
click at [748, 213] on button "€" at bounding box center [744, 215] width 41 height 41
click at [648, 217] on input "*" at bounding box center [648, 215] width 51 height 41
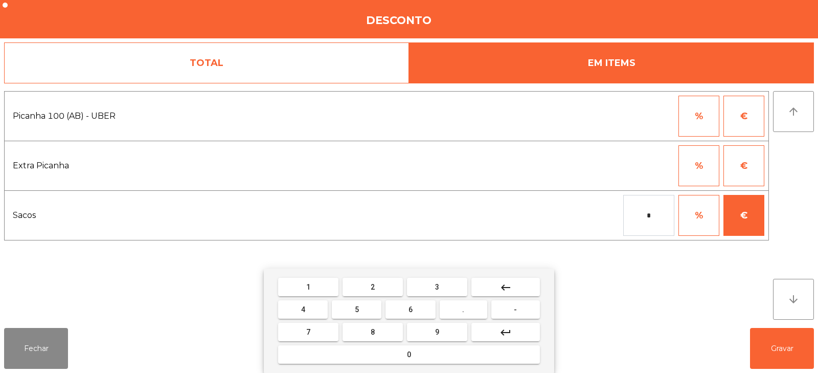
click at [515, 307] on span "-" at bounding box center [515, 309] width 3 height 8
click at [316, 292] on button "1" at bounding box center [308, 287] width 60 height 18
click at [356, 307] on span "5" at bounding box center [357, 309] width 4 height 8
type input "*****"
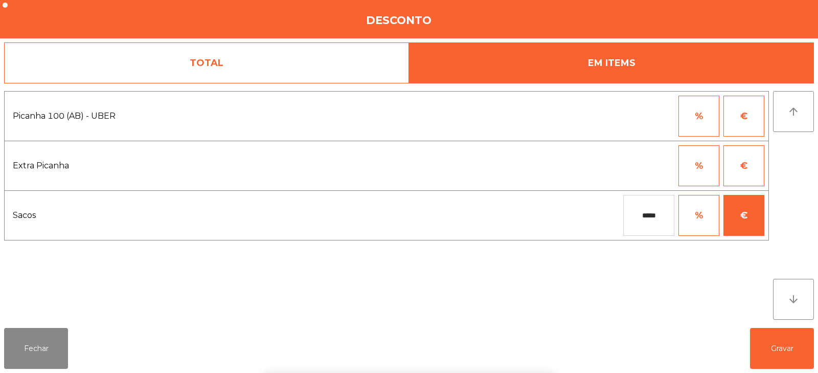
click at [782, 347] on div "1 2 3 keyboard_backspace 4 5 6 . - 7 8 9 keyboard_return 0" at bounding box center [409, 320] width 818 height 104
click at [782, 347] on button "Gravar" at bounding box center [782, 348] width 64 height 41
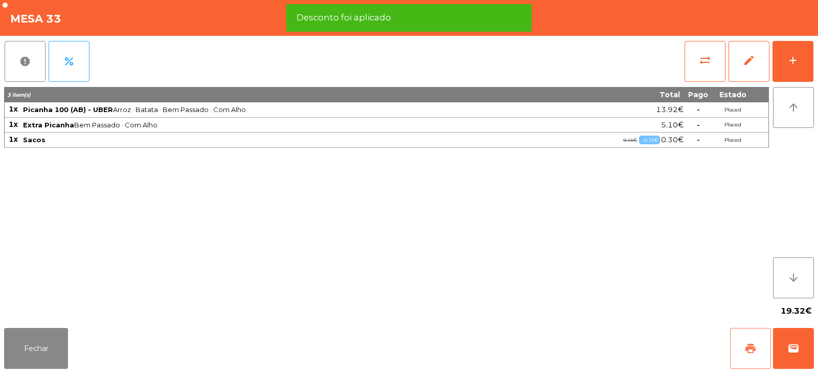
click at [756, 348] on span "print" at bounding box center [751, 348] width 12 height 12
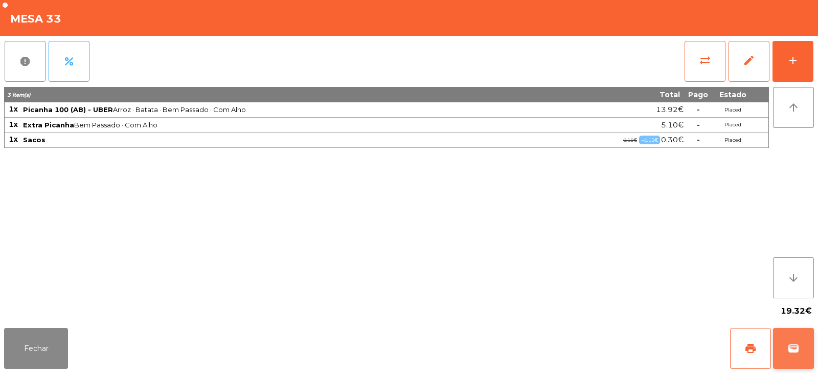
click at [799, 346] on span "wallet" at bounding box center [794, 348] width 12 height 12
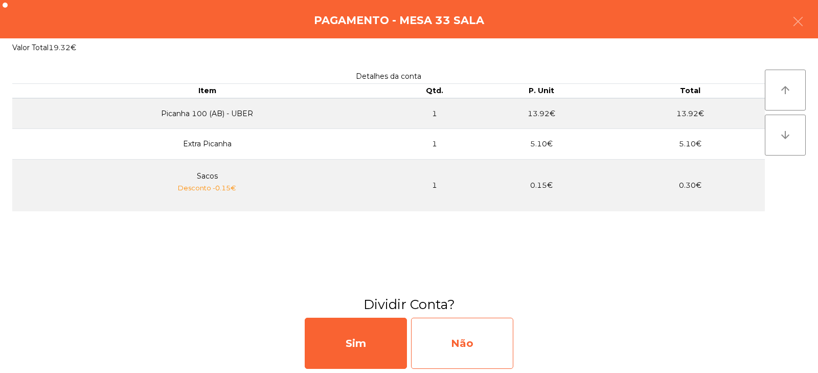
click at [466, 339] on div "Não" at bounding box center [462, 343] width 102 height 51
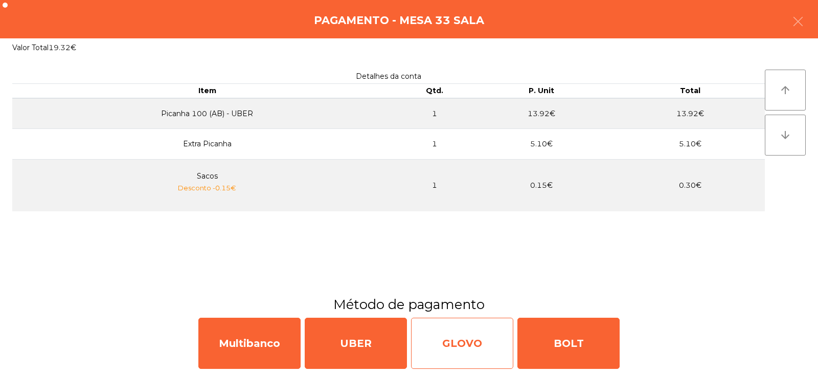
click at [461, 333] on div "GLOVO" at bounding box center [462, 343] width 102 height 51
select select "**"
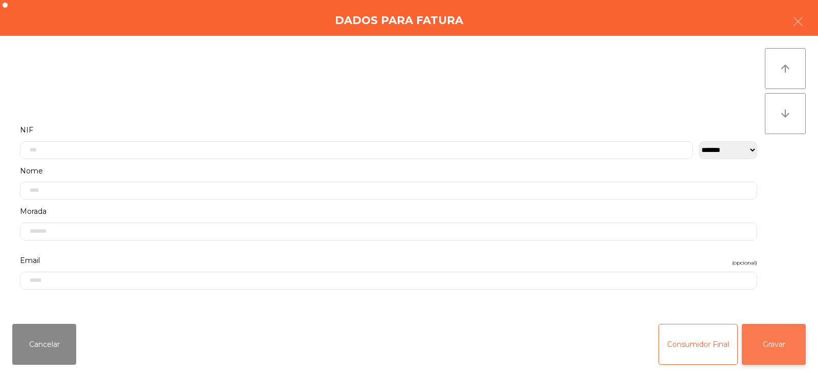
click at [776, 341] on button "Gravar" at bounding box center [774, 344] width 64 height 41
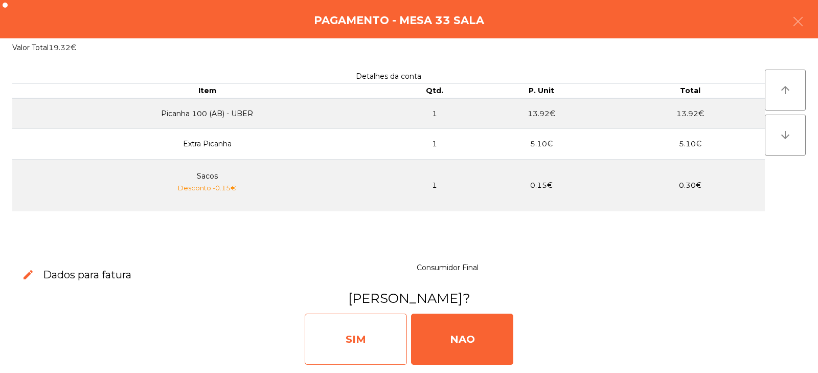
click at [306, 335] on div "SIM" at bounding box center [356, 338] width 102 height 51
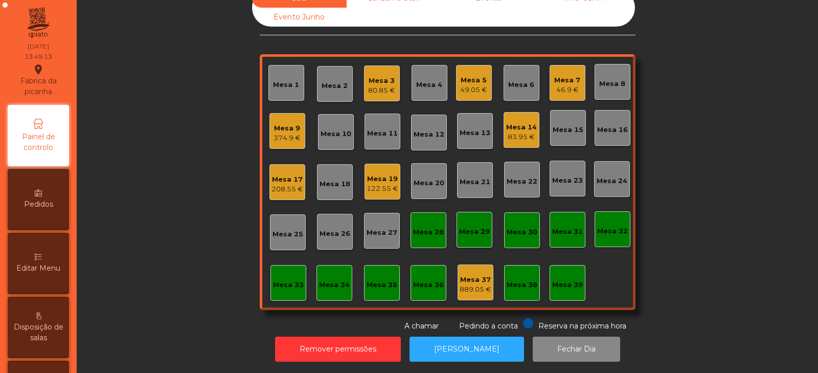
scroll to position [0, 0]
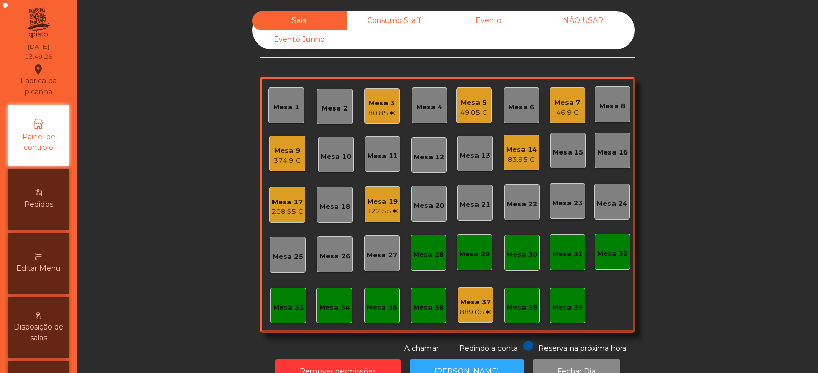
click at [337, 99] on div "Mesa 2" at bounding box center [335, 106] width 36 height 36
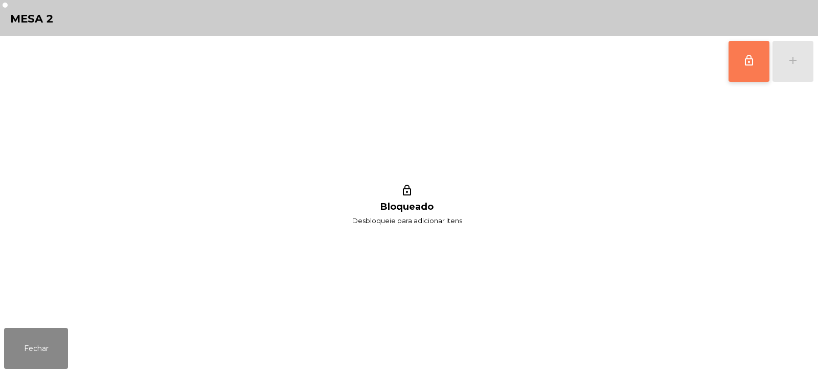
click at [747, 65] on span "lock_outline" at bounding box center [749, 60] width 12 height 12
click at [797, 59] on div "lock_outline add" at bounding box center [771, 61] width 86 height 51
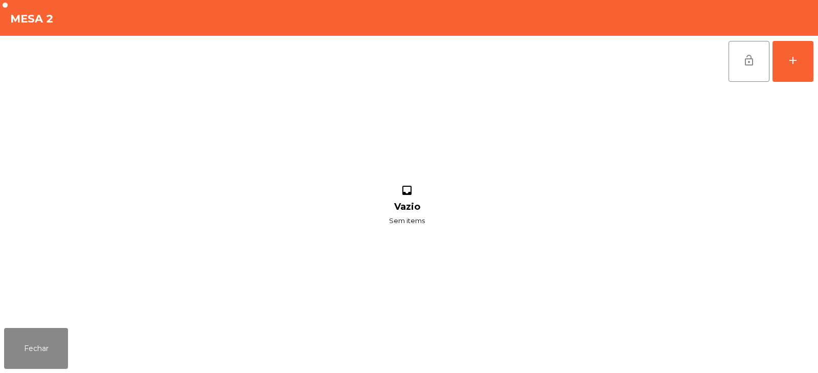
click at [149, 64] on div "lock_open add" at bounding box center [409, 61] width 810 height 51
click at [792, 71] on button "add" at bounding box center [793, 61] width 41 height 41
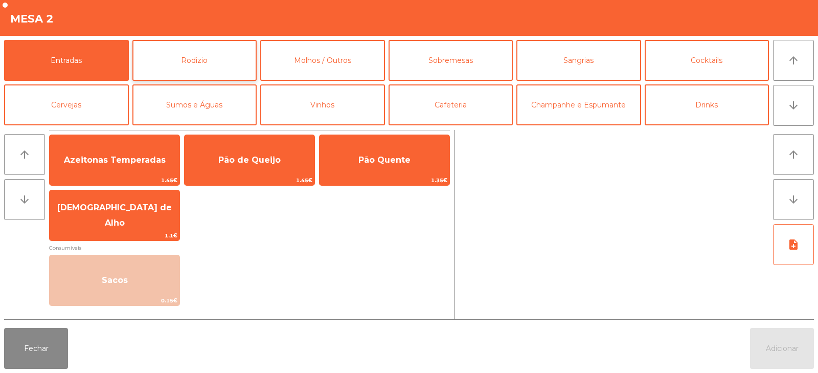
click at [196, 54] on button "Rodizio" at bounding box center [194, 60] width 125 height 41
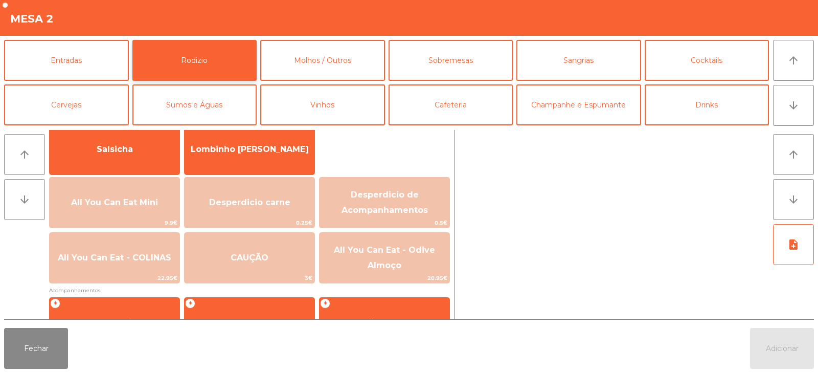
scroll to position [91, 0]
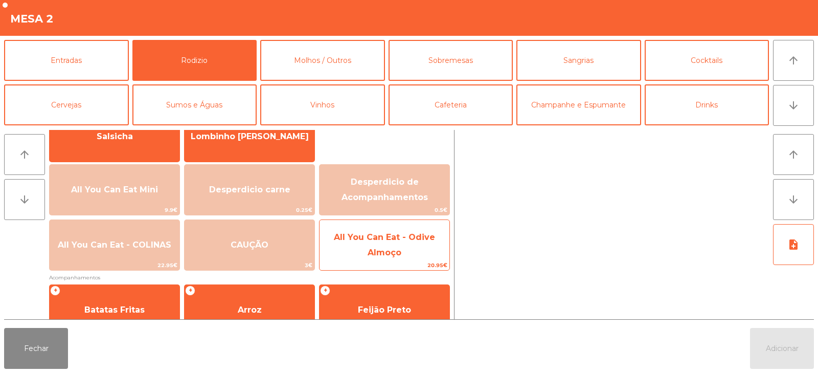
click at [356, 246] on span "All You Can Eat - Odive Almoço" at bounding box center [385, 244] width 130 height 43
click at [355, 236] on span "All You Can Eat - Odive Almoço" at bounding box center [384, 244] width 101 height 25
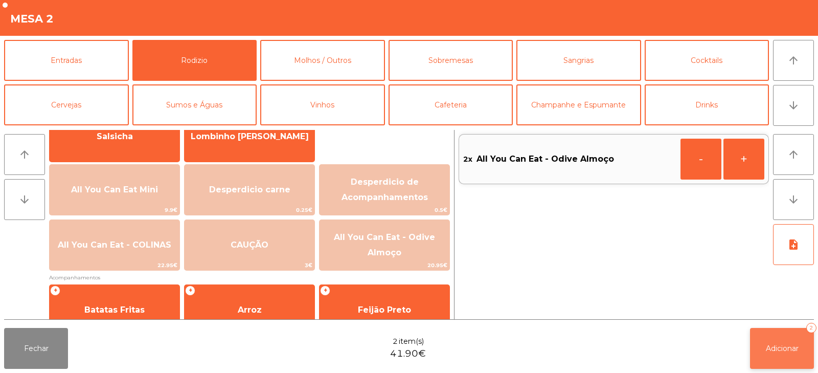
click at [787, 348] on span "Adicionar" at bounding box center [782, 348] width 33 height 9
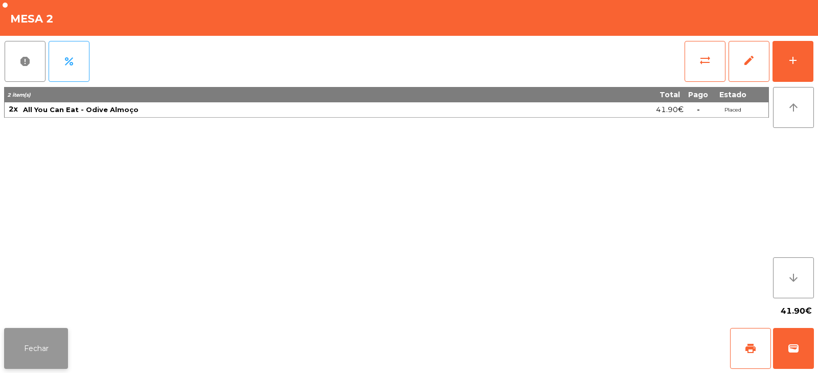
click at [33, 352] on button "Fechar" at bounding box center [36, 348] width 64 height 41
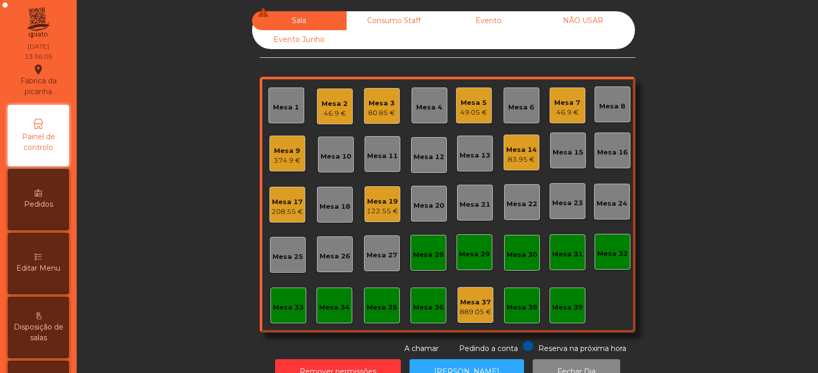
click at [373, 210] on div "122.55 €" at bounding box center [383, 211] width 32 height 10
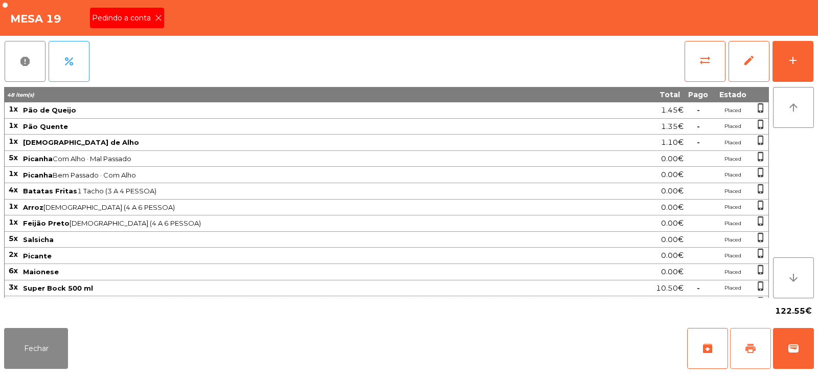
click at [748, 342] on span "print" at bounding box center [751, 348] width 12 height 12
click at [750, 358] on button "print" at bounding box center [750, 348] width 41 height 41
click at [791, 340] on button "wallet" at bounding box center [793, 348] width 41 height 41
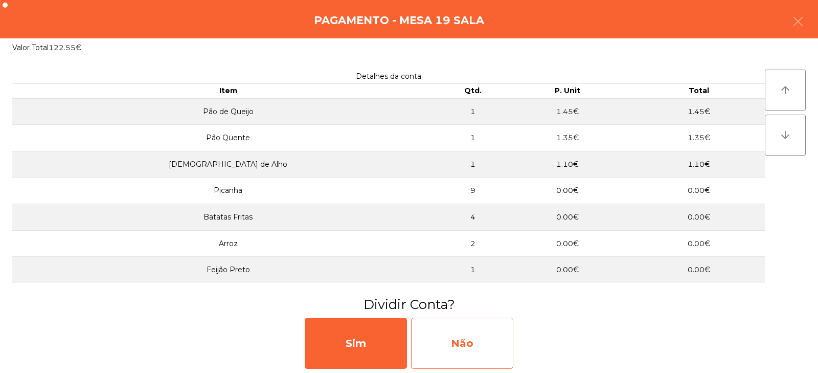
click at [455, 333] on div "Não" at bounding box center [462, 343] width 102 height 51
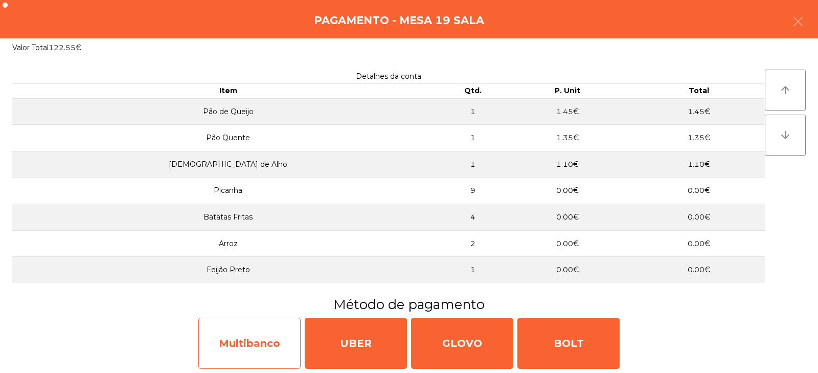
click at [252, 347] on div "Multibanco" at bounding box center [249, 343] width 102 height 51
select select "**"
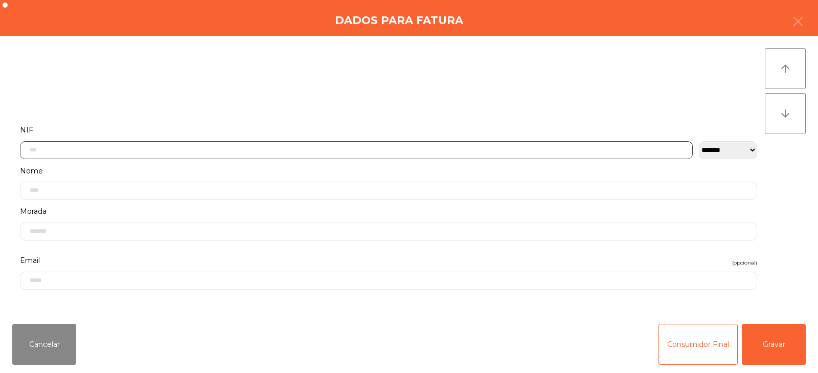
click at [241, 146] on input "text" at bounding box center [356, 150] width 673 height 18
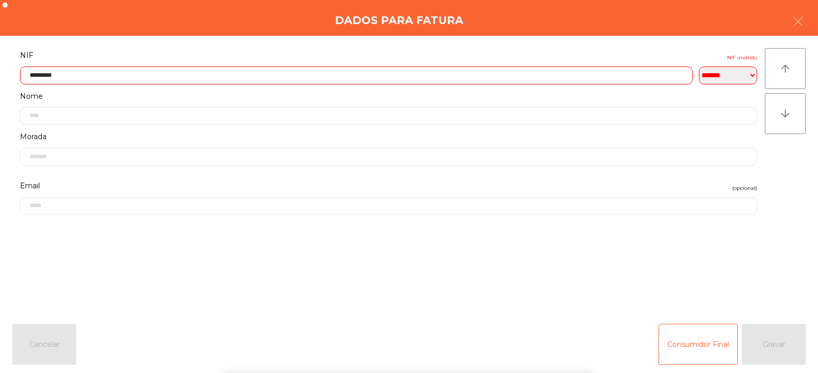
click at [770, 334] on div "` 1 2 3 4 5 6 7 8 9 0 - = keyboard_backspace keyboard_tab q w e r t y u i o p […" at bounding box center [409, 309] width 818 height 127
click at [764, 340] on div "Consumidor Final Gravar" at bounding box center [732, 344] width 147 height 41
click at [327, 92] on label "Nome" at bounding box center [388, 96] width 737 height 14
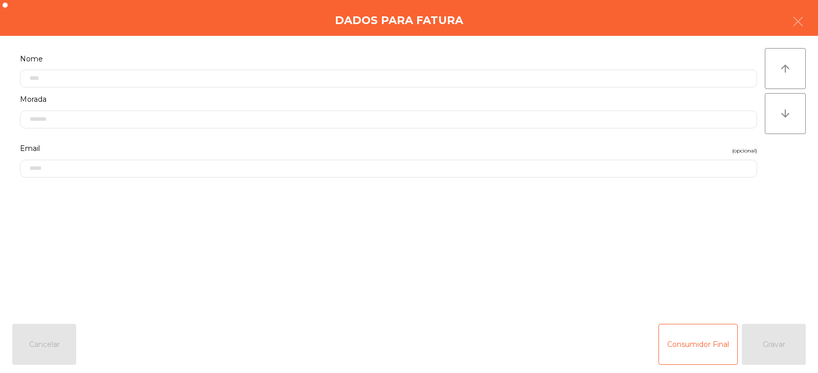
scroll to position [116, 0]
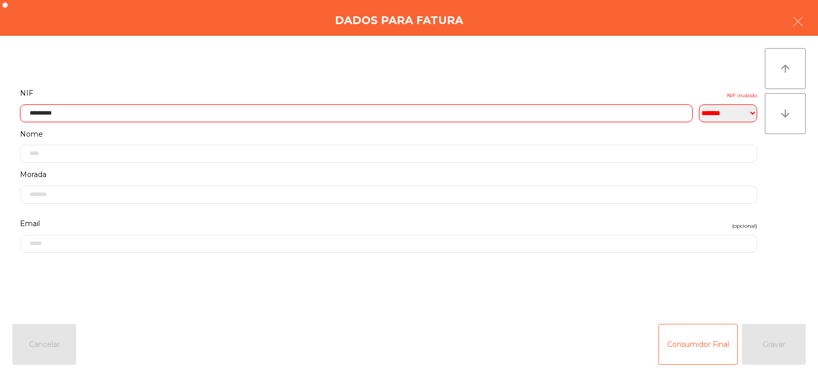
click at [180, 110] on input "*********" at bounding box center [356, 113] width 673 height 18
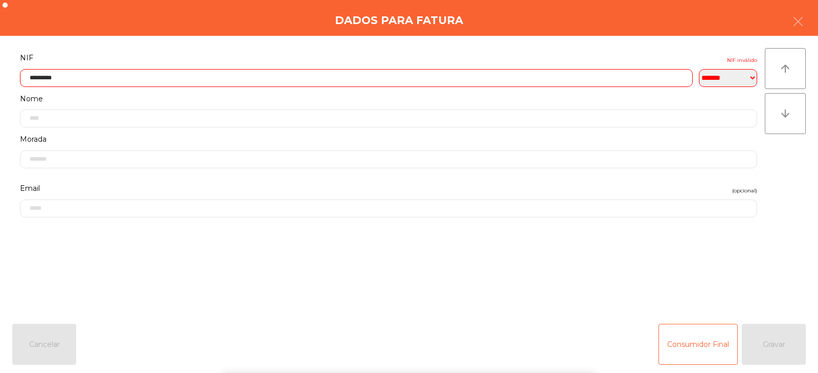
scroll to position [75, 0]
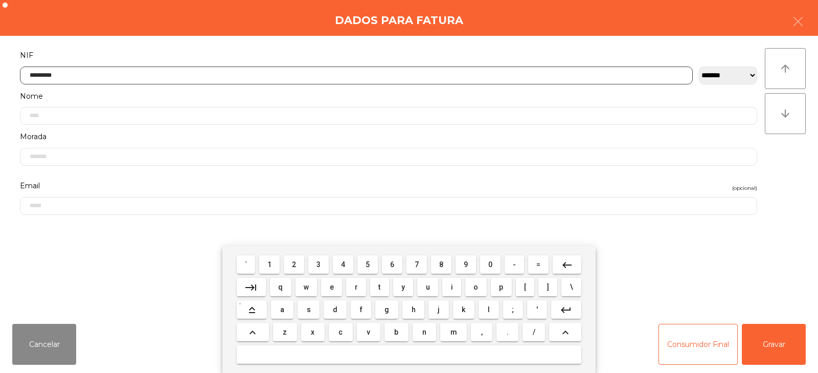
type input "*********"
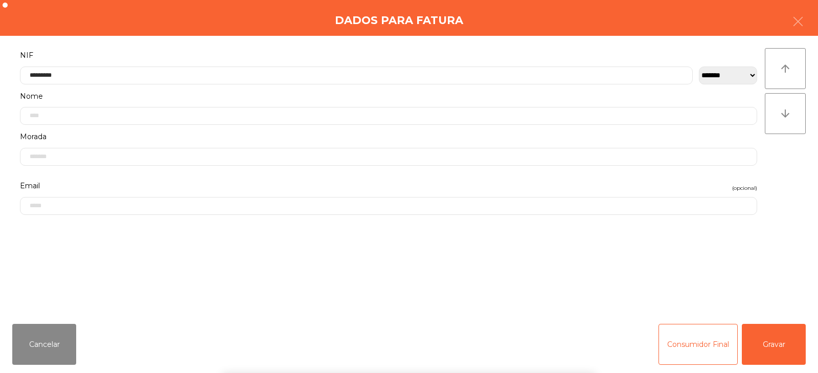
click at [781, 341] on div "` 1 2 3 4 5 6 7 8 9 0 - = keyboard_backspace keyboard_tab q w e r t y u i o p […" at bounding box center [409, 309] width 818 height 127
click at [787, 343] on button "Gravar" at bounding box center [774, 344] width 64 height 41
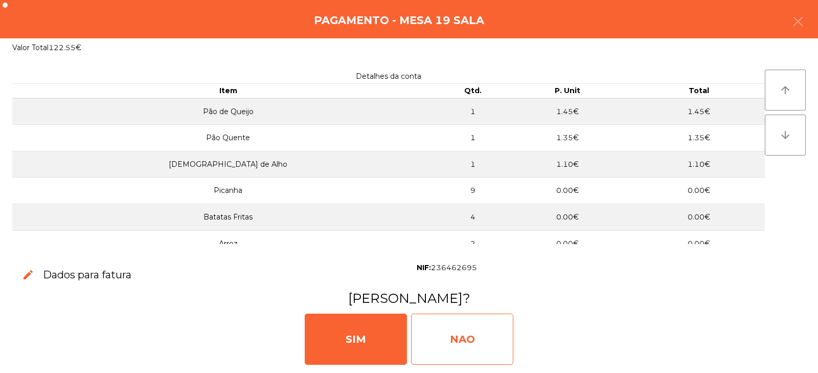
click at [485, 328] on div "NAO" at bounding box center [462, 338] width 102 height 51
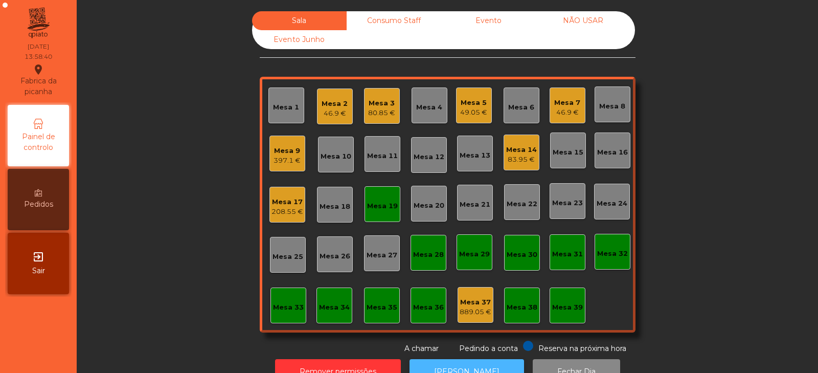
click at [457, 360] on button "[PERSON_NAME]" at bounding box center [467, 371] width 115 height 25
click at [387, 118] on div "80.85 €" at bounding box center [381, 113] width 27 height 10
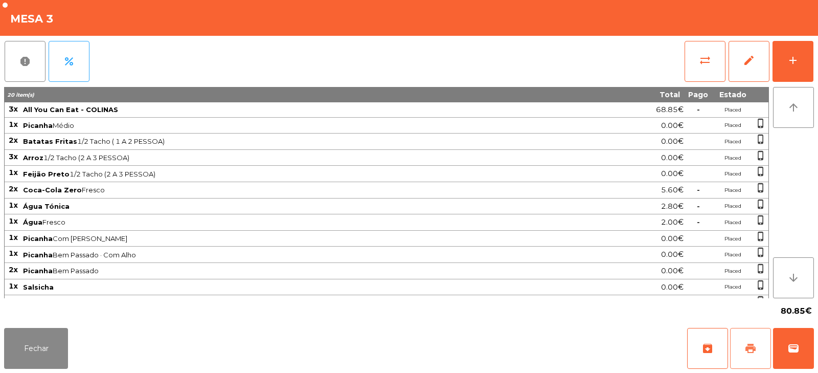
click at [751, 345] on span "print" at bounding box center [751, 348] width 12 height 12
click at [786, 58] on button "add" at bounding box center [793, 61] width 41 height 41
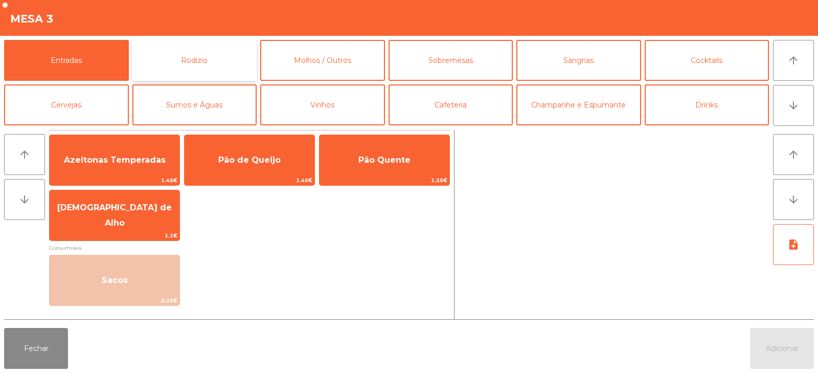
click at [182, 65] on button "Rodizio" at bounding box center [194, 60] width 125 height 41
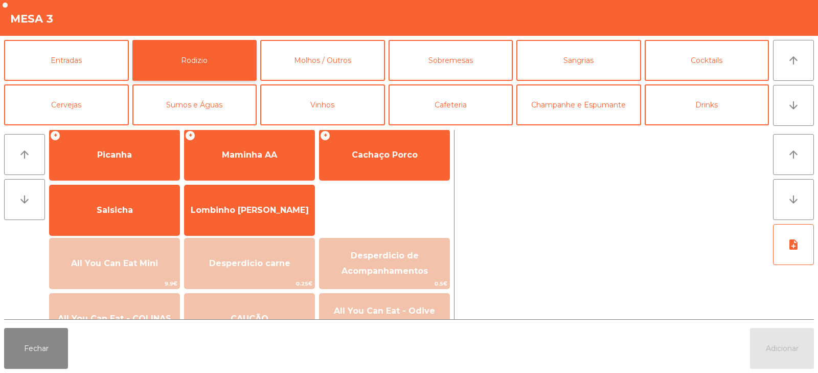
scroll to position [49, 0]
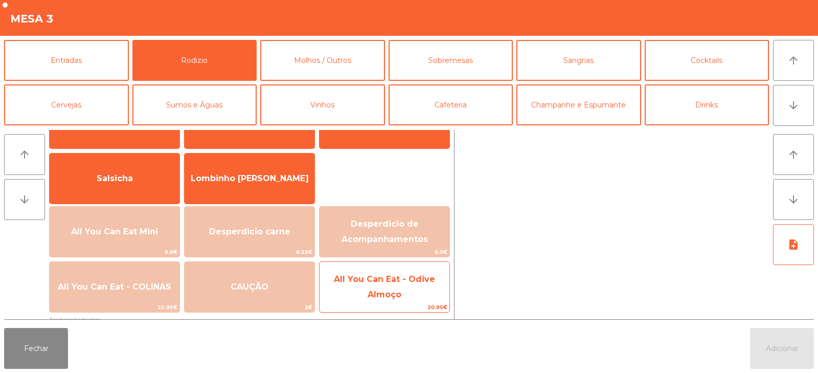
click at [377, 292] on span "All You Can Eat - Odive Almoço" at bounding box center [384, 286] width 101 height 25
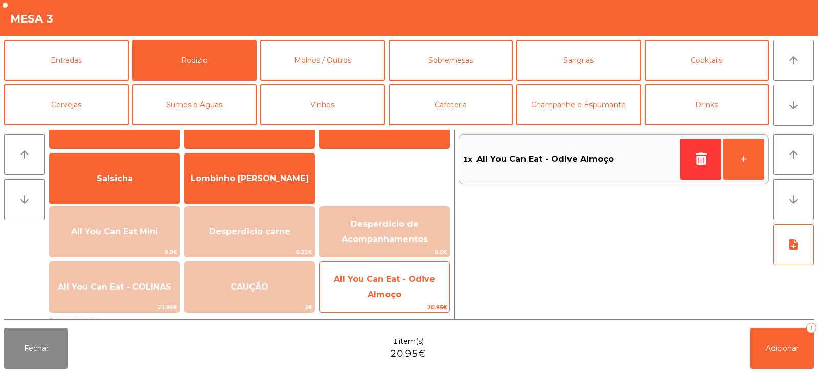
click at [379, 292] on span "All You Can Eat - Odive Almoço" at bounding box center [384, 286] width 101 height 25
click at [386, 289] on span "All You Can Eat - Odive Almoço" at bounding box center [384, 286] width 101 height 25
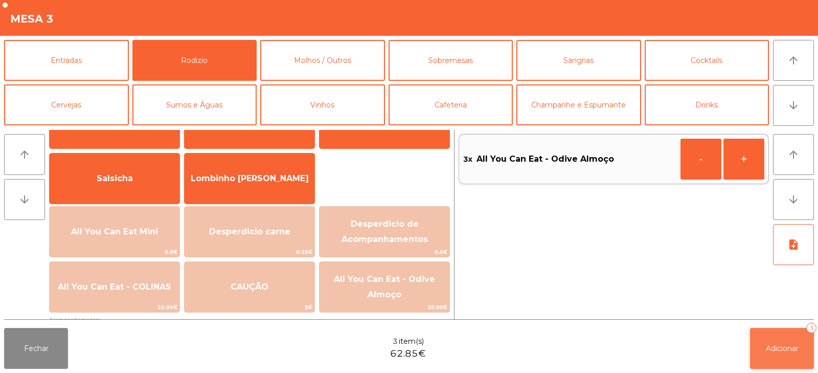
click at [790, 337] on button "Adicionar 3" at bounding box center [782, 348] width 64 height 41
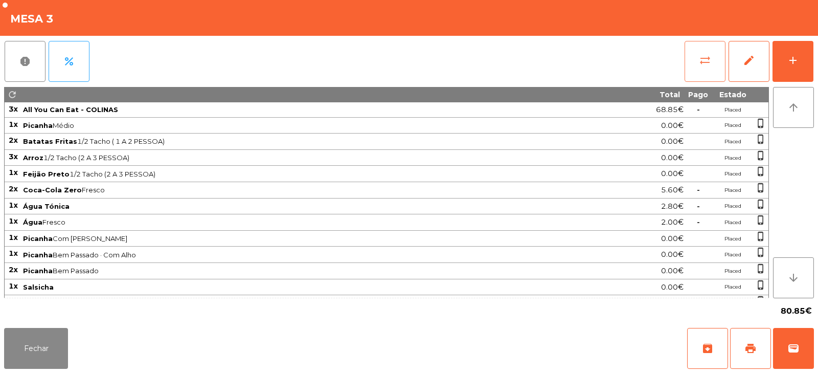
click at [707, 57] on span "sync_alt" at bounding box center [705, 60] width 12 height 12
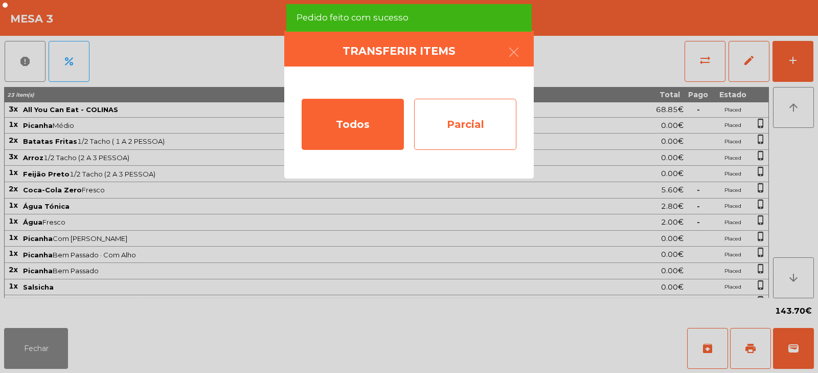
click at [461, 139] on div "Parcial" at bounding box center [465, 124] width 102 height 51
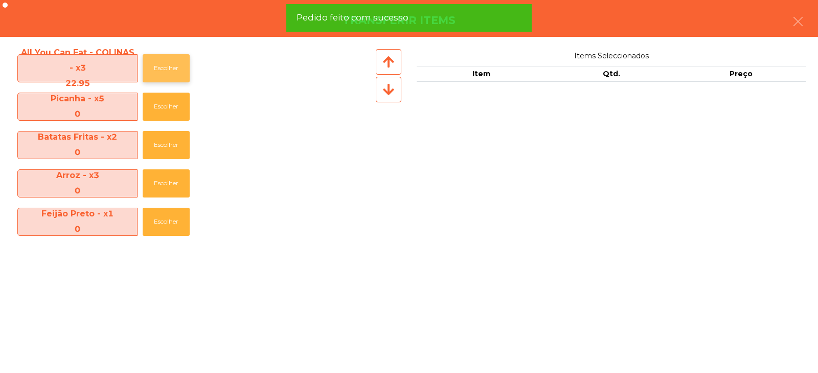
click at [160, 73] on button "Escolher" at bounding box center [166, 68] width 47 height 28
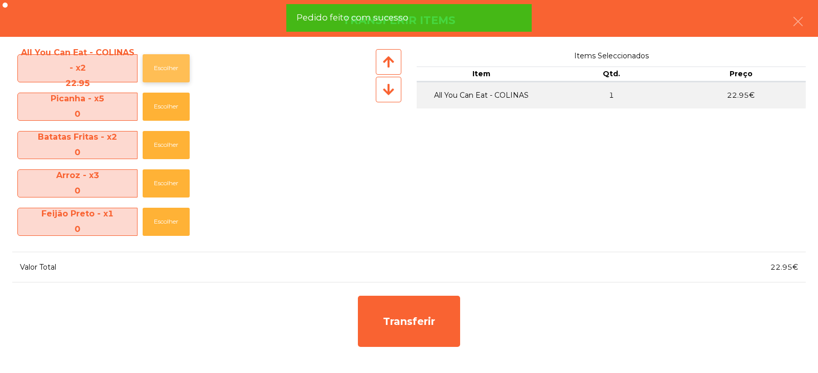
click at [160, 72] on button "Escolher" at bounding box center [166, 68] width 47 height 28
click at [184, 62] on button "Escolher" at bounding box center [166, 68] width 47 height 28
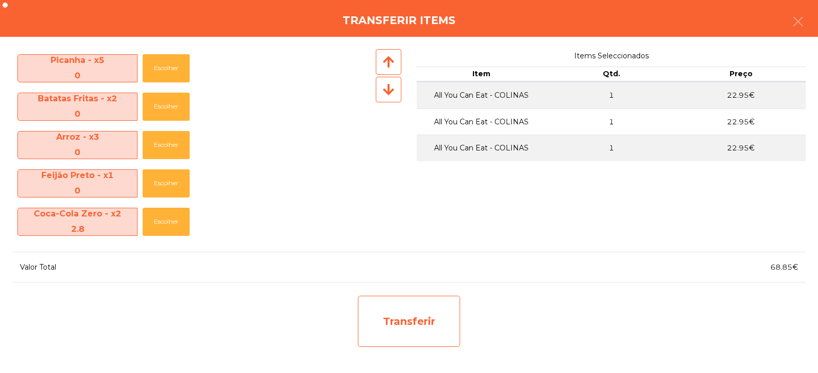
click at [420, 343] on div "Transferir" at bounding box center [409, 321] width 102 height 51
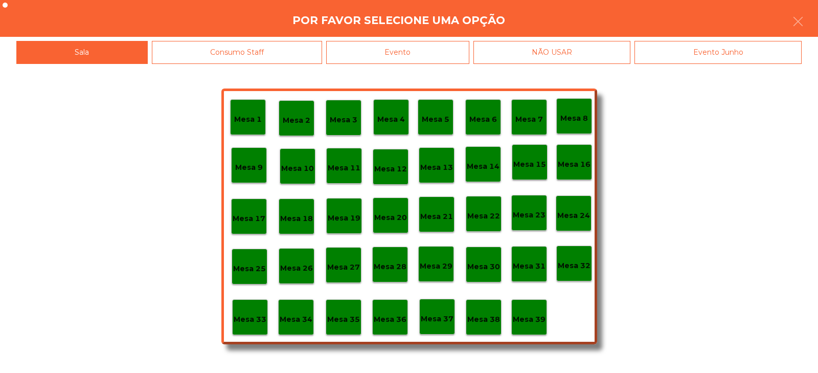
click at [442, 320] on p "Mesa 37" at bounding box center [437, 319] width 33 height 12
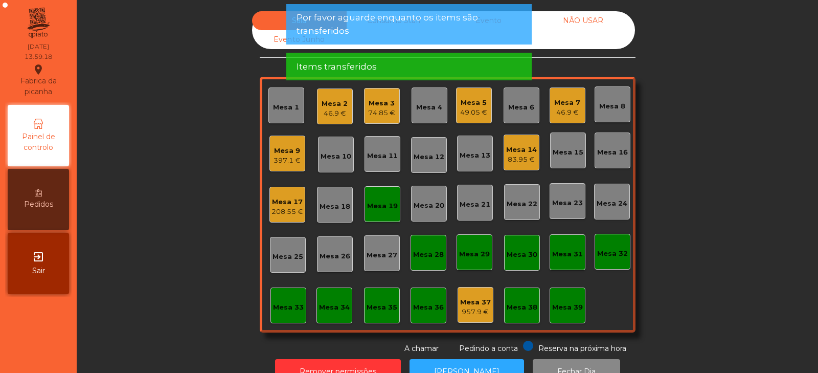
click at [376, 119] on div "Mesa 3 74.85 €" at bounding box center [382, 106] width 36 height 36
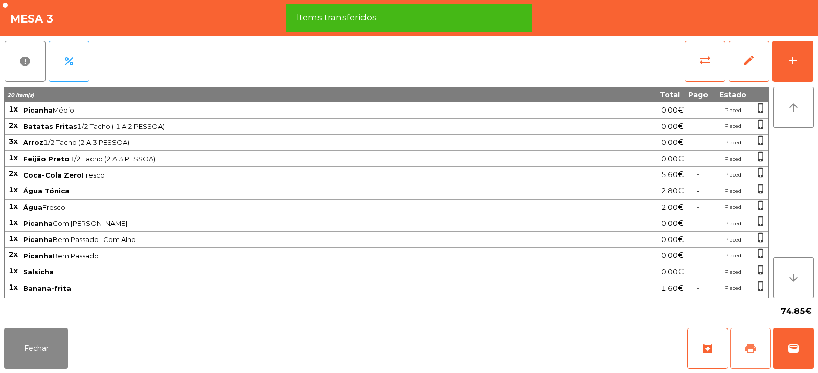
click at [747, 349] on span "print" at bounding box center [751, 348] width 12 height 12
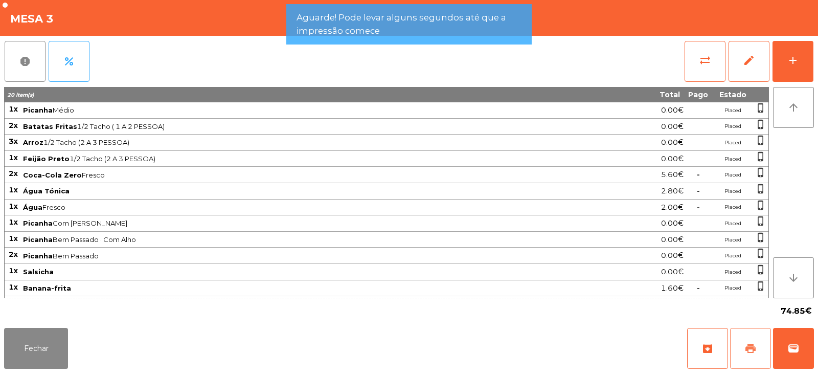
scroll to position [14, 0]
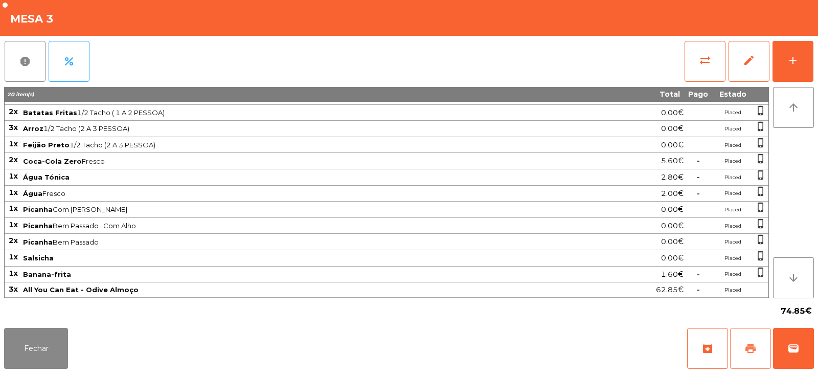
click at [739, 346] on button "print" at bounding box center [750, 348] width 41 height 41
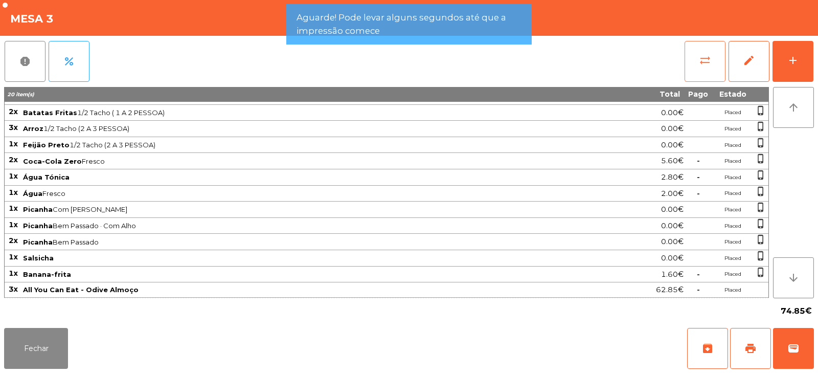
click at [701, 66] on span "sync_alt" at bounding box center [705, 60] width 12 height 12
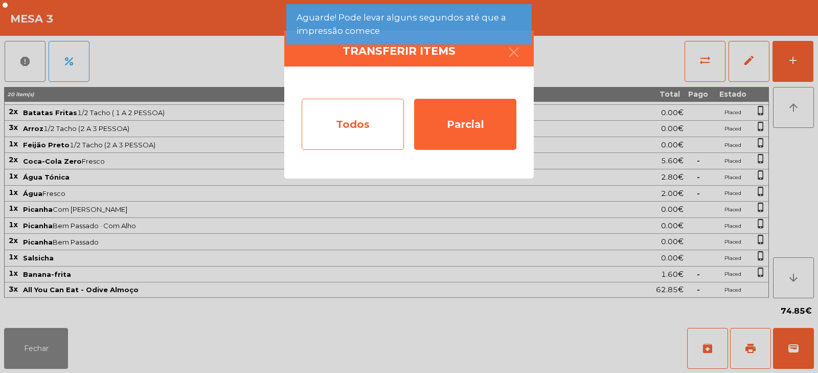
click at [357, 145] on div "Todos" at bounding box center [353, 124] width 102 height 51
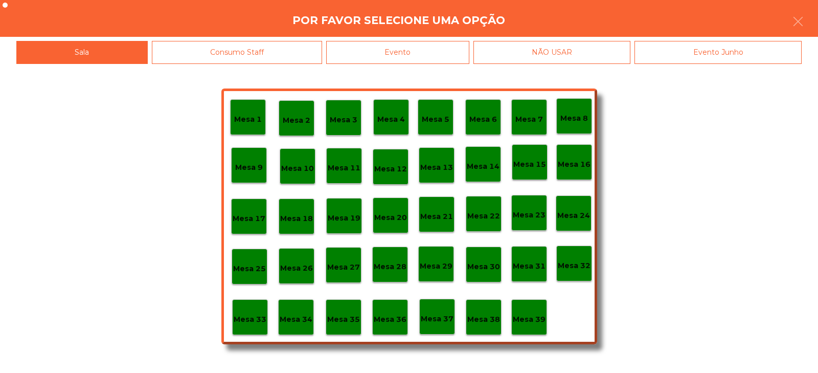
click at [435, 56] on div "Evento" at bounding box center [397, 52] width 143 height 23
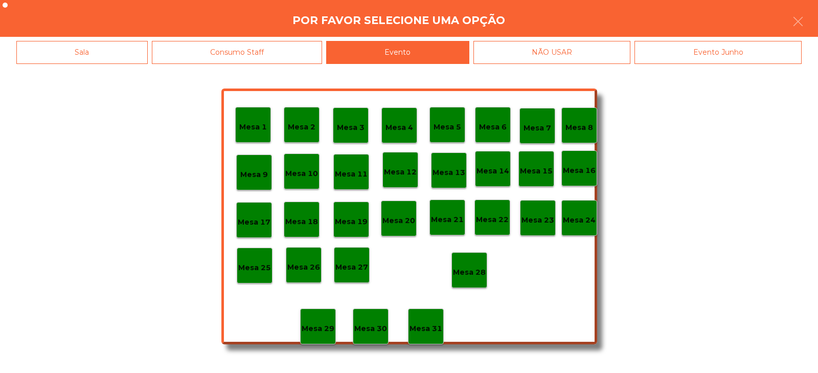
click at [466, 279] on div "Mesa 28" at bounding box center [470, 270] width 36 height 36
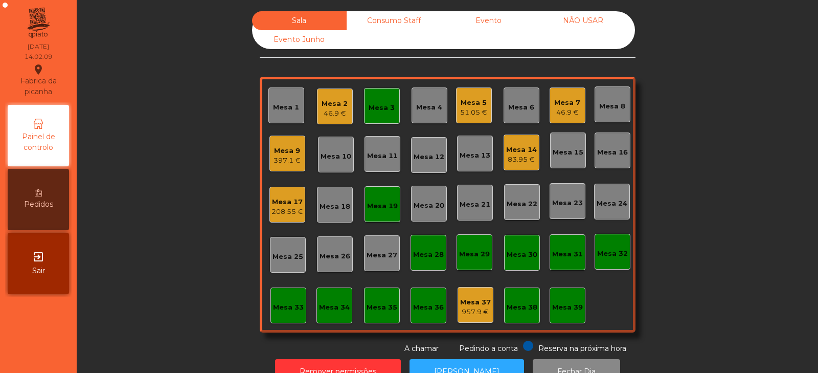
click at [168, 191] on div "Sala Consumo Staff Evento NÃO USAR Evento Junho Mesa 1 Mesa 2 46.9 € Mesa 3 Mes…" at bounding box center [448, 182] width 714 height 343
click at [512, 120] on div "Mesa 6" at bounding box center [522, 105] width 36 height 36
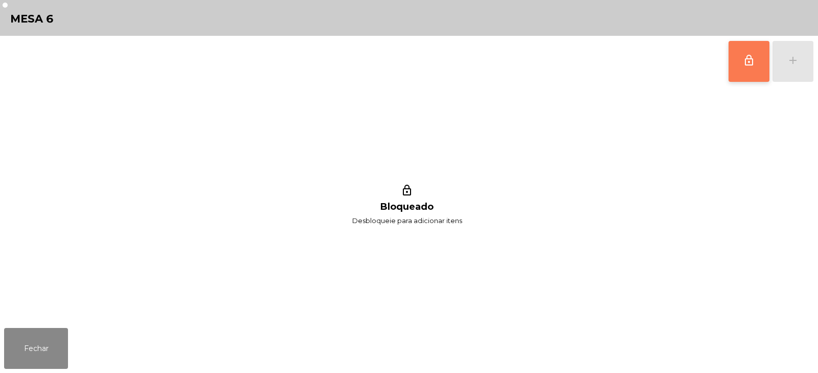
click at [758, 63] on button "lock_outline" at bounding box center [749, 61] width 41 height 41
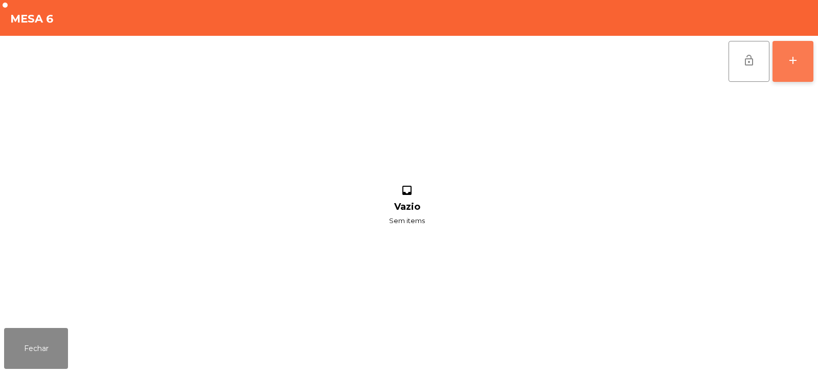
click at [795, 63] on div "add" at bounding box center [793, 60] width 12 height 12
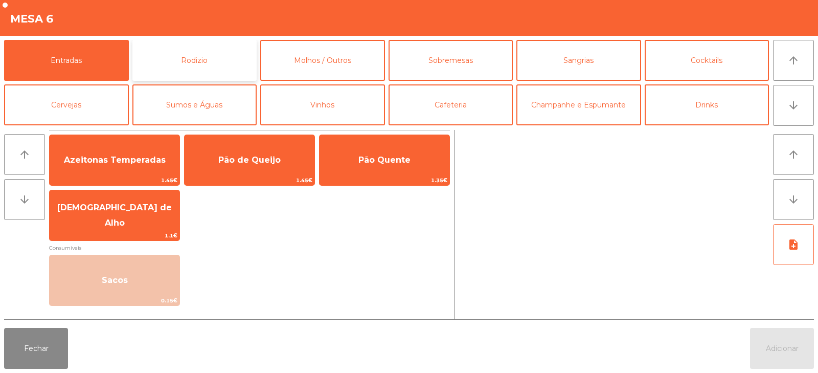
click at [214, 59] on button "Rodizio" at bounding box center [194, 60] width 125 height 41
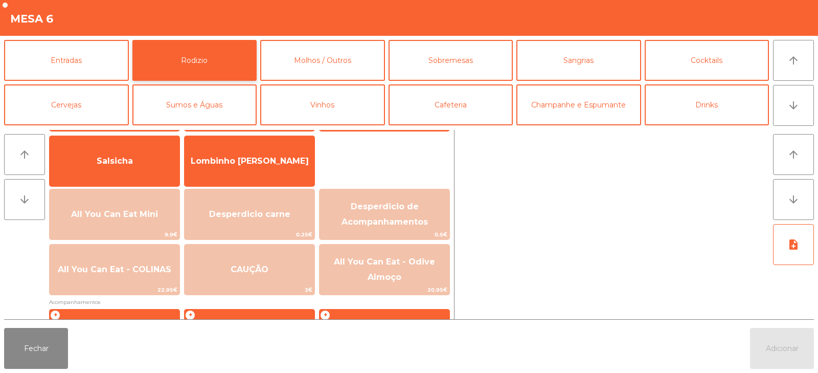
scroll to position [73, 0]
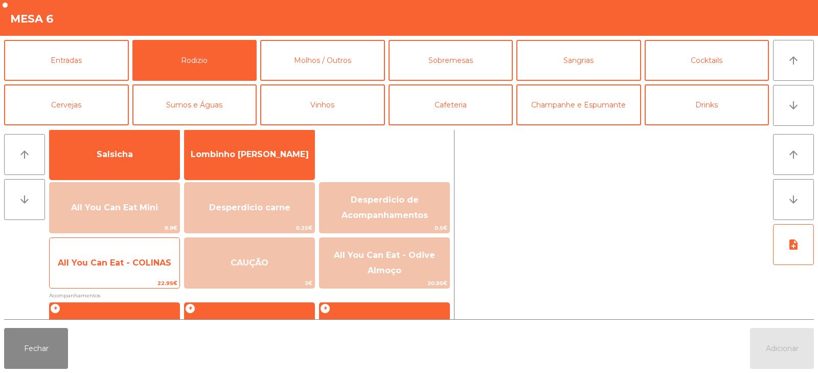
click at [157, 270] on span "All You Can Eat - COLINAS" at bounding box center [115, 263] width 130 height 28
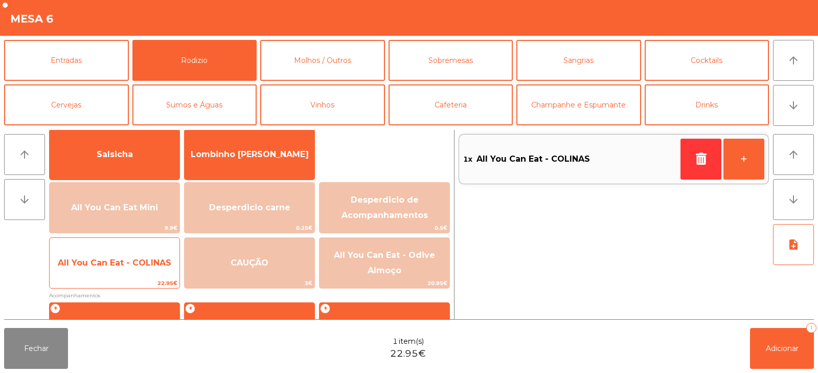
click at [155, 272] on span "All You Can Eat - COLINAS" at bounding box center [115, 263] width 130 height 28
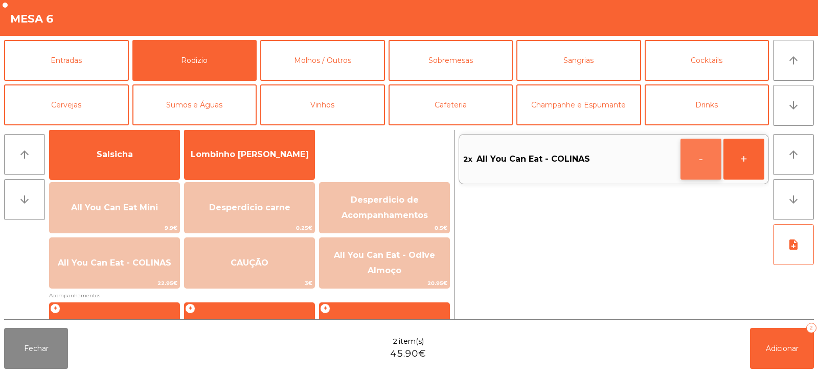
click at [686, 170] on button "-" at bounding box center [701, 159] width 41 height 41
click at [681, 155] on button "button" at bounding box center [701, 159] width 41 height 41
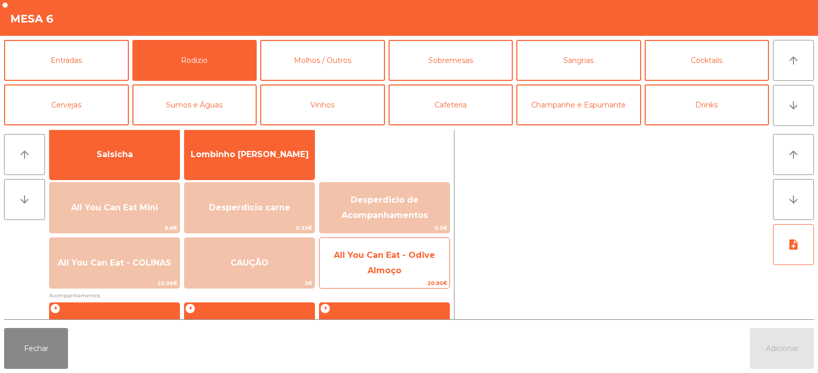
click at [408, 271] on span "All You Can Eat - Odive Almoço" at bounding box center [385, 262] width 130 height 43
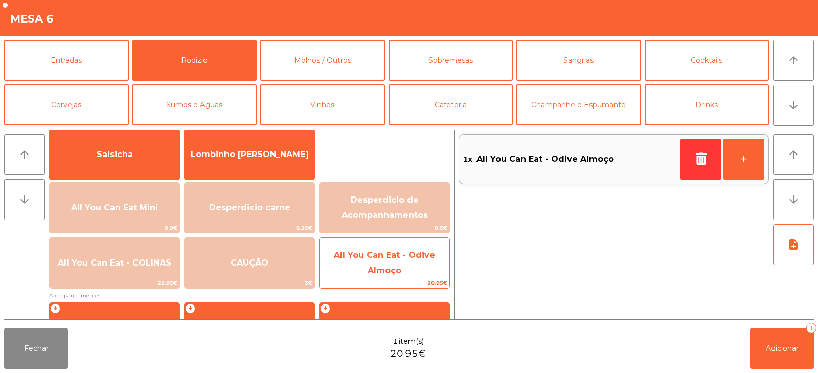
click at [423, 276] on span "All You Can Eat - Odive Almoço" at bounding box center [385, 262] width 130 height 43
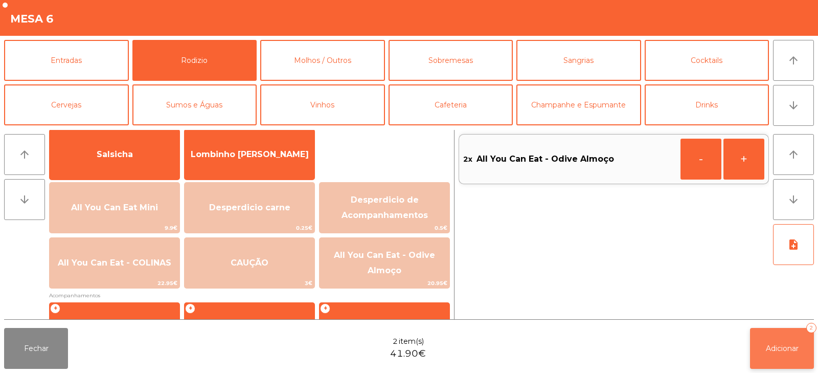
click at [796, 344] on span "Adicionar" at bounding box center [782, 348] width 33 height 9
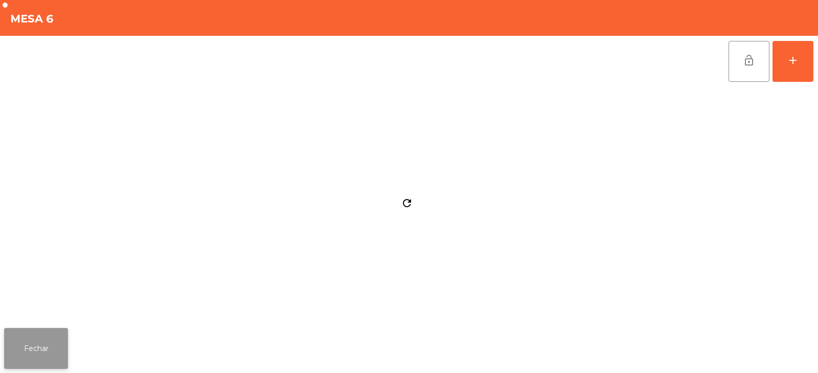
click at [48, 338] on button "Fechar" at bounding box center [36, 348] width 64 height 41
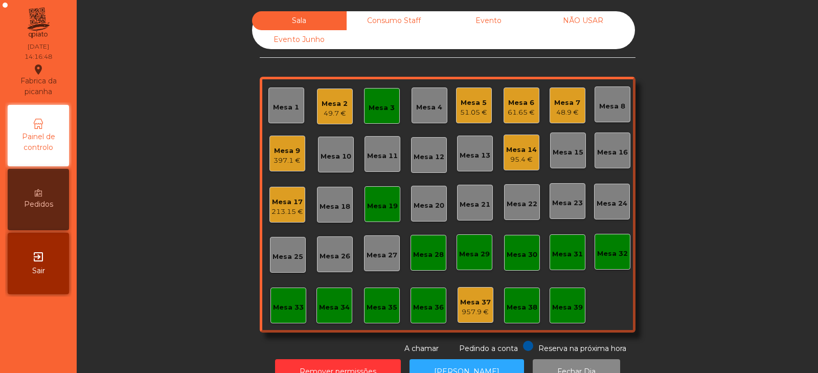
scroll to position [30, 0]
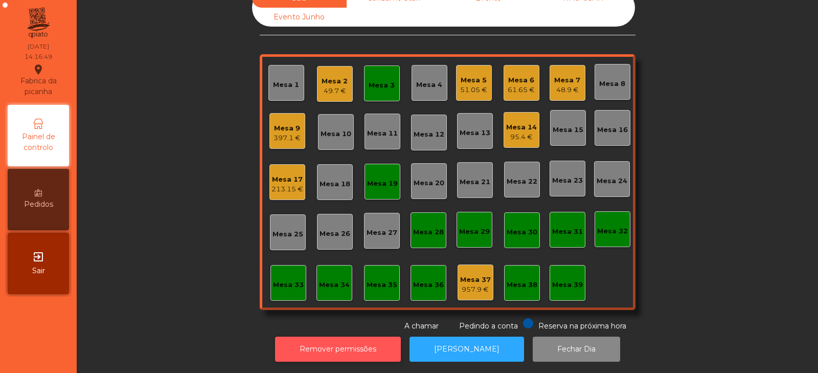
click at [364, 346] on button "Remover permissões" at bounding box center [338, 348] width 126 height 25
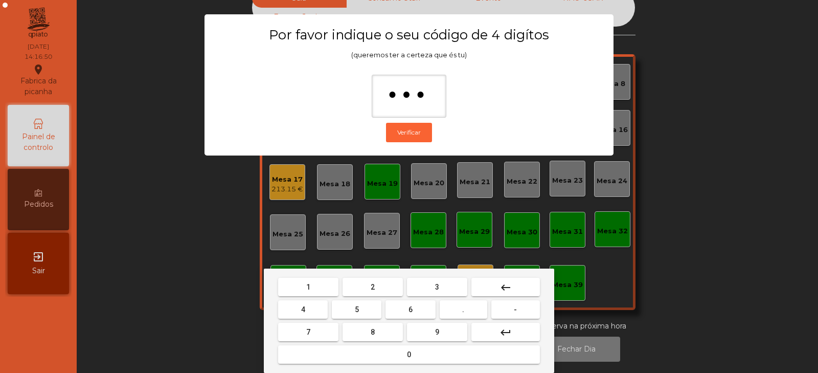
type input "****"
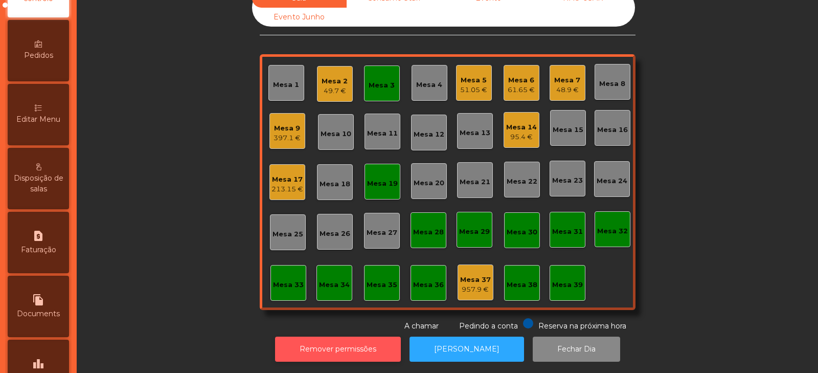
scroll to position [162, 0]
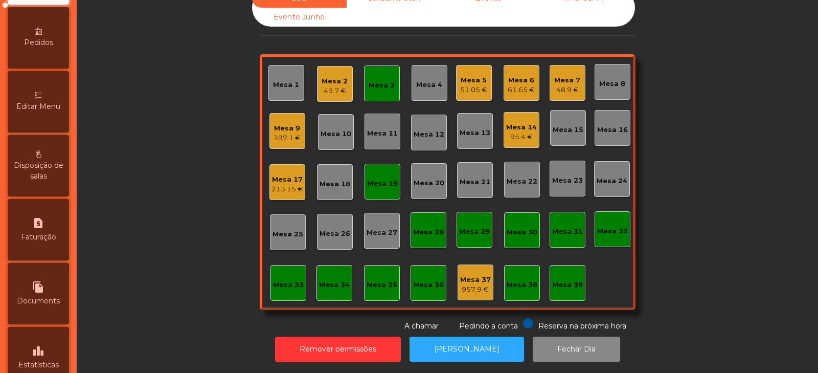
click at [59, 102] on span "Editar Menu" at bounding box center [38, 106] width 44 height 11
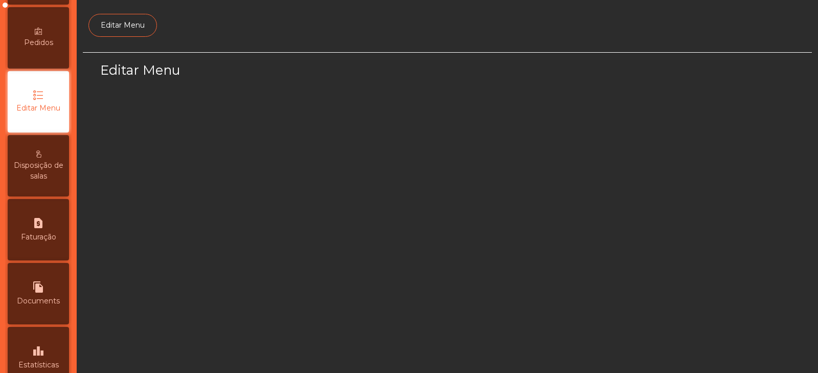
scroll to position [77, 0]
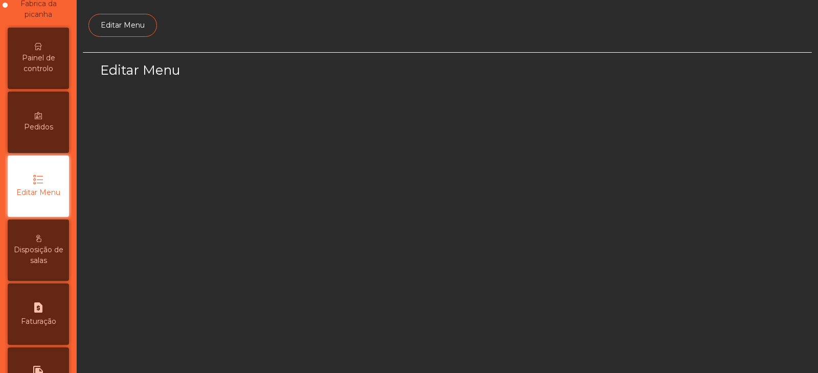
select select "*"
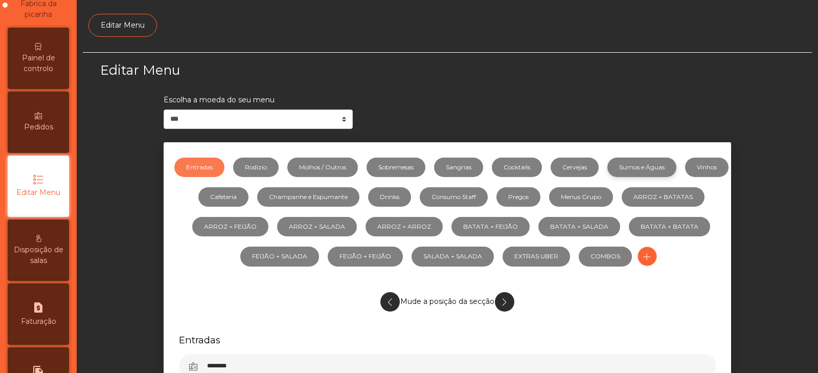
click at [677, 166] on link "Sumos e Águas" at bounding box center [642, 167] width 69 height 19
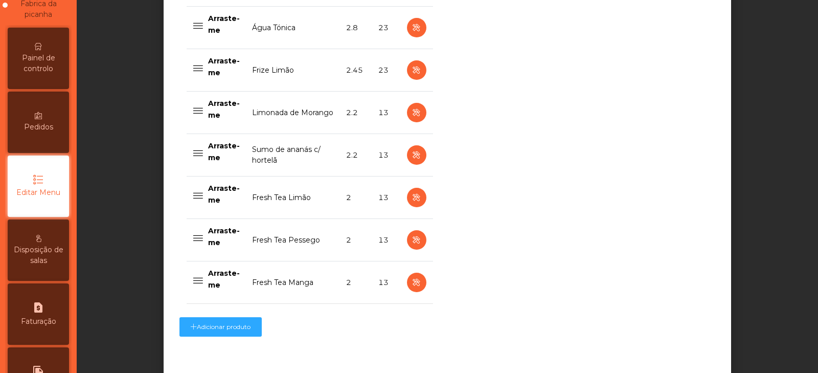
scroll to position [1005, 0]
click at [411, 283] on icon "button" at bounding box center [417, 281] width 12 height 13
select select "***"
select select "**"
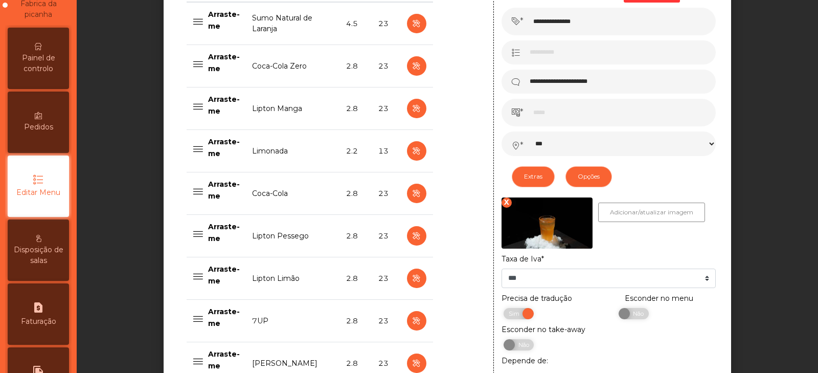
scroll to position [492, 0]
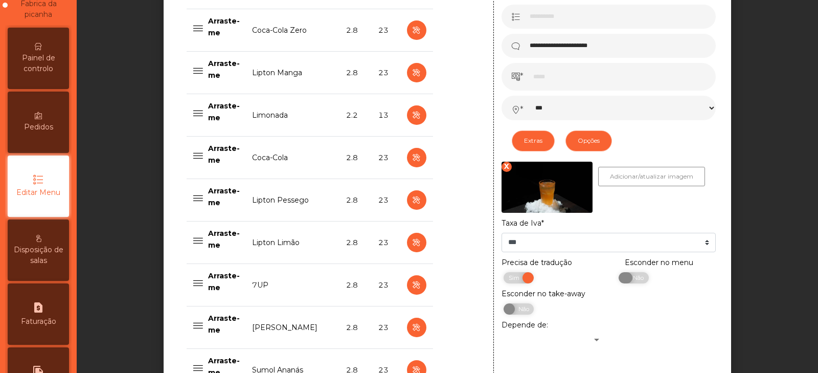
click at [635, 283] on span "Não" at bounding box center [637, 277] width 26 height 11
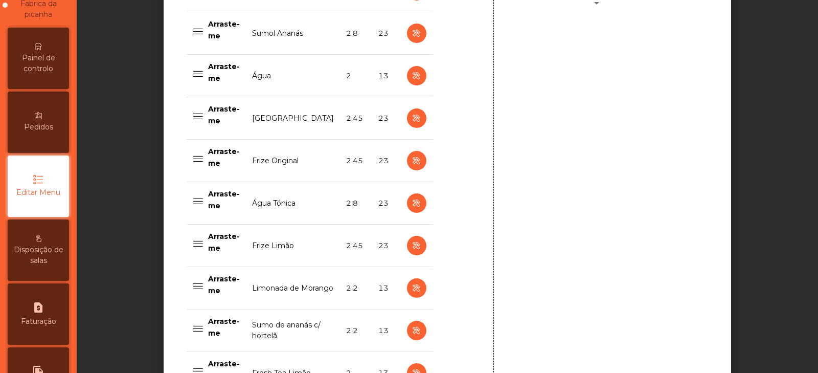
scroll to position [1063, 0]
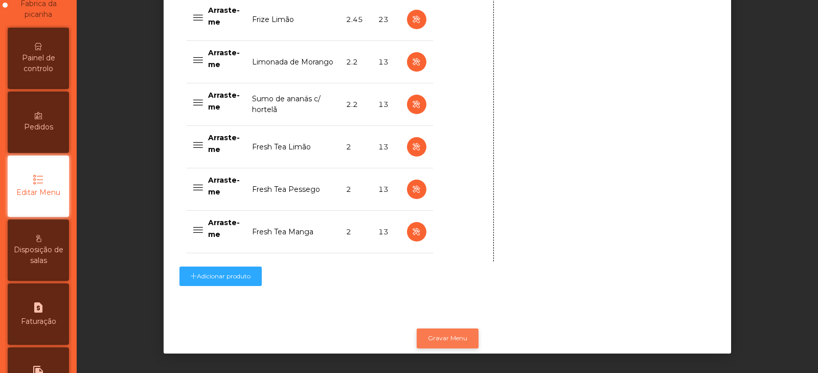
click at [459, 334] on button "Gravar Menu" at bounding box center [448, 337] width 62 height 19
click at [38, 68] on span "Painel de controlo" at bounding box center [38, 63] width 56 height 21
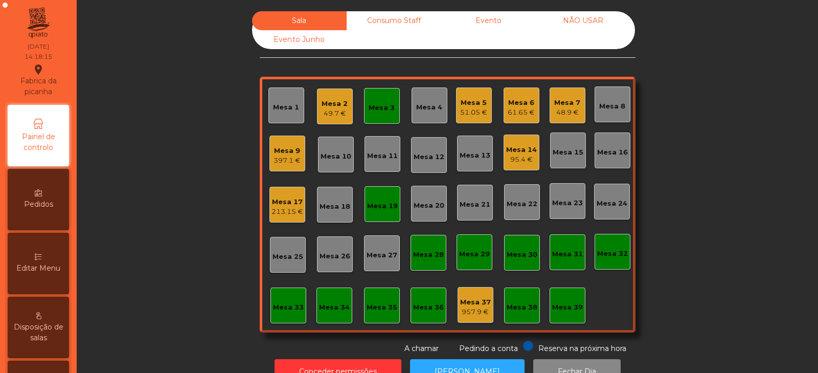
click at [279, 145] on div "Mesa 9 397.1 €" at bounding box center [287, 154] width 27 height 24
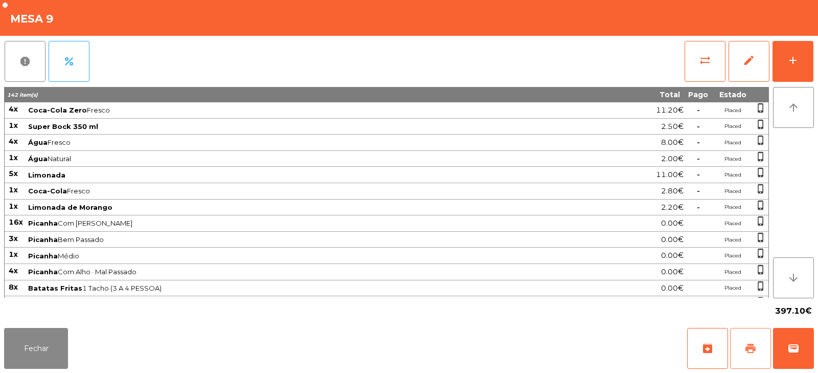
click at [758, 344] on button "print" at bounding box center [750, 348] width 41 height 41
click at [745, 350] on span "print" at bounding box center [751, 348] width 12 height 12
click at [789, 343] on span "wallet" at bounding box center [794, 348] width 12 height 12
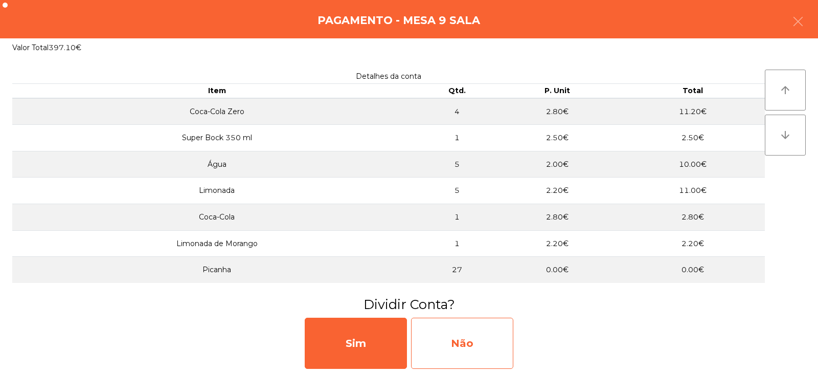
click at [435, 336] on div "Não" at bounding box center [462, 343] width 102 height 51
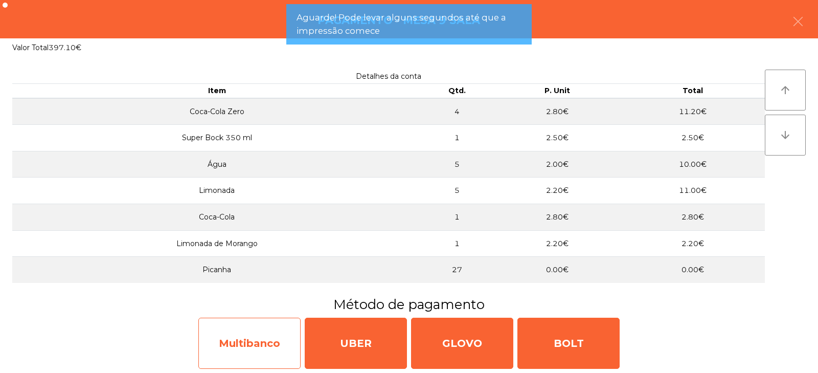
click at [266, 352] on div "Multibanco" at bounding box center [249, 343] width 102 height 51
select select "**"
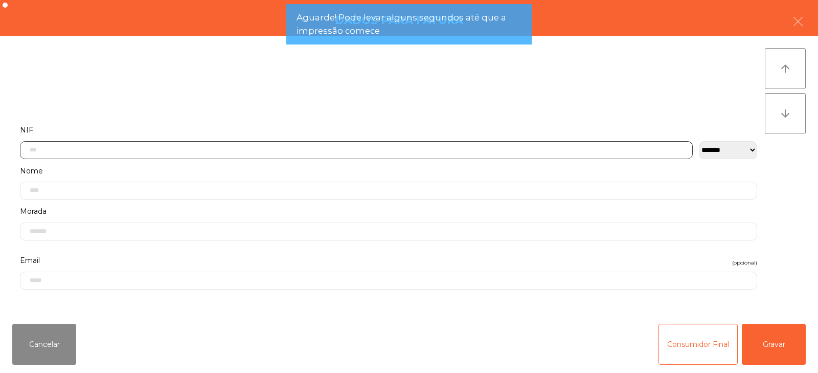
click at [244, 153] on input "text" at bounding box center [356, 150] width 673 height 18
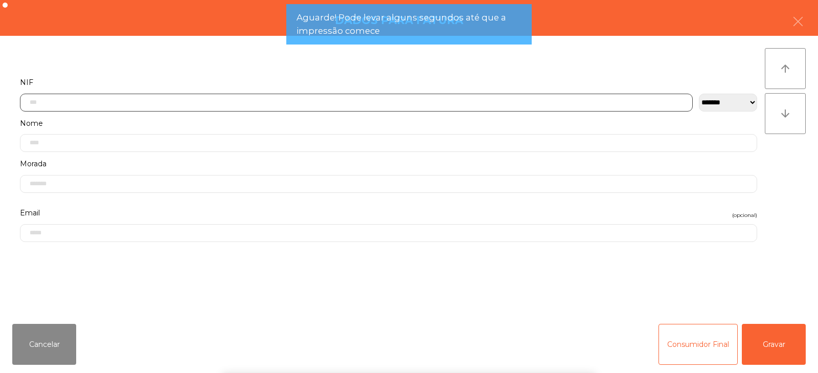
scroll to position [75, 0]
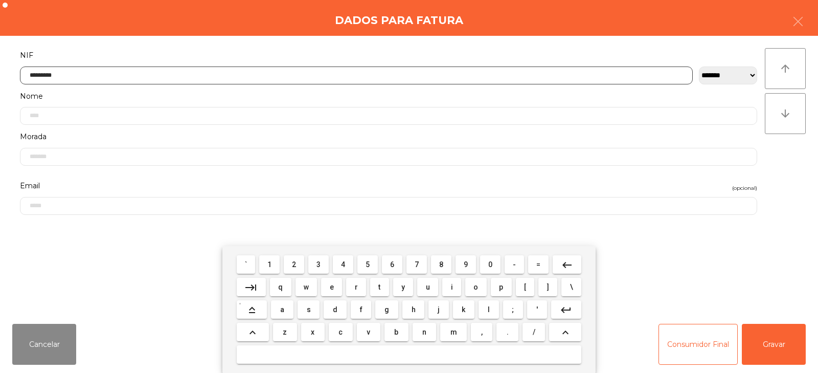
type input "*********"
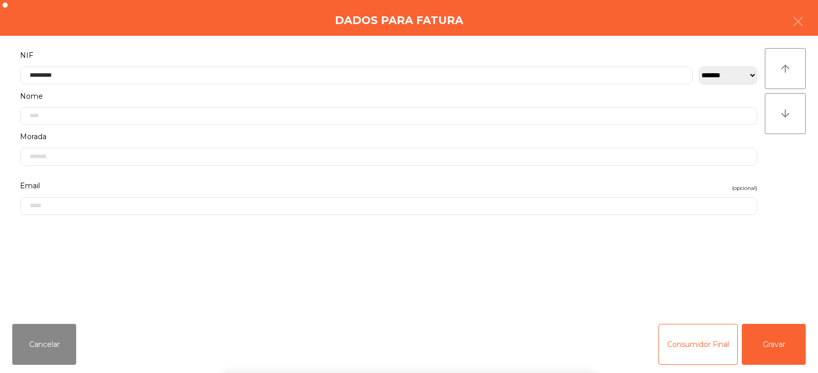
click at [769, 335] on div "` 1 2 3 4 5 6 7 8 9 0 - = keyboard_backspace keyboard_tab q w e r t y u i o p […" at bounding box center [409, 309] width 818 height 127
click at [782, 345] on button "Gravar" at bounding box center [774, 344] width 64 height 41
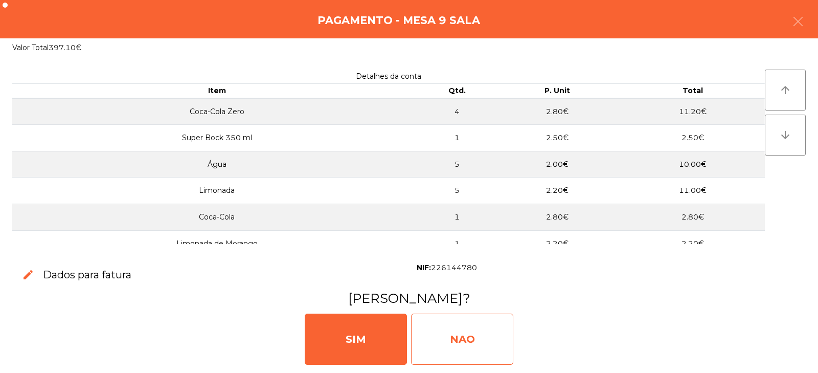
click at [448, 344] on div "NAO" at bounding box center [462, 338] width 102 height 51
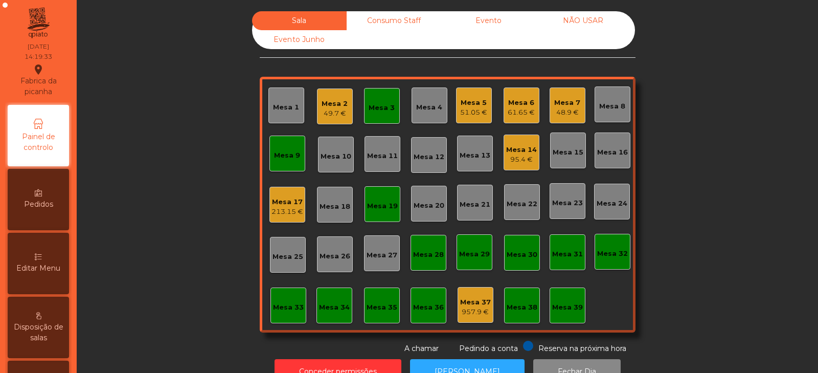
click at [283, 208] on div "213.15 €" at bounding box center [288, 212] width 32 height 10
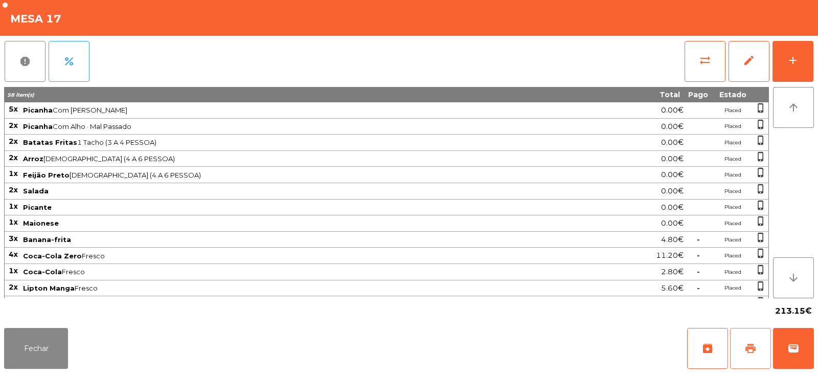
click at [752, 350] on span "print" at bounding box center [751, 348] width 12 height 12
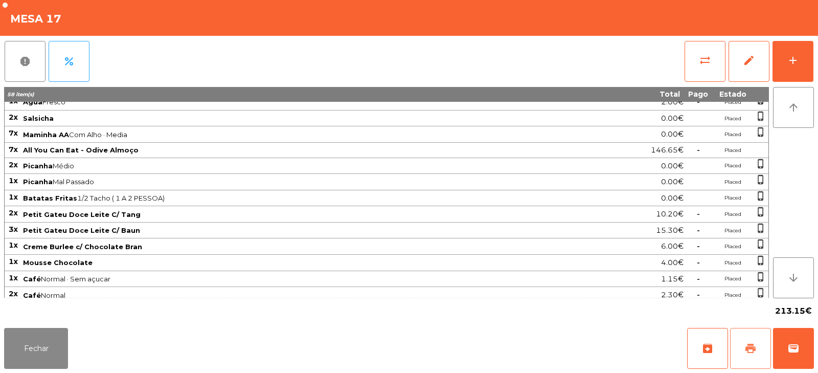
scroll to position [192, 0]
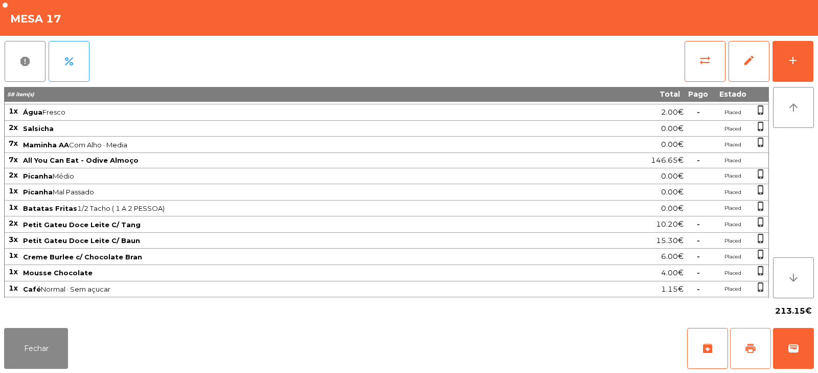
click at [752, 342] on button "print" at bounding box center [750, 348] width 41 height 41
click at [789, 343] on span "wallet" at bounding box center [794, 348] width 12 height 12
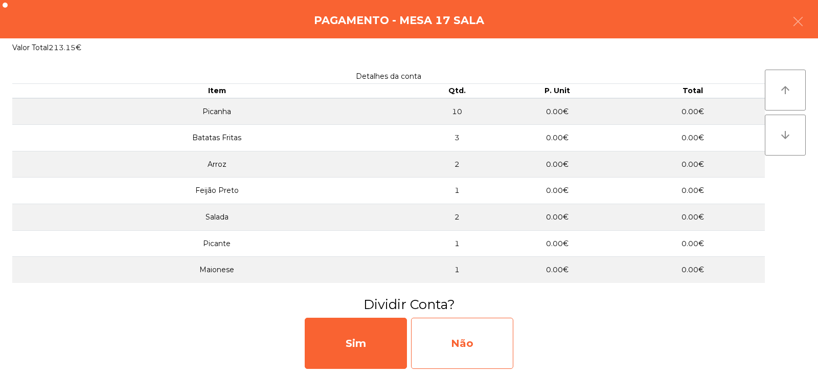
click at [453, 343] on div "Não" at bounding box center [462, 343] width 102 height 51
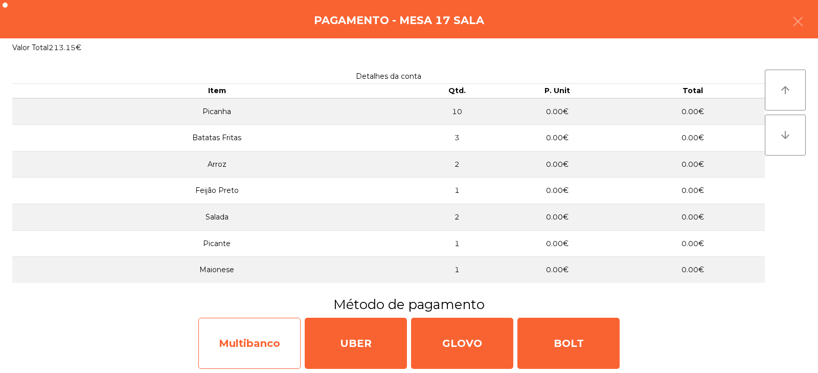
click at [236, 344] on div "Multibanco" at bounding box center [249, 343] width 102 height 51
select select "**"
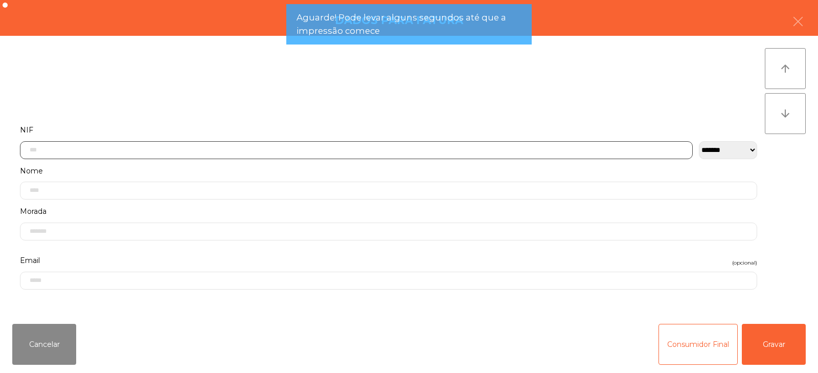
click at [277, 150] on input "text" at bounding box center [356, 150] width 673 height 18
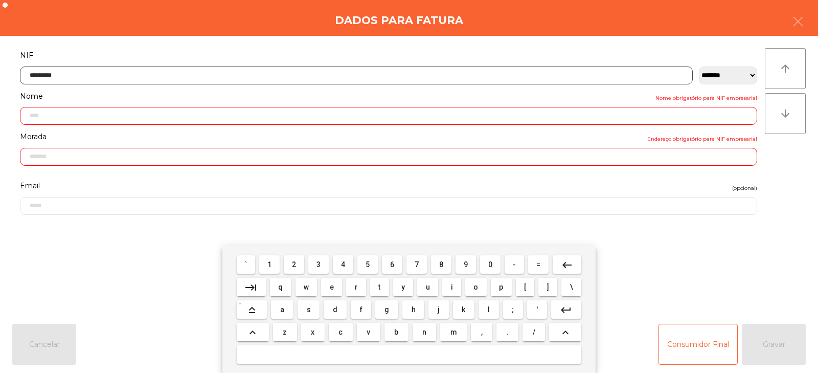
type input "*********"
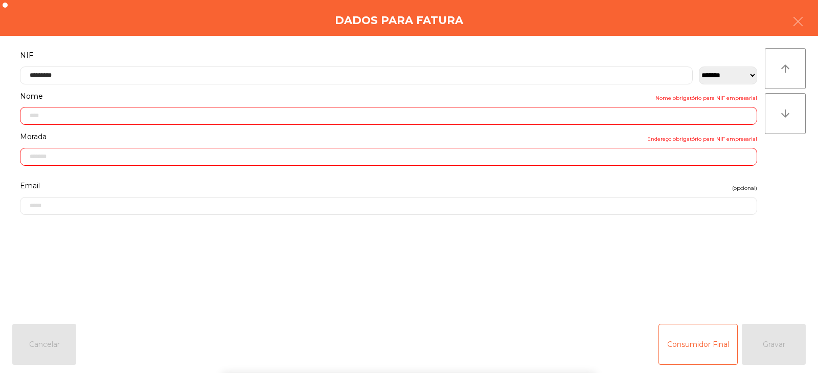
click at [769, 345] on div "` 1 2 3 4 5 6 7 8 9 0 - = keyboard_backspace keyboard_tab q w e r t y u i o p […" at bounding box center [409, 309] width 818 height 127
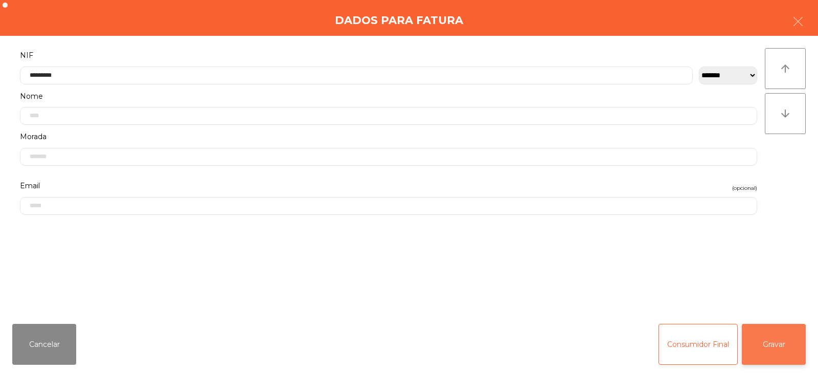
click at [783, 356] on button "Gravar" at bounding box center [774, 344] width 64 height 41
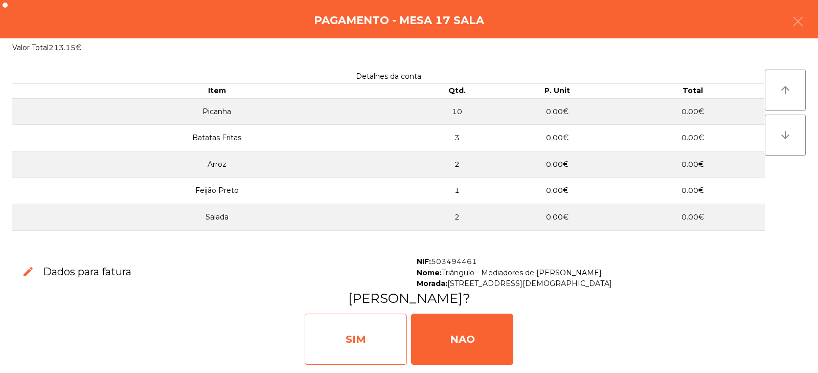
click at [368, 327] on div "SIM" at bounding box center [356, 338] width 102 height 51
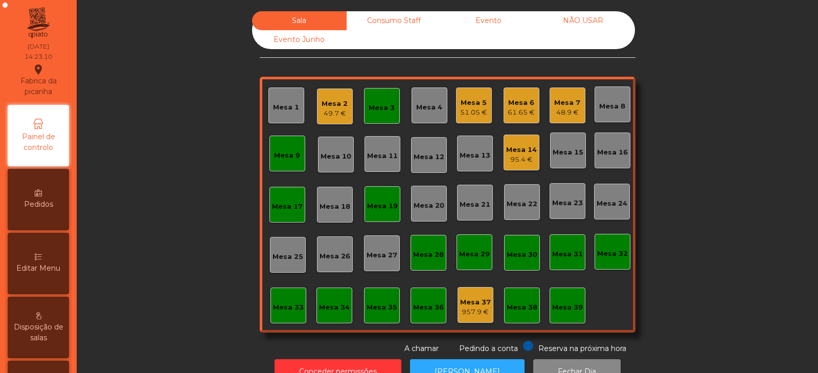
click at [569, 102] on div "Mesa 7" at bounding box center [567, 103] width 26 height 10
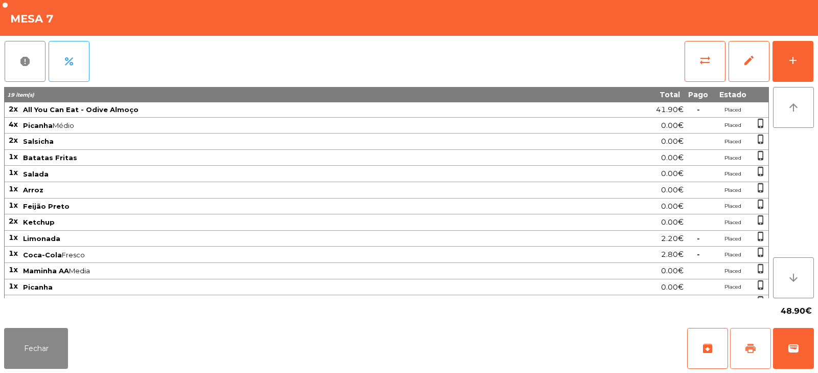
click at [739, 334] on button "print" at bounding box center [750, 348] width 41 height 41
click at [41, 347] on button "Fechar" at bounding box center [36, 348] width 64 height 41
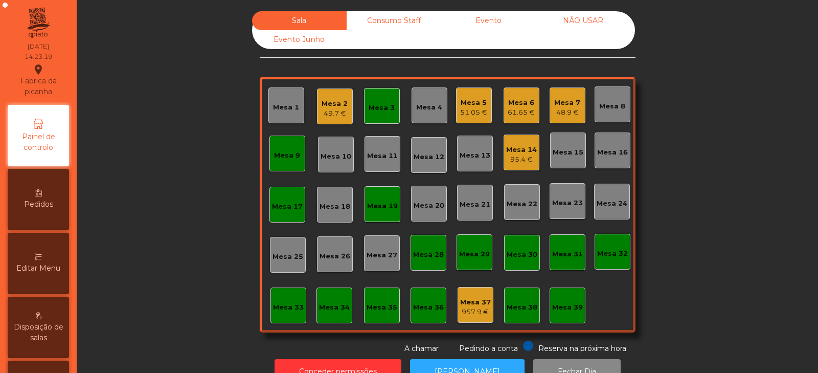
click at [461, 350] on span "Pedindo a conta" at bounding box center [488, 348] width 59 height 9
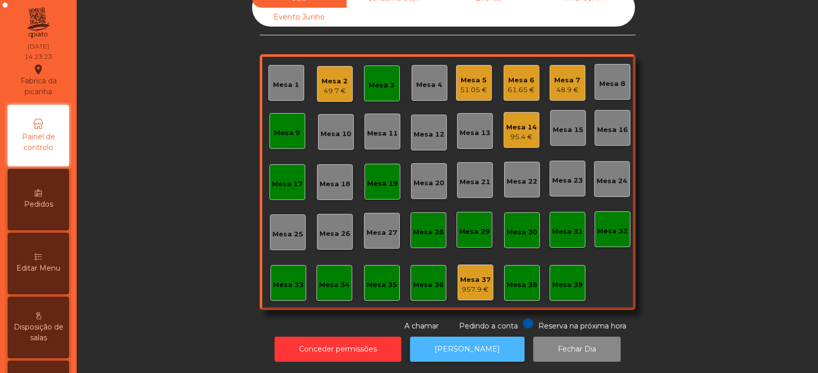
click at [457, 349] on button "[PERSON_NAME]" at bounding box center [467, 348] width 115 height 25
click at [550, 76] on div "Mesa 7 48.9 €" at bounding box center [568, 83] width 36 height 36
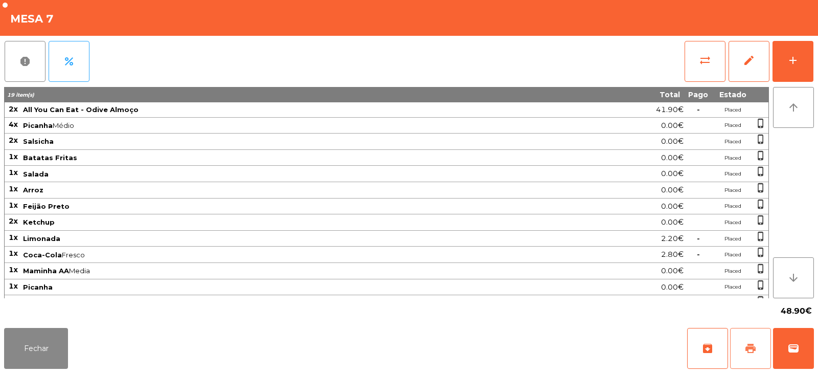
click at [752, 351] on span "print" at bounding box center [751, 348] width 12 height 12
click at [792, 350] on span "wallet" at bounding box center [794, 348] width 12 height 12
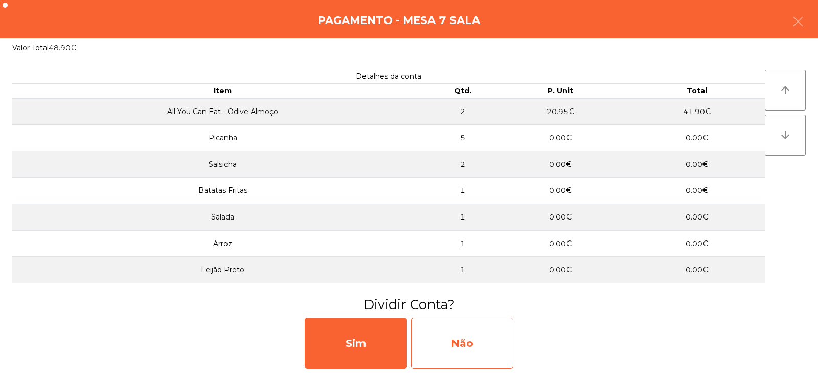
click at [457, 346] on div "Não" at bounding box center [462, 343] width 102 height 51
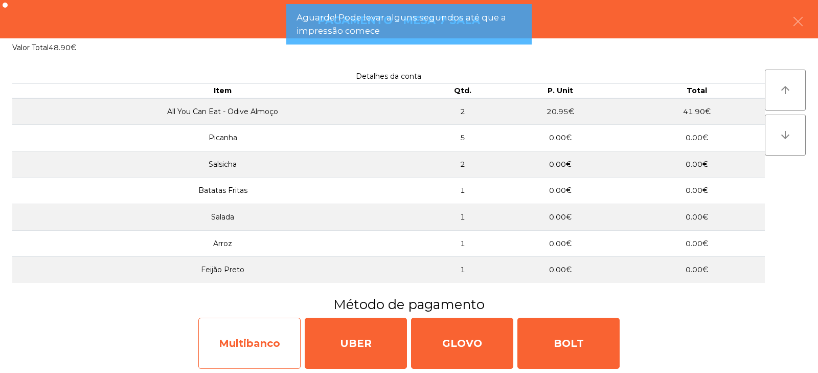
click at [236, 334] on div "Multibanco" at bounding box center [249, 343] width 102 height 51
select select "**"
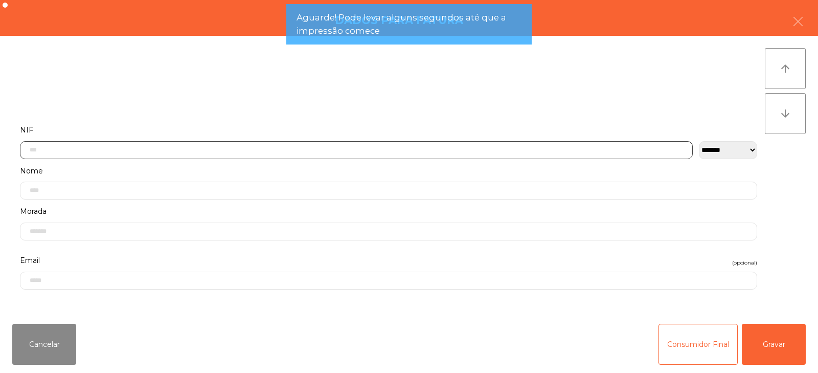
click at [217, 152] on input "text" at bounding box center [356, 150] width 673 height 18
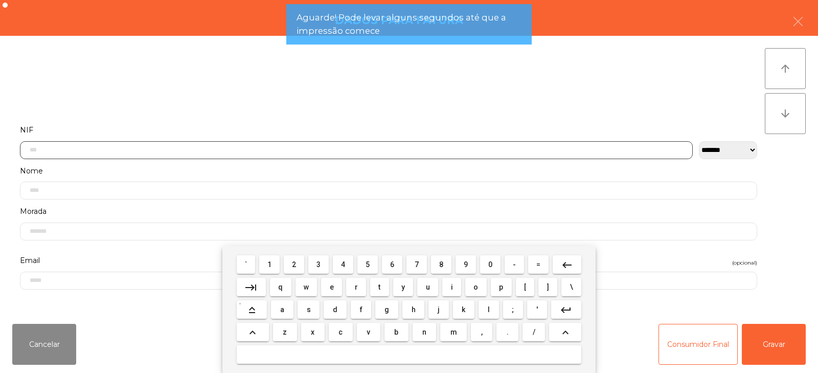
scroll to position [75, 0]
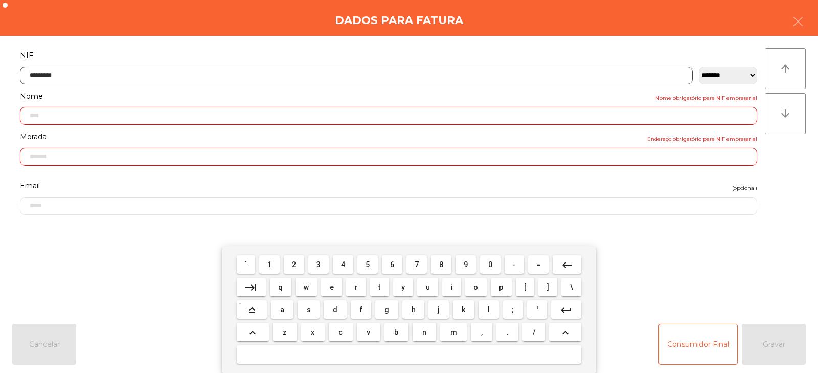
type input "*********"
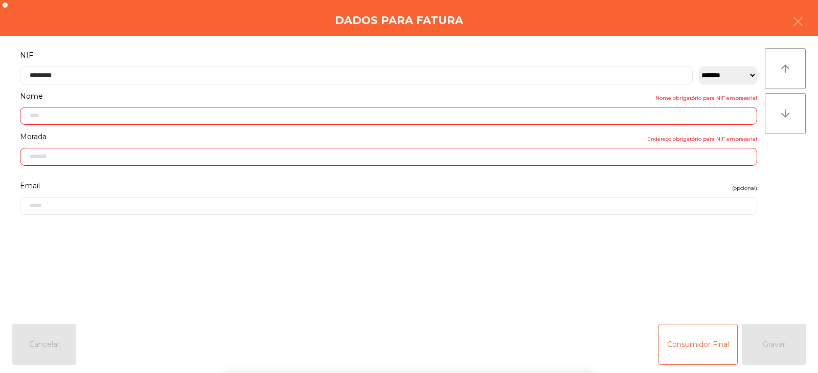
click at [766, 348] on div "` 1 2 3 4 5 6 7 8 9 0 - = keyboard_backspace keyboard_tab q w e r t y u i o p […" at bounding box center [409, 309] width 818 height 127
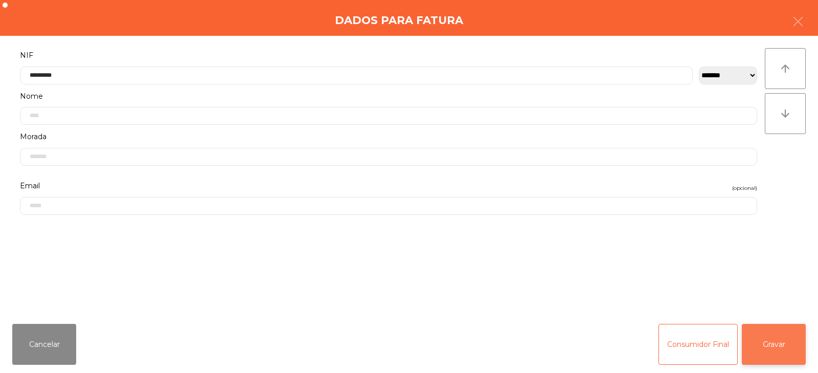
click at [777, 341] on button "Gravar" at bounding box center [774, 344] width 64 height 41
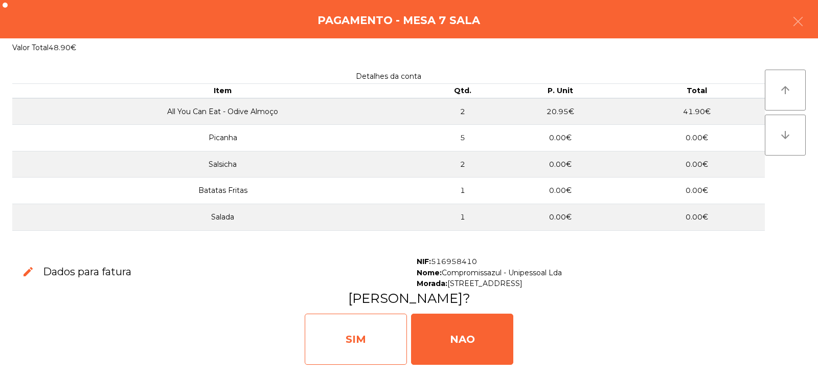
click at [378, 330] on div "SIM" at bounding box center [356, 338] width 102 height 51
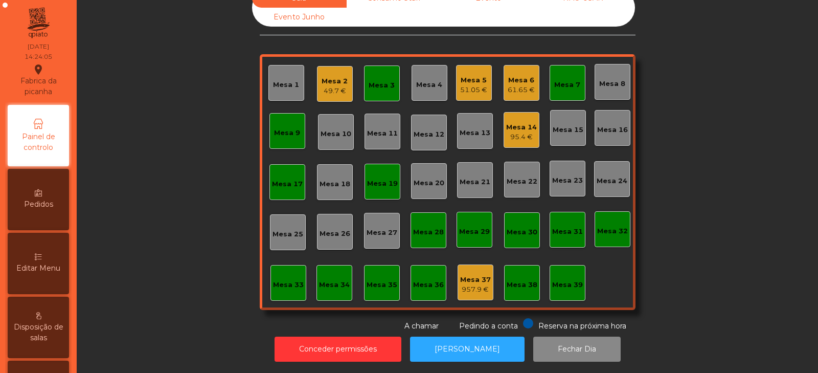
click at [571, 89] on div "Mesa 7" at bounding box center [568, 83] width 36 height 36
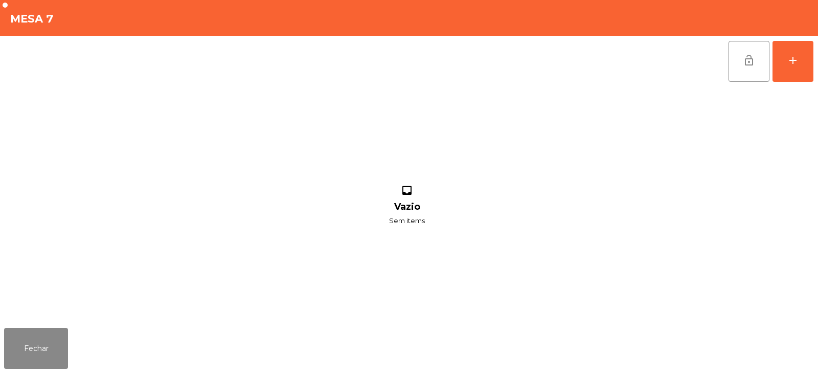
click at [744, 53] on button "lock_open" at bounding box center [749, 61] width 41 height 41
click at [32, 331] on button "Fechar" at bounding box center [36, 348] width 64 height 41
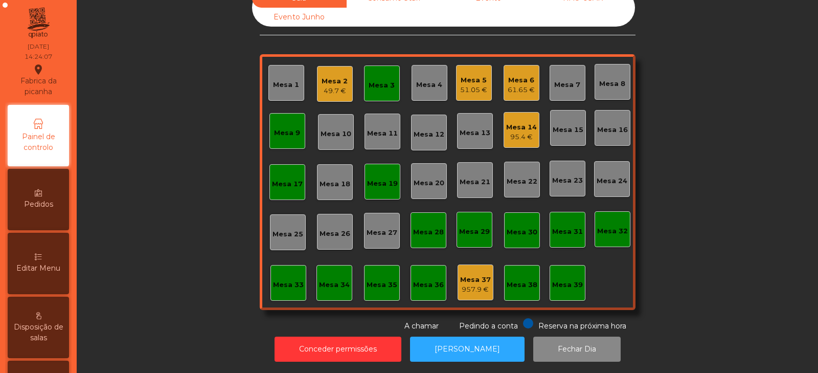
click at [373, 82] on div "Mesa 3" at bounding box center [382, 85] width 26 height 10
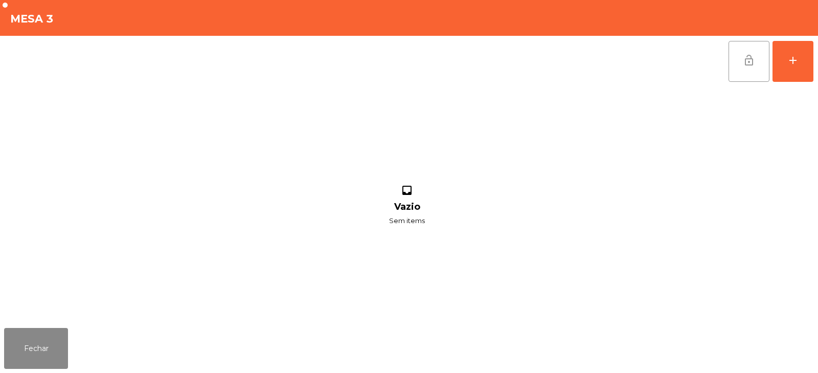
click at [755, 59] on button "lock_open" at bounding box center [749, 61] width 41 height 41
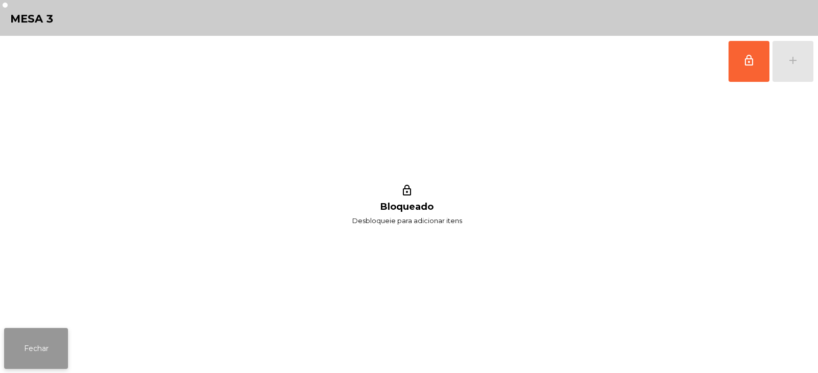
click at [38, 350] on button "Fechar" at bounding box center [36, 348] width 64 height 41
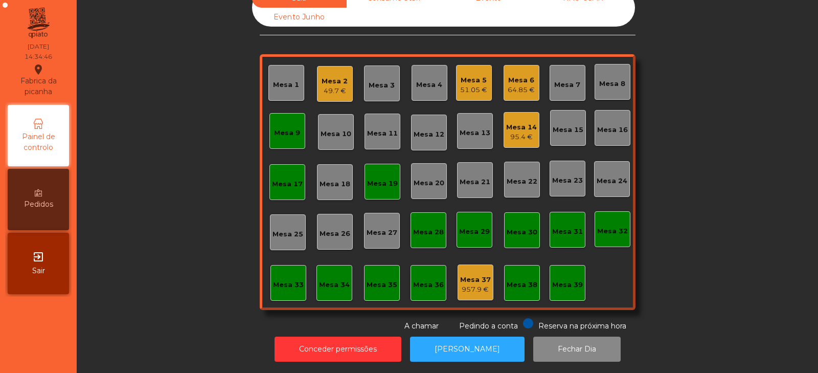
click at [468, 85] on div "51.05 €" at bounding box center [473, 90] width 27 height 10
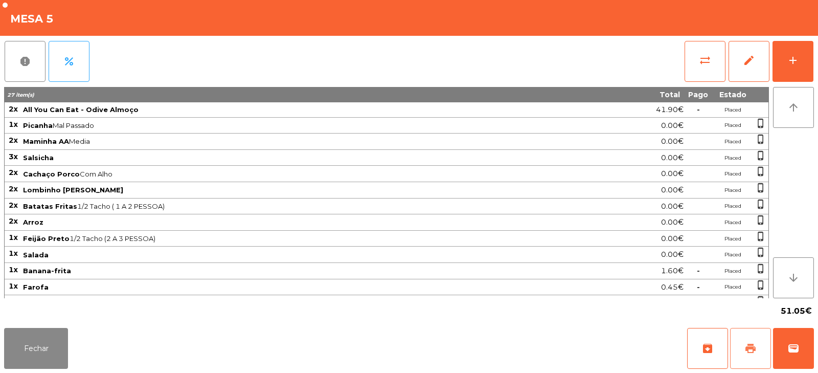
click at [759, 358] on button "print" at bounding box center [750, 348] width 41 height 41
click at [749, 353] on span "print" at bounding box center [751, 348] width 12 height 12
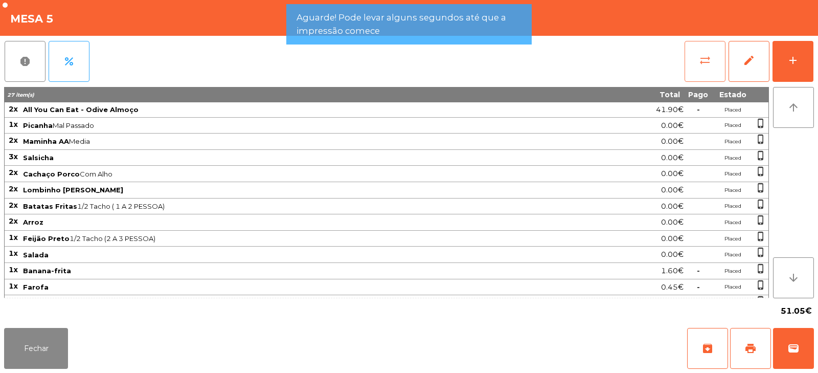
click at [699, 70] on button "sync_alt" at bounding box center [705, 61] width 41 height 41
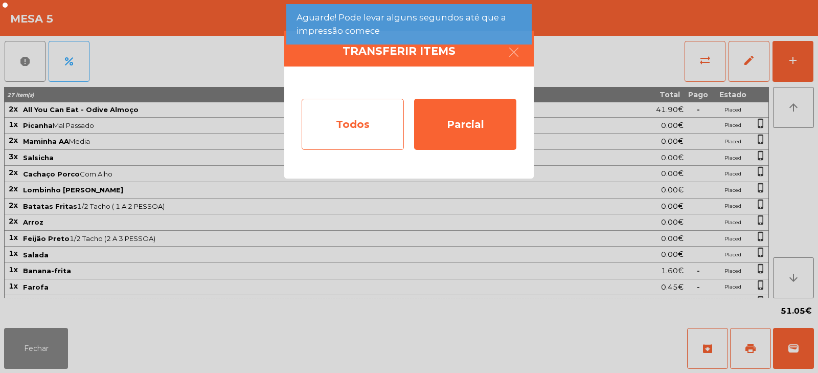
click at [346, 143] on div "Todos" at bounding box center [353, 124] width 102 height 51
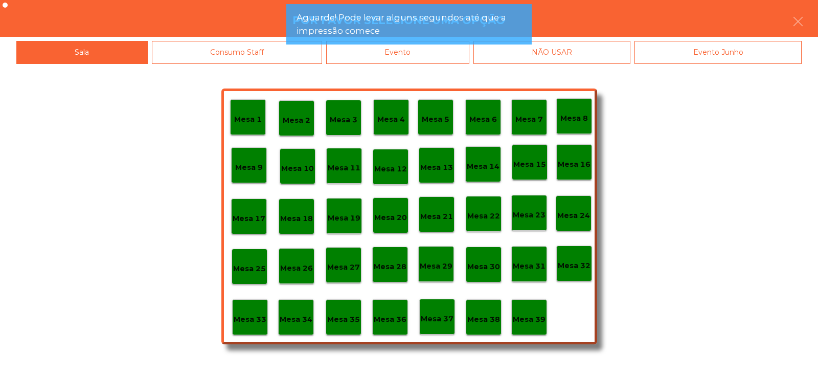
click at [419, 60] on div "Evento" at bounding box center [397, 52] width 143 height 23
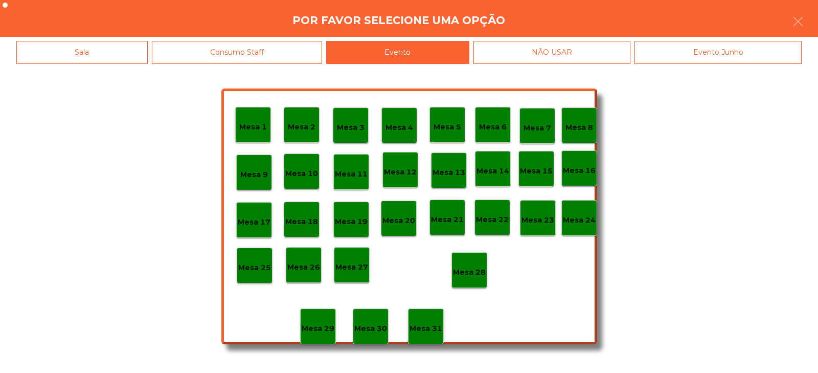
click at [472, 275] on p "Mesa 28" at bounding box center [469, 272] width 33 height 12
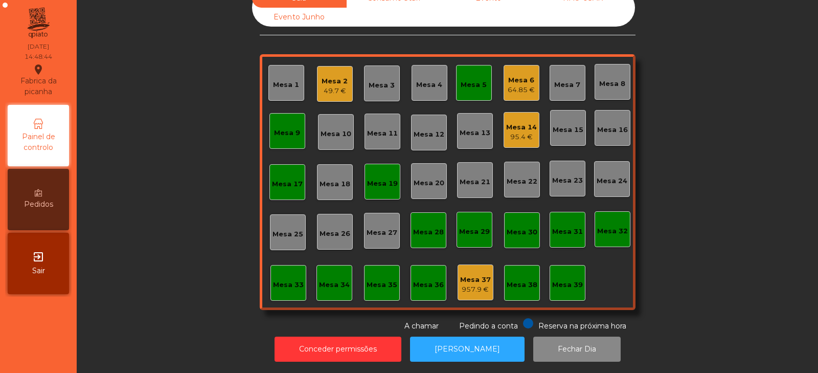
click at [322, 76] on div "Mesa 2" at bounding box center [335, 81] width 26 height 10
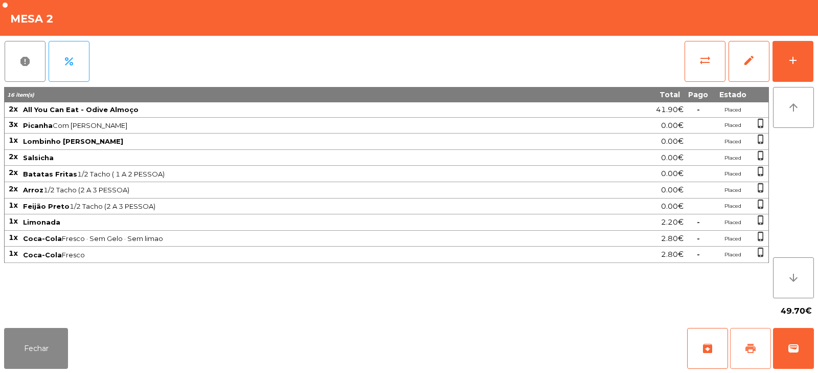
click at [745, 340] on button "print" at bounding box center [750, 348] width 41 height 41
click at [796, 354] on button "wallet" at bounding box center [793, 348] width 41 height 41
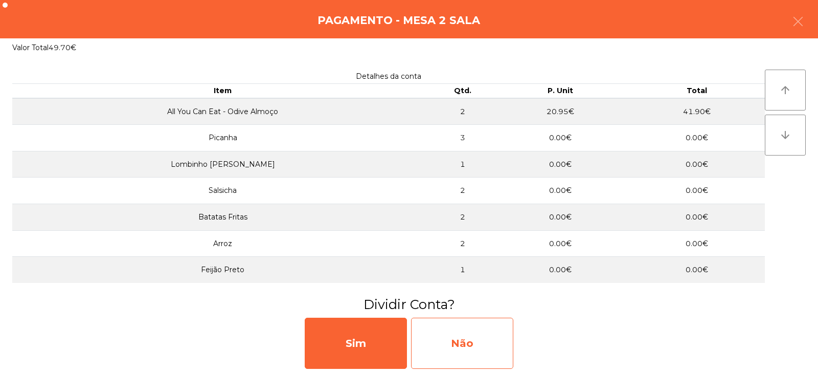
click at [473, 347] on div "Não" at bounding box center [462, 343] width 102 height 51
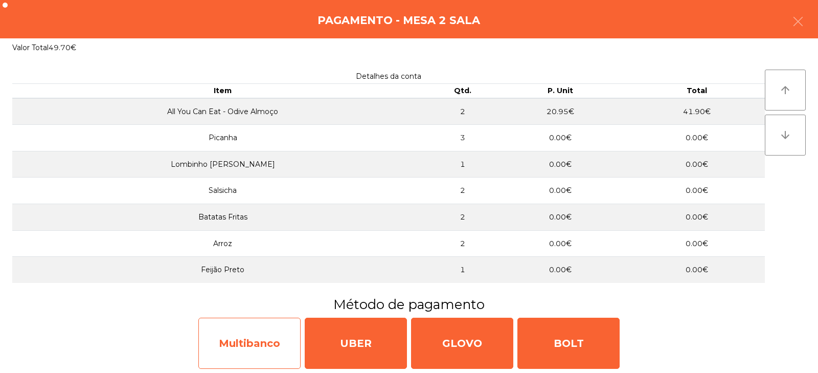
click at [252, 336] on div "Multibanco" at bounding box center [249, 343] width 102 height 51
select select "**"
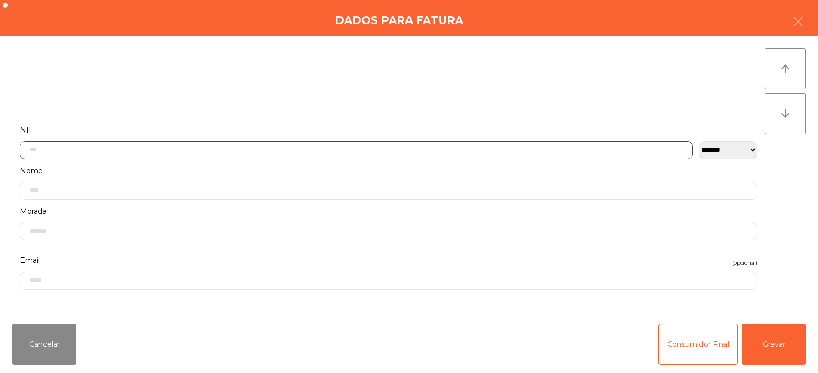
click at [259, 151] on input "text" at bounding box center [356, 150] width 673 height 18
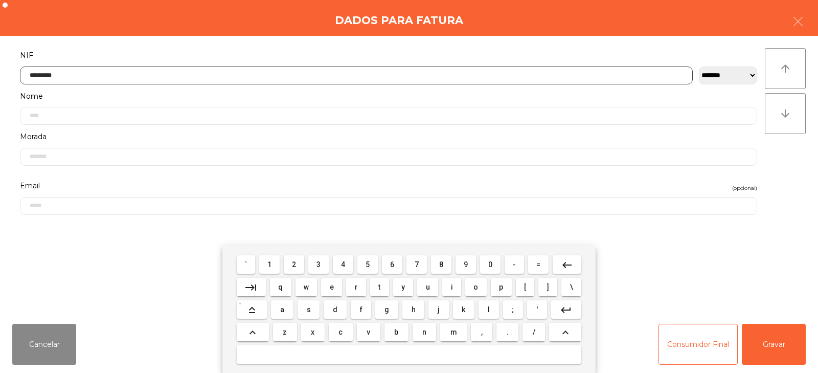
type input "*********"
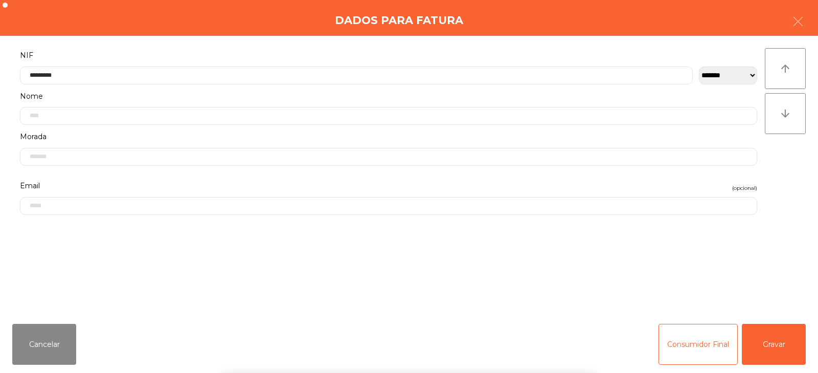
click at [776, 343] on div "` 1 2 3 4 5 6 7 8 9 0 - = keyboard_backspace keyboard_tab q w e r t y u i o p […" at bounding box center [409, 309] width 818 height 127
click at [771, 341] on button "Gravar" at bounding box center [774, 344] width 64 height 41
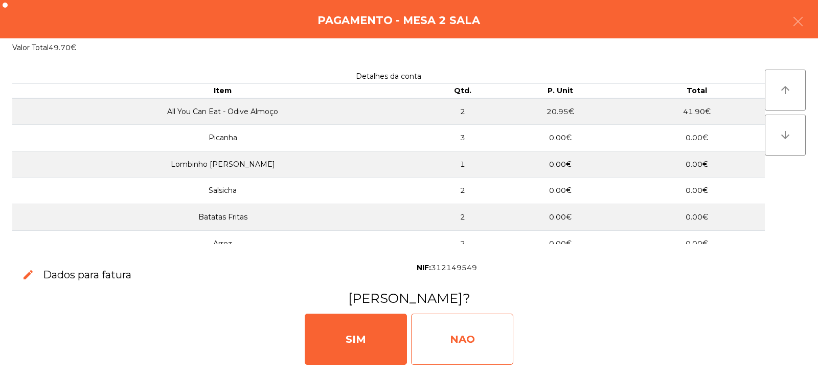
click at [465, 332] on div "NAO" at bounding box center [462, 338] width 102 height 51
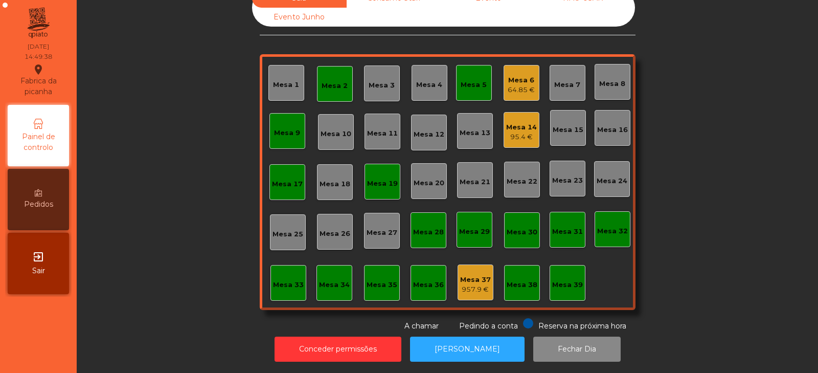
click at [518, 137] on div "Mesa 14 95.4 €" at bounding box center [522, 130] width 36 height 36
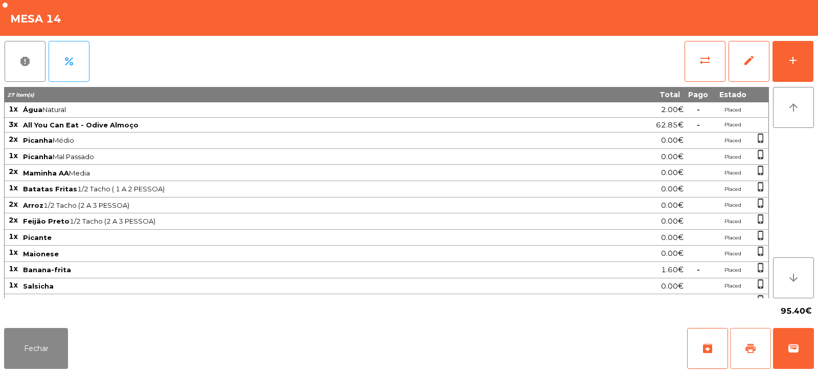
click at [744, 345] on button "print" at bounding box center [750, 348] width 41 height 41
click at [34, 352] on button "Fechar" at bounding box center [36, 348] width 64 height 41
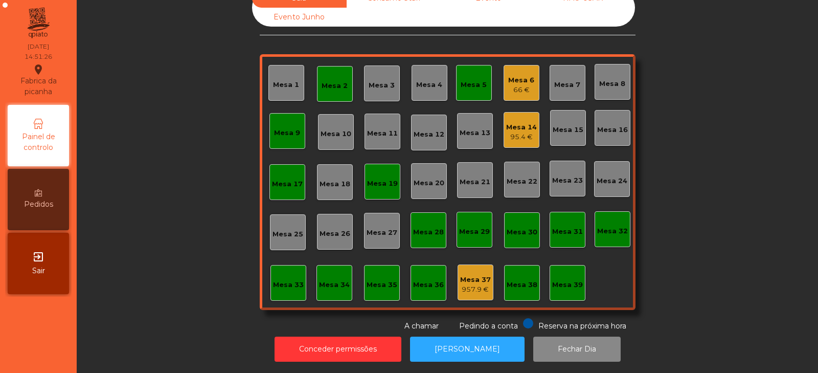
scroll to position [0, 0]
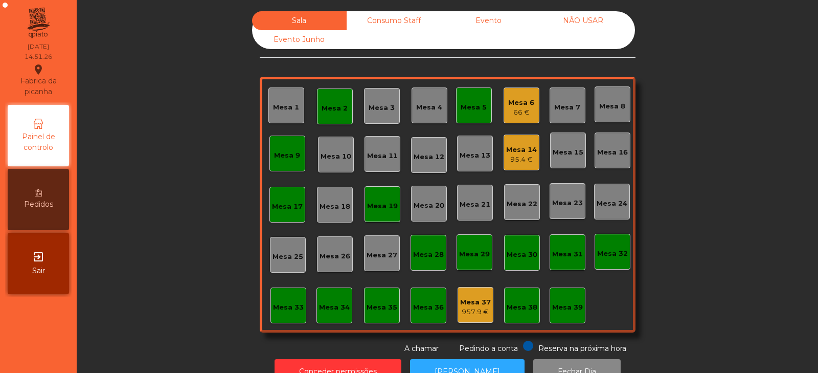
click at [365, 14] on div "Consumo Staff" at bounding box center [394, 20] width 95 height 19
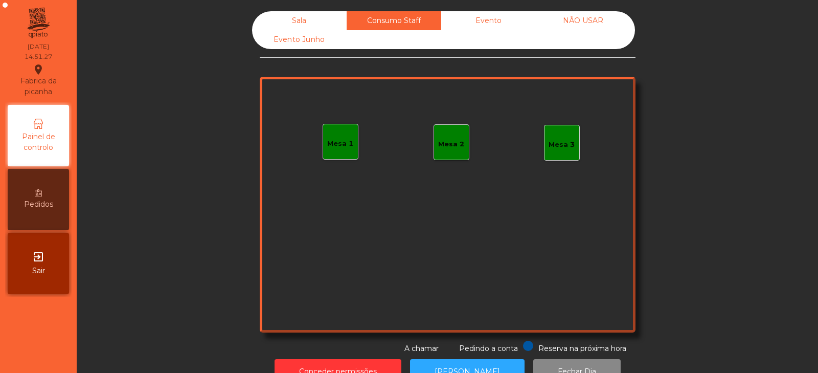
click at [342, 142] on div "Mesa 1" at bounding box center [340, 144] width 26 height 10
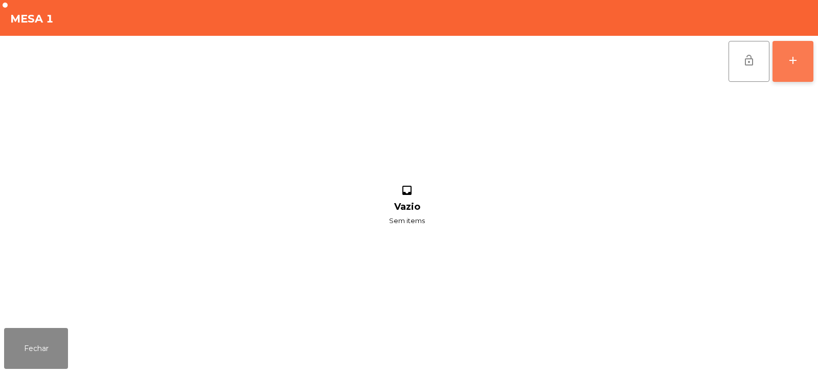
click at [803, 65] on button "add" at bounding box center [793, 61] width 41 height 41
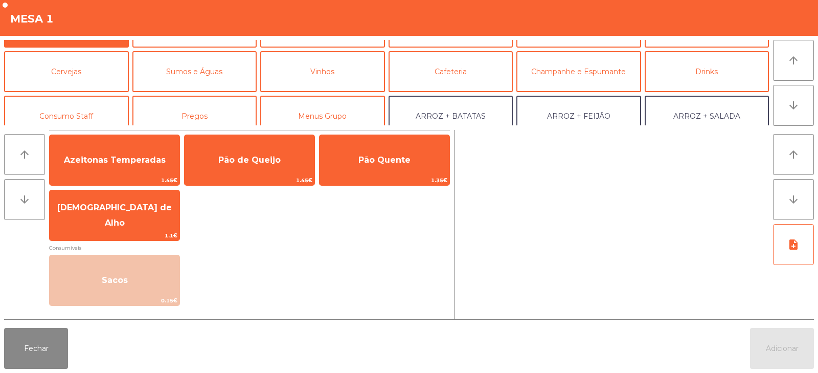
scroll to position [53, 0]
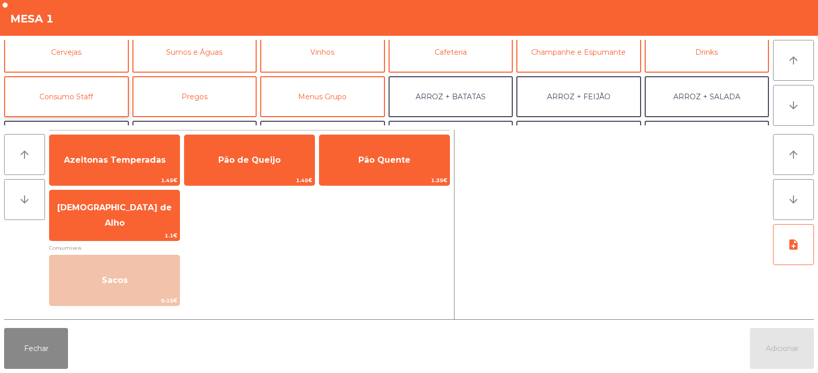
click at [102, 93] on button "Consumo Staff" at bounding box center [66, 96] width 125 height 41
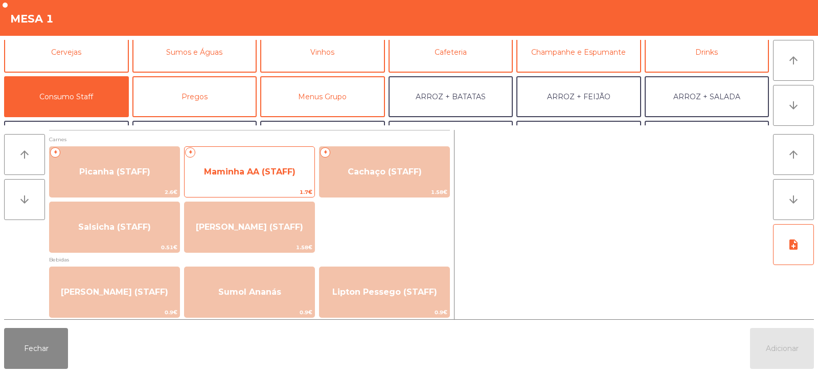
click at [251, 158] on span "Maminha AA (STAFF)" at bounding box center [250, 172] width 130 height 28
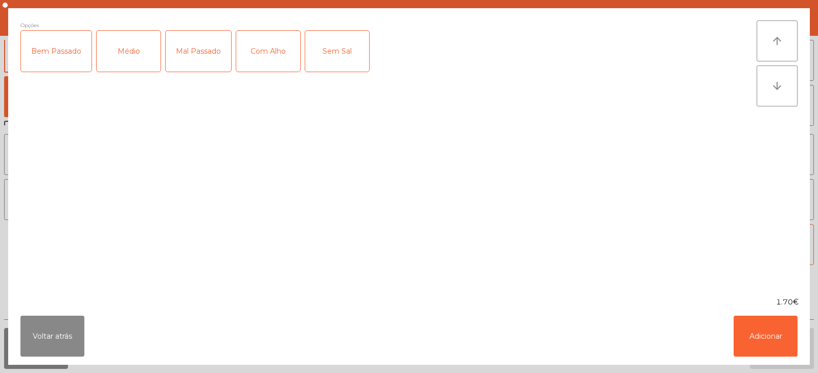
click at [121, 53] on div "Médio" at bounding box center [129, 51] width 64 height 41
click at [256, 43] on div "Com Alho" at bounding box center [268, 51] width 64 height 41
click at [768, 341] on button "Adicionar" at bounding box center [766, 336] width 64 height 41
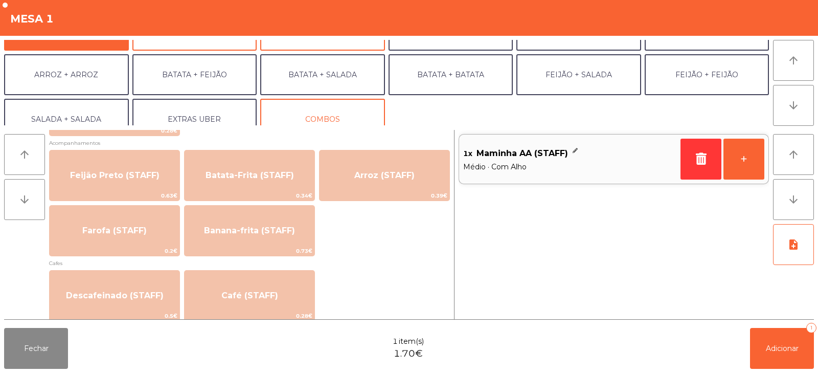
scroll to position [467, 0]
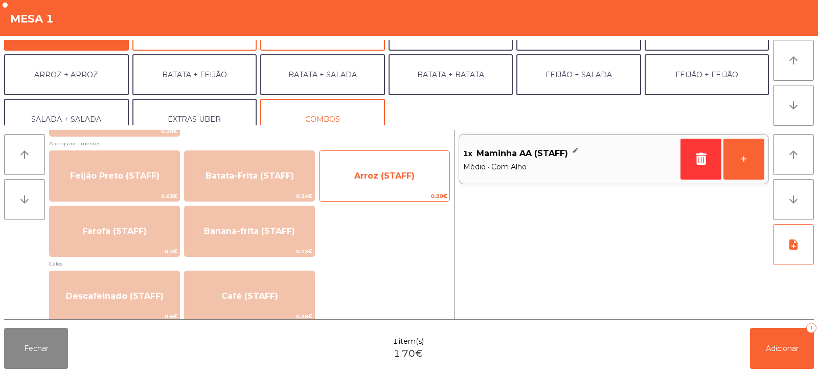
click at [412, 175] on span "Arroz (STAFF)" at bounding box center [384, 176] width 60 height 10
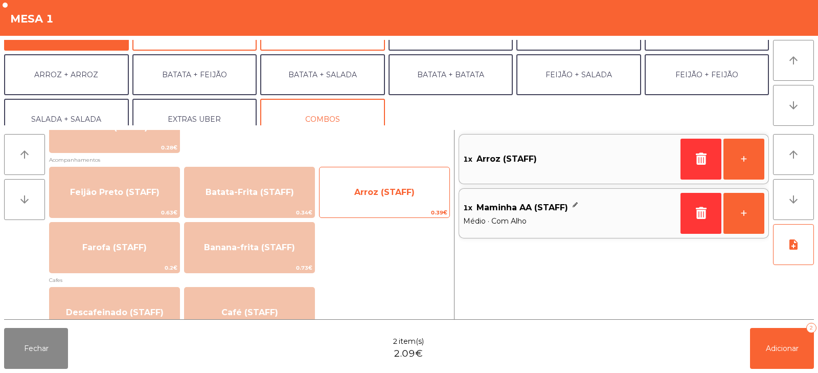
scroll to position [454, 0]
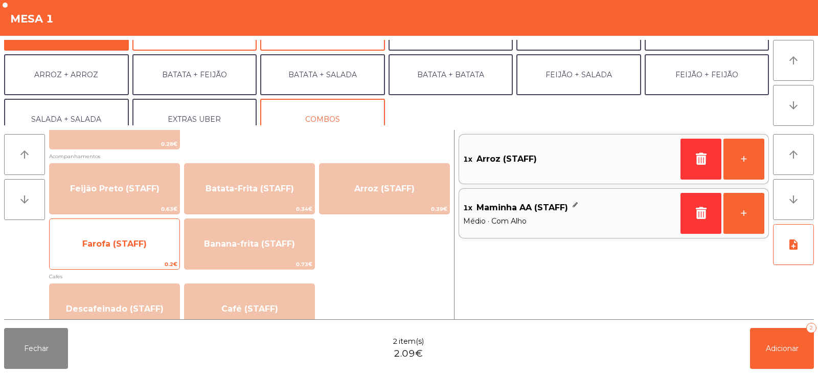
click at [127, 244] on span "Farofa (STAFF)" at bounding box center [114, 244] width 64 height 10
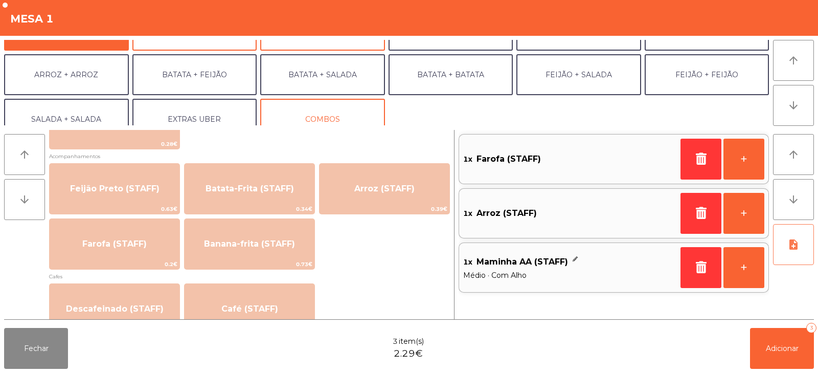
click at [783, 249] on button "note_add" at bounding box center [793, 244] width 41 height 41
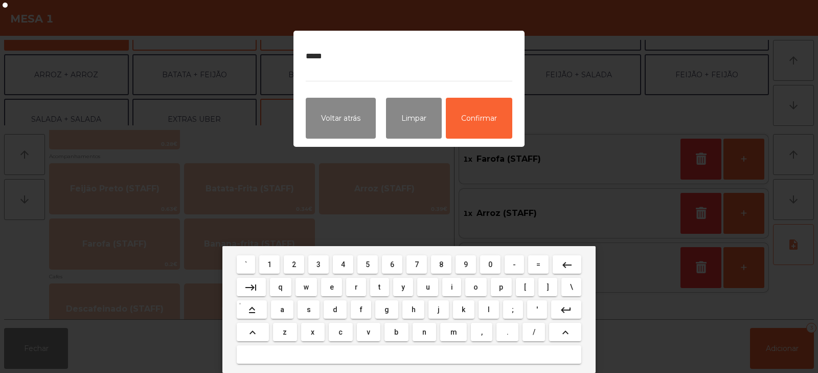
type textarea "******"
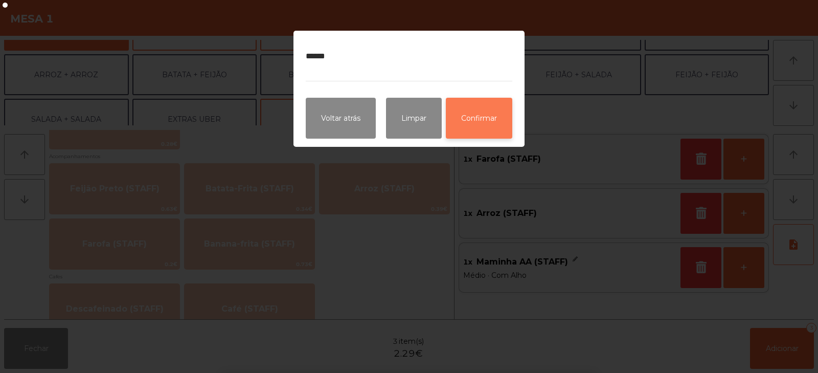
click at [486, 126] on button "Confirmar" at bounding box center [479, 118] width 66 height 41
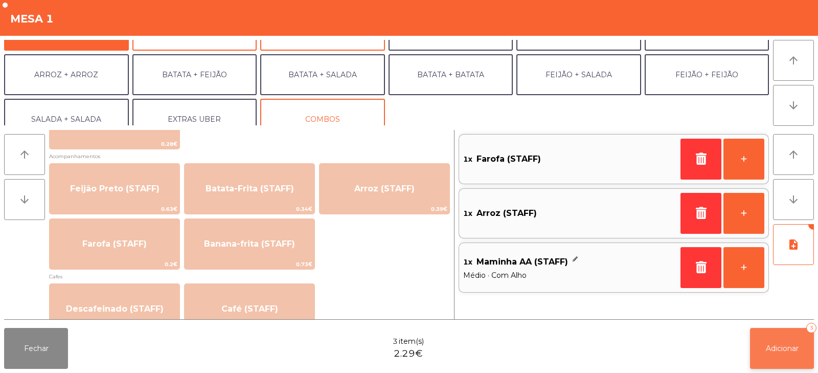
click at [760, 344] on button "Adicionar 3" at bounding box center [782, 348] width 64 height 41
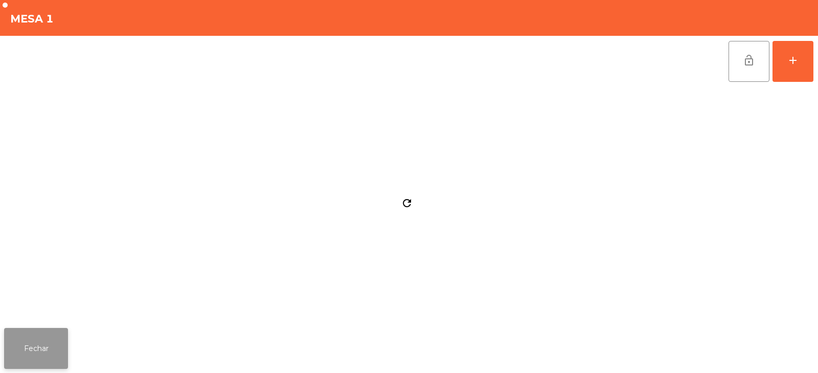
click at [48, 342] on button "Fechar" at bounding box center [36, 348] width 64 height 41
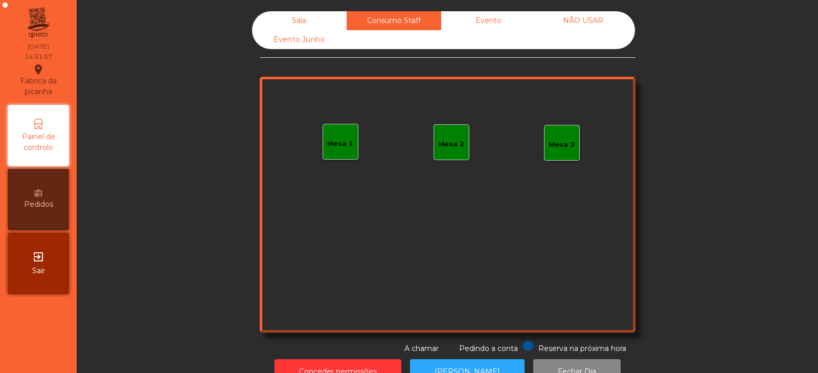
click at [439, 148] on div "Mesa 2" at bounding box center [451, 144] width 26 height 10
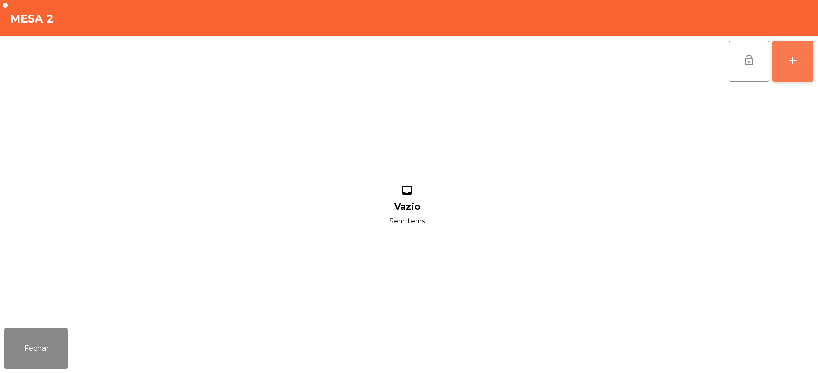
click at [802, 61] on button "add" at bounding box center [793, 61] width 41 height 41
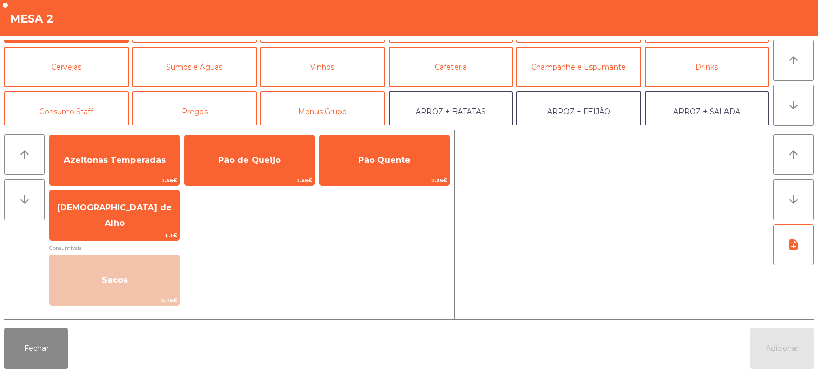
scroll to position [48, 0]
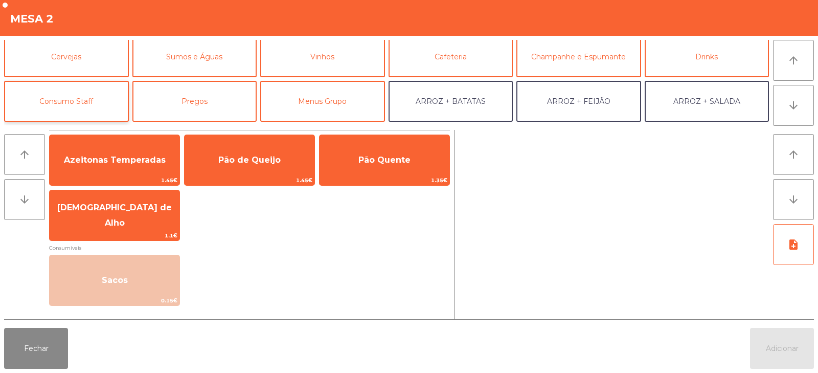
click at [92, 106] on button "Consumo Staff" at bounding box center [66, 101] width 125 height 41
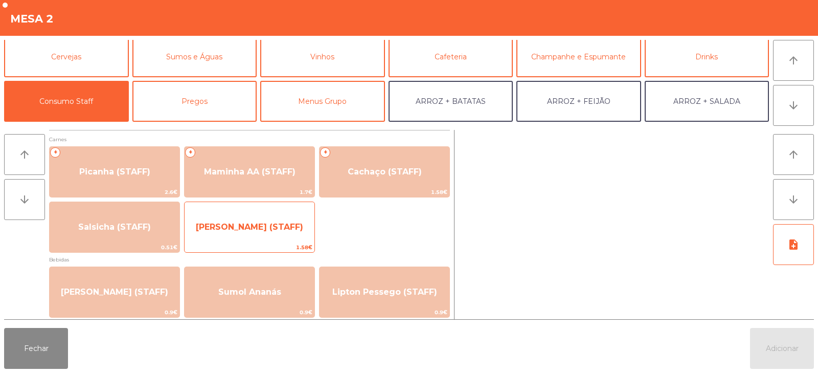
click at [268, 234] on span "Lombinho Frango (STAFF)" at bounding box center [250, 227] width 130 height 28
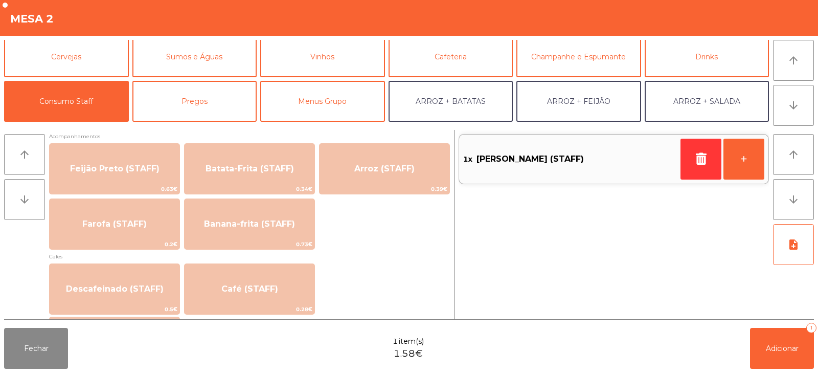
scroll to position [475, 0]
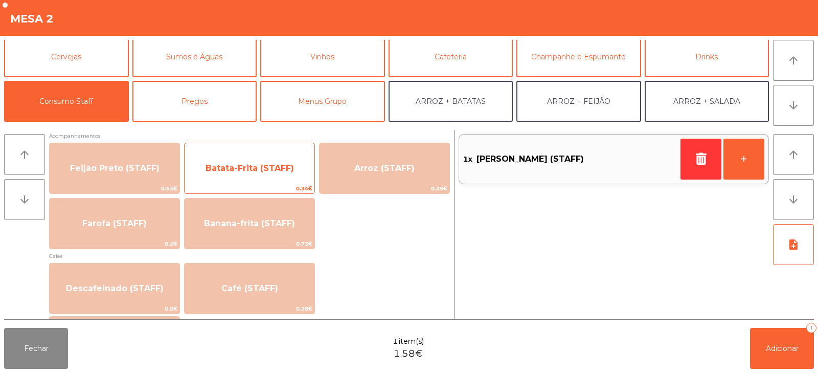
click at [246, 175] on span "Batata-Frita (STAFF)" at bounding box center [250, 168] width 130 height 28
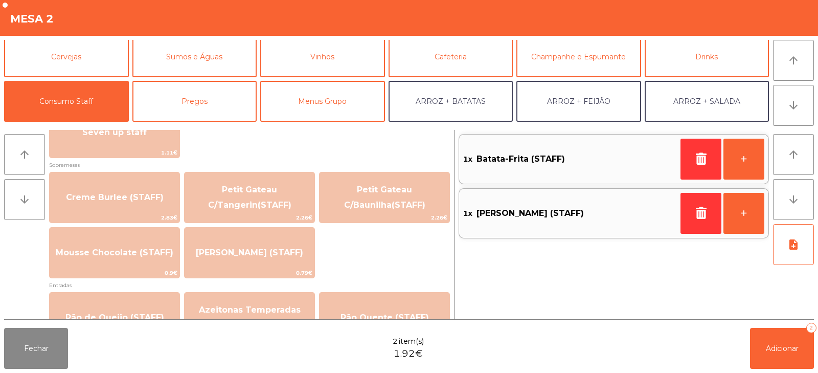
scroll to position [0, 0]
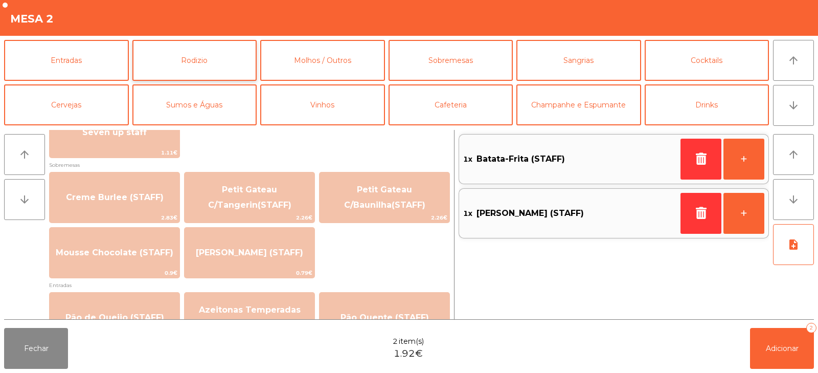
click at [234, 59] on button "Rodizio" at bounding box center [194, 60] width 125 height 41
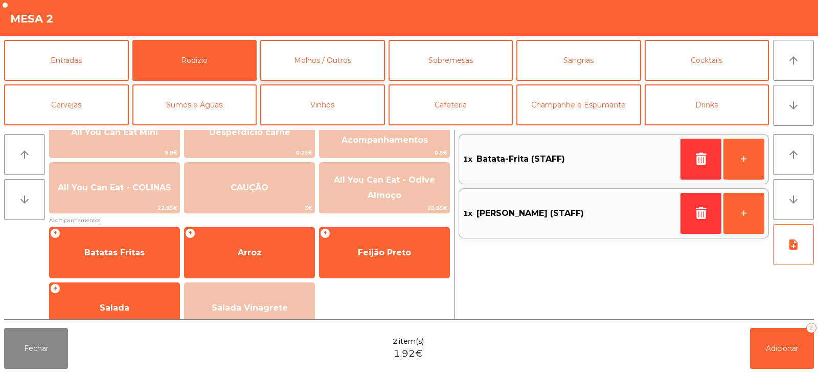
click at [323, 62] on button "Molhos / Outros" at bounding box center [322, 60] width 125 height 41
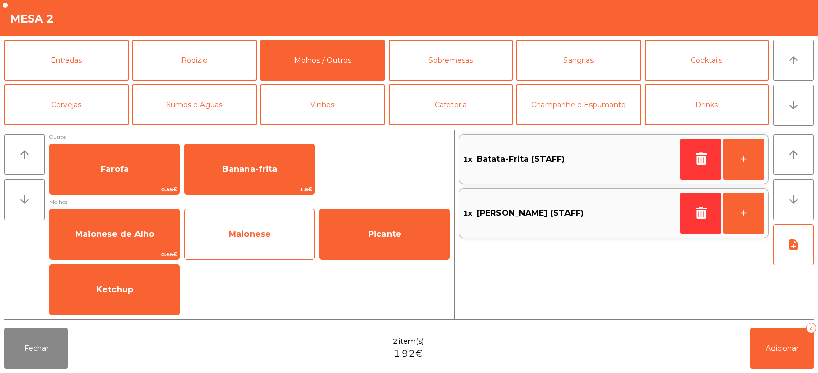
click at [246, 239] on span "Maionese" at bounding box center [250, 234] width 130 height 28
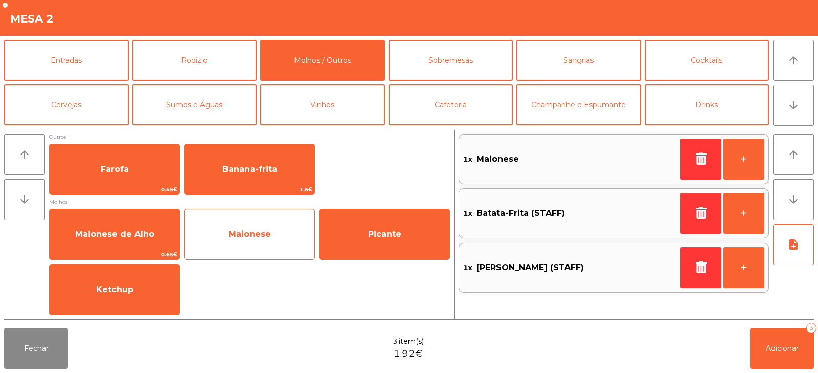
click at [249, 236] on span "Maionese" at bounding box center [250, 234] width 42 height 10
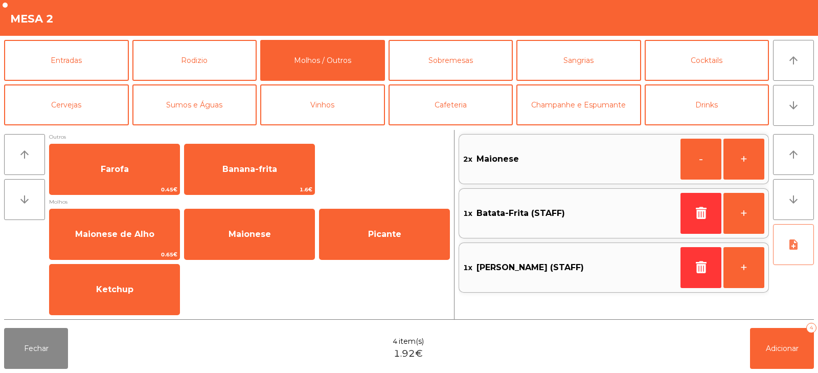
click at [796, 253] on button "note_add" at bounding box center [793, 244] width 41 height 41
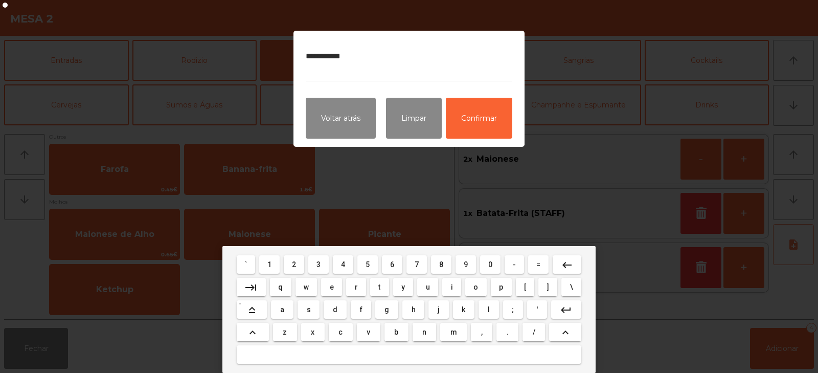
type textarea "**********"
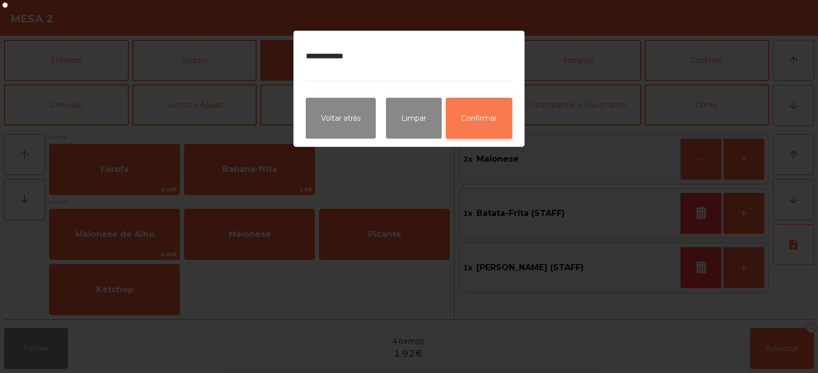
click at [485, 116] on button "Confirmar" at bounding box center [479, 118] width 66 height 41
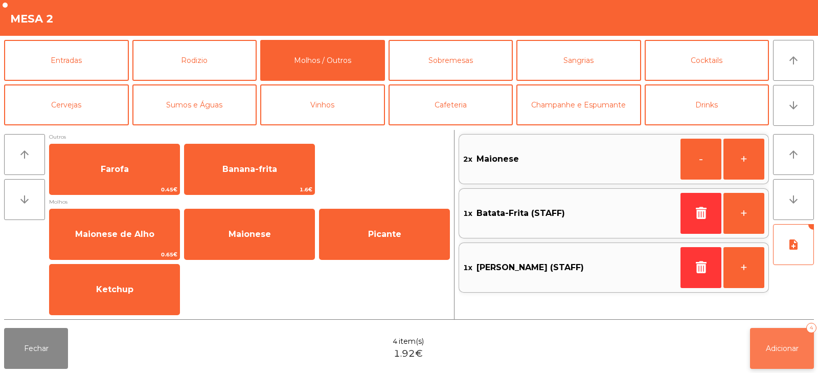
click at [797, 348] on span "Adicionar" at bounding box center [782, 348] width 33 height 9
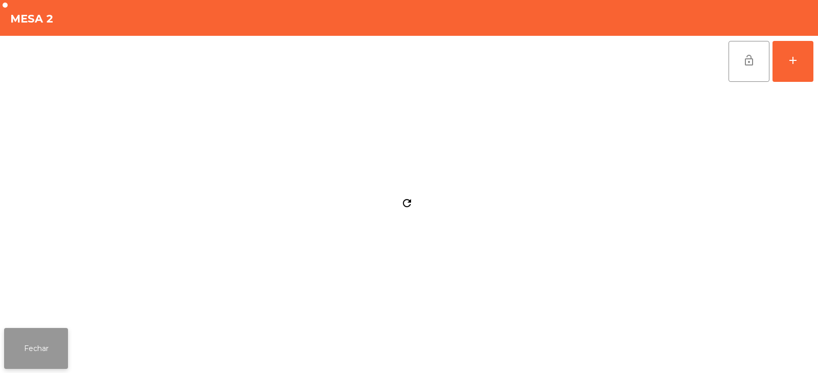
click at [53, 342] on button "Fechar" at bounding box center [36, 348] width 64 height 41
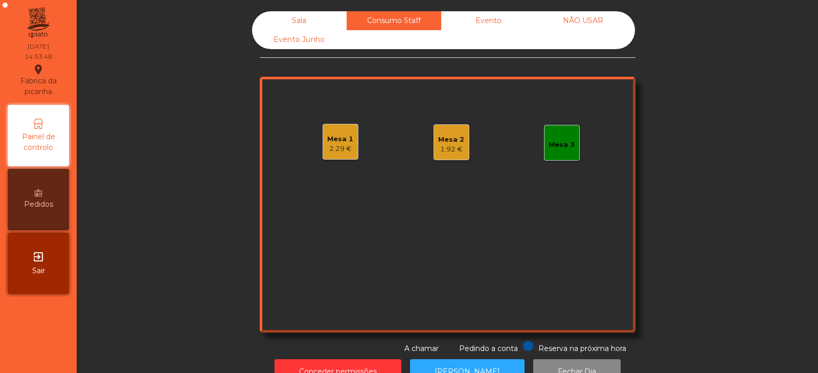
click at [308, 18] on div "Sala" at bounding box center [299, 20] width 95 height 19
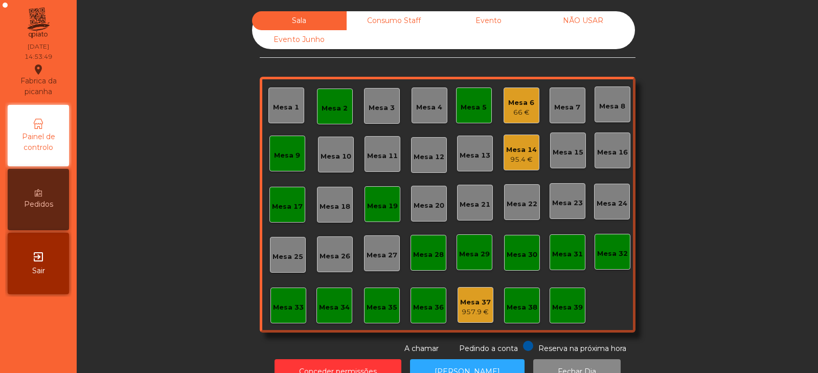
click at [508, 108] on div "66 €" at bounding box center [521, 112] width 26 height 10
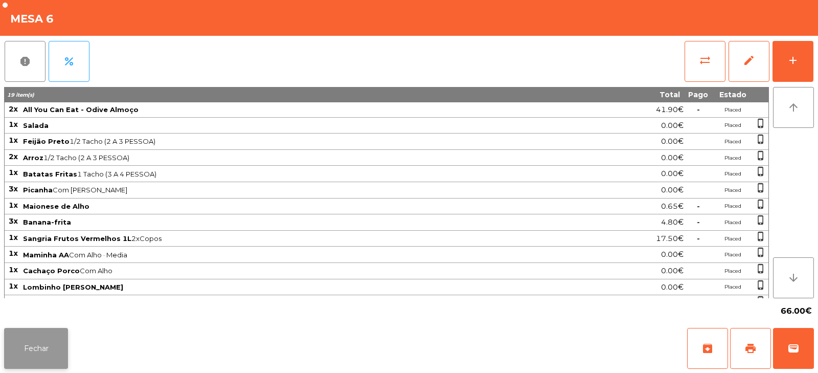
click at [53, 350] on button "Fechar" at bounding box center [36, 348] width 64 height 41
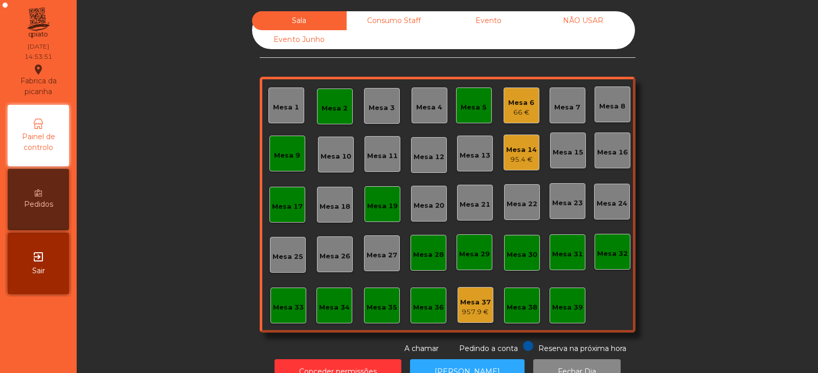
click at [519, 155] on div "95.4 €" at bounding box center [521, 159] width 31 height 10
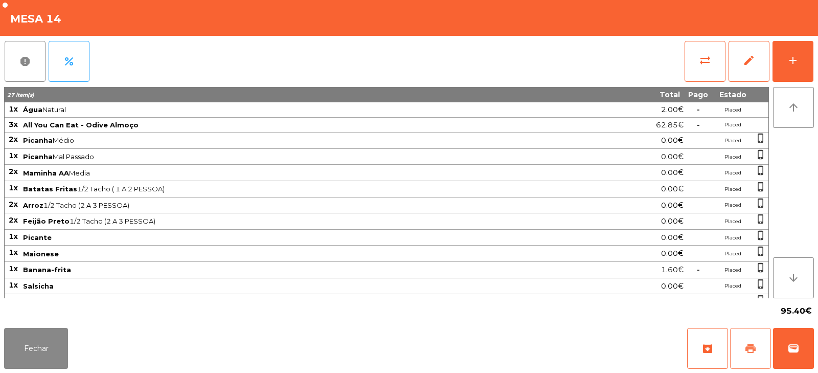
click at [755, 348] on span "print" at bounding box center [751, 348] width 12 height 12
click at [48, 351] on button "Fechar" at bounding box center [36, 348] width 64 height 41
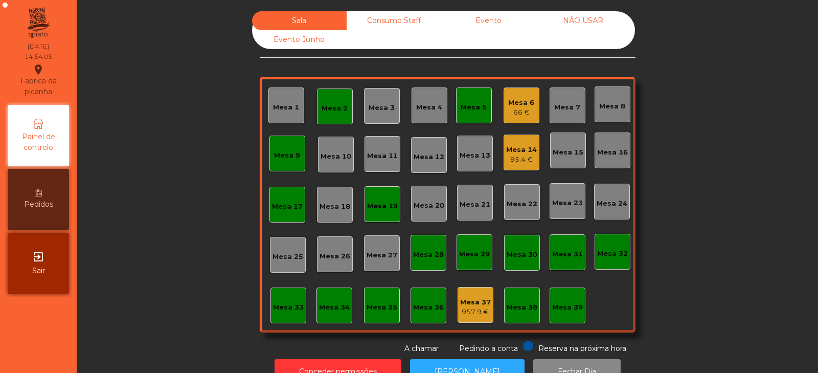
click at [522, 95] on div "Mesa 6 66 €" at bounding box center [521, 106] width 26 height 24
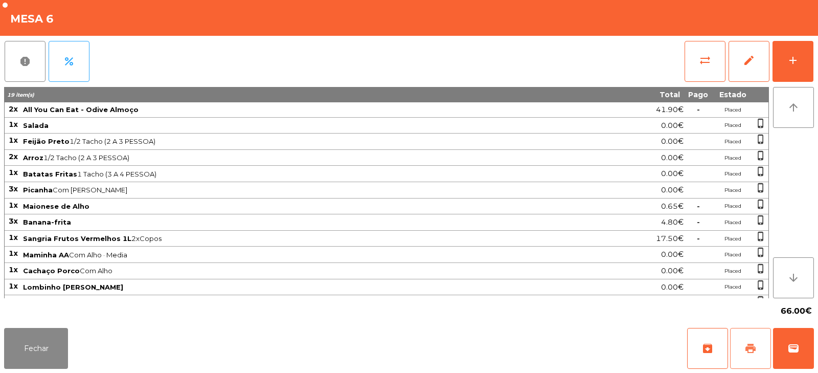
click at [752, 345] on span "print" at bounding box center [751, 348] width 12 height 12
click at [29, 343] on button "Fechar" at bounding box center [36, 348] width 64 height 41
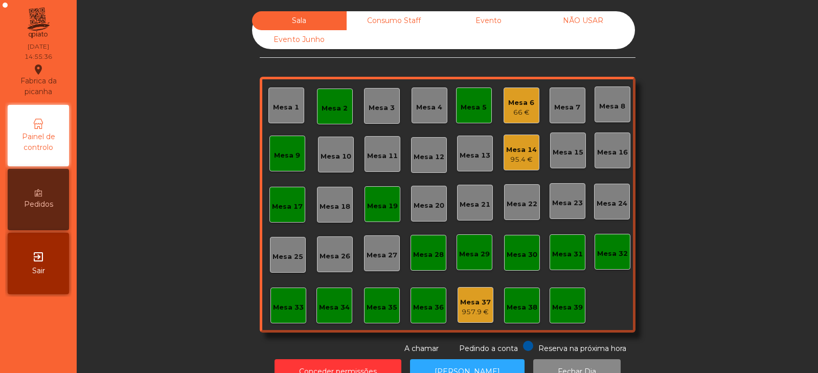
click at [525, 108] on div "66 €" at bounding box center [521, 112] width 26 height 10
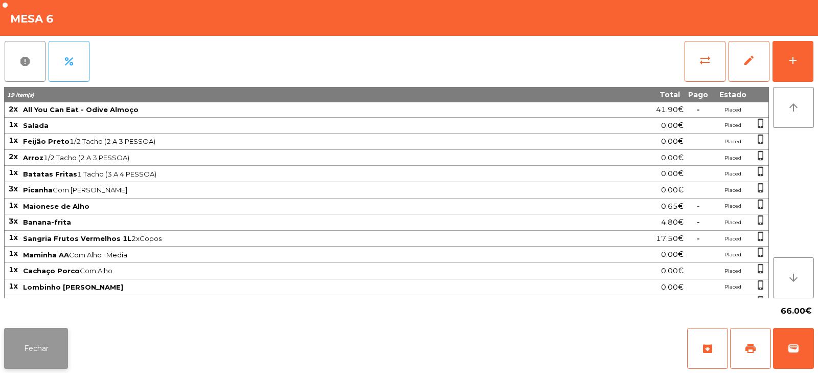
click at [24, 351] on button "Fechar" at bounding box center [36, 348] width 64 height 41
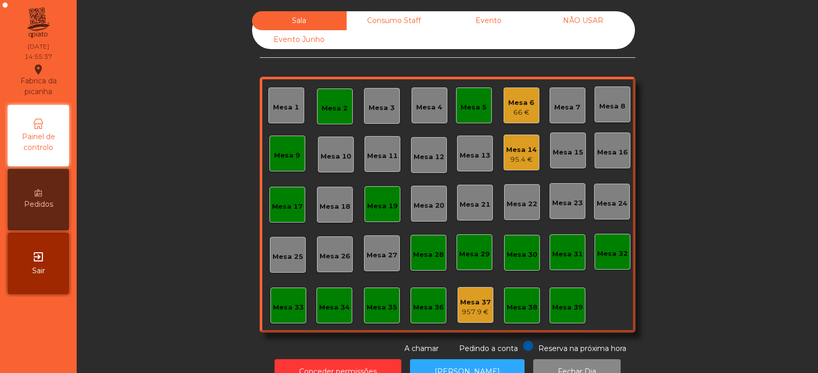
click at [527, 165] on div "Mesa 14 95.4 €" at bounding box center [522, 152] width 36 height 36
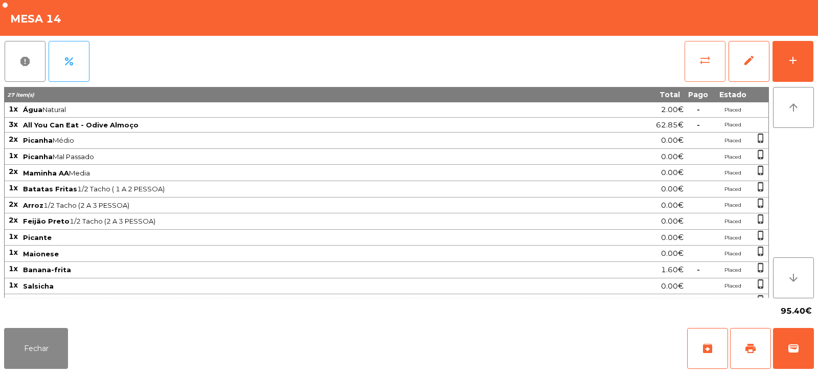
click at [704, 71] on button "sync_alt" at bounding box center [705, 61] width 41 height 41
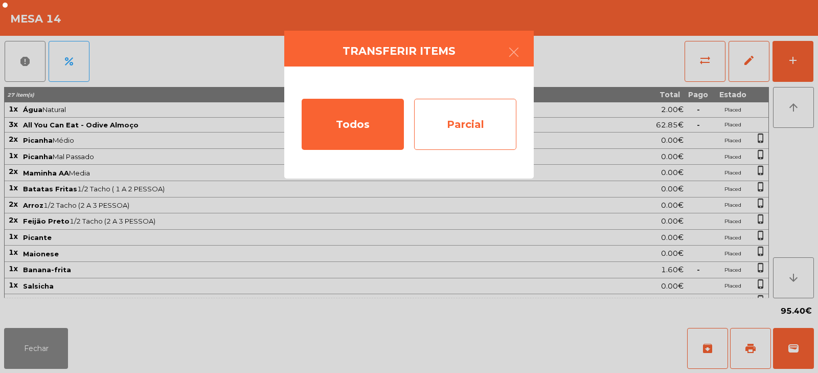
click at [479, 133] on div "Parcial" at bounding box center [465, 124] width 102 height 51
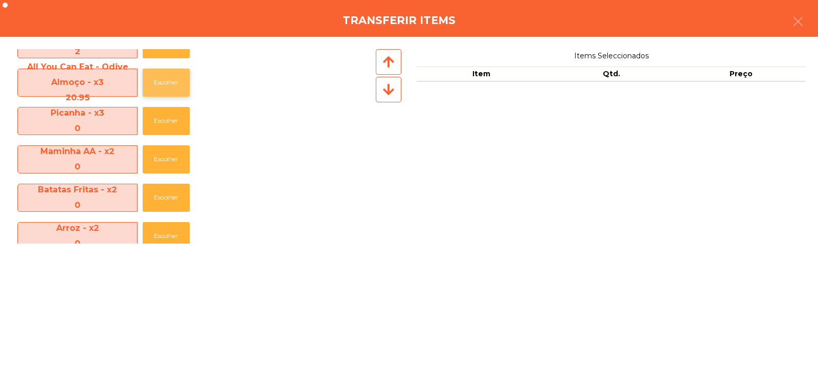
click at [160, 76] on button "Escolher" at bounding box center [166, 83] width 47 height 28
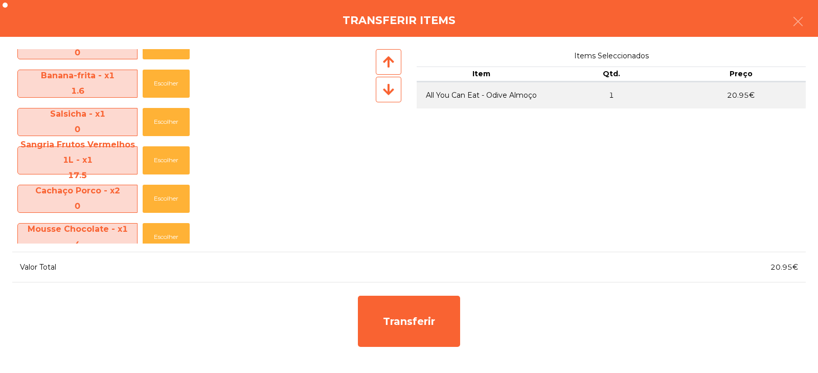
scroll to position [330, 0]
click at [161, 161] on button "Escolher" at bounding box center [166, 160] width 47 height 28
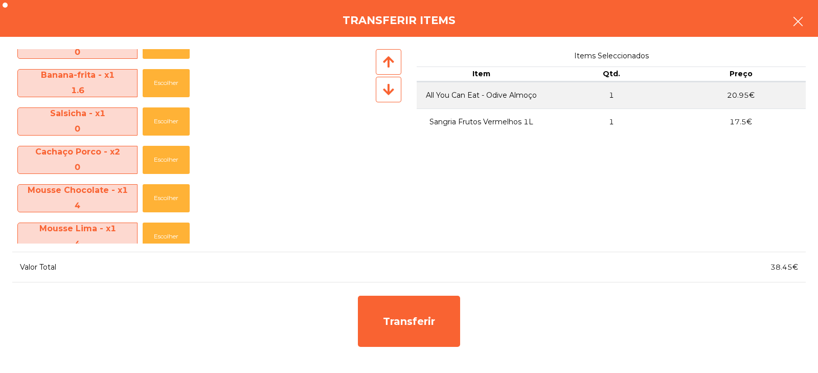
click at [788, 21] on button "button" at bounding box center [798, 22] width 29 height 31
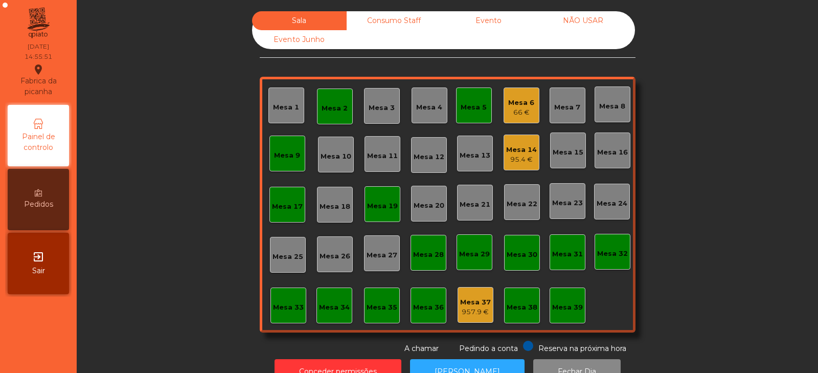
click at [512, 156] on div "95.4 €" at bounding box center [521, 159] width 31 height 10
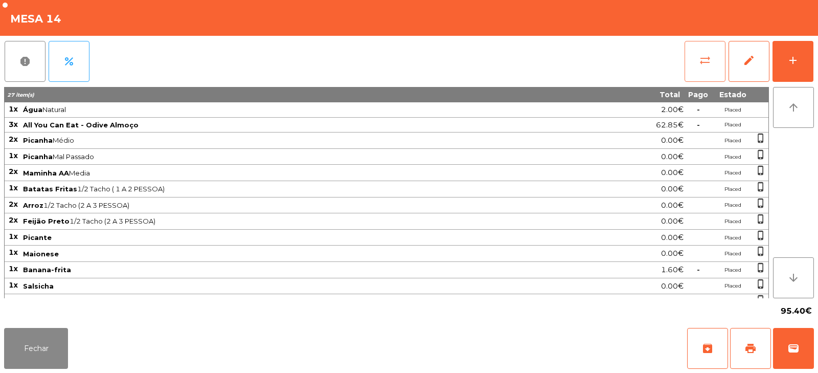
click at [712, 64] on button "sync_alt" at bounding box center [705, 61] width 41 height 41
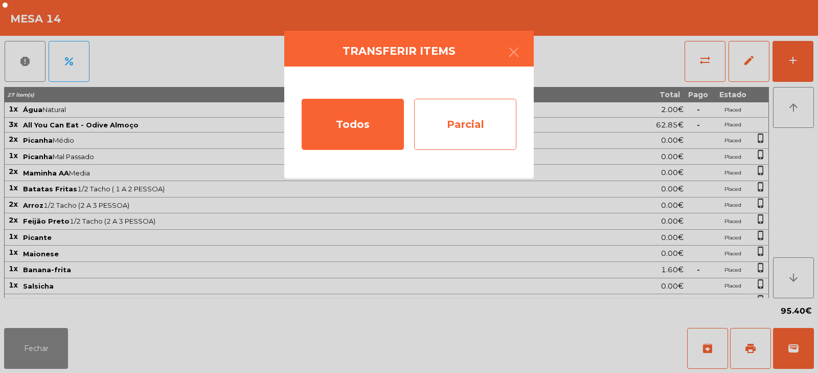
click at [507, 128] on div "Parcial" at bounding box center [465, 124] width 102 height 51
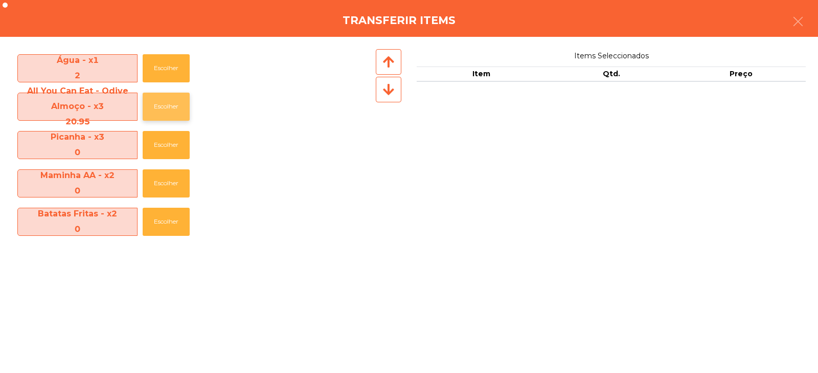
click at [153, 109] on button "Escolher" at bounding box center [166, 107] width 47 height 28
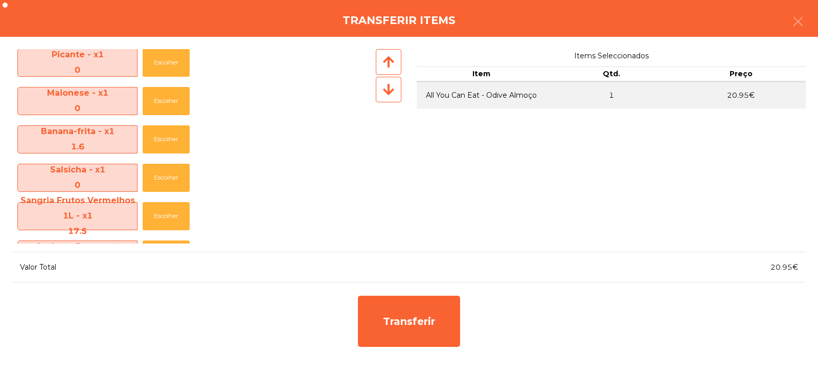
scroll to position [277, 0]
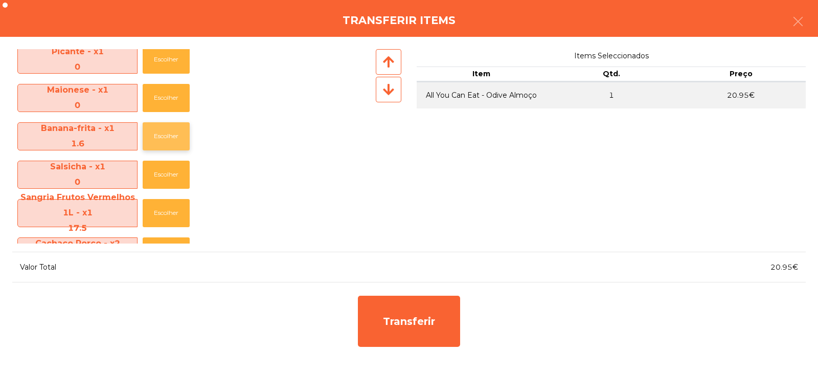
click at [161, 136] on button "Escolher" at bounding box center [166, 136] width 47 height 28
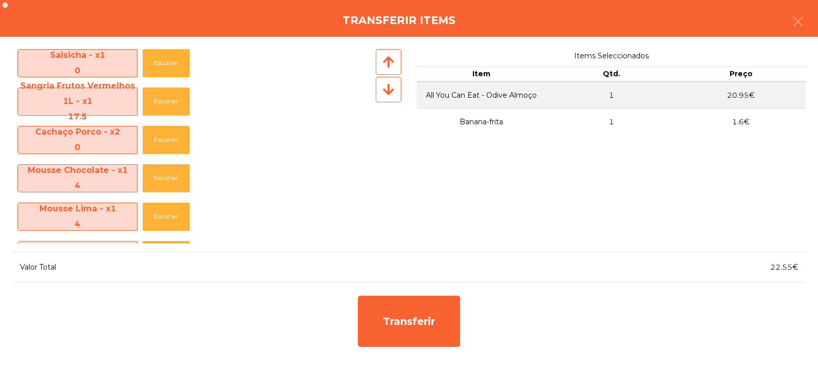
scroll to position [356, 0]
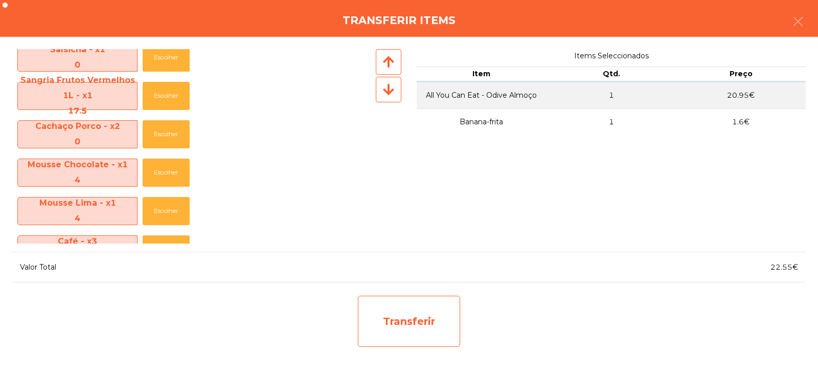
click at [401, 317] on div "Transferir" at bounding box center [409, 321] width 102 height 51
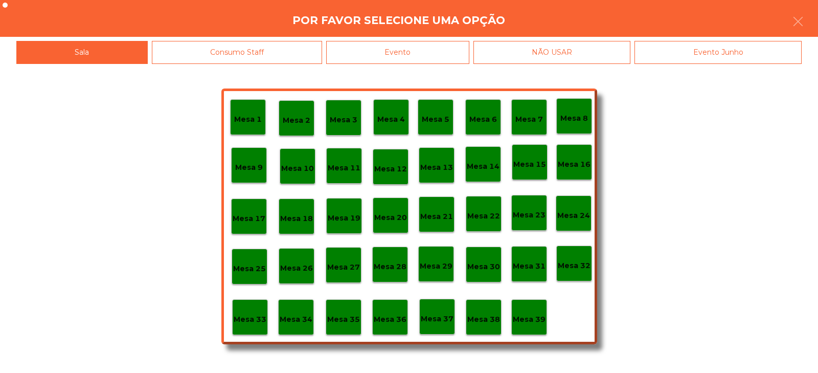
click at [251, 319] on p "Mesa 33" at bounding box center [250, 319] width 33 height 12
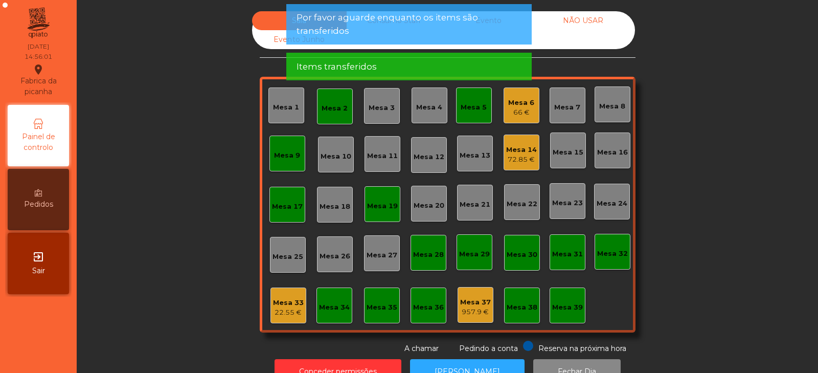
click at [288, 310] on div "22.55 €" at bounding box center [288, 312] width 31 height 10
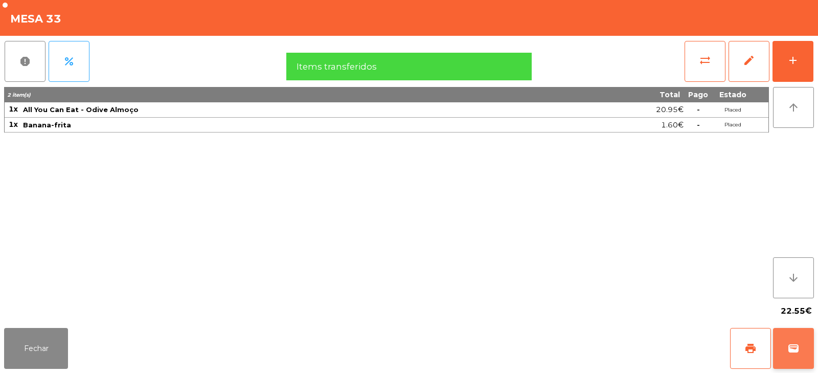
click at [795, 356] on button "wallet" at bounding box center [793, 348] width 41 height 41
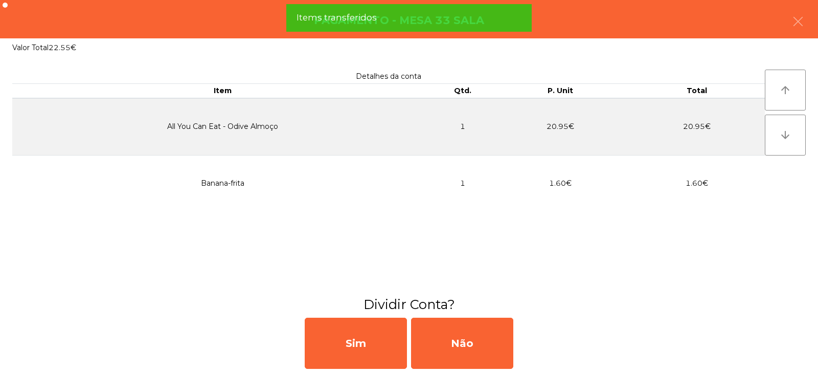
click at [453, 308] on h3 "Dividir Conta?" at bounding box center [409, 304] width 803 height 18
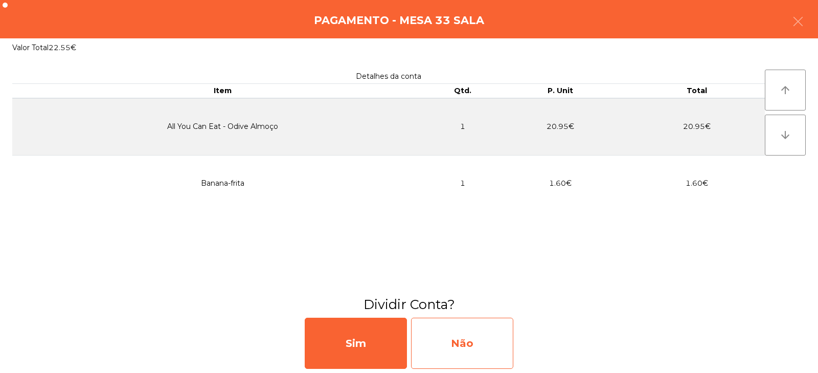
click at [455, 333] on div "Não" at bounding box center [462, 343] width 102 height 51
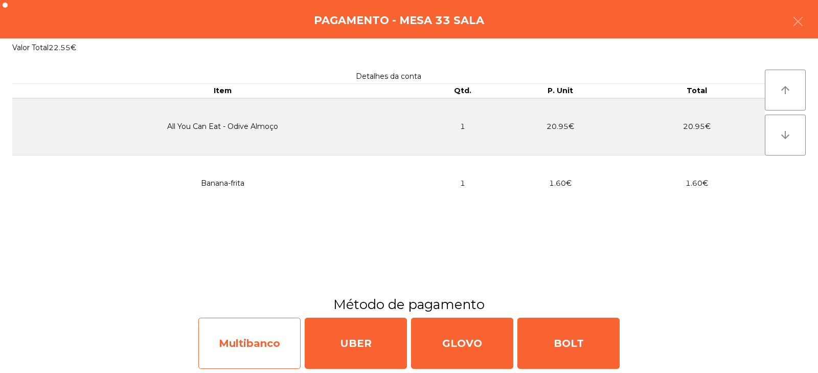
click at [199, 325] on div "Multibanco" at bounding box center [249, 343] width 102 height 51
select select "**"
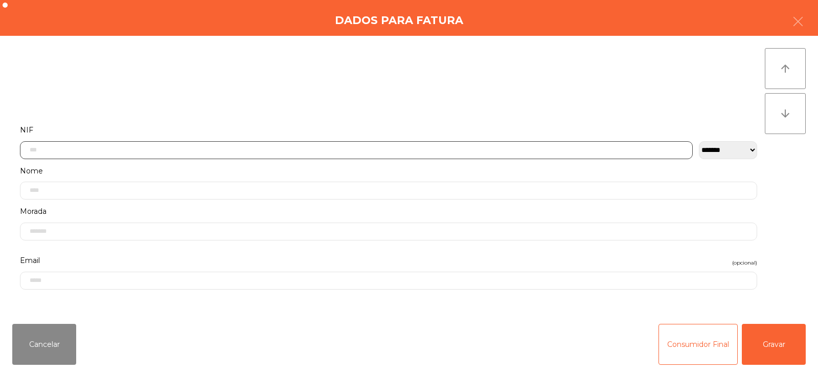
click at [195, 151] on input "text" at bounding box center [356, 150] width 673 height 18
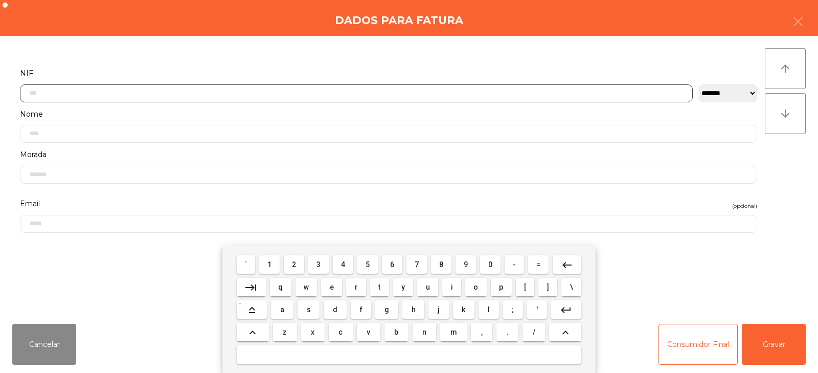
scroll to position [75, 0]
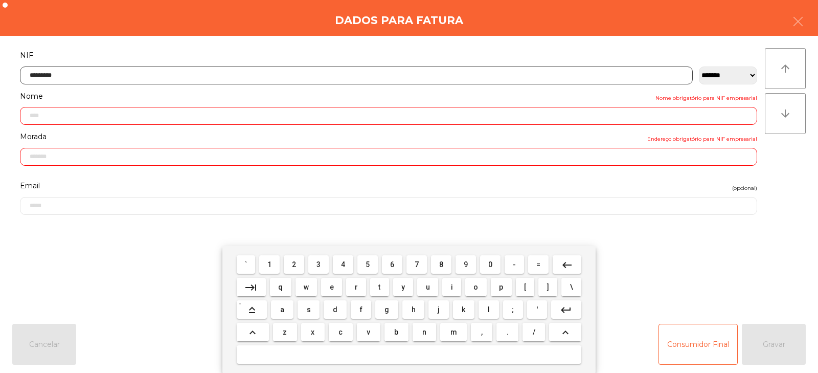
type input "*********"
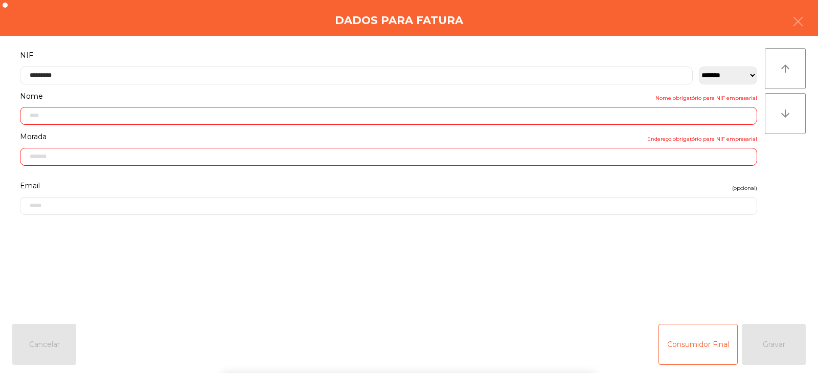
click at [768, 362] on div "` 1 2 3 4 5 6 7 8 9 0 - = keyboard_backspace keyboard_tab q w e r t y u i o p […" at bounding box center [409, 309] width 818 height 127
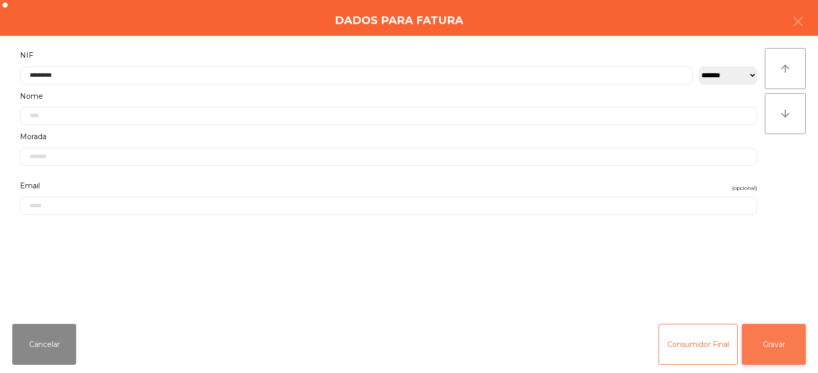
click at [769, 347] on button "Gravar" at bounding box center [774, 344] width 64 height 41
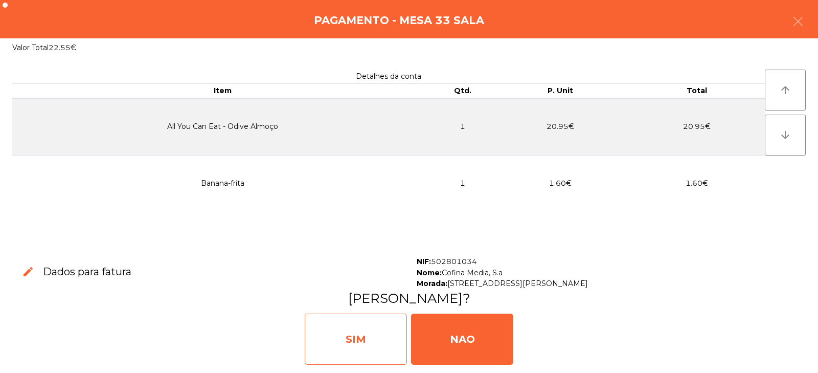
click at [345, 341] on div "SIM" at bounding box center [356, 338] width 102 height 51
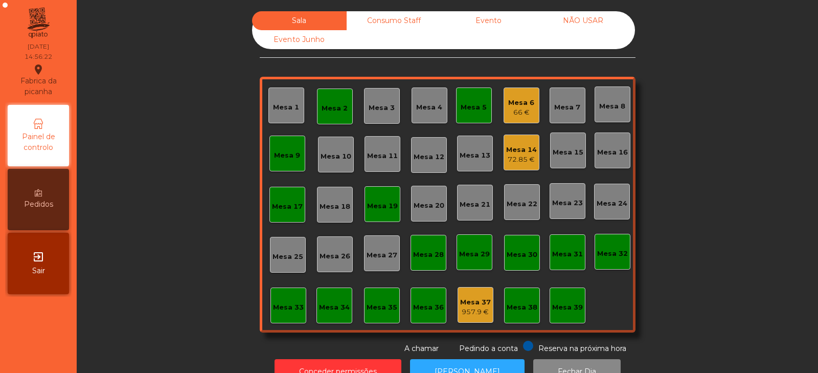
click at [517, 104] on div "Mesa 6" at bounding box center [521, 103] width 26 height 10
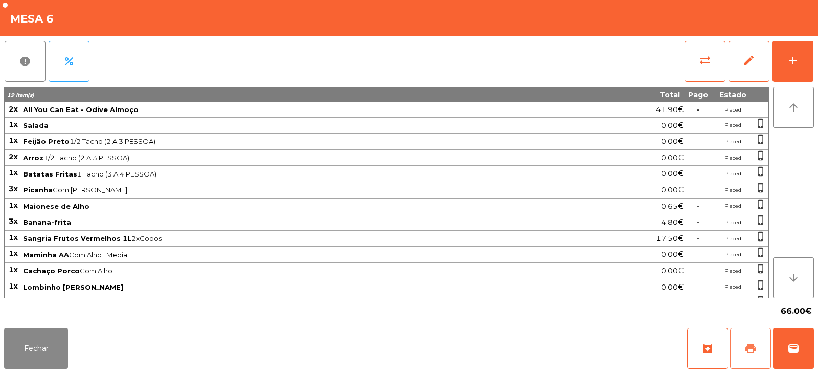
click at [753, 356] on button "print" at bounding box center [750, 348] width 41 height 41
click at [799, 347] on span "wallet" at bounding box center [794, 348] width 12 height 12
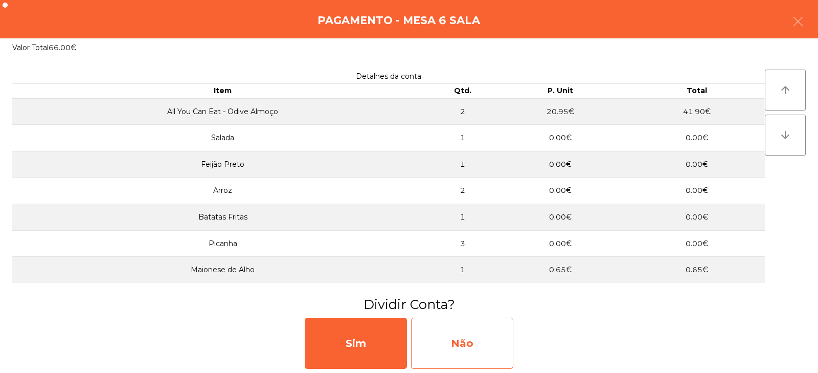
click at [460, 334] on div "Não" at bounding box center [462, 343] width 102 height 51
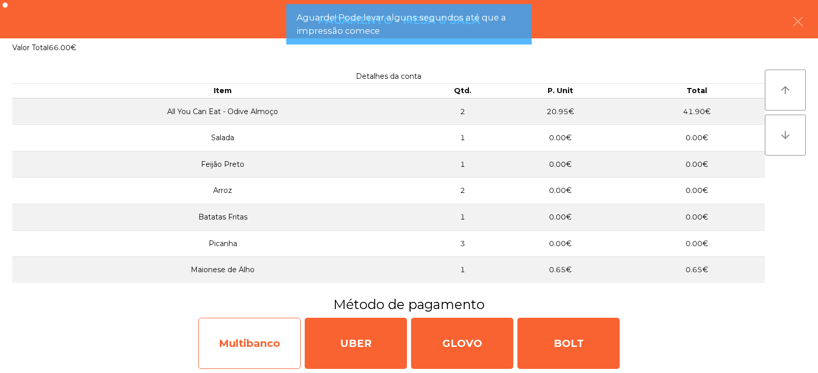
click at [272, 353] on div "Multibanco" at bounding box center [249, 343] width 102 height 51
select select "**"
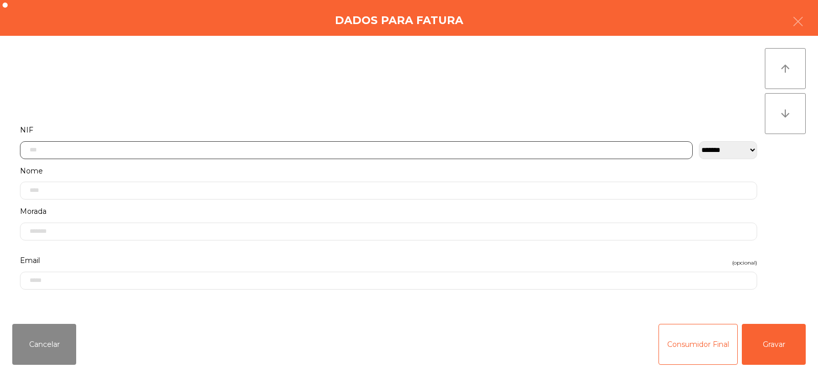
click at [271, 149] on input "text" at bounding box center [356, 150] width 673 height 18
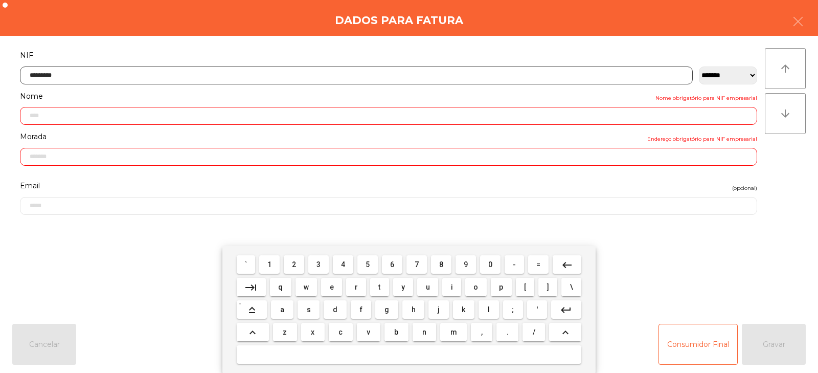
type input "*********"
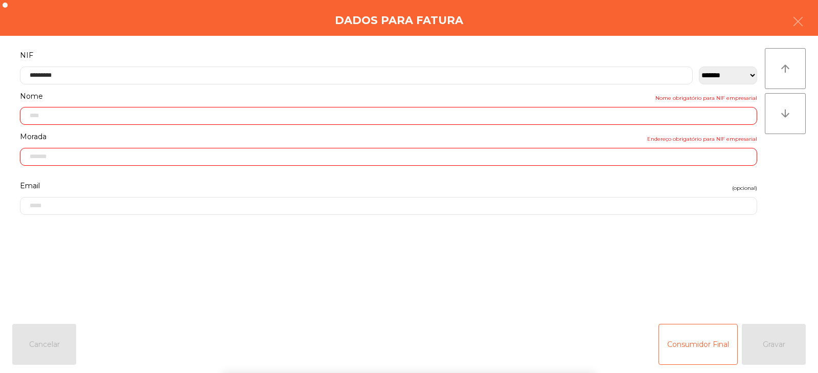
click at [782, 336] on div "` 1 2 3 4 5 6 7 8 9 0 - = keyboard_backspace keyboard_tab q w e r t y u i o p […" at bounding box center [409, 309] width 818 height 127
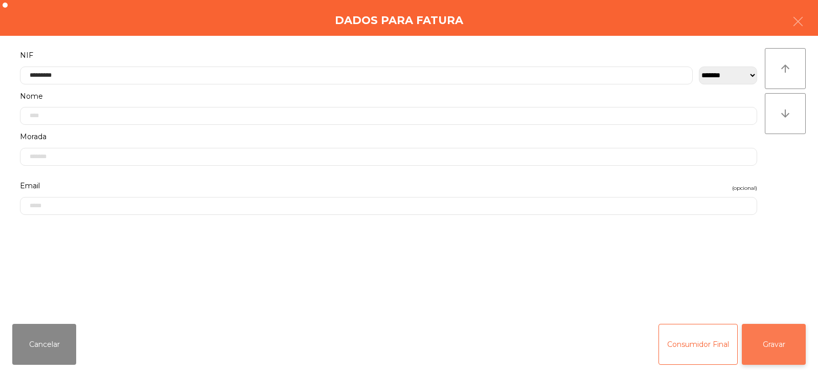
click at [781, 350] on button "Gravar" at bounding box center [774, 344] width 64 height 41
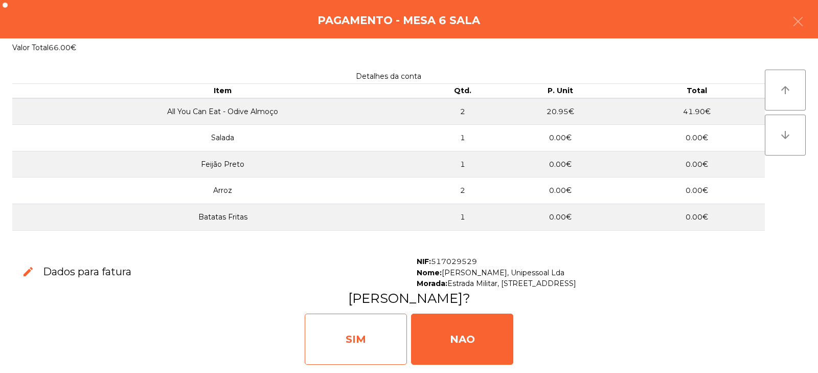
click at [368, 339] on div "SIM" at bounding box center [356, 338] width 102 height 51
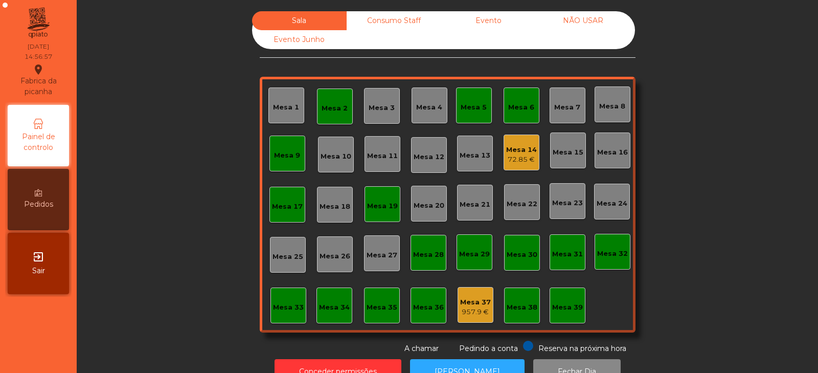
click at [522, 153] on div "Mesa 14" at bounding box center [521, 150] width 31 height 10
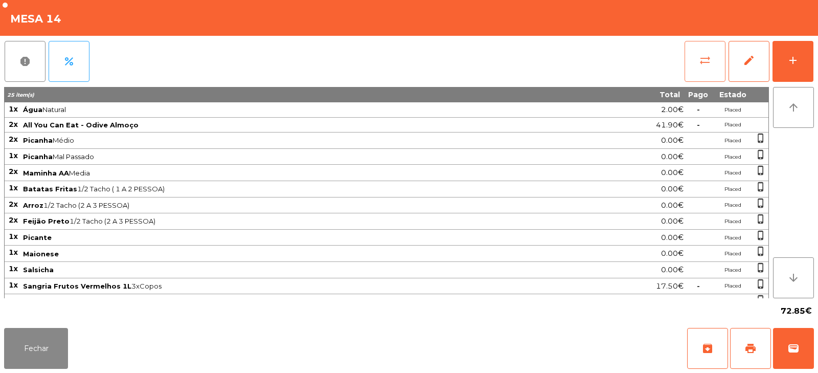
click at [706, 72] on button "sync_alt" at bounding box center [705, 61] width 41 height 41
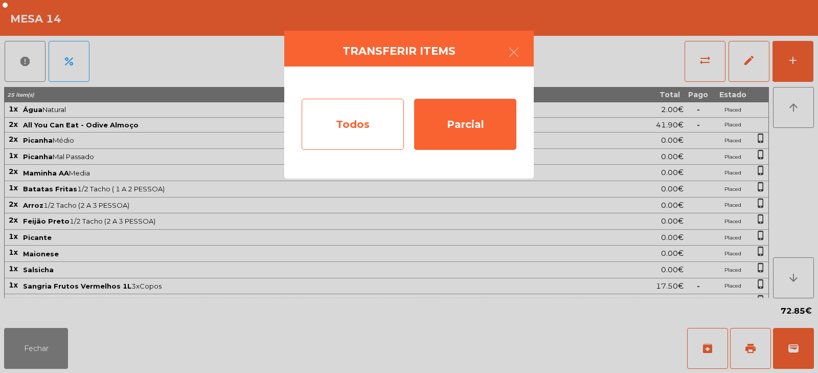
click at [372, 139] on div "Todos" at bounding box center [353, 124] width 102 height 51
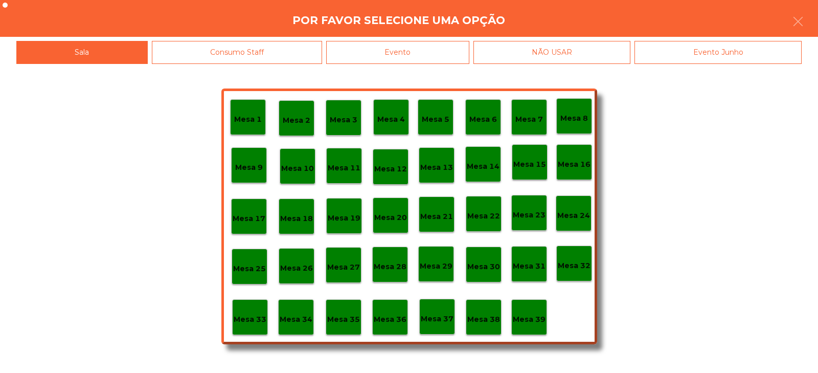
click at [413, 64] on div "Mesa 1 Mesa 2 Mesa 3 Mesa 4 Mesa 5 Mesa 6 Mesa 7 Mesa 8 Mesa 9 Mesa 10 Mesa 11 …" at bounding box center [409, 218] width 818 height 309
click at [394, 49] on div "Evento" at bounding box center [397, 52] width 143 height 23
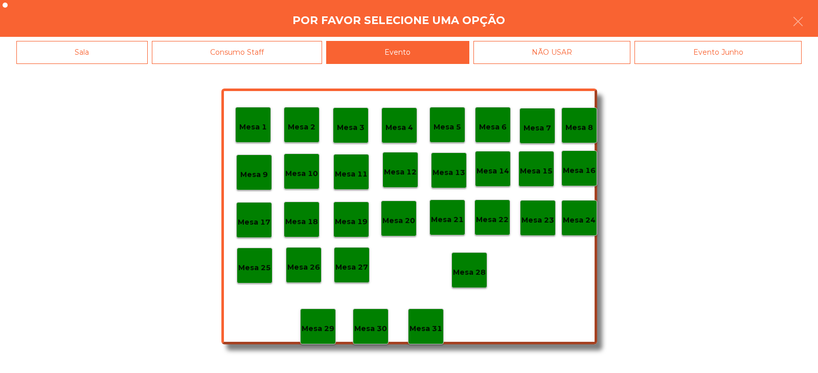
click at [463, 272] on p "Mesa 28" at bounding box center [469, 272] width 33 height 12
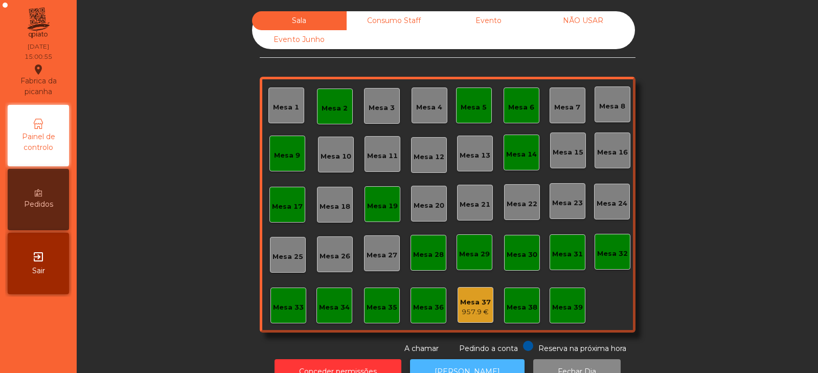
click at [444, 360] on button "[PERSON_NAME]" at bounding box center [467, 371] width 115 height 25
click at [474, 16] on div "Evento" at bounding box center [488, 20] width 95 height 19
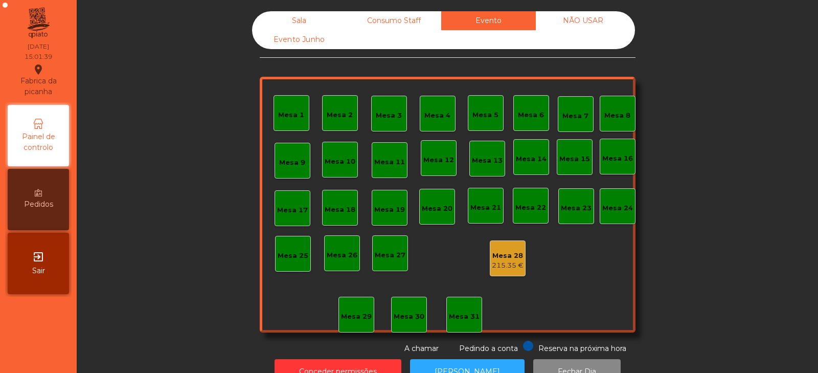
scroll to position [30, 0]
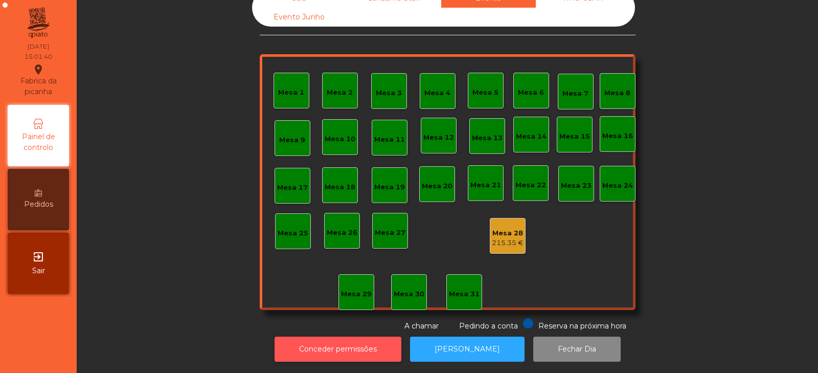
click at [331, 336] on button "Conceder permissões" at bounding box center [338, 348] width 127 height 25
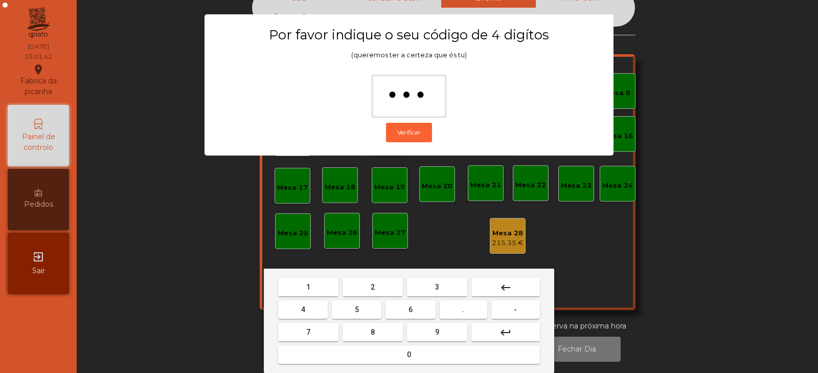
type input "****"
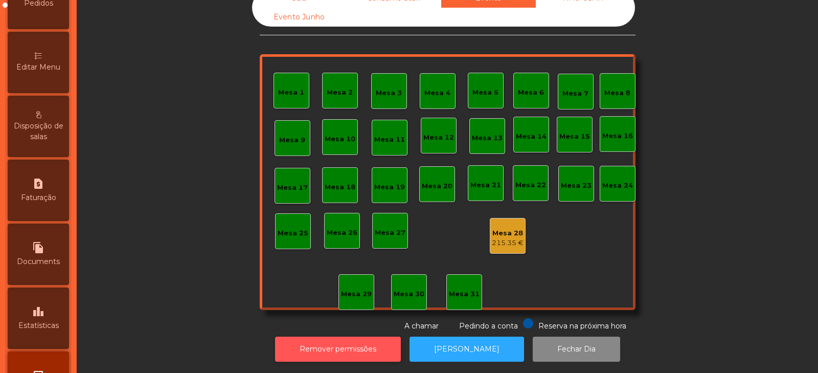
scroll to position [237, 0]
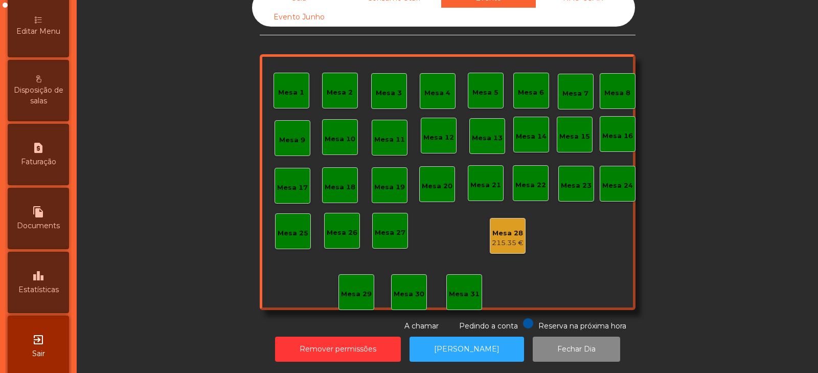
click at [39, 296] on div "leaderboard Estatísticas" at bounding box center [38, 282] width 61 height 61
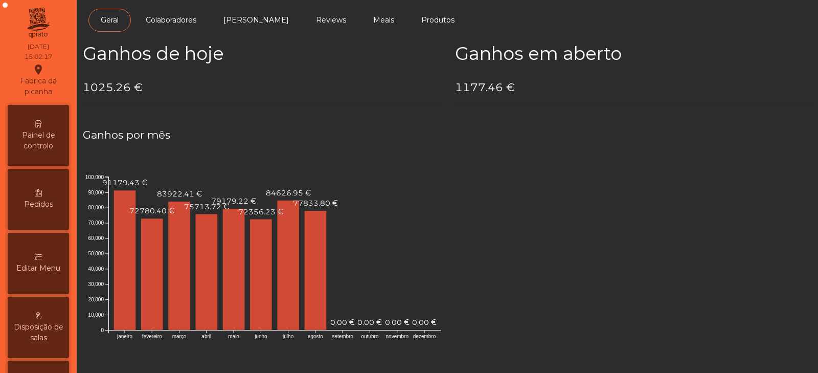
click at [39, 143] on span "Painel de controlo" at bounding box center [38, 140] width 56 height 21
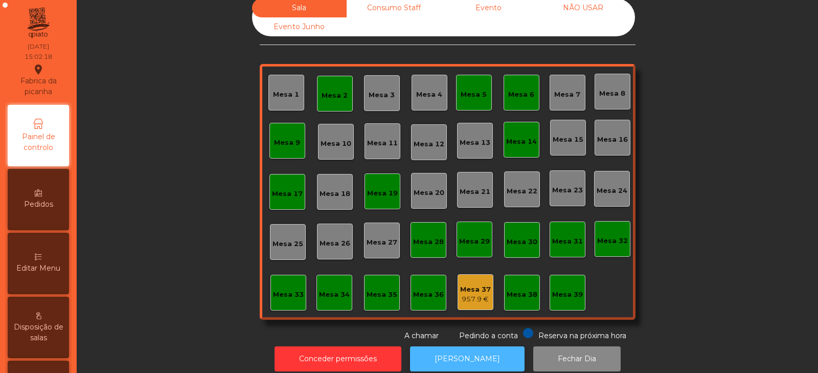
click at [466, 360] on button "[PERSON_NAME]" at bounding box center [467, 358] width 115 height 25
click at [327, 88] on div "Mesa 2" at bounding box center [335, 93] width 26 height 14
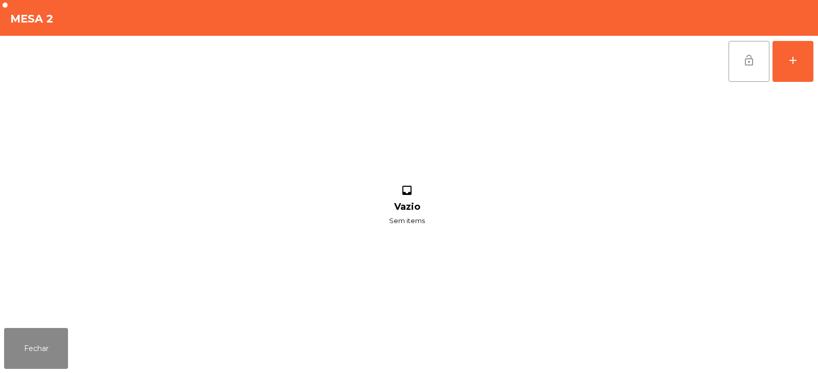
click at [744, 65] on span "lock_open" at bounding box center [749, 60] width 12 height 12
click at [49, 349] on button "Fechar" at bounding box center [36, 348] width 64 height 41
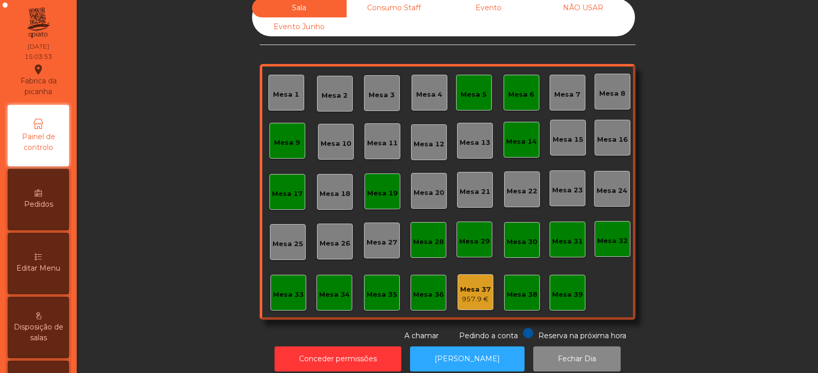
click at [285, 147] on div "Mesa 9" at bounding box center [287, 143] width 26 height 10
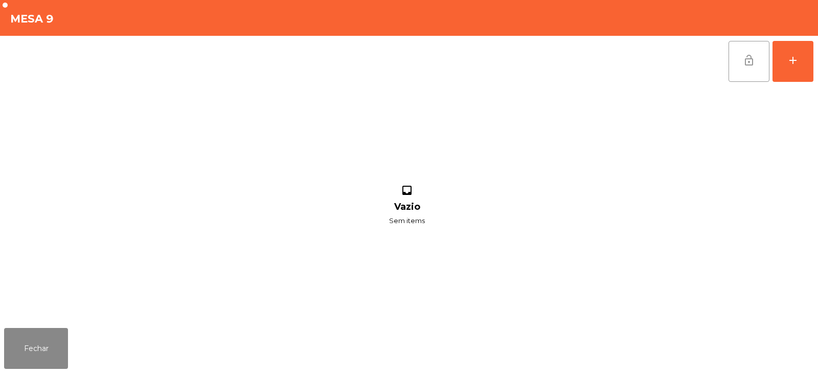
click at [747, 64] on span "lock_open" at bounding box center [749, 60] width 12 height 12
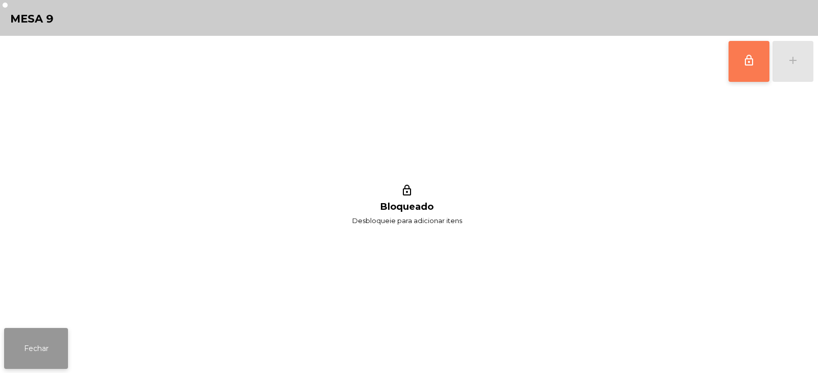
click at [53, 359] on button "Fechar" at bounding box center [36, 348] width 64 height 41
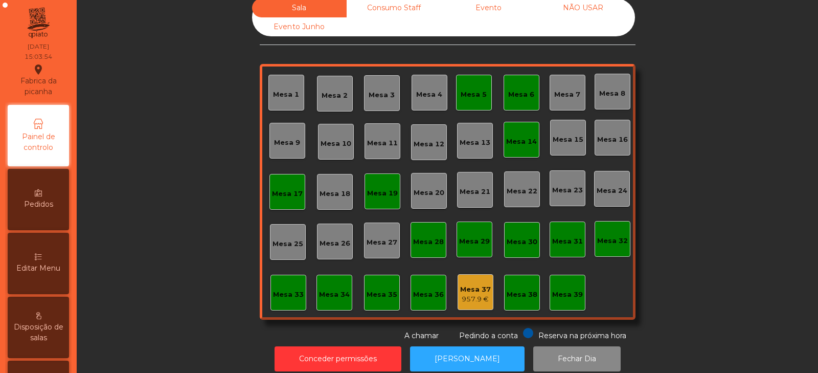
click at [470, 86] on div "Mesa 5" at bounding box center [474, 92] width 26 height 14
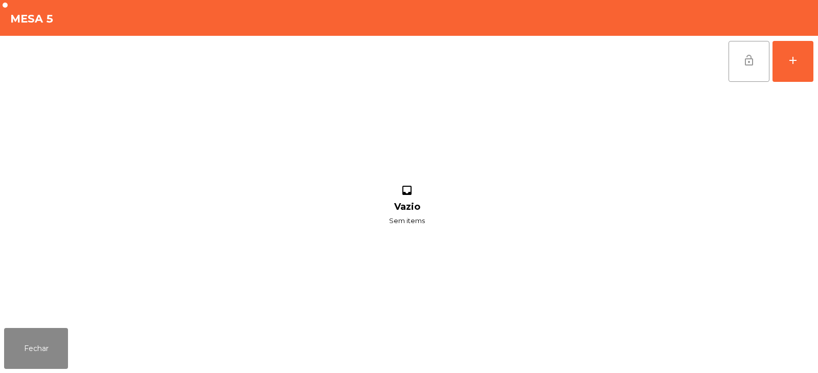
click at [742, 68] on button "lock_open" at bounding box center [749, 61] width 41 height 41
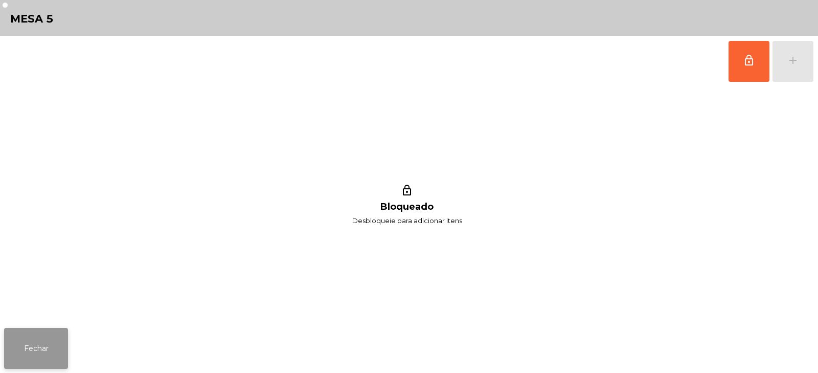
click at [64, 350] on button "Fechar" at bounding box center [36, 348] width 64 height 41
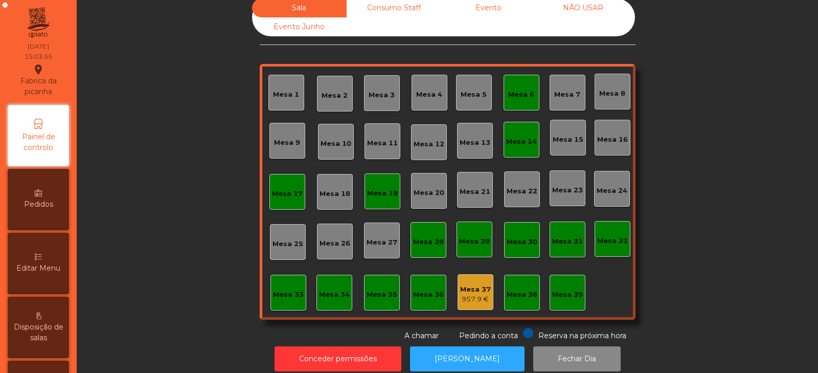
click at [523, 89] on div "Mesa 6" at bounding box center [521, 94] width 26 height 10
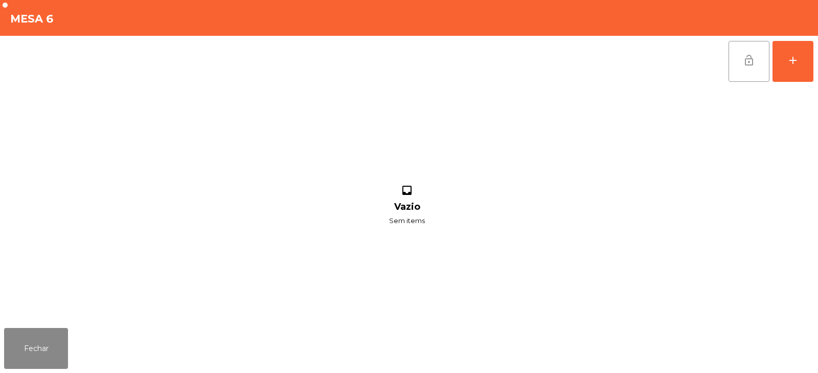
click at [744, 50] on button "lock_open" at bounding box center [749, 61] width 41 height 41
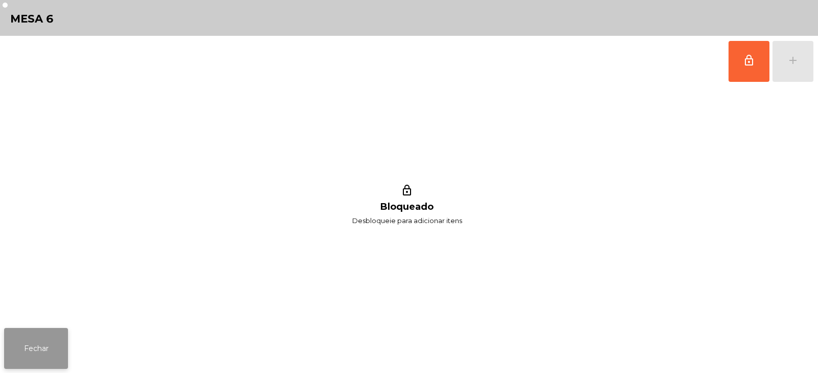
click at [45, 339] on button "Fechar" at bounding box center [36, 348] width 64 height 41
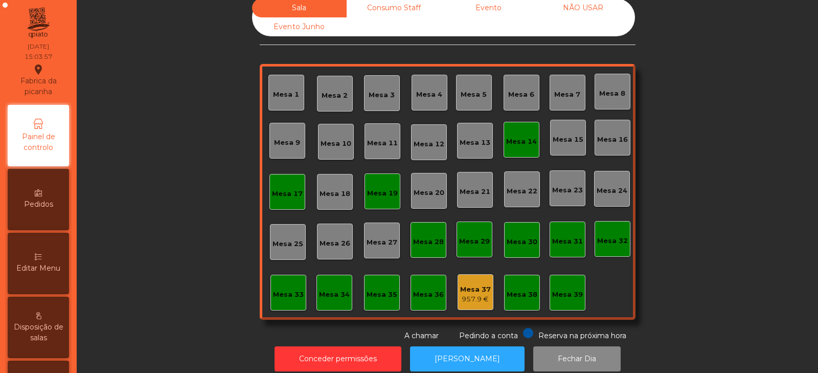
click at [286, 191] on div "Mesa 17" at bounding box center [287, 194] width 31 height 10
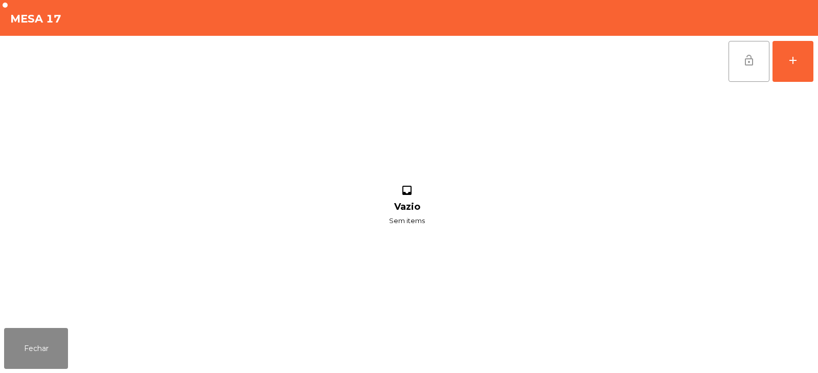
click at [734, 62] on button "lock_open" at bounding box center [749, 61] width 41 height 41
click at [60, 354] on button "Fechar" at bounding box center [36, 348] width 64 height 41
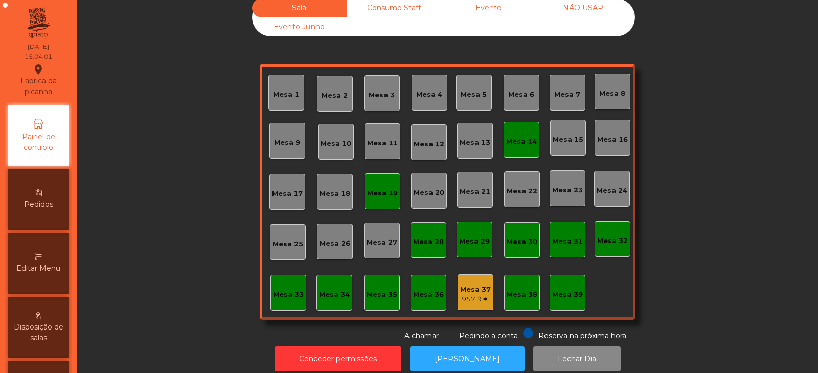
click at [373, 194] on div "Mesa 19" at bounding box center [382, 193] width 31 height 10
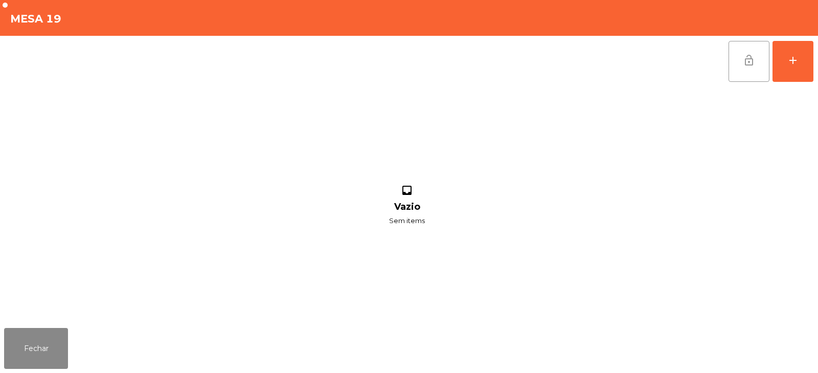
click at [746, 59] on span "lock_open" at bounding box center [749, 60] width 12 height 12
click at [50, 354] on button "Fechar" at bounding box center [36, 348] width 64 height 41
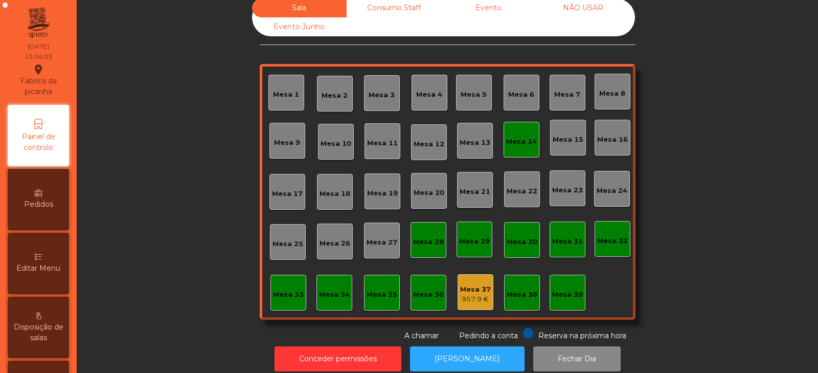
click at [519, 155] on div "Mesa 14" at bounding box center [522, 140] width 36 height 36
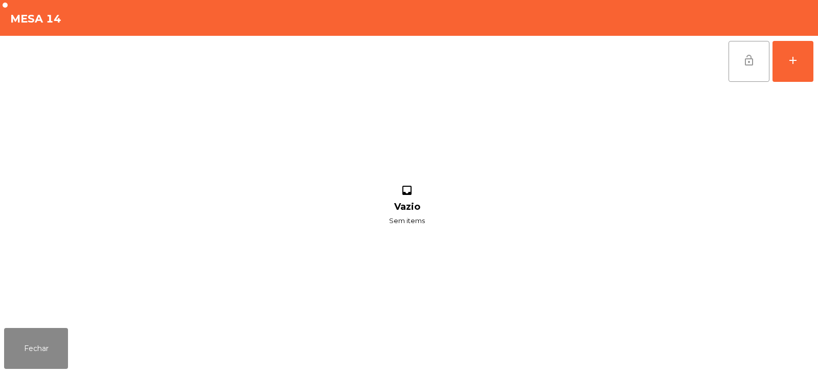
click at [735, 57] on button "lock_open" at bounding box center [749, 61] width 41 height 41
click at [54, 349] on button "Fechar" at bounding box center [36, 348] width 64 height 41
